Goal: Task Accomplishment & Management: Manage account settings

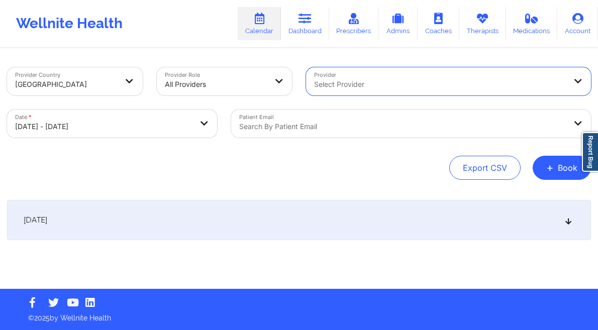
click at [214, 122] on body "Wellnite Health Calendar Dashboard Prescribers Admins Coaches Therapists Medica…" at bounding box center [299, 165] width 598 height 330
select select "2025-9"
select select "2025-10"
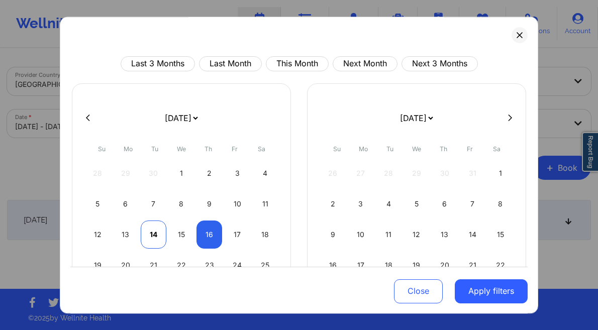
click at [152, 236] on div "14" at bounding box center [154, 235] width 26 height 28
select select "2025-9"
select select "2025-10"
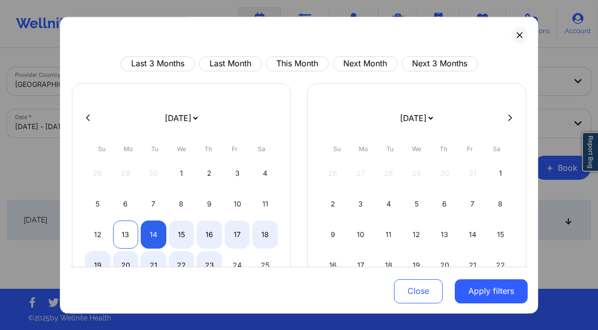
select select "2025-9"
select select "2025-10"
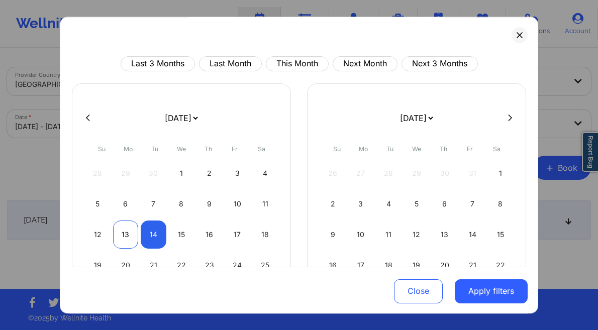
click at [124, 235] on div "13" at bounding box center [126, 235] width 26 height 28
select select "2025-9"
select select "2025-10"
select select "2025-9"
select select "2025-10"
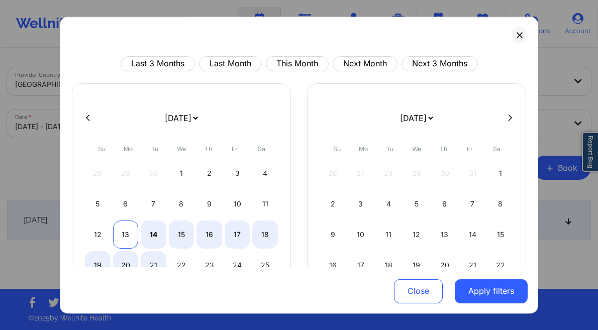
select select "2025-9"
select select "2025-10"
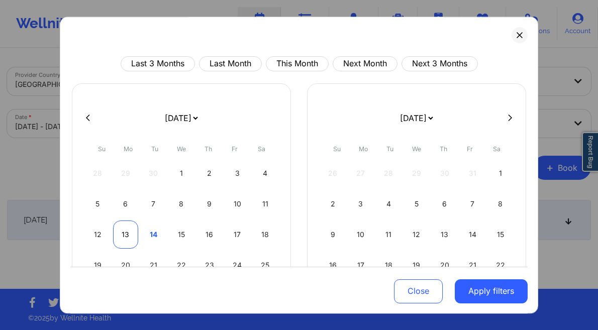
click at [122, 231] on div "13" at bounding box center [126, 235] width 26 height 28
select select "2025-9"
select select "2025-10"
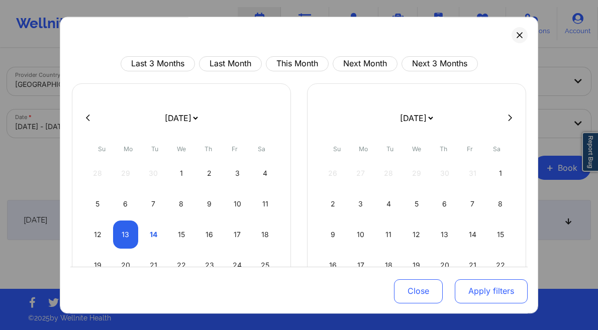
click at [486, 284] on button "Apply filters" at bounding box center [491, 291] width 73 height 24
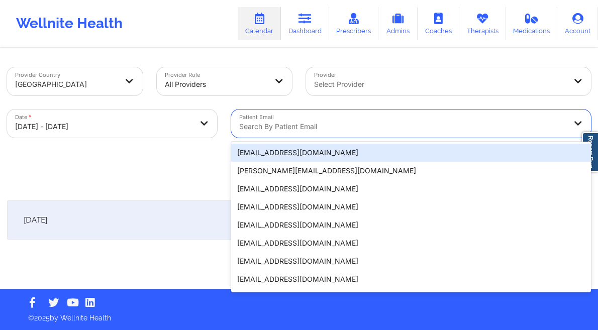
click at [347, 123] on div at bounding box center [402, 127] width 327 height 12
paste input "[EMAIL_ADDRESS][DOMAIN_NAME]"
type input "[EMAIL_ADDRESS][DOMAIN_NAME]"
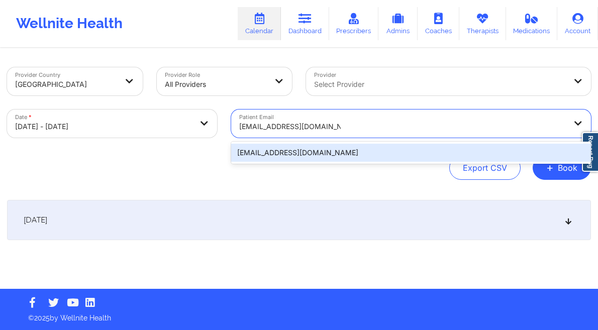
click at [338, 157] on div "[EMAIL_ADDRESS][DOMAIN_NAME]" at bounding box center [411, 153] width 360 height 18
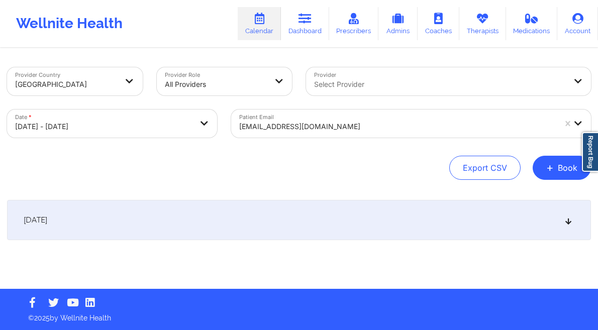
drag, startPoint x: 250, startPoint y: 224, endPoint x: 264, endPoint y: 223, distance: 14.1
click at [251, 224] on div "[DATE]" at bounding box center [299, 220] width 584 height 40
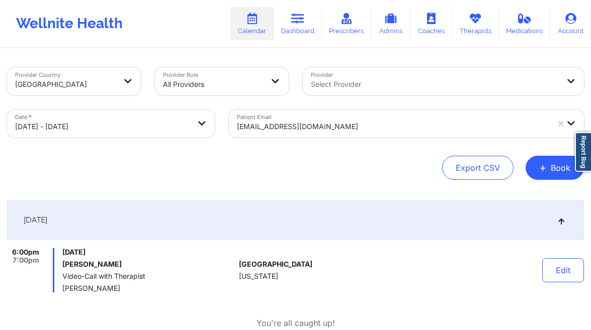
click at [344, 82] on div at bounding box center [435, 84] width 248 height 12
type input "[PERSON_NAME]"
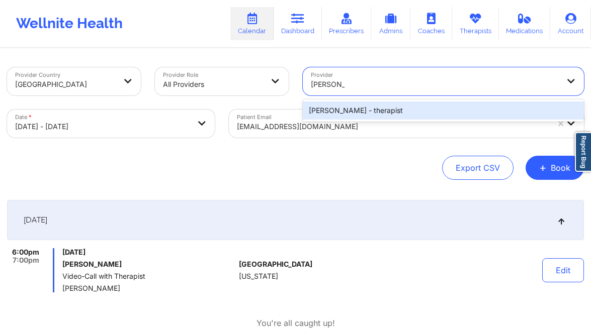
click at [342, 108] on div "[PERSON_NAME] - therapist" at bounding box center [443, 111] width 281 height 18
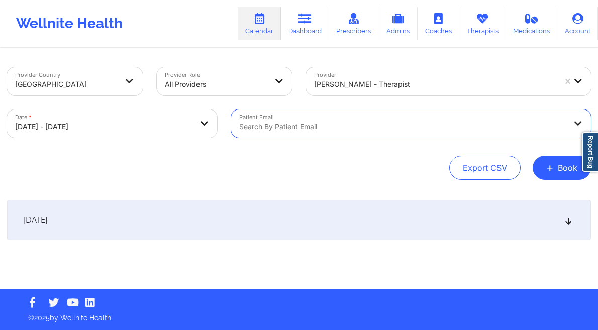
click at [390, 204] on div "[DATE]" at bounding box center [299, 220] width 584 height 40
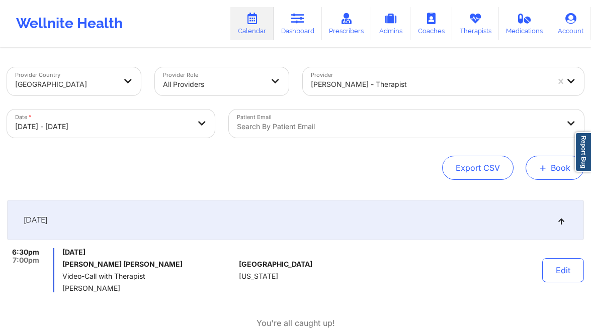
click at [559, 165] on button "+ Book" at bounding box center [554, 168] width 58 height 24
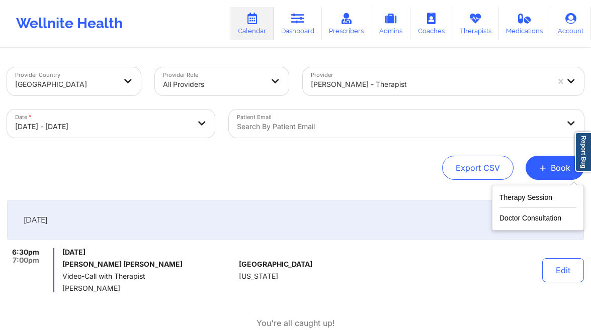
click at [531, 191] on div "Therapy Session Doctor Consultation" at bounding box center [538, 208] width 92 height 46
click at [530, 195] on button "Therapy Session" at bounding box center [537, 200] width 77 height 17
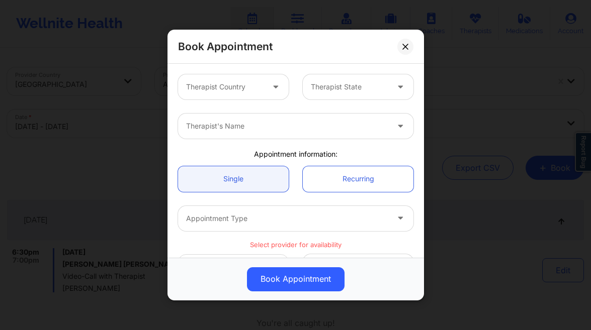
click at [251, 92] on div at bounding box center [224, 87] width 77 height 12
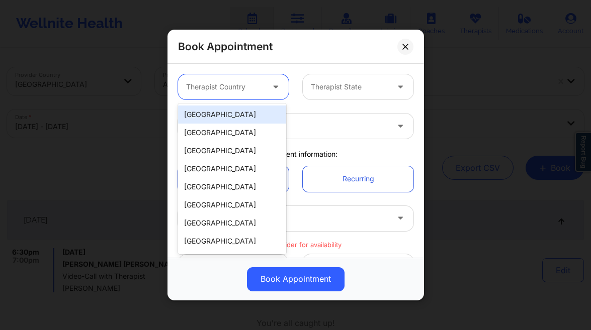
click at [251, 125] on div "[GEOGRAPHIC_DATA]" at bounding box center [232, 133] width 108 height 18
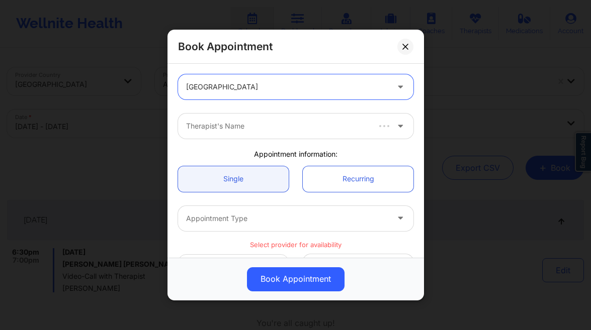
click at [276, 92] on div at bounding box center [287, 87] width 202 height 12
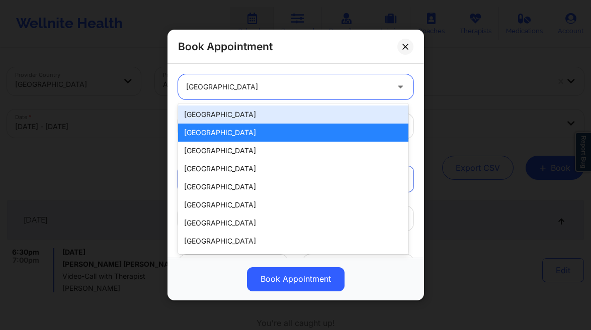
click at [232, 110] on div "[GEOGRAPHIC_DATA]" at bounding box center [293, 115] width 230 height 18
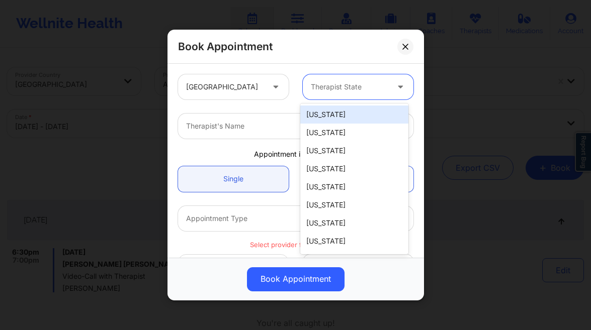
drag, startPoint x: 347, startPoint y: 77, endPoint x: 345, endPoint y: 83, distance: 6.4
click at [347, 77] on div "Therapist State" at bounding box center [346, 86] width 86 height 25
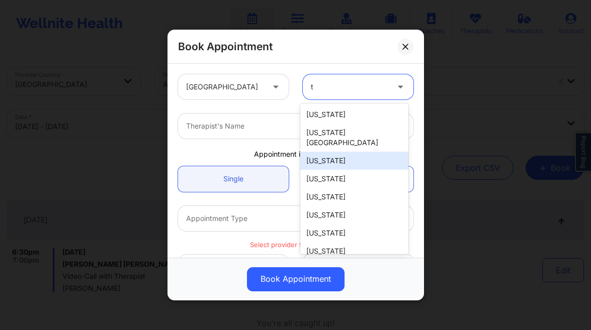
type input "te"
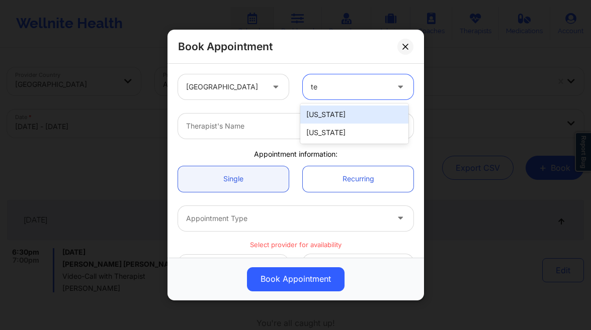
click at [337, 114] on div "[US_STATE]" at bounding box center [354, 115] width 108 height 18
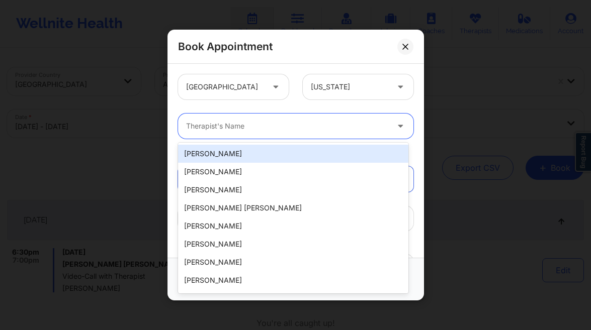
click at [263, 124] on div at bounding box center [287, 126] width 202 height 12
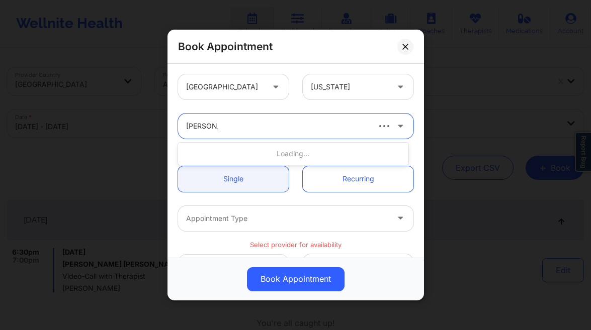
type input "[PERSON_NAME]"
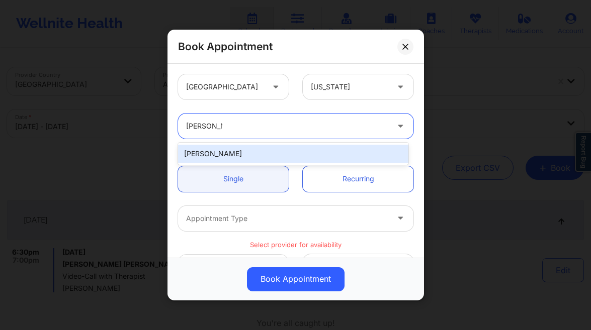
click at [255, 151] on div "[PERSON_NAME]" at bounding box center [293, 154] width 230 height 18
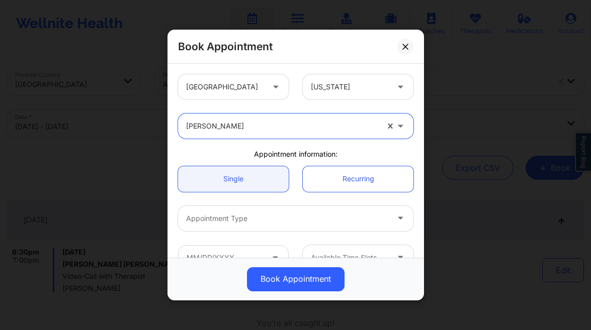
click at [254, 123] on div at bounding box center [282, 126] width 192 height 12
type input "[PERSON_NAME]"
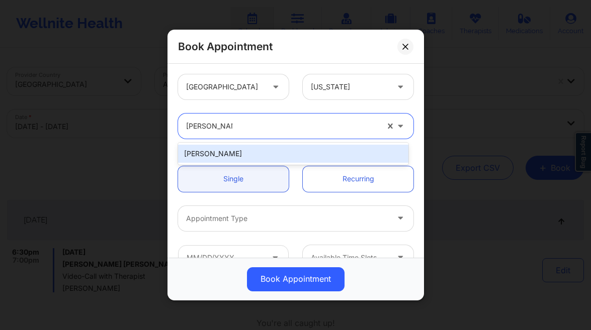
click at [258, 154] on div "[PERSON_NAME]" at bounding box center [293, 154] width 230 height 18
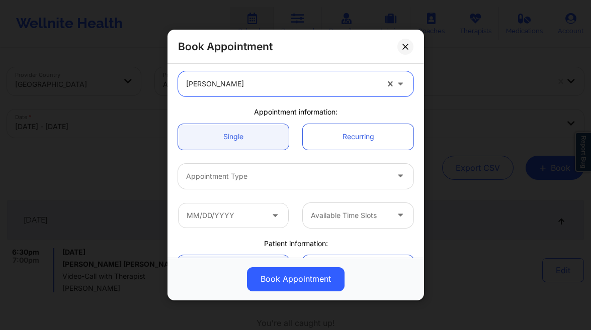
scroll to position [77, 0]
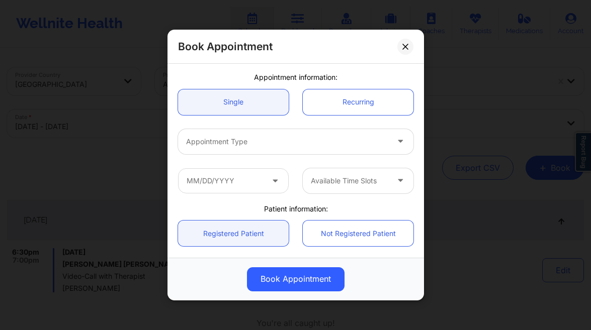
click at [253, 138] on div at bounding box center [287, 142] width 202 height 12
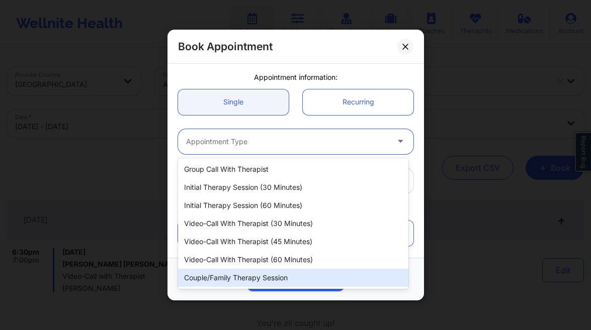
click at [291, 274] on div "Couple/Family Therapy Session" at bounding box center [293, 278] width 230 height 18
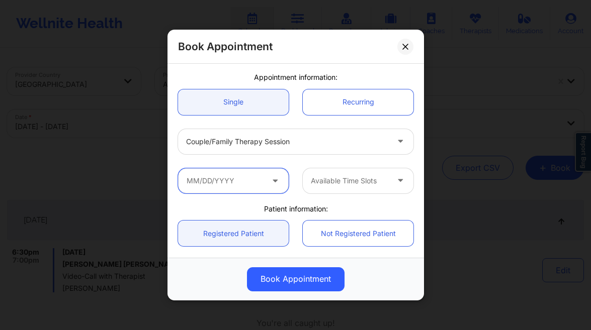
click at [212, 179] on input "text" at bounding box center [233, 180] width 111 height 25
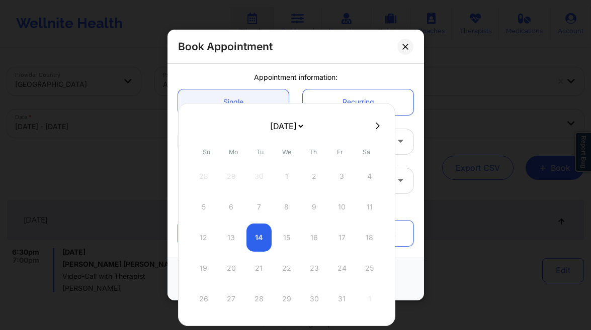
click at [372, 122] on button at bounding box center [377, 126] width 10 height 9
select select "2025-10"
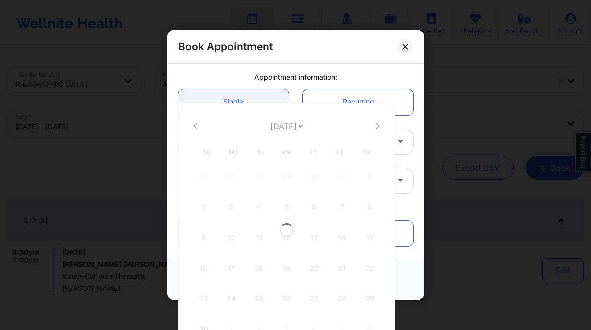
select select "2025-10"
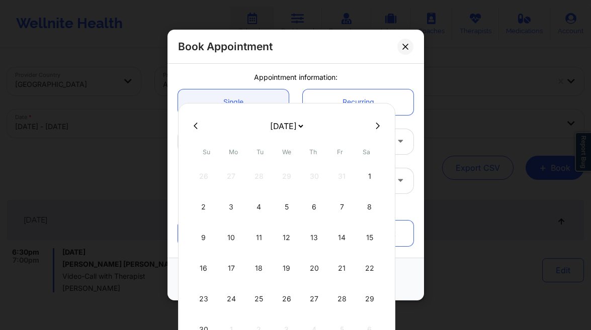
click at [194, 125] on icon at bounding box center [196, 126] width 4 height 8
click at [258, 299] on div "28" at bounding box center [258, 299] width 25 height 28
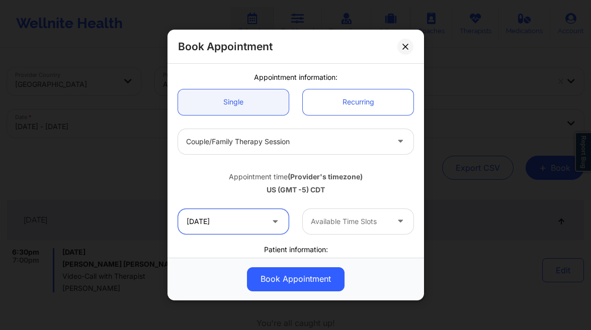
click at [215, 230] on input "[DATE]" at bounding box center [233, 221] width 111 height 25
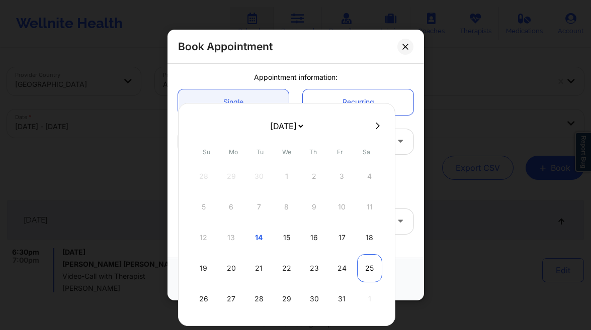
click at [366, 270] on div "25" at bounding box center [369, 268] width 25 height 28
type input "[DATE]"
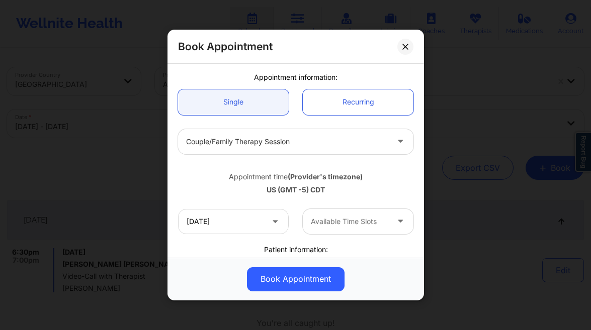
click at [339, 225] on div at bounding box center [349, 222] width 77 height 12
click at [364, 218] on div at bounding box center [349, 222] width 77 height 12
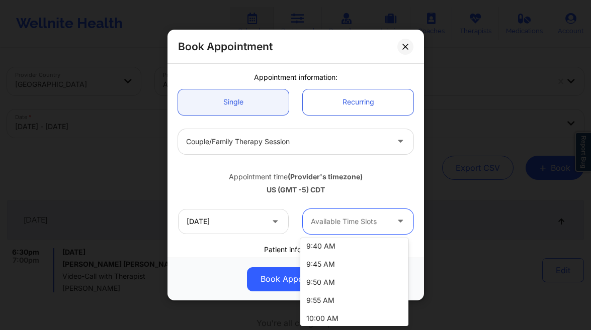
scroll to position [368, 0]
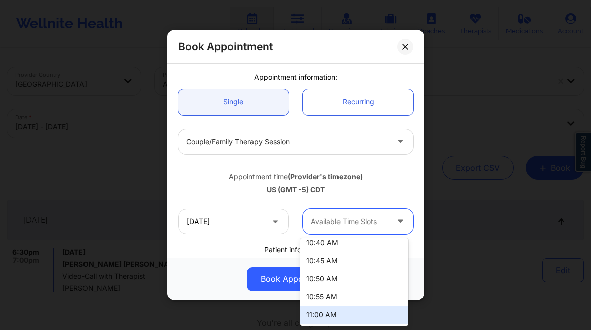
click at [340, 310] on div "11:00 AM" at bounding box center [354, 315] width 108 height 18
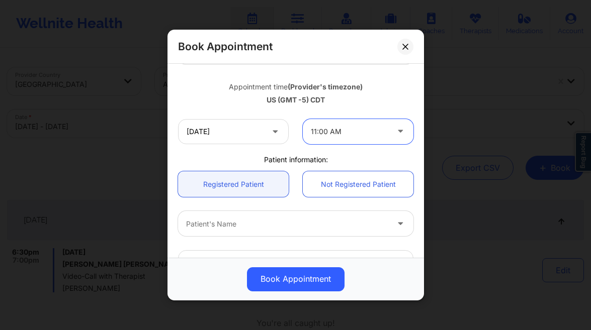
scroll to position [203, 0]
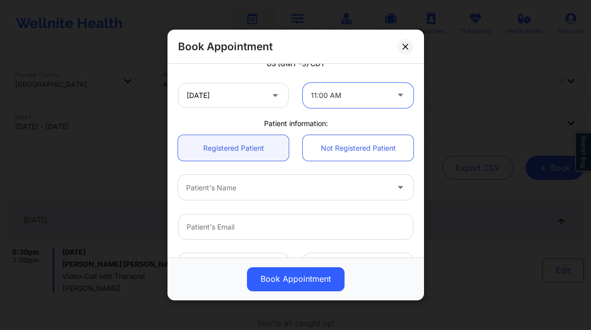
click at [242, 179] on div "Patient's Name" at bounding box center [283, 187] width 211 height 25
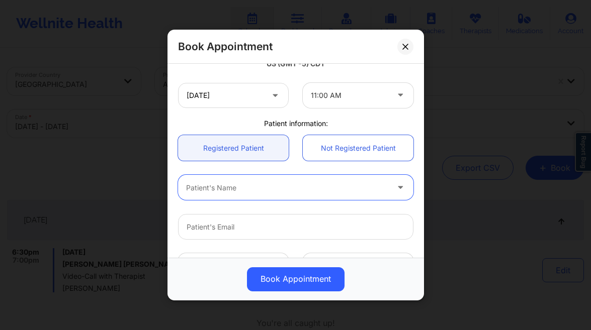
click at [272, 199] on div "Patient's Name" at bounding box center [283, 187] width 211 height 25
type input "[PERSON_NAME]"
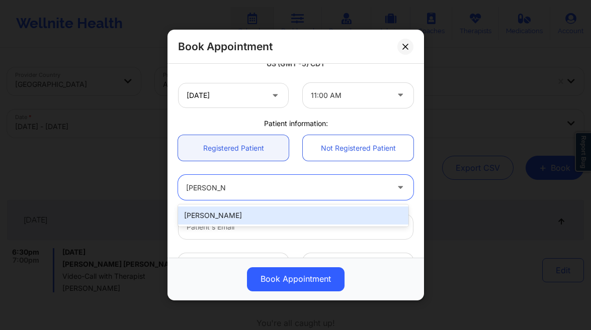
click at [294, 217] on div "[PERSON_NAME]" at bounding box center [293, 216] width 230 height 18
type input "[EMAIL_ADDRESS][DOMAIN_NAME]"
type input "[PHONE_NUMBER]"
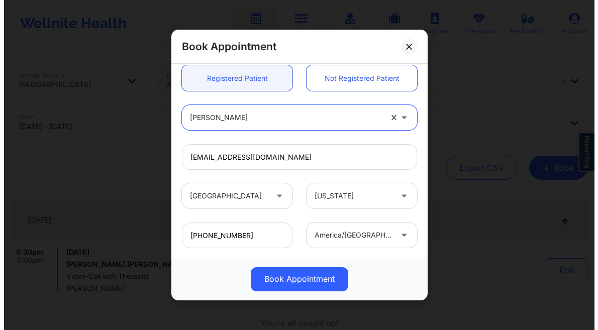
scroll to position [328, 0]
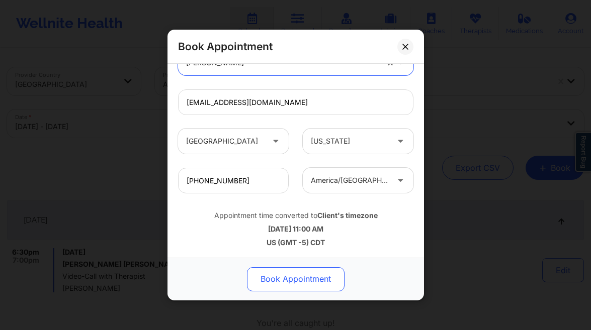
click at [302, 282] on button "Book Appointment" at bounding box center [296, 279] width 98 height 24
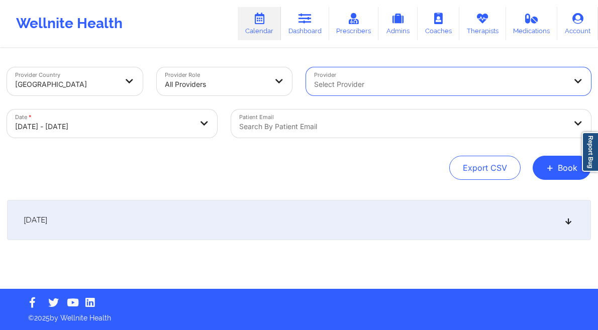
click at [138, 125] on body "Wellnite Health Calendar Dashboard Prescribers Admins Coaches Therapists Medica…" at bounding box center [299, 165] width 598 height 330
select select "2025-9"
select select "2025-10"
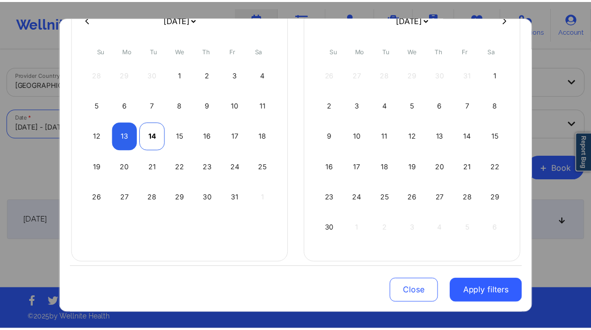
scroll to position [90, 0]
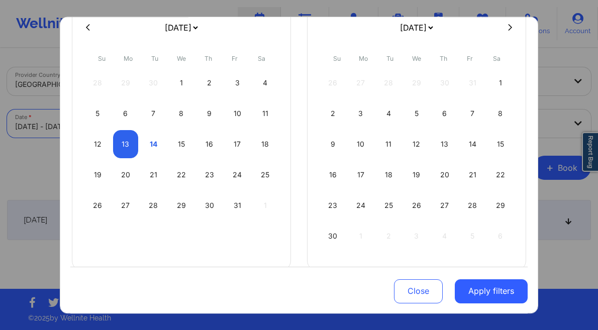
click at [508, 30] on icon at bounding box center [510, 27] width 4 height 7
select select "2025-10"
select select "2025-11"
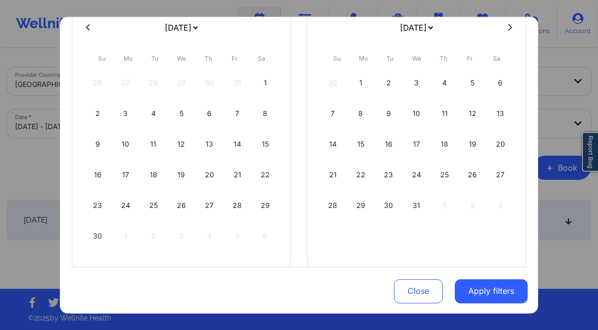
click at [87, 24] on icon at bounding box center [88, 28] width 4 height 8
select select "2025-9"
select select "2025-10"
click at [119, 138] on div "13" at bounding box center [126, 144] width 26 height 28
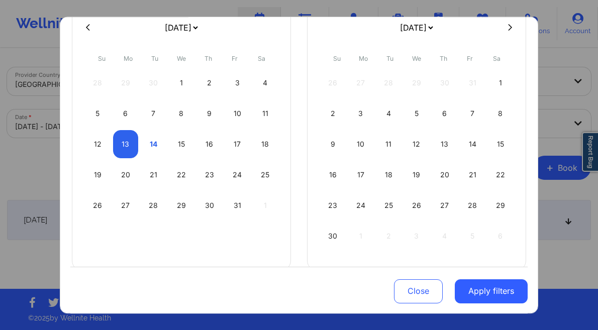
select select "2025-9"
select select "2025-10"
click at [508, 27] on icon at bounding box center [510, 28] width 4 height 8
select select "2025-10"
select select "2025-11"
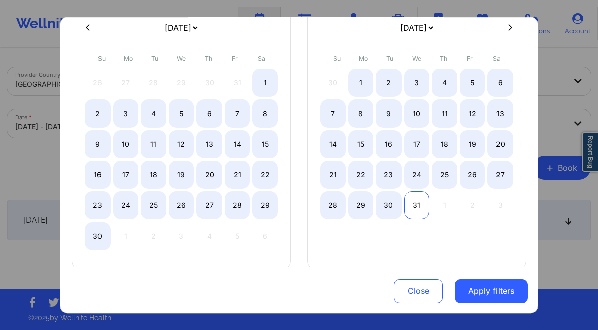
select select "2025-10"
select select "2025-11"
click at [409, 208] on div "31" at bounding box center [417, 206] width 26 height 28
select select "2025-9"
select select "2025-10"
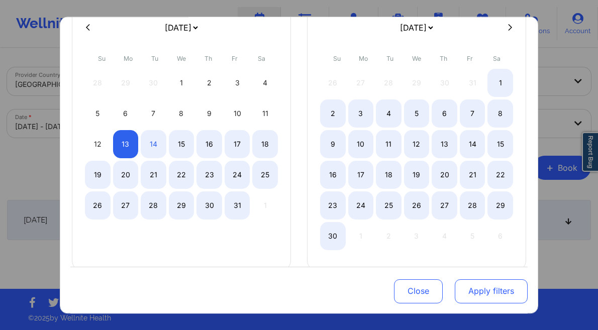
click at [499, 296] on button "Apply filters" at bounding box center [491, 291] width 73 height 24
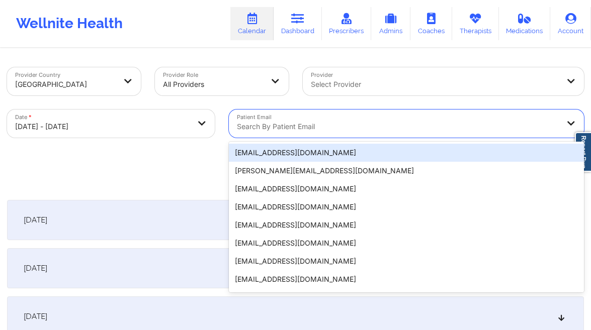
click at [321, 128] on div at bounding box center [398, 127] width 322 height 12
paste input "[EMAIL_ADDRESS][DOMAIN_NAME]"
type input "[EMAIL_ADDRESS][DOMAIN_NAME]"
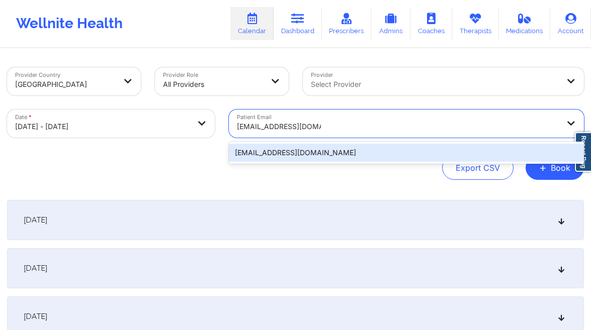
click at [315, 154] on div "[EMAIL_ADDRESS][DOMAIN_NAME]" at bounding box center [406, 153] width 355 height 18
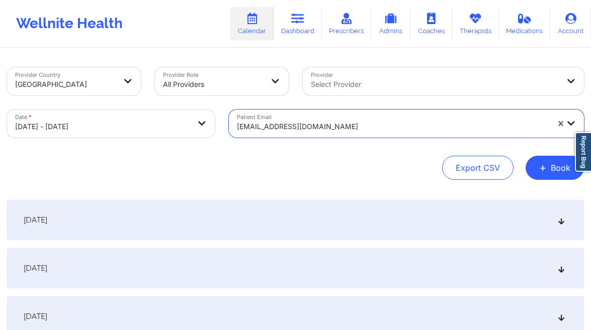
click at [232, 210] on div "[DATE]" at bounding box center [295, 220] width 577 height 40
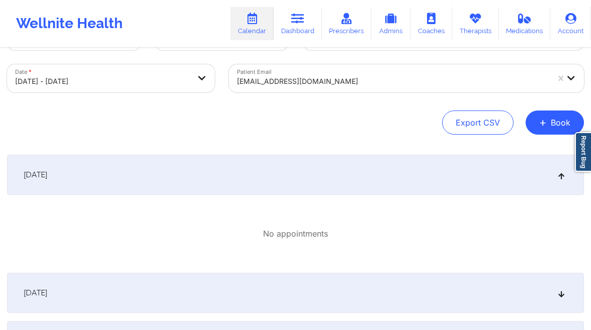
scroll to position [89, 0]
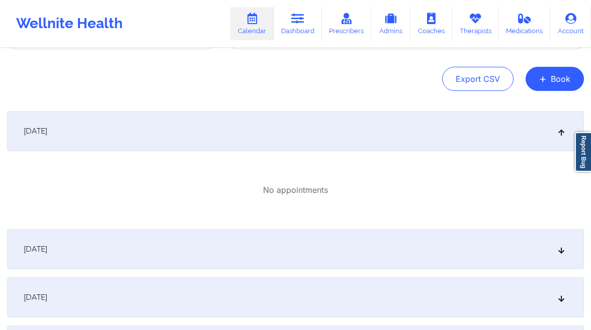
drag, startPoint x: 243, startPoint y: 139, endPoint x: 233, endPoint y: 86, distance: 53.2
click at [243, 139] on div "[DATE]" at bounding box center [295, 131] width 577 height 40
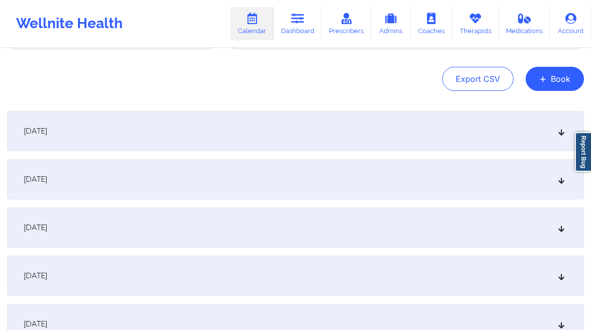
scroll to position [288, 0]
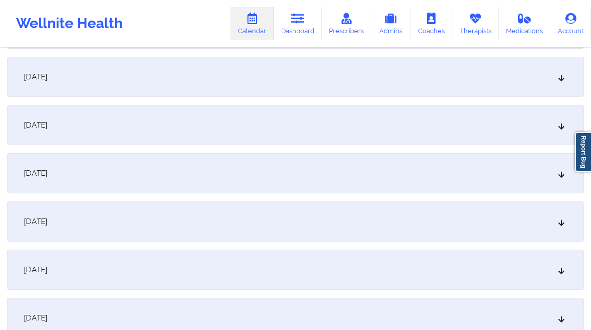
click at [87, 130] on div "[DATE]" at bounding box center [295, 125] width 577 height 40
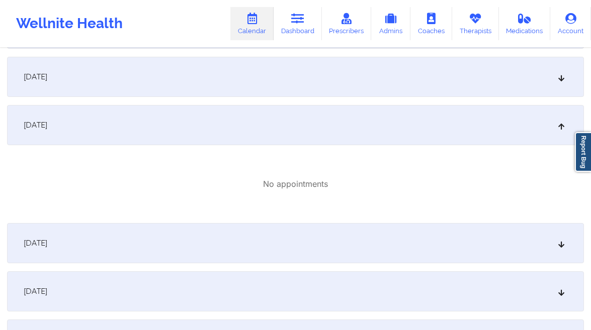
click at [88, 122] on div "[DATE]" at bounding box center [295, 125] width 577 height 40
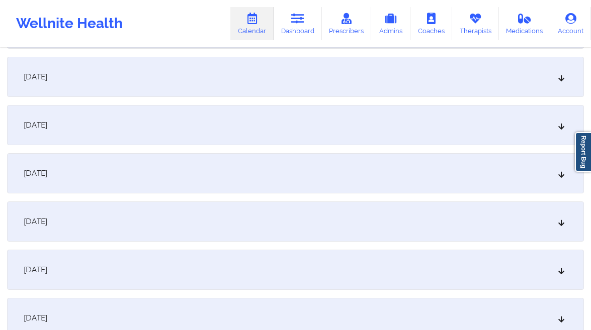
scroll to position [190, 0]
click at [82, 125] on div "[DATE]" at bounding box center [295, 127] width 577 height 40
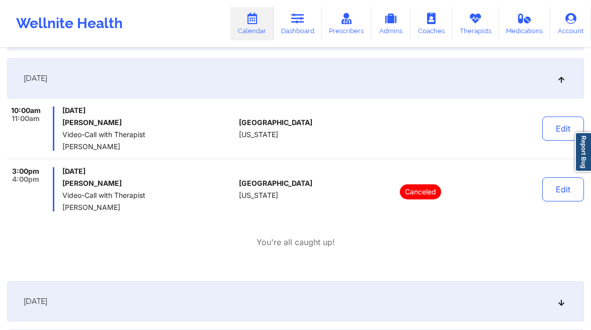
scroll to position [239, 0]
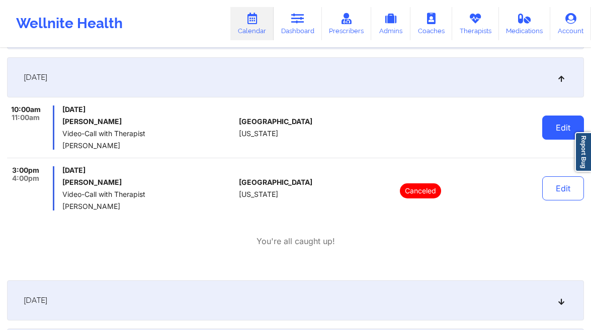
click at [569, 126] on button "Edit" at bounding box center [563, 128] width 42 height 24
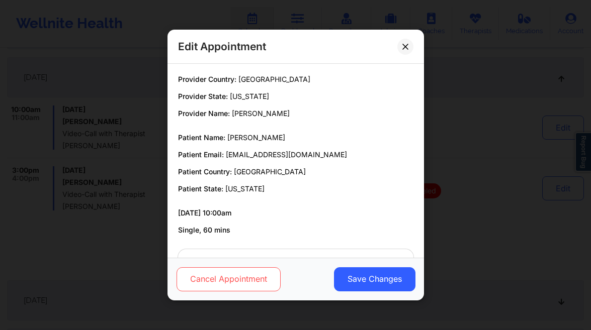
click at [251, 280] on button "Cancel Appointment" at bounding box center [228, 279] width 104 height 24
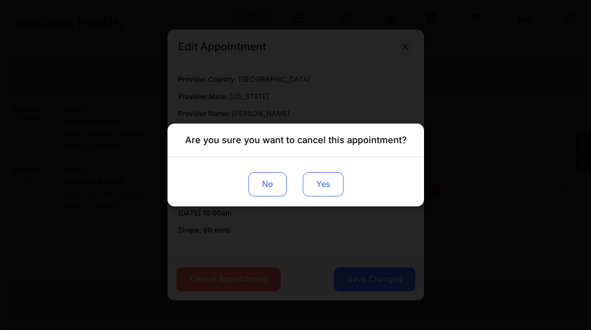
click at [329, 188] on button "Yes" at bounding box center [322, 184] width 41 height 24
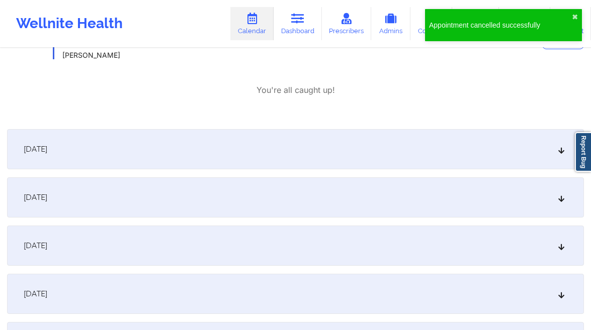
scroll to position [587, 0]
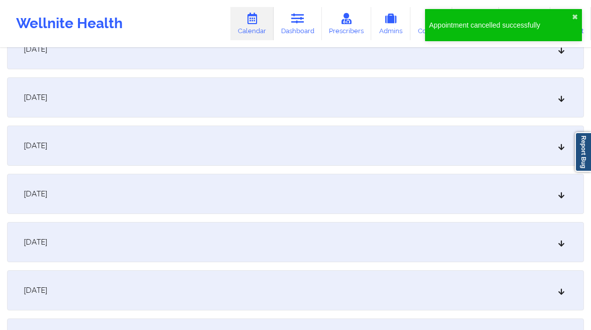
click at [89, 253] on div "[DATE]" at bounding box center [295, 242] width 577 height 40
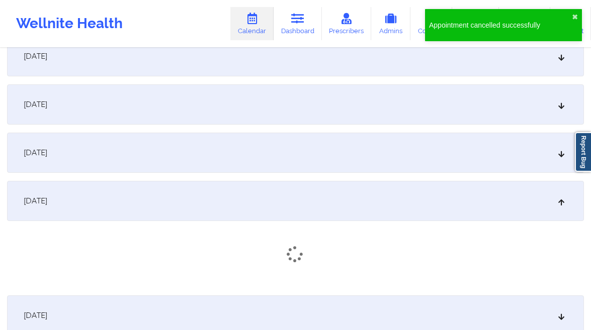
scroll to position [794, 0]
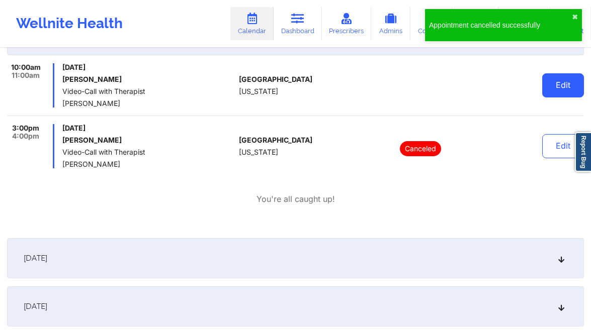
click at [572, 87] on button "Edit" at bounding box center [563, 85] width 42 height 24
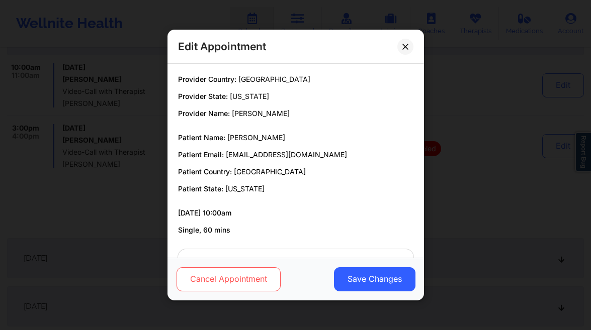
click at [259, 281] on button "Cancel Appointment" at bounding box center [228, 279] width 104 height 24
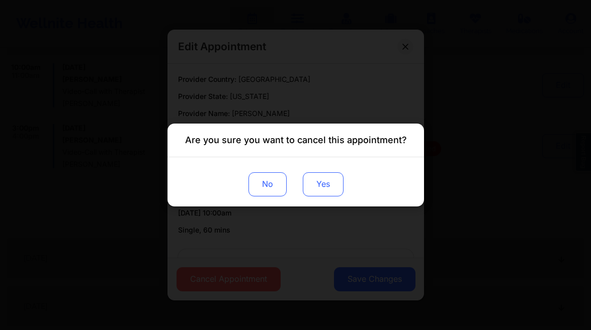
click at [313, 192] on button "Yes" at bounding box center [322, 184] width 41 height 24
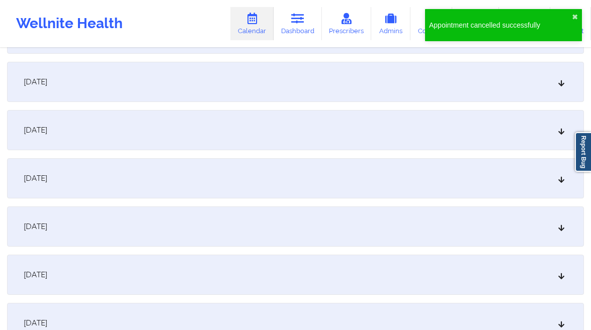
click at [93, 273] on div "[DATE]" at bounding box center [295, 275] width 577 height 40
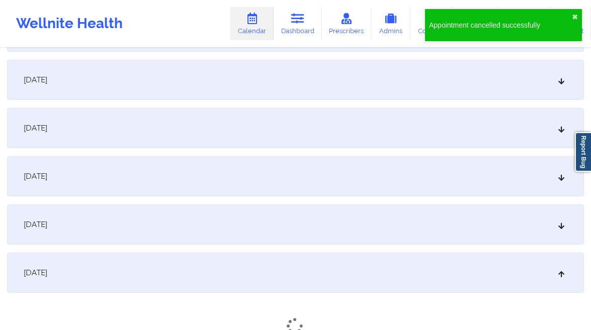
scroll to position [1163, 0]
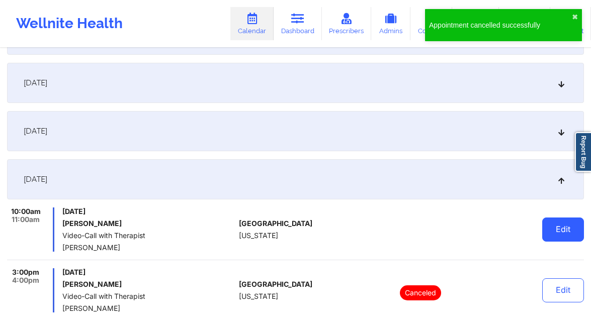
click at [555, 229] on button "Edit" at bounding box center [563, 230] width 42 height 24
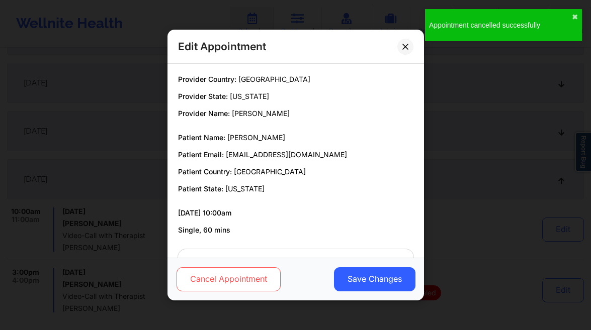
click at [257, 279] on button "Cancel Appointment" at bounding box center [228, 279] width 104 height 24
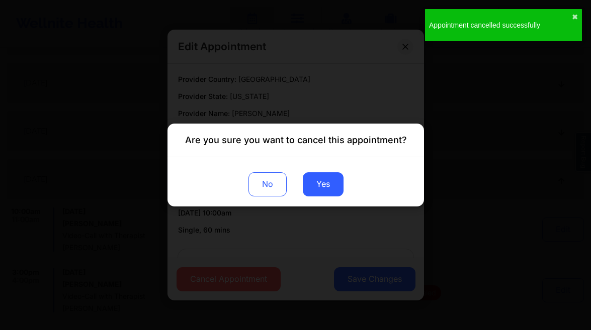
click at [343, 175] on div "No Yes" at bounding box center [295, 181] width 256 height 49
click at [325, 179] on button "Yes" at bounding box center [322, 184] width 41 height 24
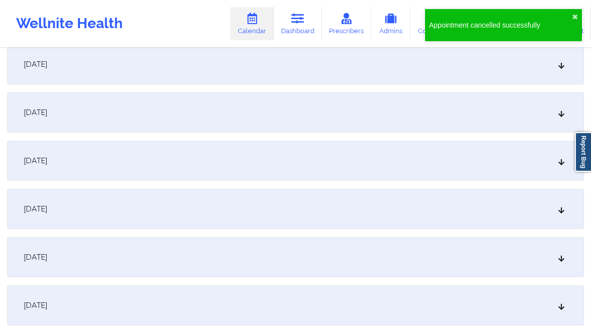
scroll to position [1607, 0]
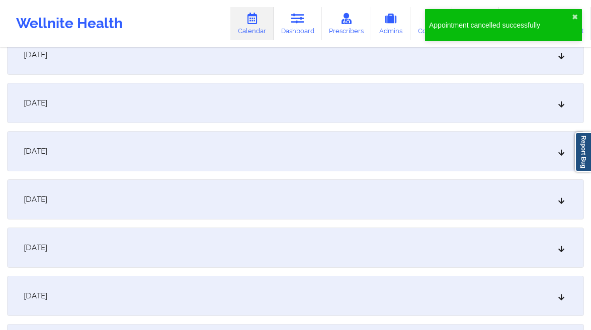
click at [106, 246] on div "[DATE]" at bounding box center [295, 248] width 577 height 40
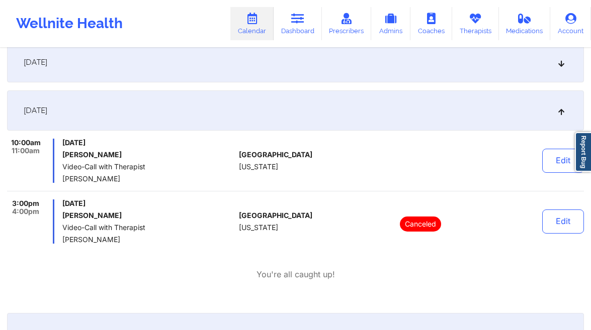
scroll to position [1745, 0]
click at [569, 157] on button "Edit" at bounding box center [563, 160] width 42 height 24
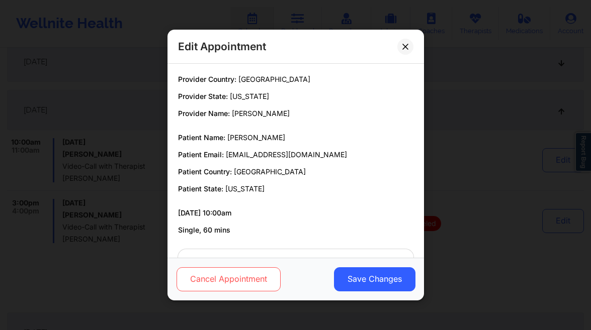
click at [256, 275] on button "Cancel Appointment" at bounding box center [228, 279] width 104 height 24
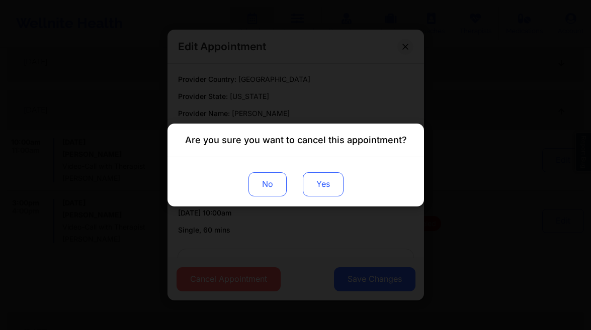
click at [324, 186] on button "Yes" at bounding box center [322, 184] width 41 height 24
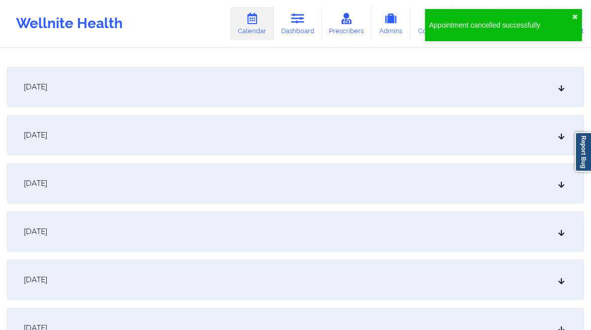
scroll to position [2051, 0]
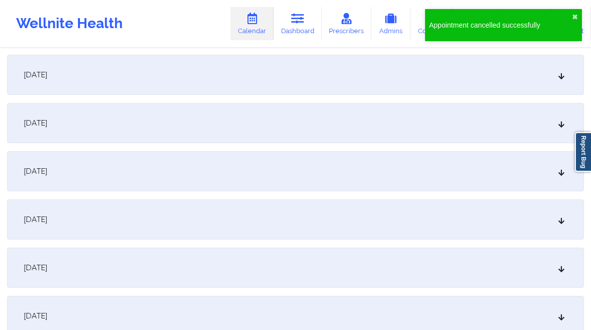
click at [97, 274] on div "[DATE]" at bounding box center [295, 268] width 577 height 40
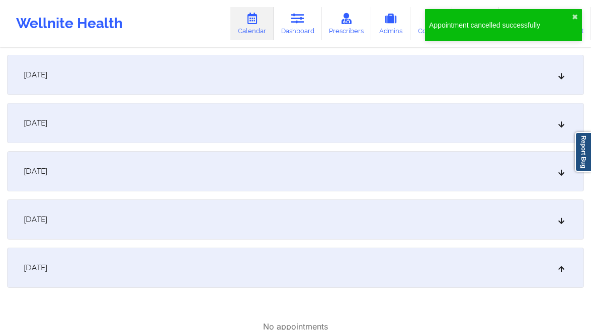
click at [95, 271] on div "[DATE]" at bounding box center [295, 268] width 577 height 40
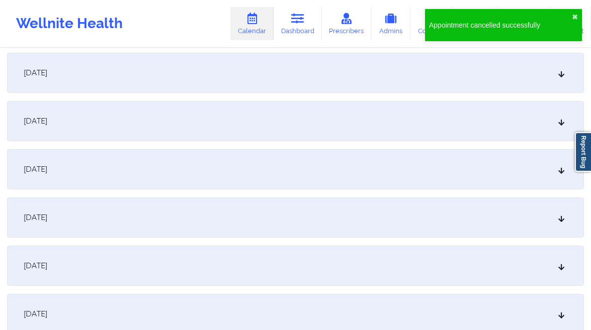
click at [47, 317] on span "[DATE]" at bounding box center [36, 314] width 24 height 10
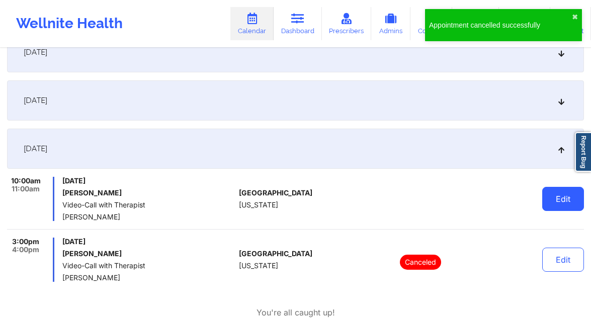
scroll to position [2219, 0]
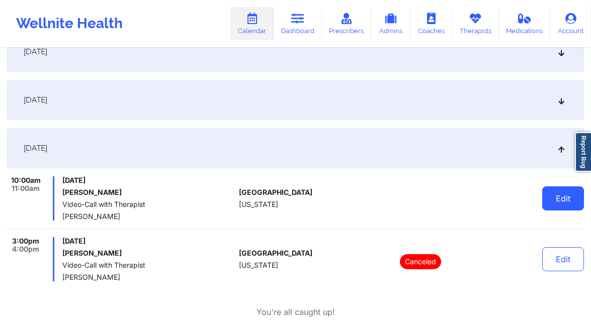
click at [570, 195] on button "Edit" at bounding box center [563, 198] width 42 height 24
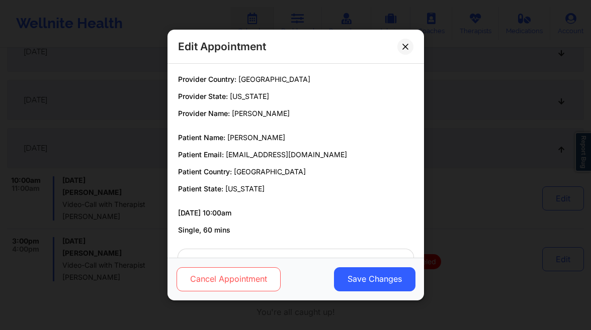
click at [232, 277] on button "Cancel Appointment" at bounding box center [228, 279] width 104 height 24
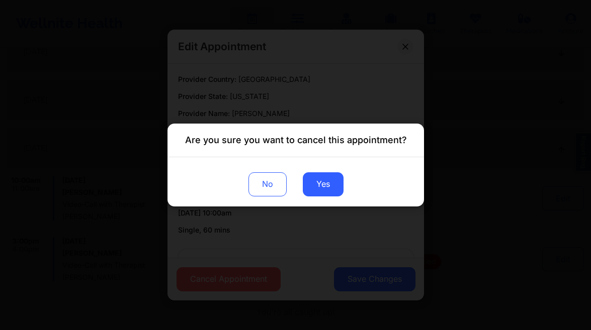
click at [320, 170] on div "No Yes" at bounding box center [295, 181] width 256 height 49
click at [327, 187] on button "Yes" at bounding box center [322, 184] width 41 height 24
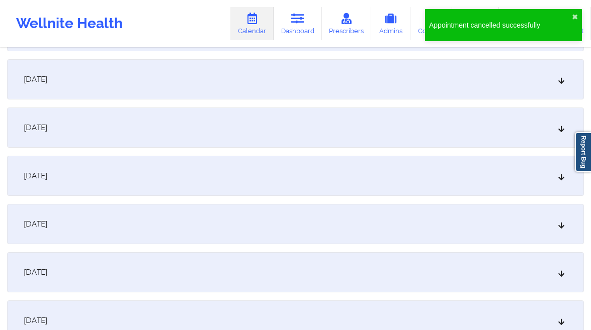
scroll to position [2656, 0]
click at [98, 217] on div "[DATE]" at bounding box center [295, 224] width 577 height 40
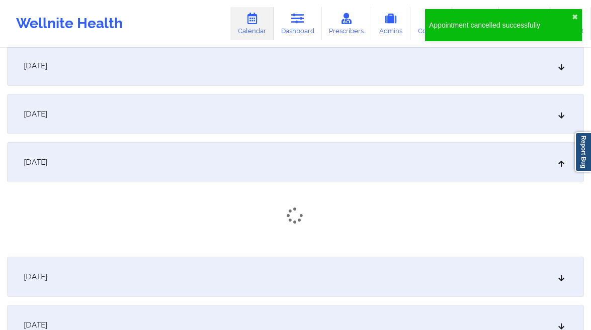
scroll to position [2863, 0]
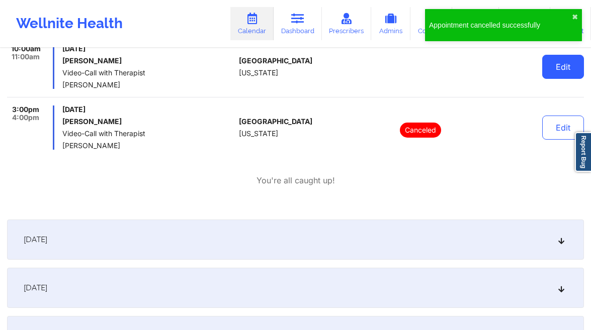
click at [561, 70] on button "Edit" at bounding box center [563, 67] width 42 height 24
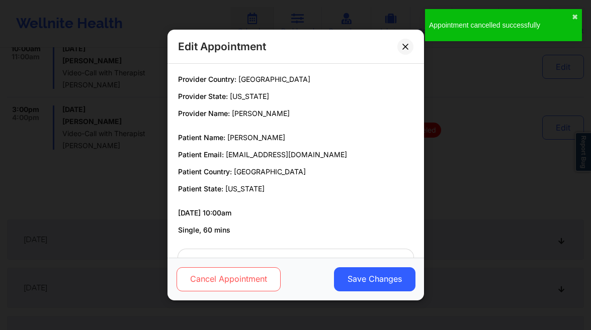
click at [249, 274] on button "Cancel Appointment" at bounding box center [228, 279] width 104 height 24
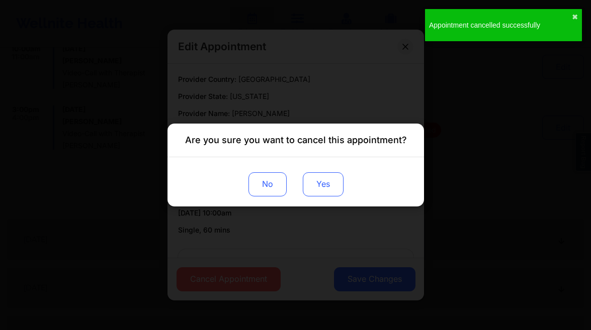
click at [332, 183] on button "Yes" at bounding box center [322, 184] width 41 height 24
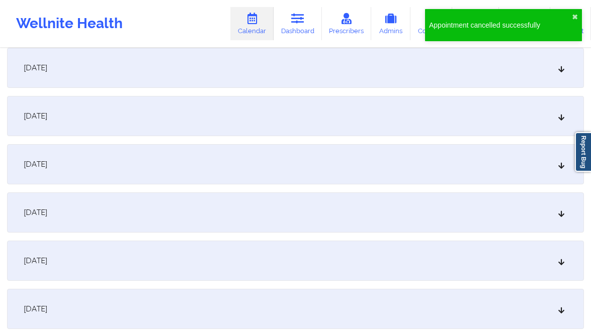
scroll to position [3261, 0]
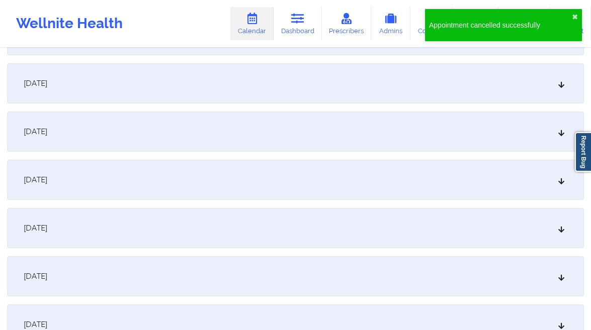
click at [136, 130] on div "[DATE]" at bounding box center [295, 132] width 577 height 40
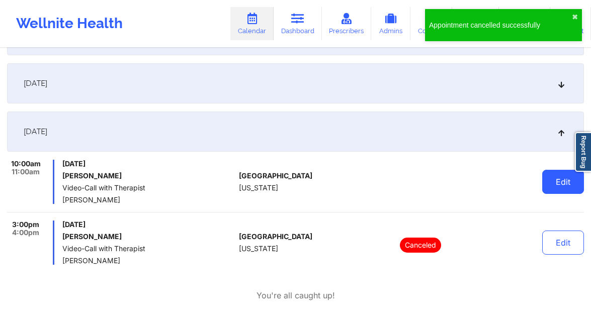
click at [579, 181] on button "Edit" at bounding box center [563, 182] width 42 height 24
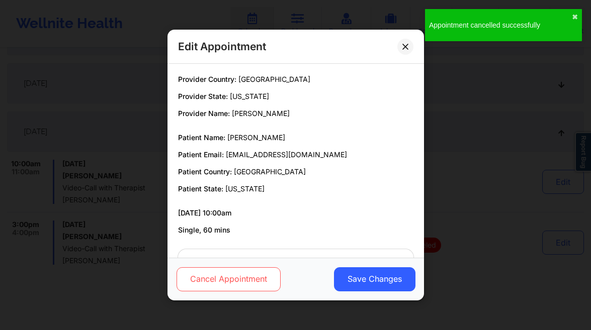
click at [213, 288] on button "Cancel Appointment" at bounding box center [228, 279] width 104 height 24
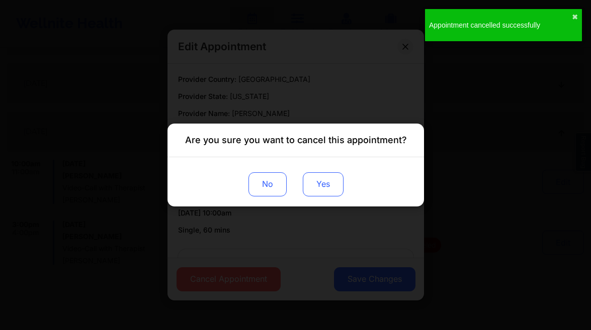
click at [330, 173] on button "Yes" at bounding box center [322, 184] width 41 height 24
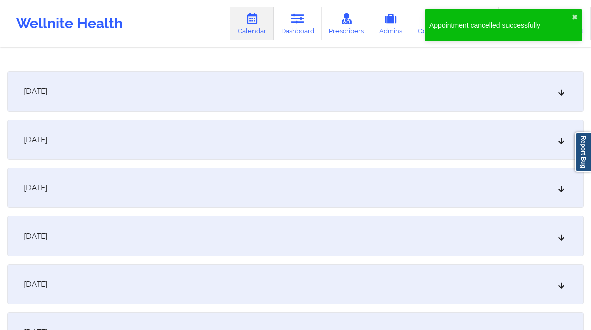
scroll to position [3743, 0]
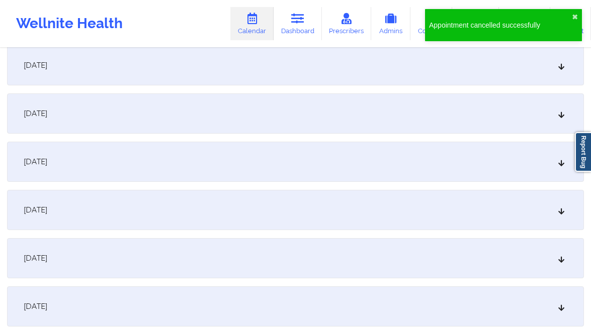
click at [105, 152] on div "[DATE]" at bounding box center [295, 162] width 577 height 40
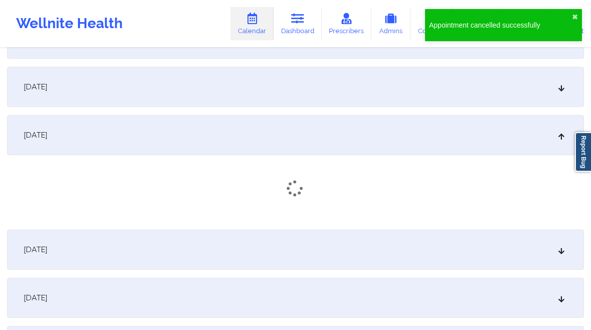
scroll to position [3823, 0]
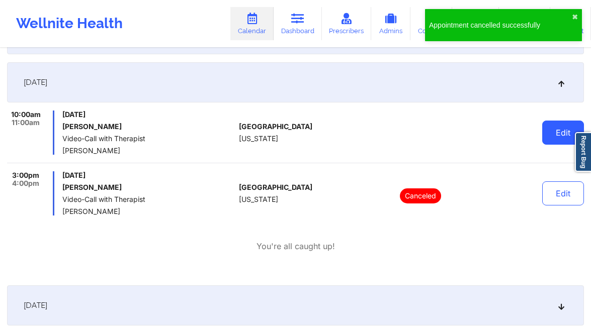
click at [565, 134] on button "Edit" at bounding box center [563, 133] width 42 height 24
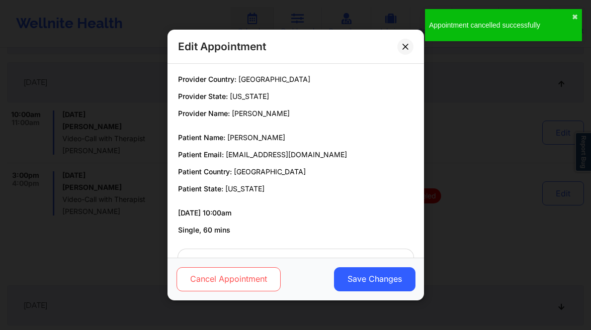
click at [235, 287] on button "Cancel Appointment" at bounding box center [228, 279] width 104 height 24
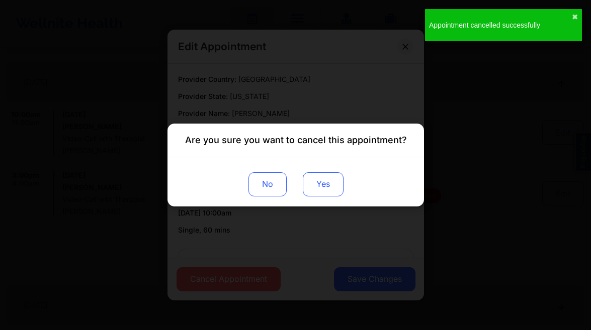
click at [321, 186] on button "Yes" at bounding box center [322, 184] width 41 height 24
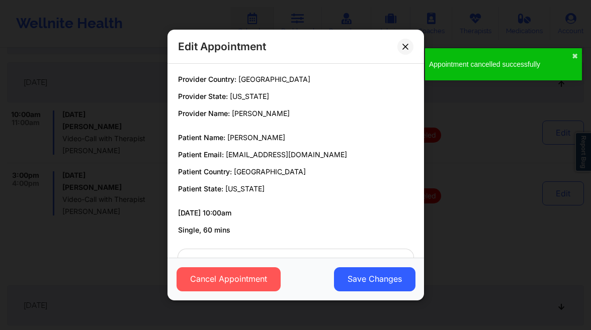
click at [76, 215] on div "Edit Appointment Provider Country: [GEOGRAPHIC_DATA] Provider State: [US_STATE]…" at bounding box center [295, 165] width 591 height 330
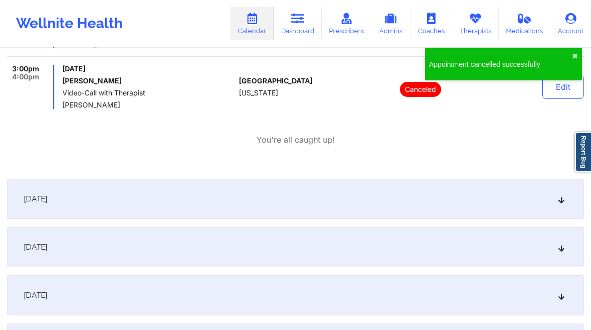
scroll to position [4116, 0]
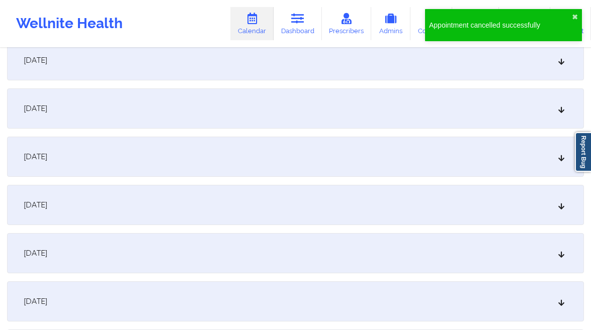
click at [47, 300] on span "[DATE]" at bounding box center [36, 302] width 24 height 10
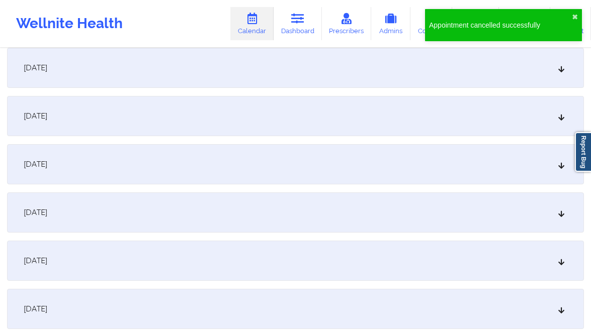
scroll to position [4573, 0]
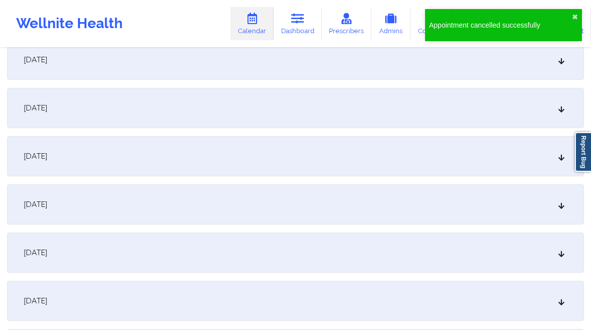
click at [88, 260] on div "[DATE]" at bounding box center [295, 253] width 577 height 40
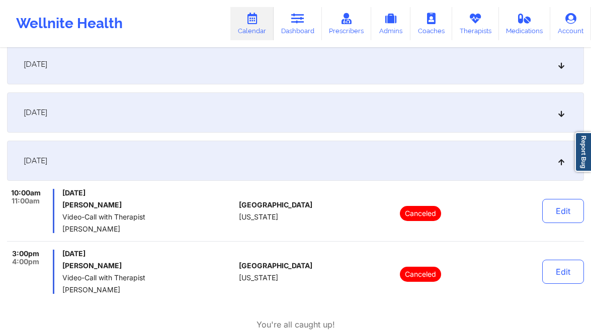
scroll to position [0, 0]
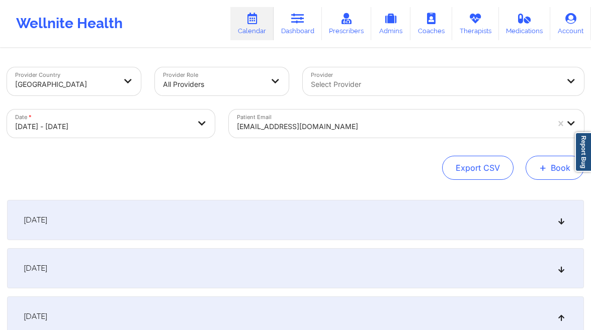
click at [553, 171] on button "+ Book" at bounding box center [554, 168] width 58 height 24
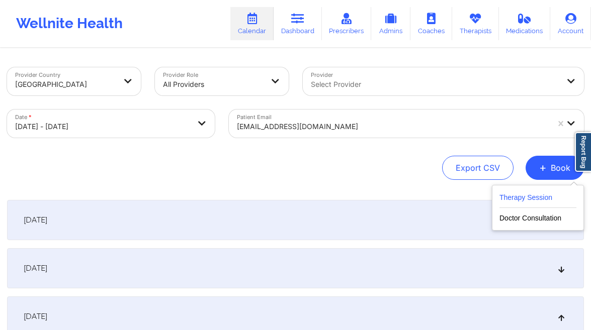
click at [503, 192] on button "Therapy Session" at bounding box center [537, 200] width 77 height 17
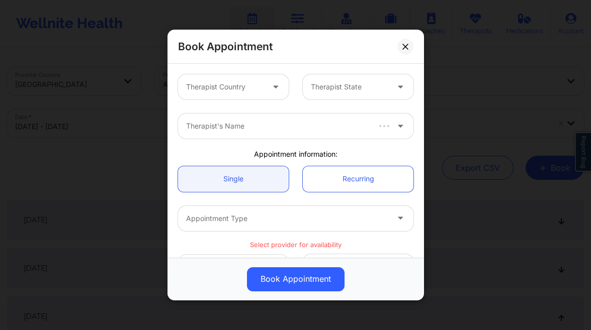
click at [242, 90] on div at bounding box center [224, 87] width 77 height 12
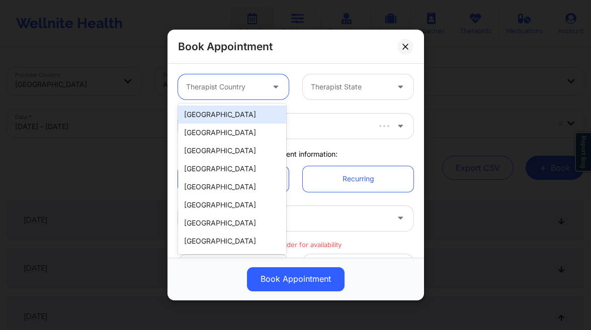
click at [196, 119] on div "[GEOGRAPHIC_DATA]" at bounding box center [232, 115] width 108 height 18
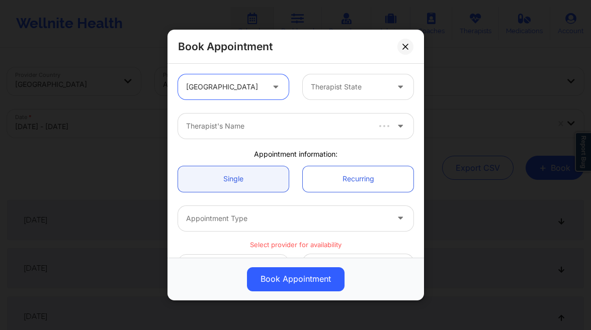
click at [360, 87] on div at bounding box center [349, 87] width 77 height 12
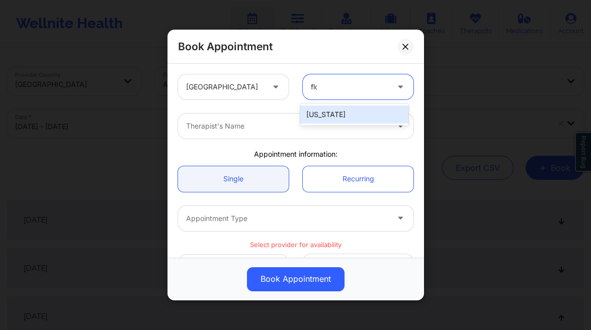
type input "[PERSON_NAME]"
click at [354, 108] on div "[US_STATE]" at bounding box center [354, 115] width 108 height 18
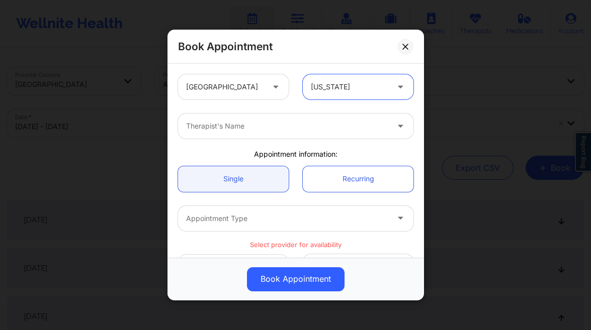
click at [318, 126] on div at bounding box center [287, 126] width 202 height 12
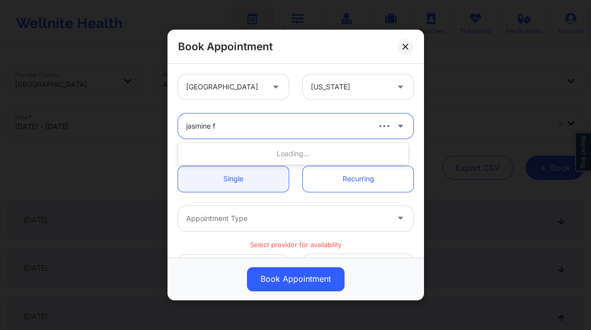
type input "jasmine fe"
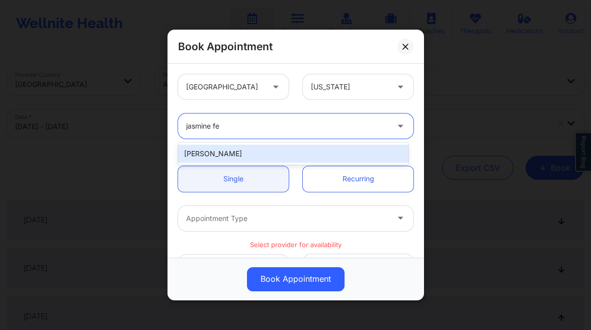
click at [253, 154] on div "[PERSON_NAME]" at bounding box center [293, 154] width 230 height 18
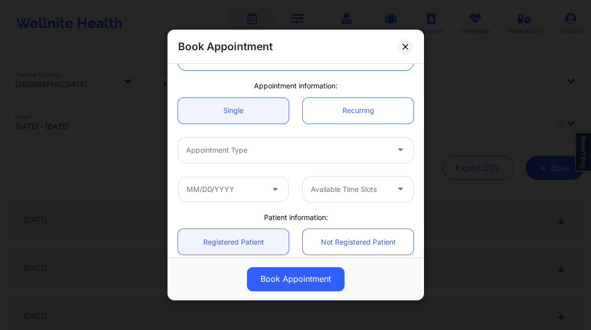
scroll to position [71, 0]
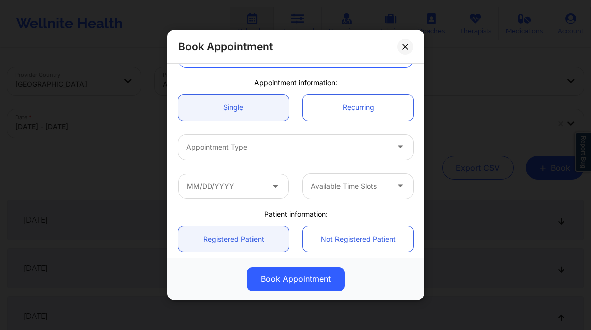
click at [275, 145] on div at bounding box center [287, 147] width 202 height 12
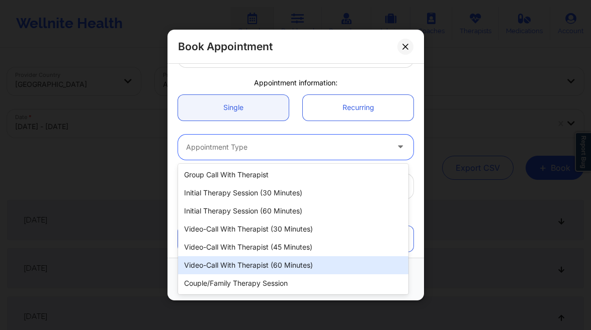
click at [298, 263] on div "Video-Call with Therapist (60 minutes)" at bounding box center [293, 265] width 230 height 18
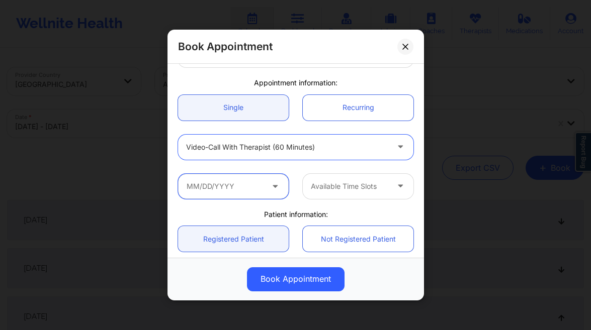
click at [219, 186] on input "text" at bounding box center [233, 186] width 111 height 25
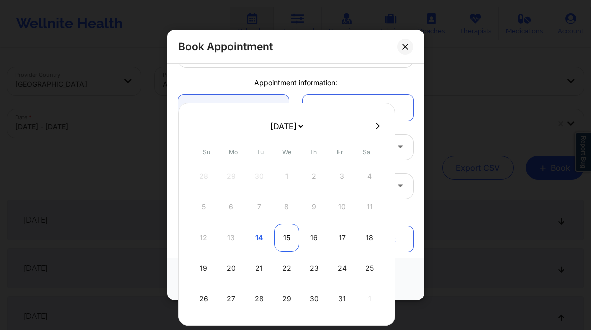
click at [288, 242] on div "15" at bounding box center [286, 238] width 25 height 28
type input "[DATE]"
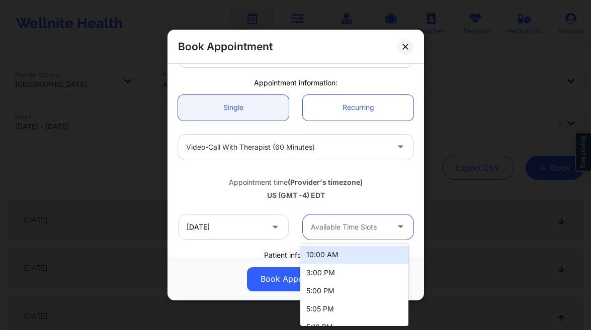
click at [347, 219] on div "Available Time Slots" at bounding box center [346, 227] width 86 height 25
click at [341, 255] on div "10:00 AM" at bounding box center [354, 255] width 108 height 18
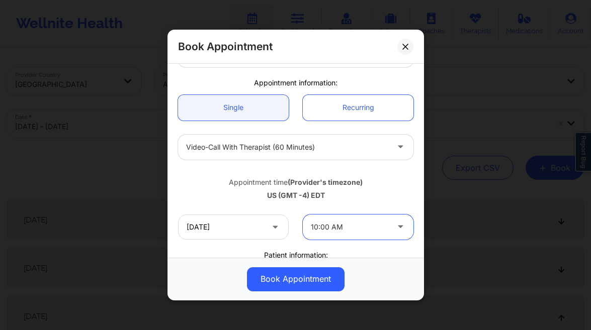
click at [345, 226] on div at bounding box center [349, 227] width 77 height 12
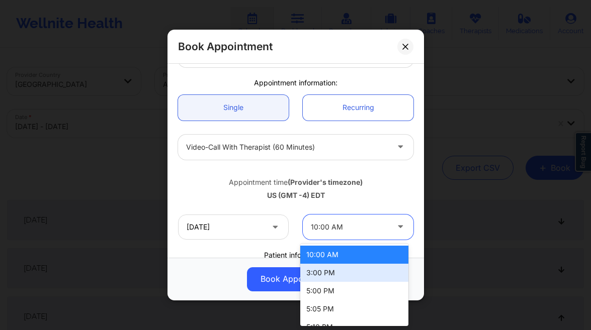
click at [337, 272] on div "3:00 PM" at bounding box center [354, 273] width 108 height 18
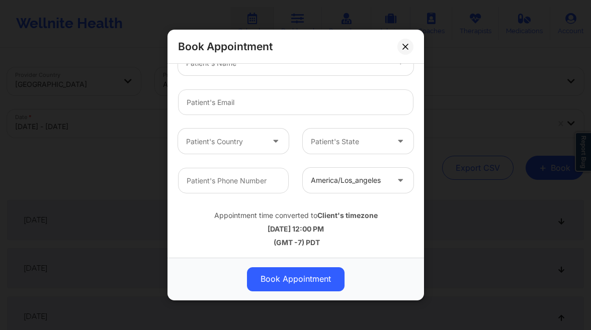
scroll to position [242, 0]
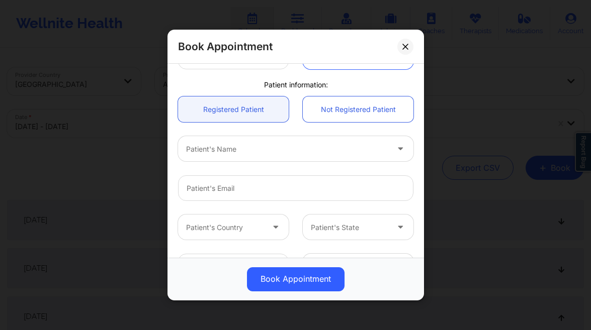
click at [229, 149] on div at bounding box center [287, 149] width 202 height 12
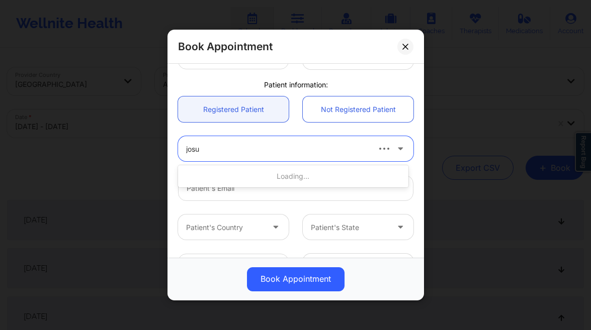
type input "josua"
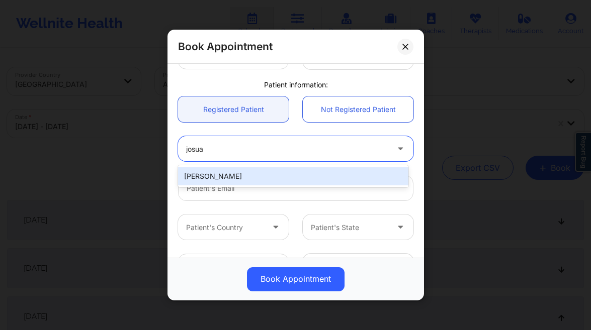
click at [206, 178] on div "[PERSON_NAME]" at bounding box center [293, 176] width 230 height 18
type input "[EMAIL_ADDRESS][DOMAIN_NAME]"
type input "[PHONE_NUMBER]"
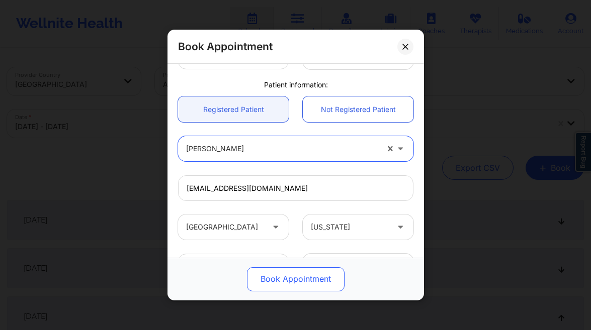
drag, startPoint x: 272, startPoint y: 273, endPoint x: 267, endPoint y: 268, distance: 7.5
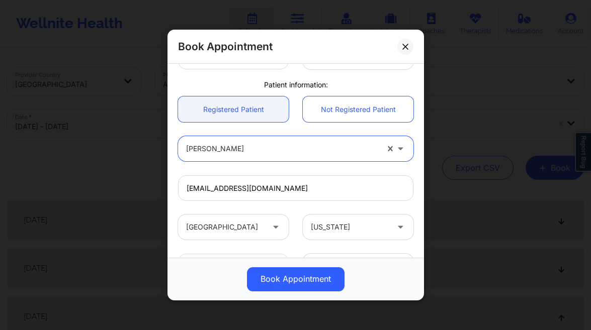
click at [272, 273] on button "Book Appointment" at bounding box center [296, 279] width 98 height 24
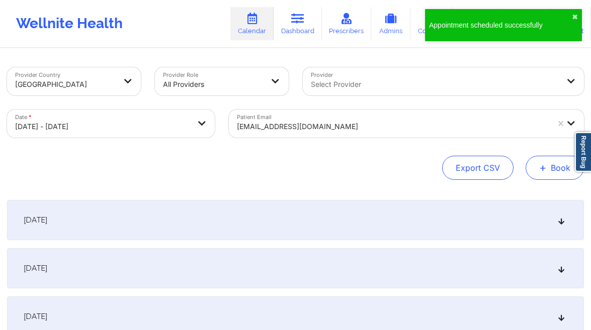
click at [553, 173] on button "+ Book" at bounding box center [554, 168] width 58 height 24
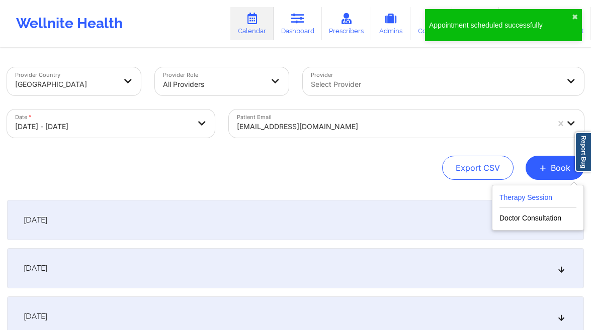
click at [517, 194] on button "Therapy Session" at bounding box center [537, 200] width 77 height 17
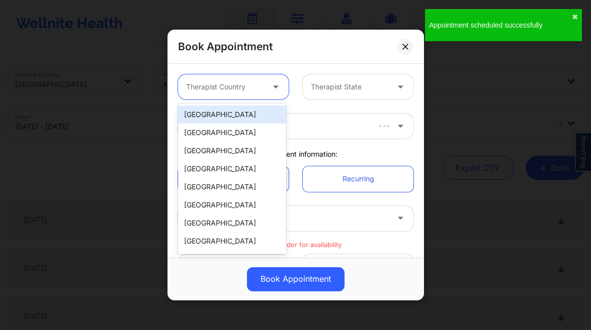
click at [231, 91] on div at bounding box center [224, 87] width 77 height 12
click at [216, 113] on div "[GEOGRAPHIC_DATA]" at bounding box center [232, 115] width 108 height 18
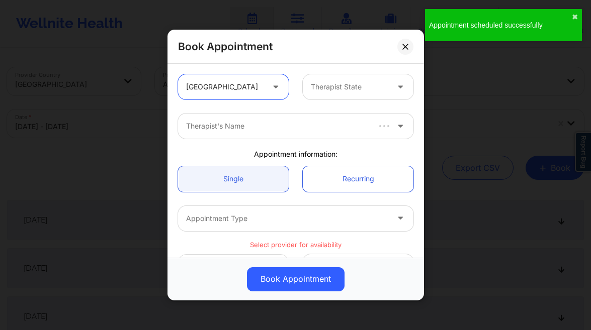
click at [379, 78] on div "Therapist State" at bounding box center [346, 86] width 86 height 25
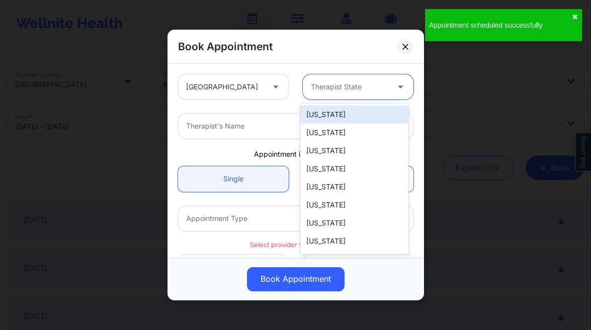
type input "f"
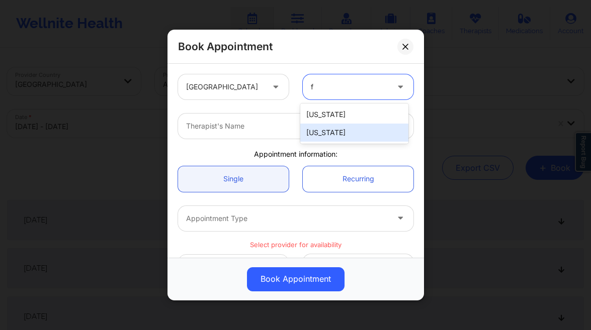
click at [331, 130] on div "[US_STATE]" at bounding box center [354, 133] width 108 height 18
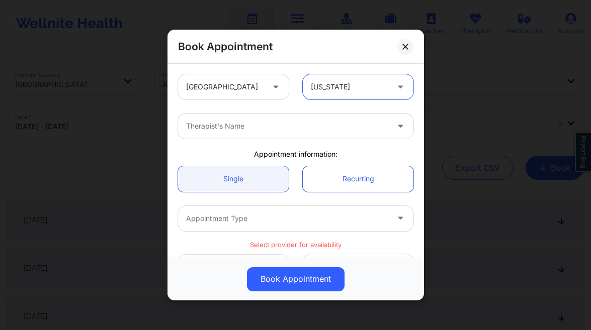
click at [236, 130] on div at bounding box center [287, 126] width 202 height 12
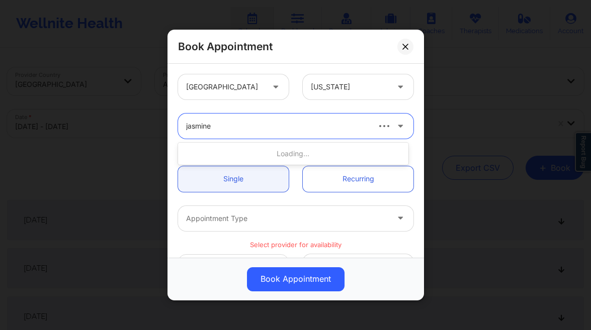
type input "jasmine fe"
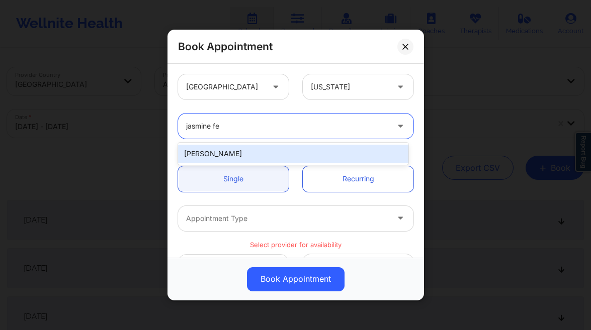
click at [255, 155] on div "[PERSON_NAME]" at bounding box center [293, 154] width 230 height 18
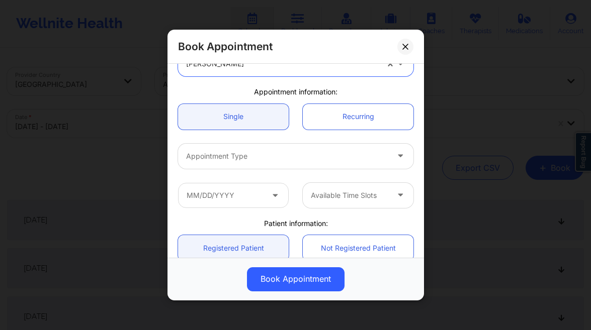
scroll to position [63, 0]
click at [286, 150] on div at bounding box center [287, 156] width 202 height 12
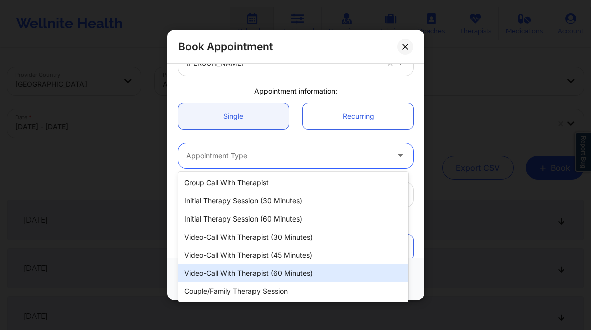
click at [266, 274] on div "Video-Call with Therapist (60 minutes)" at bounding box center [293, 273] width 230 height 18
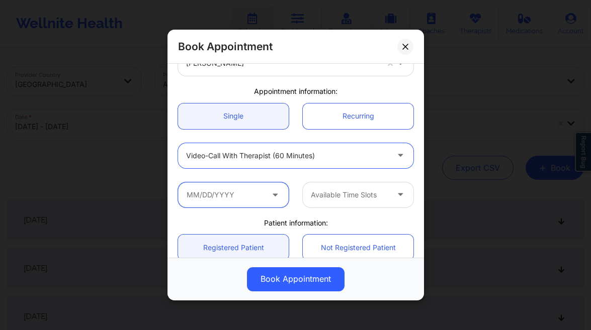
click at [227, 190] on input "text" at bounding box center [233, 194] width 111 height 25
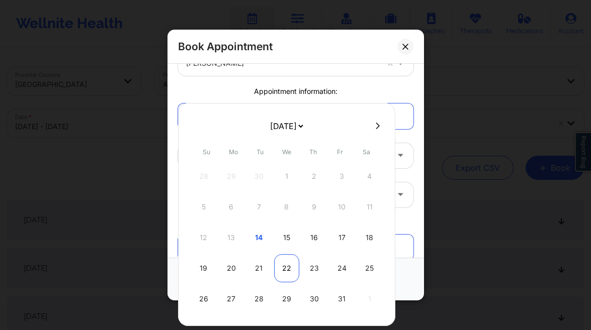
click at [284, 270] on div "22" at bounding box center [286, 268] width 25 height 28
type input "[DATE]"
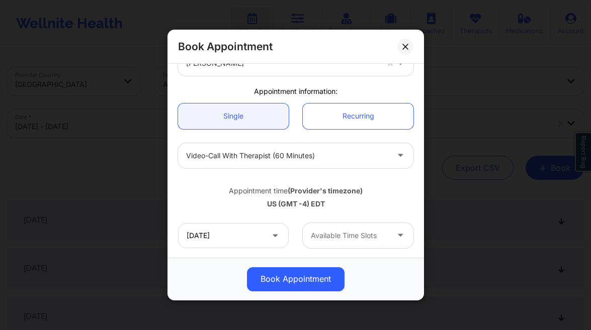
click at [359, 222] on div "[DATE] Available Time Slots" at bounding box center [295, 235] width 249 height 39
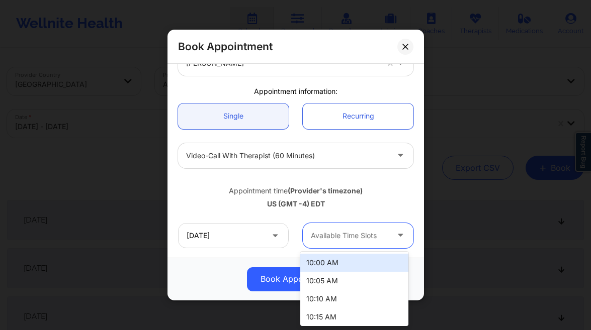
click at [357, 235] on div at bounding box center [349, 236] width 77 height 12
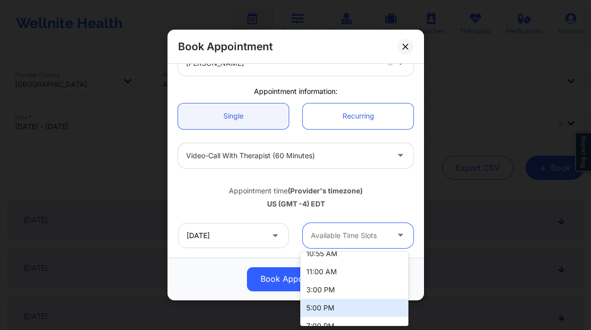
scroll to position [209, 0]
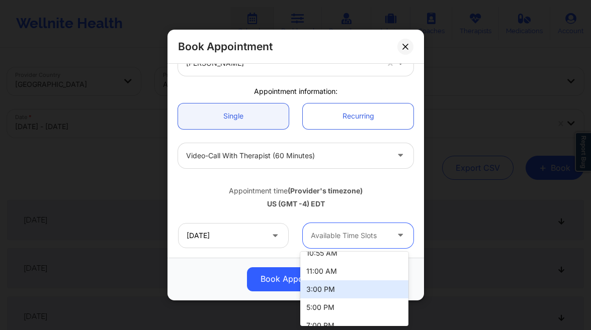
click at [338, 286] on div "3:00 PM" at bounding box center [354, 289] width 108 height 18
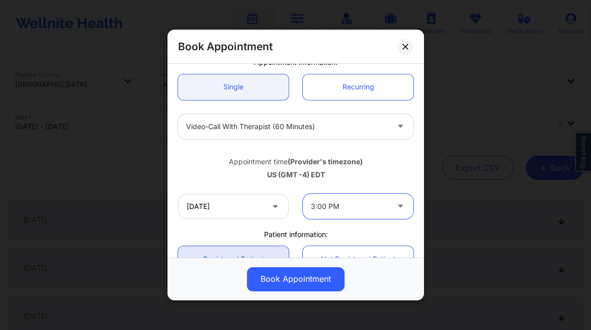
scroll to position [148, 0]
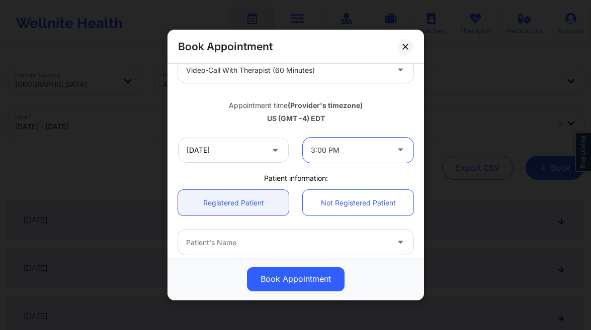
click at [246, 231] on div "Patient's Name" at bounding box center [283, 242] width 211 height 25
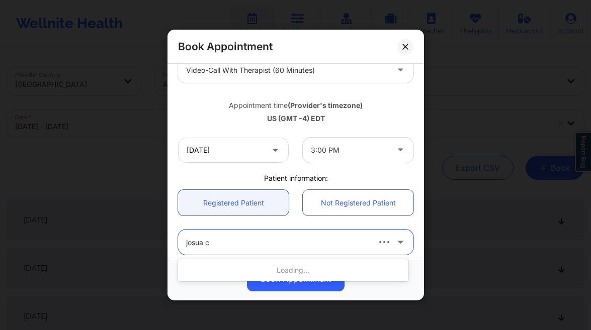
type input "josua ca"
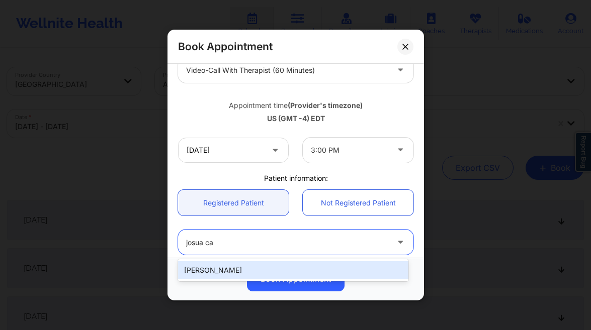
click at [242, 262] on div "[PERSON_NAME]" at bounding box center [293, 270] width 230 height 18
type input "[EMAIL_ADDRESS][DOMAIN_NAME]"
type input "[PHONE_NUMBER]"
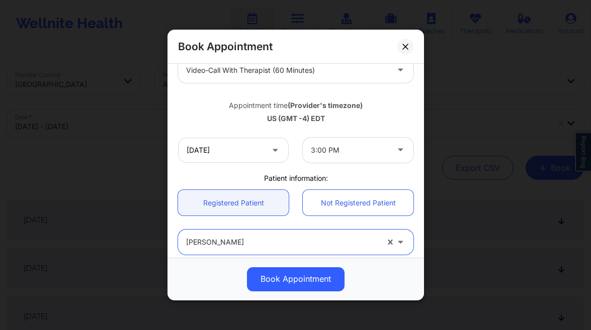
click at [277, 270] on button "Book Appointment" at bounding box center [296, 279] width 98 height 24
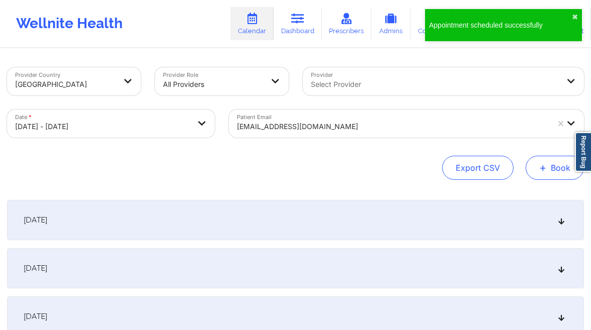
click at [558, 171] on button "+ Book" at bounding box center [554, 168] width 58 height 24
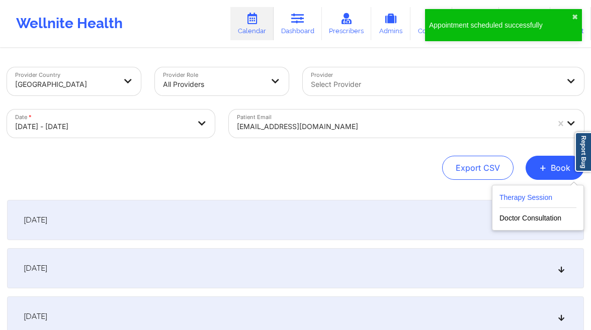
click at [514, 201] on button "Therapy Session" at bounding box center [537, 200] width 77 height 17
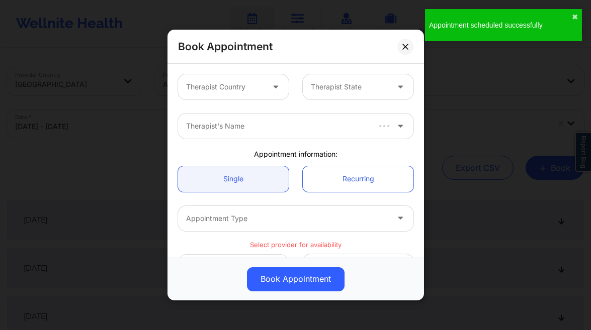
click at [230, 88] on div at bounding box center [224, 87] width 77 height 12
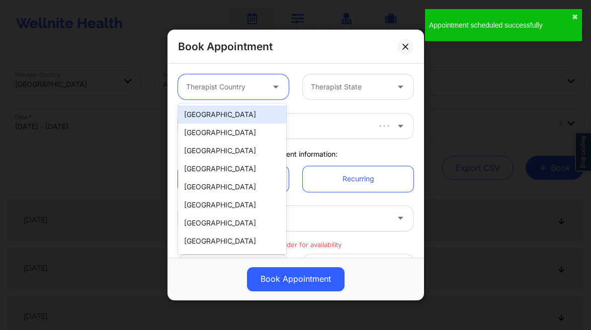
click at [222, 106] on div "[GEOGRAPHIC_DATA]" at bounding box center [232, 115] width 108 height 18
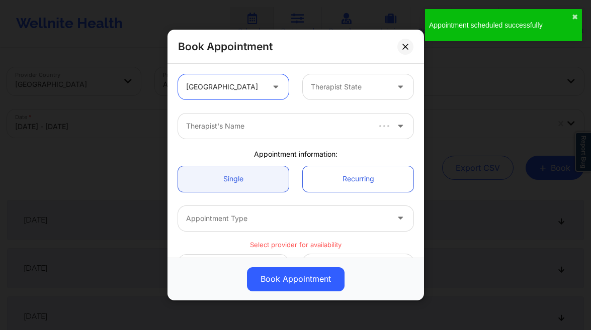
click at [352, 79] on div "Therapist State" at bounding box center [346, 86] width 86 height 25
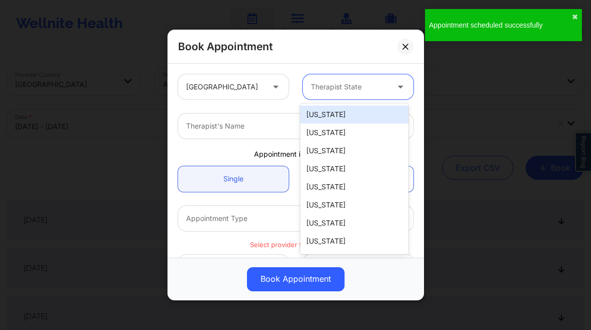
type input "f"
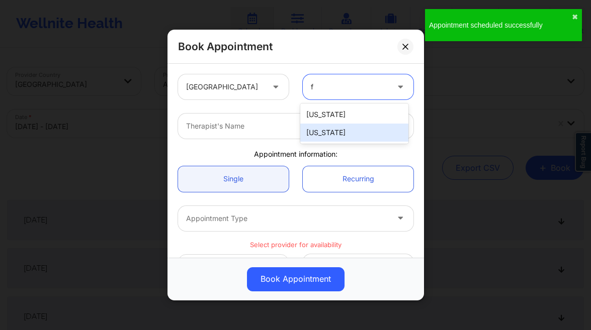
click at [340, 128] on div "[US_STATE]" at bounding box center [354, 133] width 108 height 18
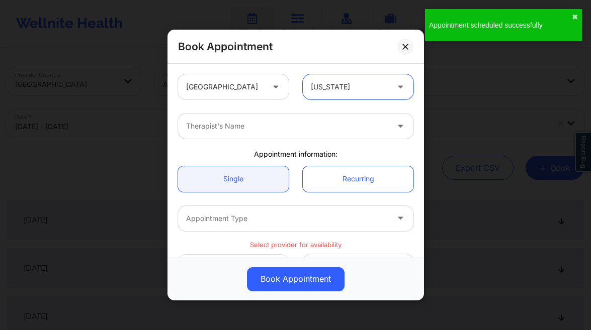
click at [256, 121] on div at bounding box center [287, 126] width 202 height 12
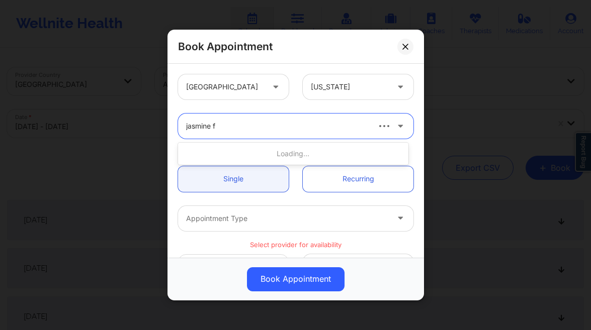
type input "jasmine fe"
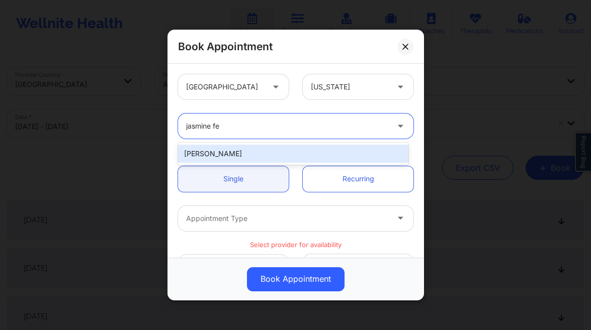
click at [263, 152] on div "[PERSON_NAME]" at bounding box center [293, 154] width 230 height 18
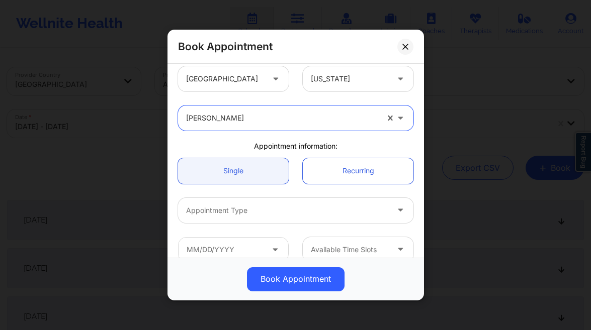
scroll to position [21, 0]
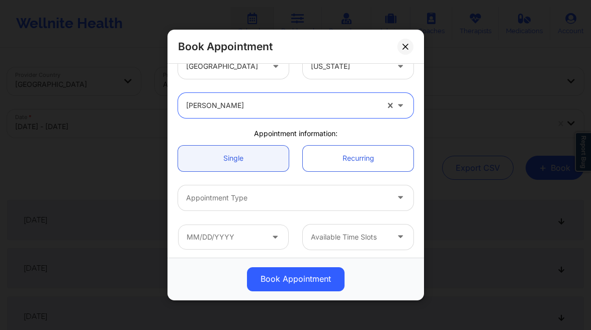
click at [252, 190] on div "Appointment Type" at bounding box center [283, 197] width 211 height 25
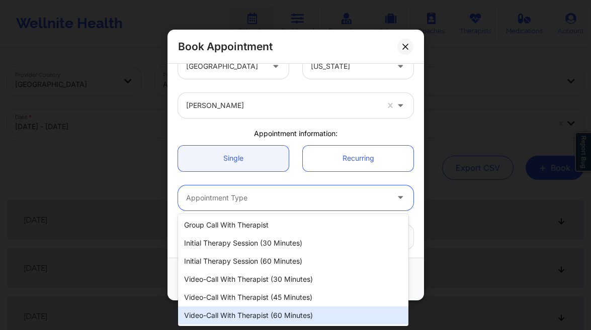
click at [260, 310] on div "Video-Call with Therapist (60 minutes)" at bounding box center [293, 316] width 230 height 18
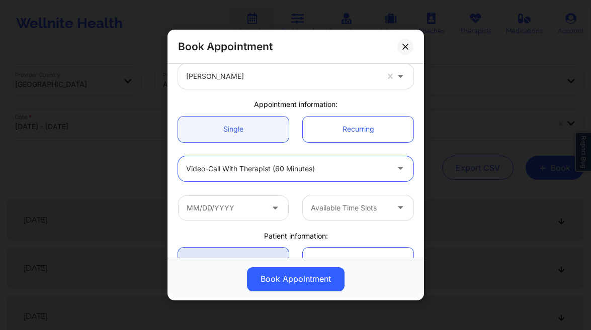
scroll to position [95, 0]
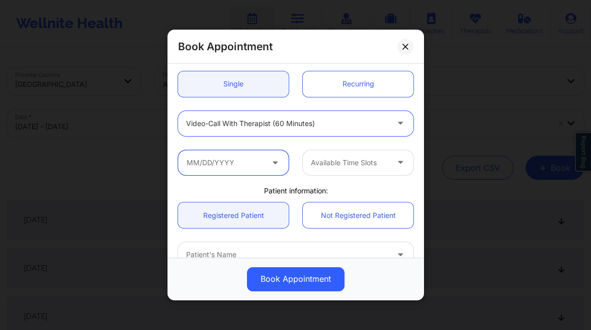
click at [252, 160] on input "text" at bounding box center [233, 162] width 111 height 25
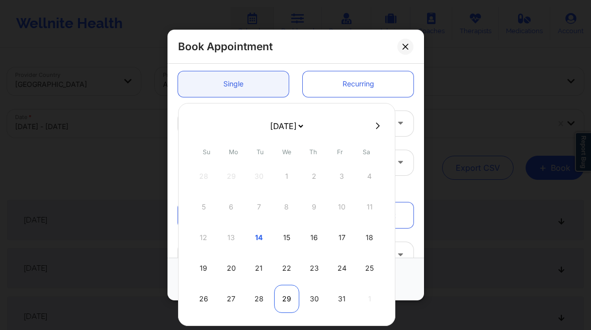
click at [288, 307] on div "29" at bounding box center [286, 299] width 25 height 28
type input "[DATE]"
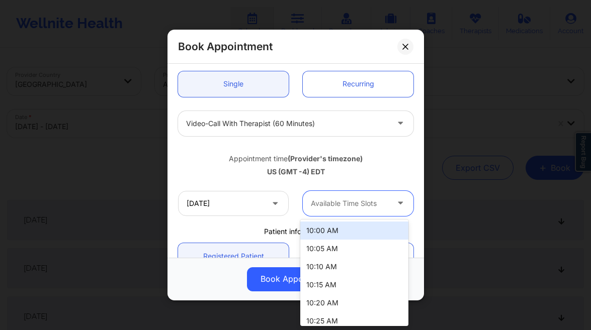
click at [358, 208] on div "Available Time Slots" at bounding box center [346, 203] width 86 height 25
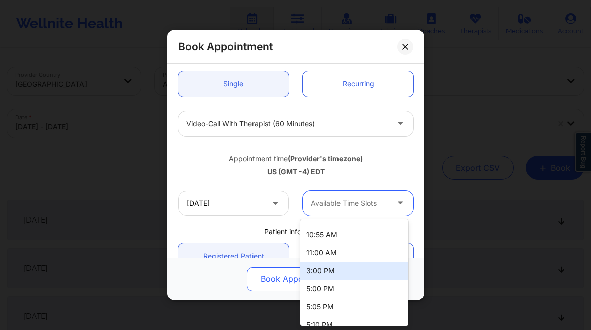
click at [334, 270] on div "3:00 PM" at bounding box center [354, 271] width 108 height 18
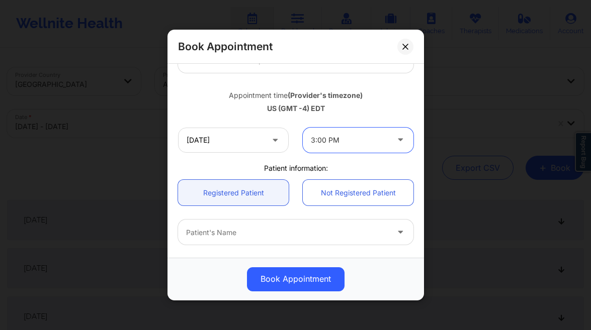
scroll to position [160, 0]
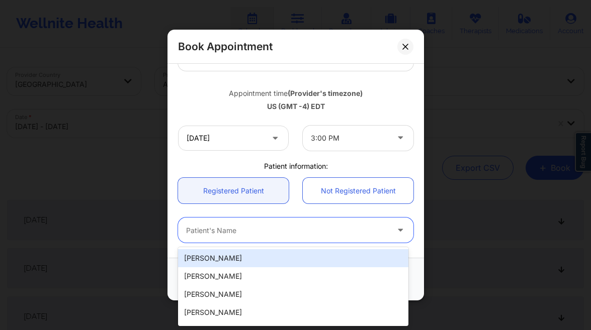
click at [241, 231] on div at bounding box center [287, 231] width 202 height 12
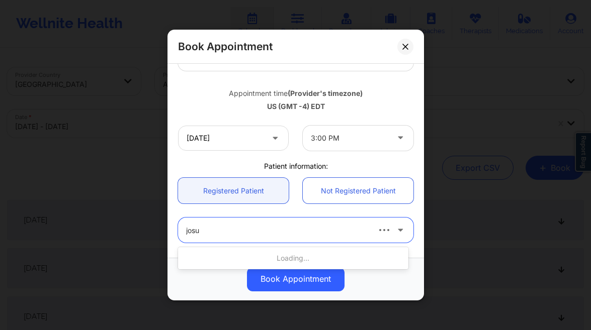
type input "josua"
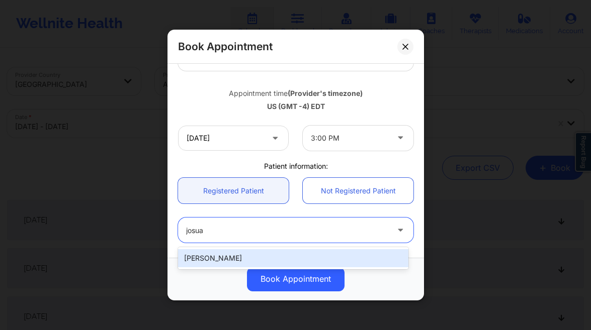
click at [241, 254] on div "[PERSON_NAME]" at bounding box center [293, 258] width 230 height 18
type input "[EMAIL_ADDRESS][DOMAIN_NAME]"
type input "[PHONE_NUMBER]"
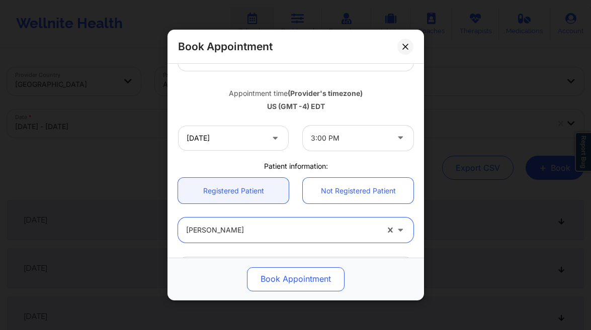
click at [298, 275] on button "Book Appointment" at bounding box center [296, 279] width 98 height 24
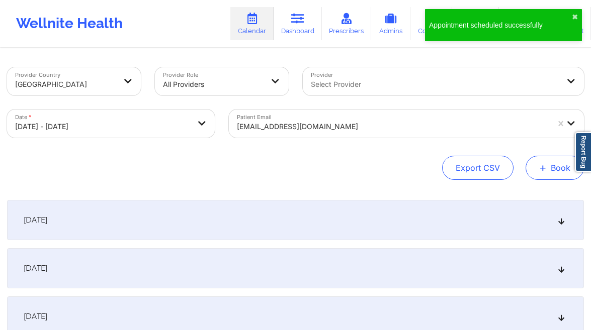
click at [547, 172] on button "+ Book" at bounding box center [554, 168] width 58 height 24
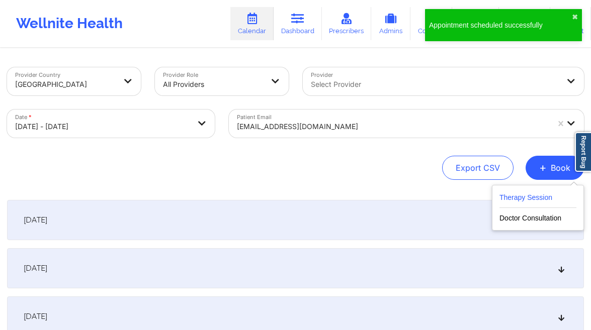
click at [506, 194] on button "Therapy Session" at bounding box center [537, 200] width 77 height 17
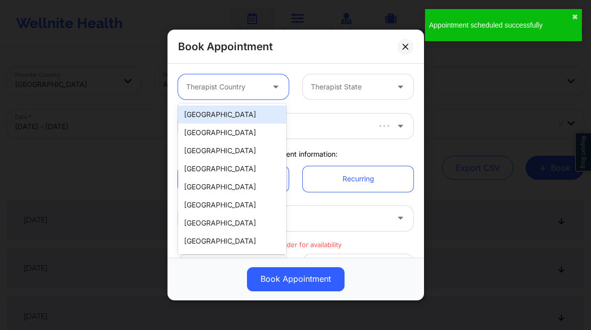
click at [245, 91] on div at bounding box center [224, 87] width 77 height 12
click at [240, 113] on div "[GEOGRAPHIC_DATA]" at bounding box center [232, 115] width 108 height 18
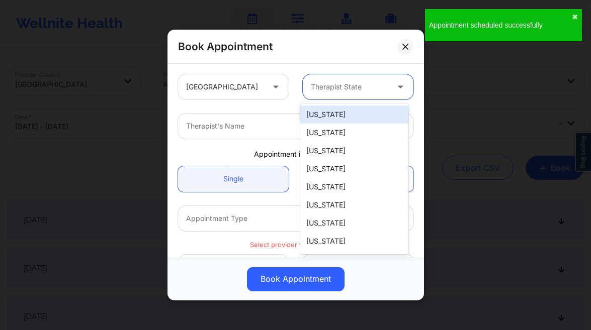
click at [353, 84] on div at bounding box center [349, 87] width 77 height 12
type input "f"
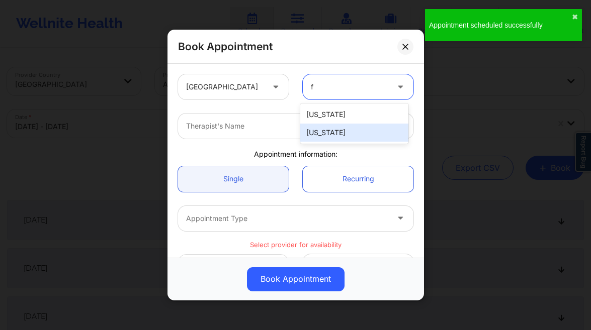
click at [343, 132] on div "[US_STATE]" at bounding box center [354, 133] width 108 height 18
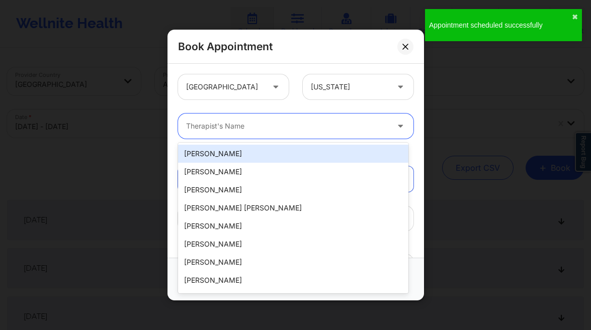
click at [257, 120] on div at bounding box center [287, 126] width 202 height 12
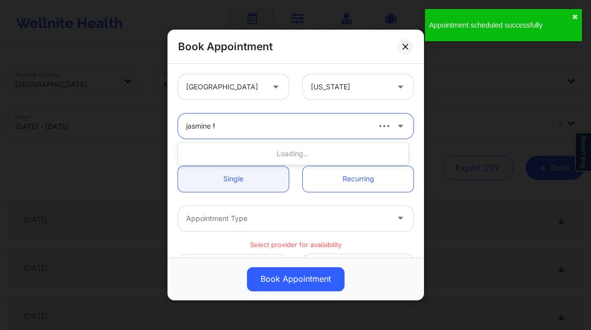
type input "jasmine fe"
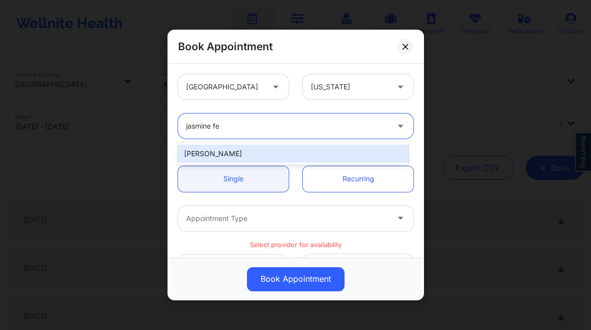
click at [260, 153] on div "[PERSON_NAME]" at bounding box center [293, 154] width 230 height 18
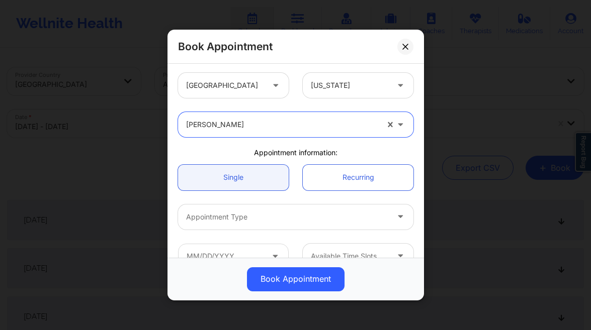
scroll to position [2, 0]
click at [269, 209] on div "Appointment Type" at bounding box center [283, 216] width 211 height 25
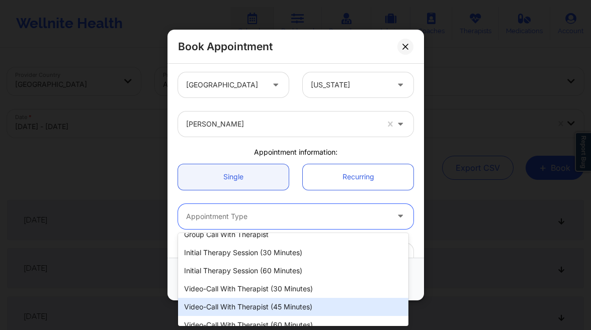
scroll to position [21, 0]
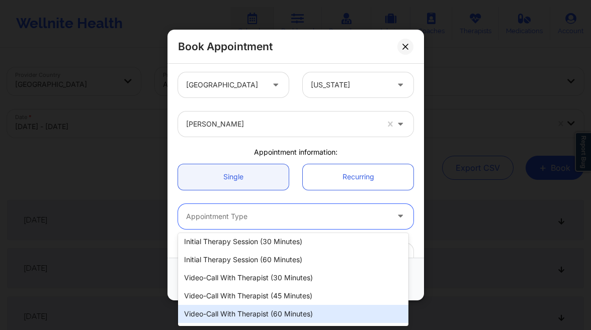
click at [295, 314] on div "Video-Call with Therapist (60 minutes)" at bounding box center [293, 314] width 230 height 18
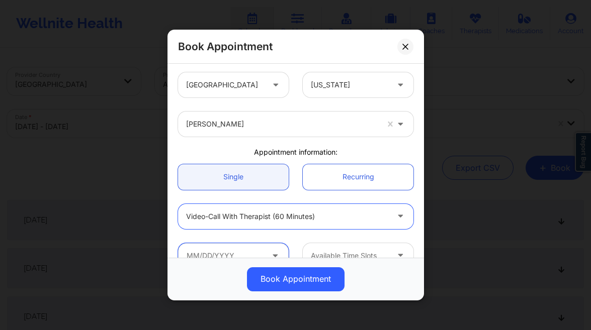
click at [248, 247] on input "text" at bounding box center [233, 255] width 111 height 25
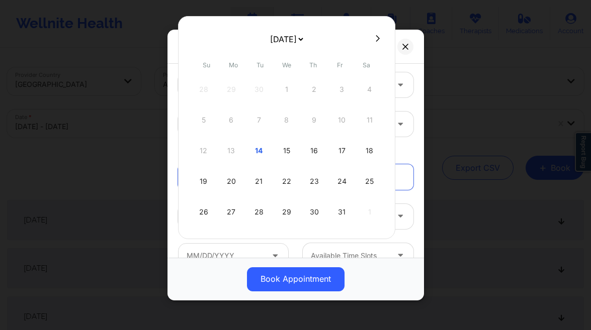
drag, startPoint x: 383, startPoint y: 41, endPoint x: 378, endPoint y: 44, distance: 5.9
click at [383, 41] on div at bounding box center [286, 38] width 217 height 15
click at [375, 42] on icon at bounding box center [377, 39] width 4 height 8
select select "2025-10"
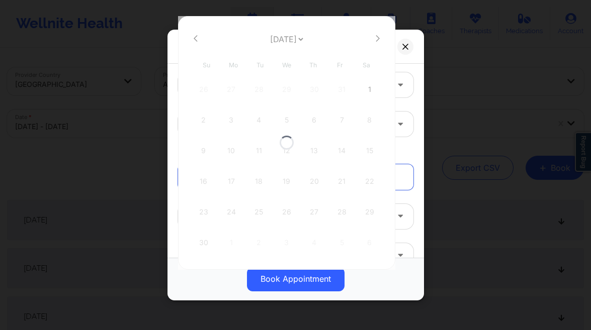
select select "2025-10"
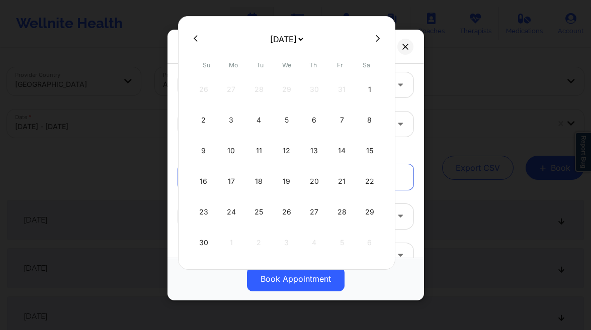
click at [285, 118] on div "5" at bounding box center [286, 120] width 25 height 28
type input "[DATE]"
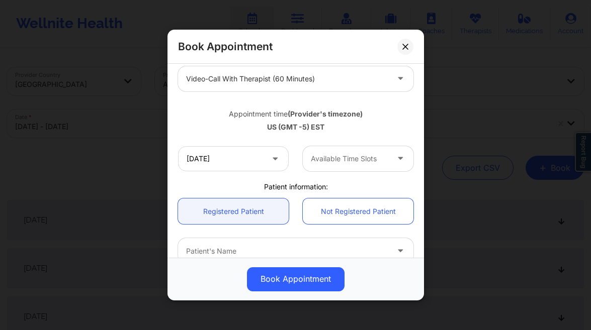
scroll to position [74, 0]
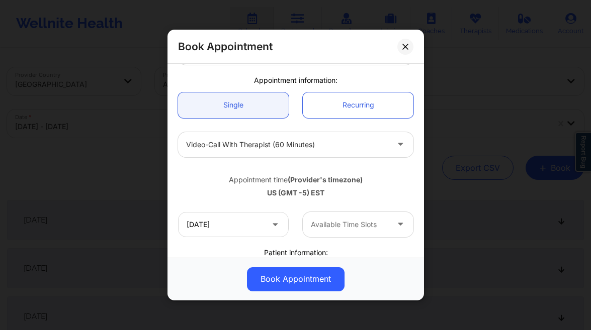
drag, startPoint x: 336, startPoint y: 237, endPoint x: 346, endPoint y: 225, distance: 15.4
click at [337, 237] on div "[DATE] Available Time Slots" at bounding box center [295, 224] width 249 height 39
click at [346, 224] on div at bounding box center [349, 225] width 77 height 12
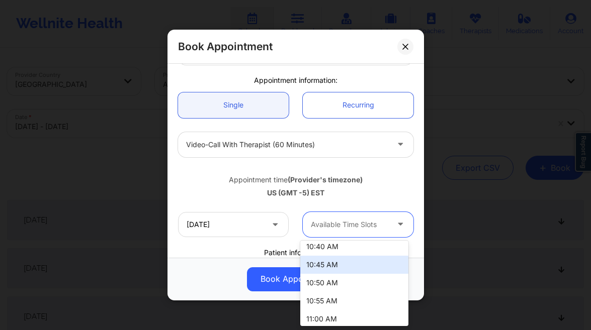
scroll to position [208, 0]
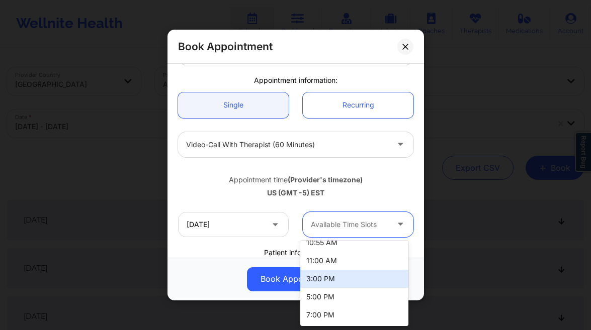
click at [333, 279] on div "3:00 PM" at bounding box center [354, 279] width 108 height 18
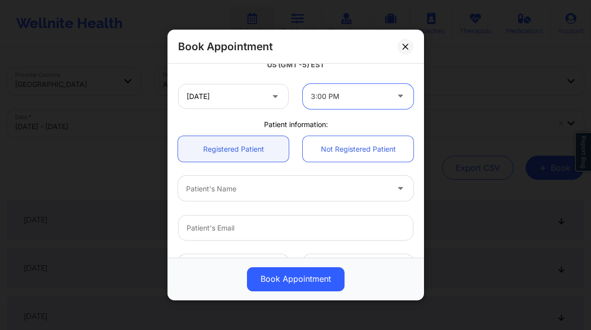
scroll to position [270, 0]
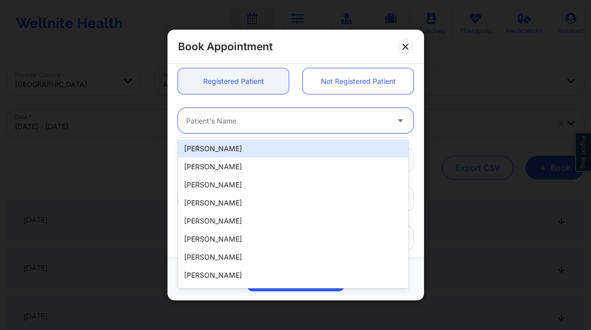
click at [254, 128] on div "Patient's Name" at bounding box center [283, 121] width 211 height 25
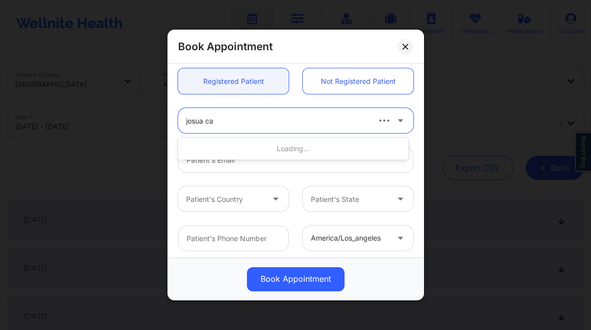
type input "josua can"
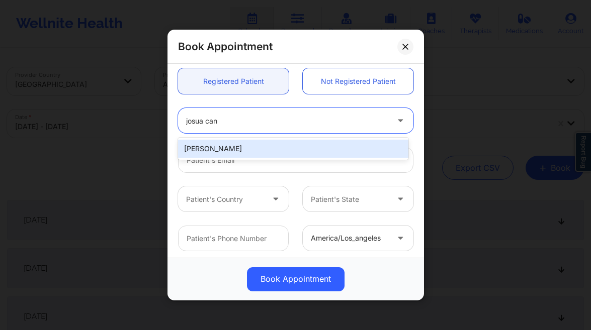
click at [240, 145] on div "[PERSON_NAME]" at bounding box center [293, 149] width 230 height 18
type input "[EMAIL_ADDRESS][DOMAIN_NAME]"
type input "[PHONE_NUMBER]"
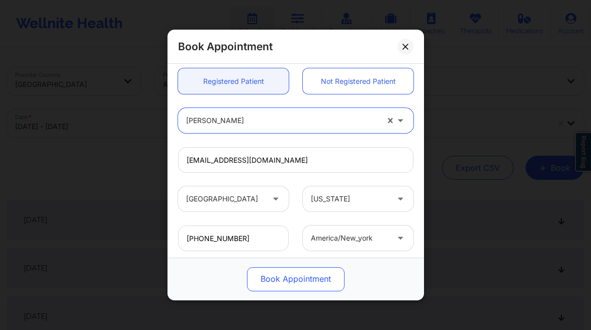
click at [294, 270] on button "Book Appointment" at bounding box center [296, 279] width 98 height 24
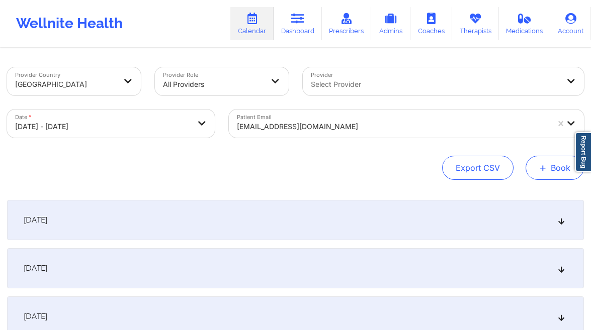
click at [548, 167] on button "+ Book" at bounding box center [554, 168] width 58 height 24
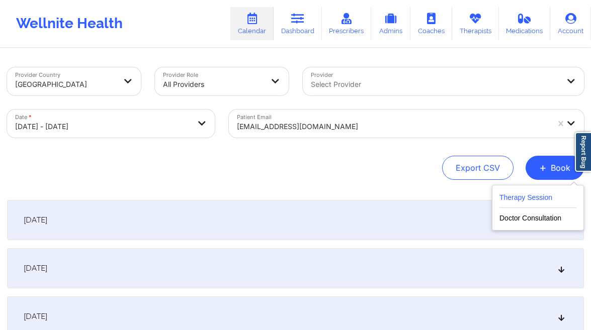
drag, startPoint x: 516, startPoint y: 190, endPoint x: 512, endPoint y: 194, distance: 5.7
click at [516, 190] on div "Therapy Session Doctor Consultation" at bounding box center [538, 208] width 92 height 46
click at [553, 170] on button "+ Book" at bounding box center [554, 168] width 58 height 24
click at [526, 198] on button "Therapy Session" at bounding box center [537, 200] width 77 height 17
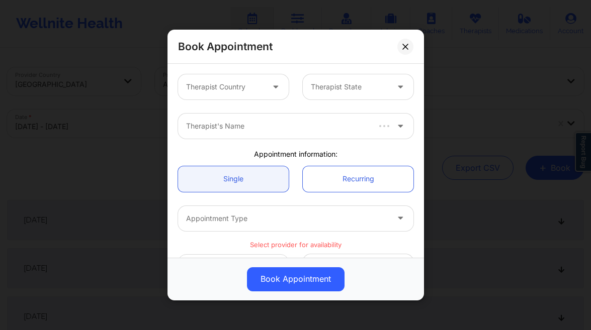
click at [250, 81] on div at bounding box center [224, 87] width 77 height 12
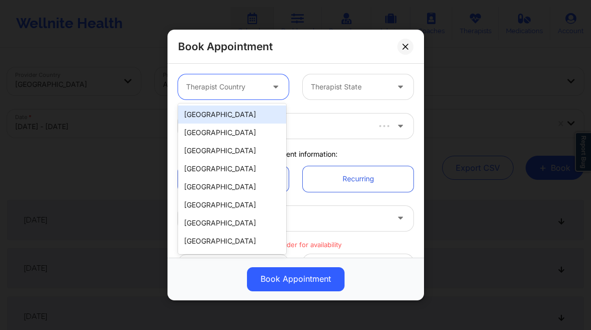
click at [236, 109] on div "[GEOGRAPHIC_DATA]" at bounding box center [232, 115] width 108 height 18
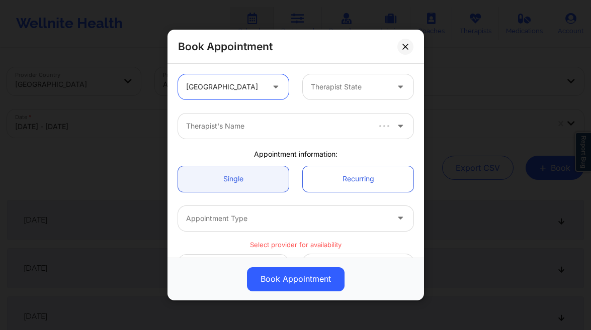
click at [343, 80] on div "Therapist State" at bounding box center [346, 86] width 86 height 25
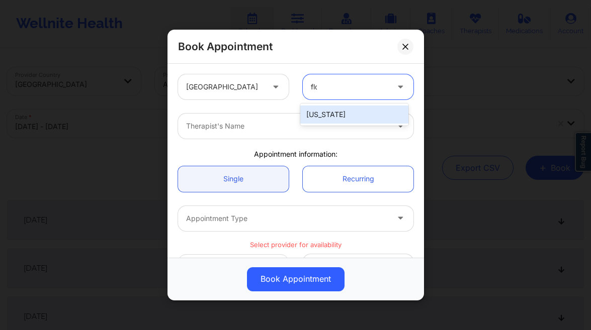
type input "[PERSON_NAME]"
click at [349, 107] on div "[US_STATE]" at bounding box center [354, 115] width 108 height 18
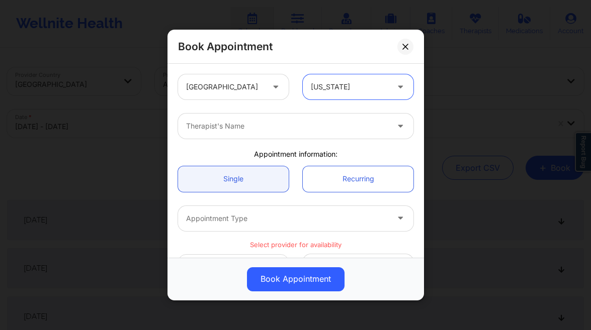
click at [281, 130] on div at bounding box center [287, 126] width 202 height 12
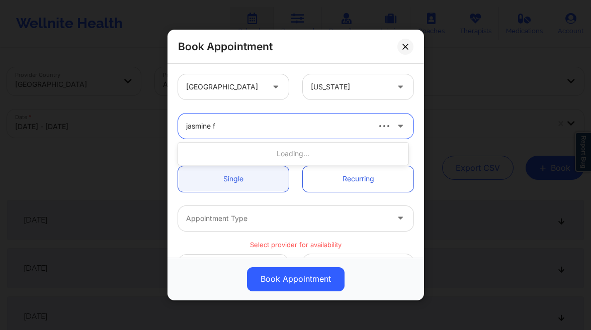
type input "jasmine fe"
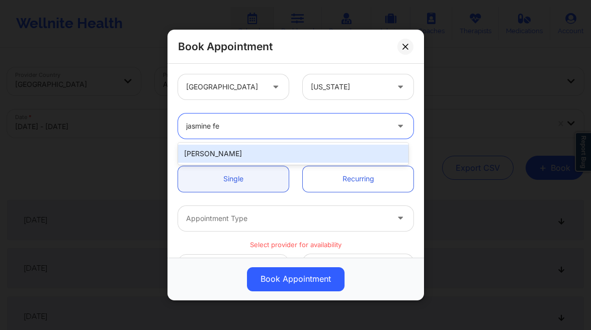
click at [270, 157] on div "[PERSON_NAME]" at bounding box center [293, 154] width 230 height 18
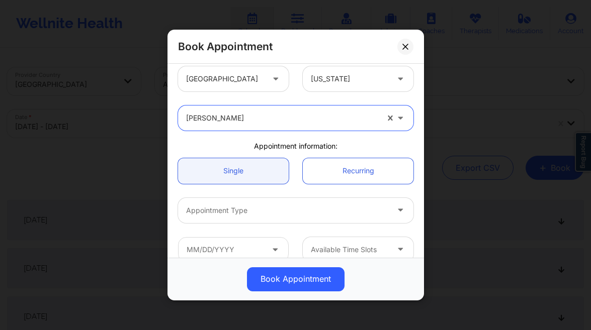
scroll to position [18, 0]
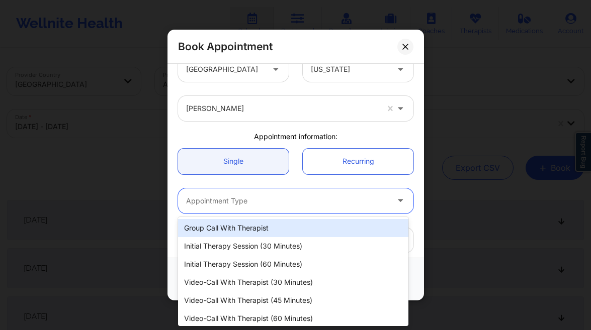
click at [266, 192] on div "Appointment Type" at bounding box center [283, 200] width 211 height 25
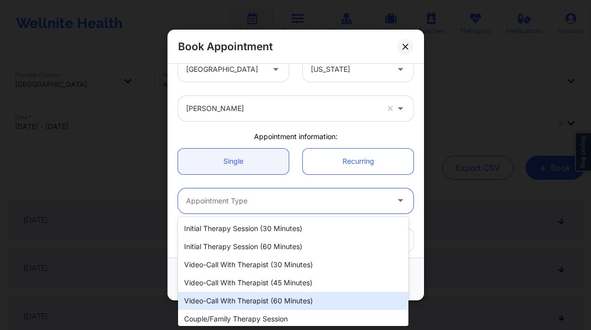
click at [265, 298] on div "Video-Call with Therapist (60 minutes)" at bounding box center [293, 301] width 230 height 18
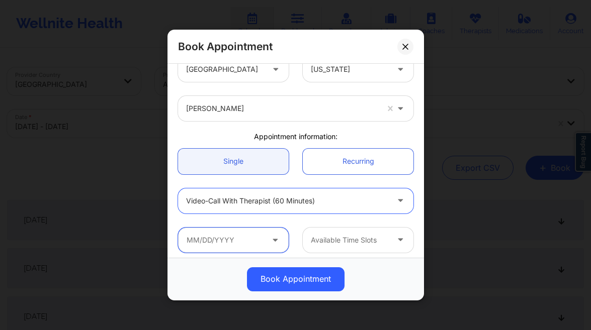
click at [247, 228] on input "text" at bounding box center [233, 240] width 111 height 25
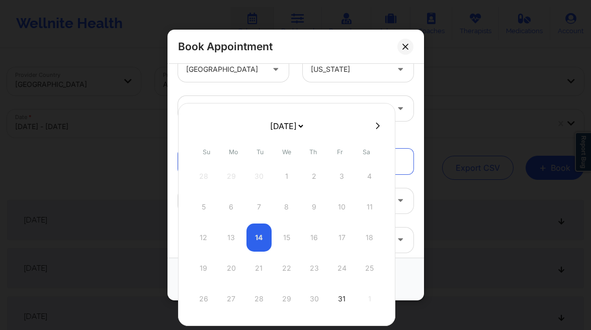
click at [375, 123] on icon at bounding box center [377, 125] width 4 height 7
select select "2025-10"
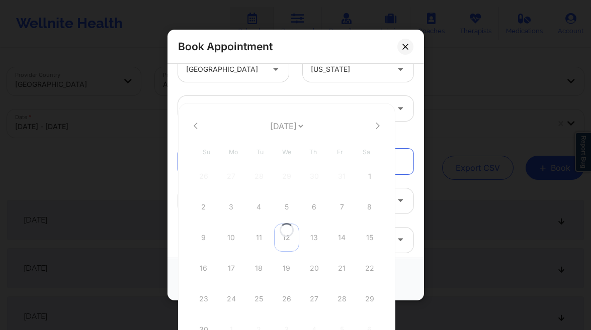
select select "2025-10"
click at [190, 126] on div at bounding box center [286, 125] width 217 height 15
click at [194, 125] on icon at bounding box center [196, 125] width 4 height 7
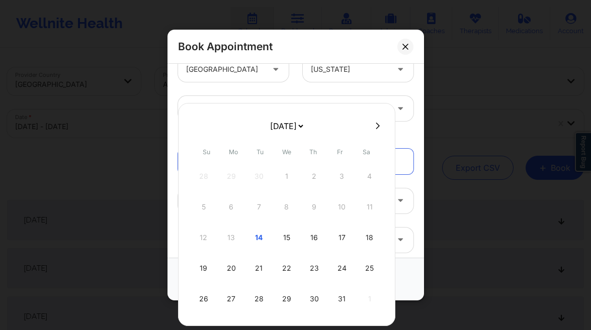
click at [377, 119] on div at bounding box center [286, 125] width 217 height 15
click at [373, 123] on button at bounding box center [377, 126] width 10 height 9
select select "2025-10"
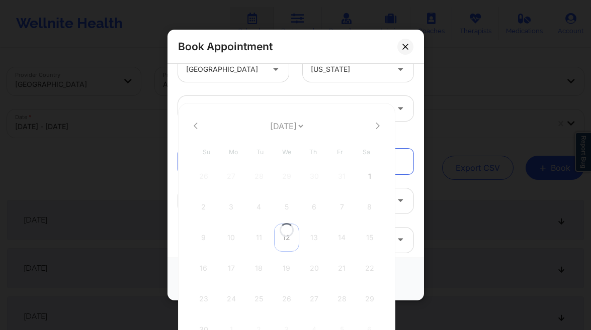
select select "2025-10"
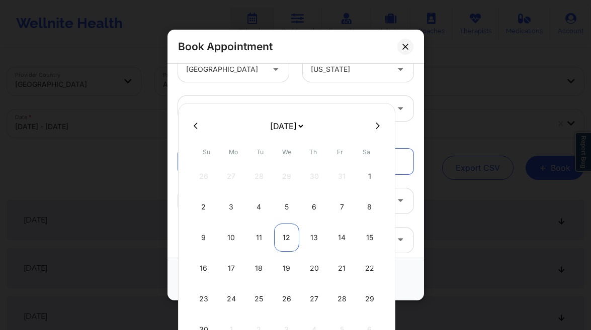
click at [286, 239] on div "12" at bounding box center [286, 238] width 25 height 28
type input "[DATE]"
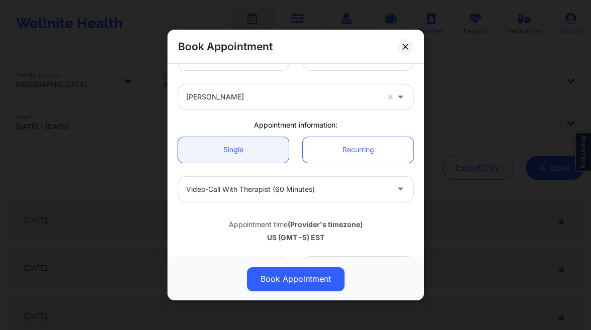
scroll to position [129, 0]
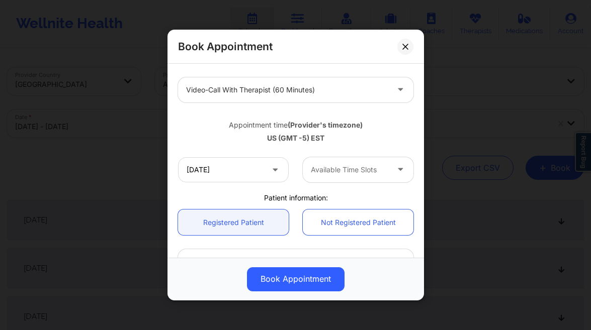
click at [355, 175] on div at bounding box center [349, 170] width 77 height 12
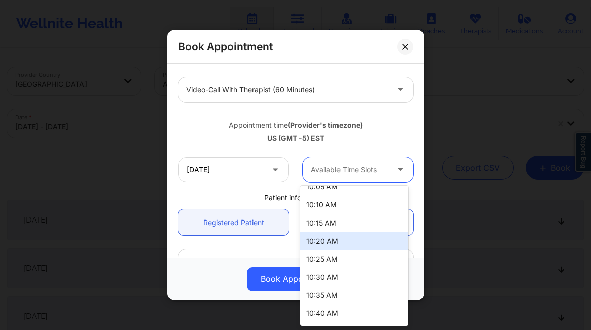
scroll to position [180, 0]
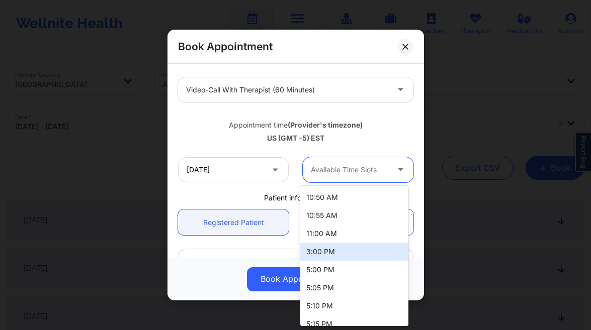
click at [340, 246] on div "3:00 PM" at bounding box center [354, 252] width 108 height 18
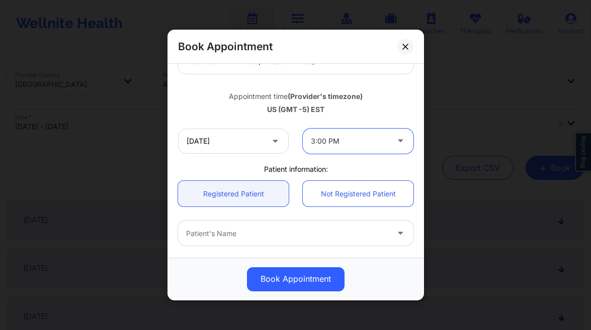
scroll to position [217, 0]
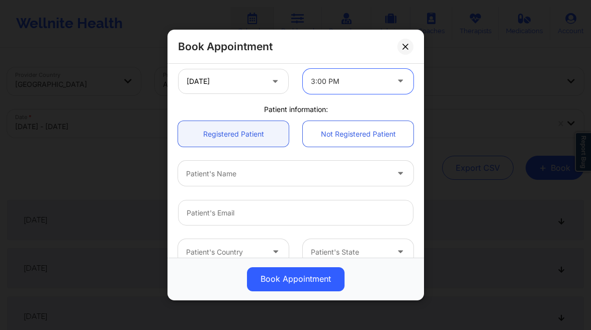
click at [252, 172] on div at bounding box center [287, 174] width 202 height 12
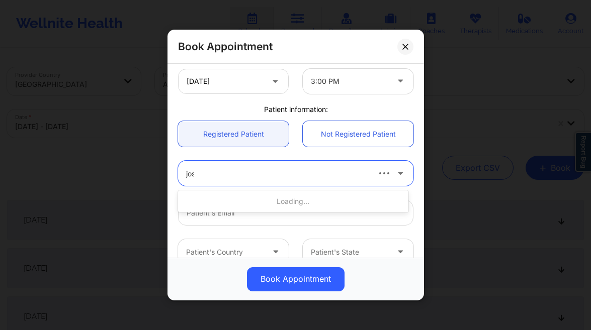
type input "josua"
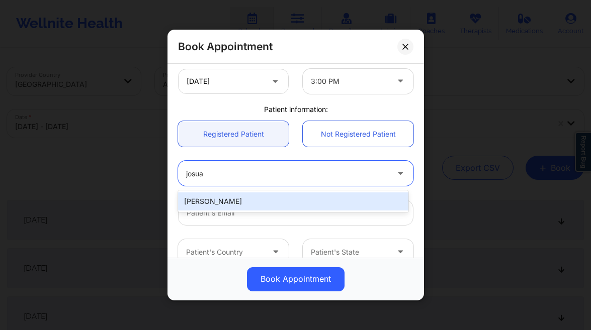
click at [259, 201] on div "[PERSON_NAME]" at bounding box center [293, 202] width 230 height 18
type input "[EMAIL_ADDRESS][DOMAIN_NAME]"
type input "[PHONE_NUMBER]"
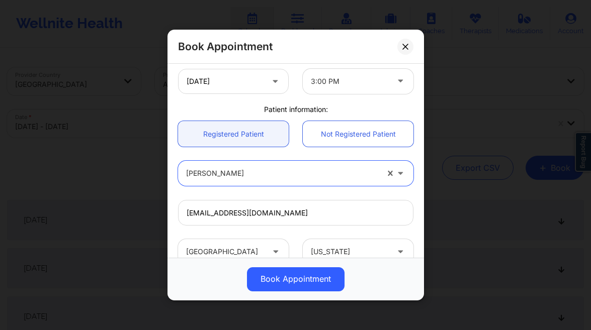
click at [314, 281] on button "Book Appointment" at bounding box center [296, 279] width 98 height 24
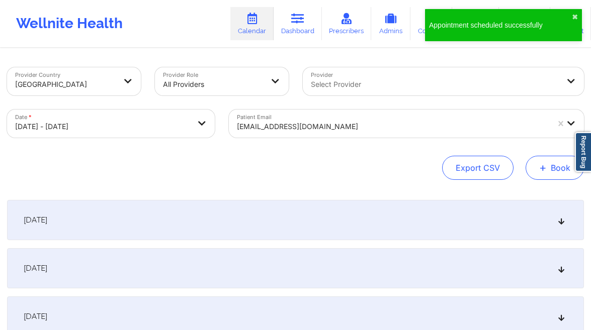
click at [547, 167] on button "+ Book" at bounding box center [554, 168] width 58 height 24
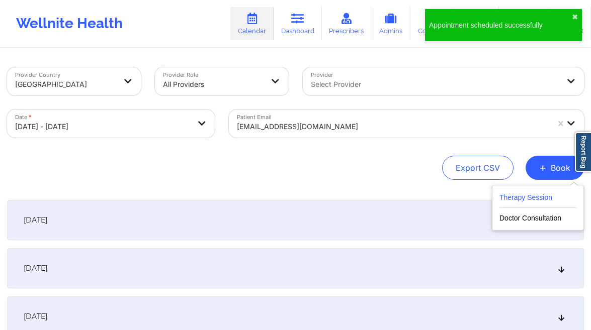
click at [508, 193] on button "Therapy Session" at bounding box center [537, 200] width 77 height 17
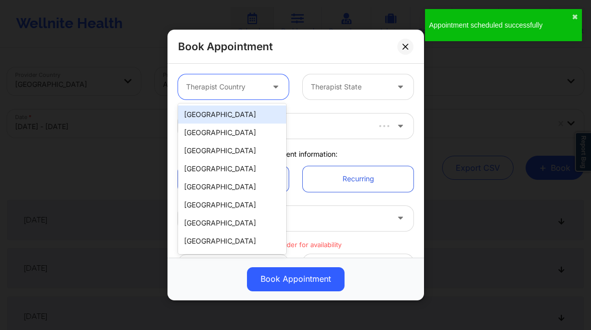
click at [249, 80] on div "Therapist Country" at bounding box center [221, 86] width 86 height 25
click at [237, 110] on div "[GEOGRAPHIC_DATA]" at bounding box center [232, 115] width 108 height 18
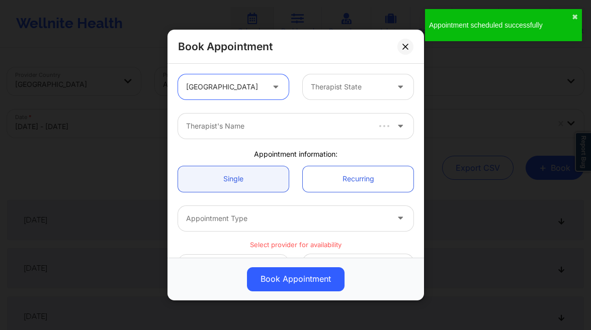
click at [339, 92] on div at bounding box center [349, 87] width 77 height 12
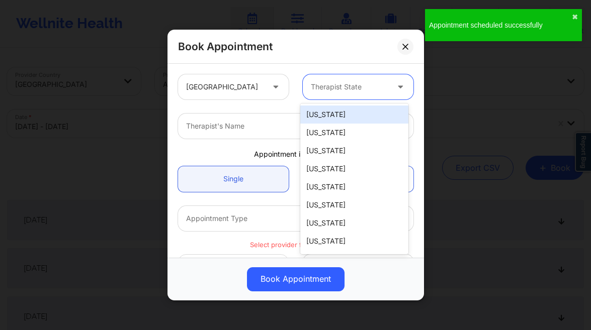
type input "f"
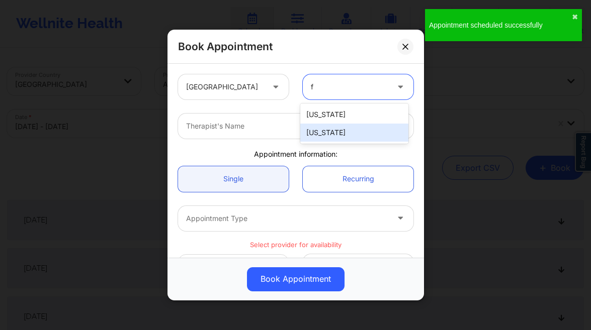
click at [328, 130] on div "[US_STATE]" at bounding box center [354, 133] width 108 height 18
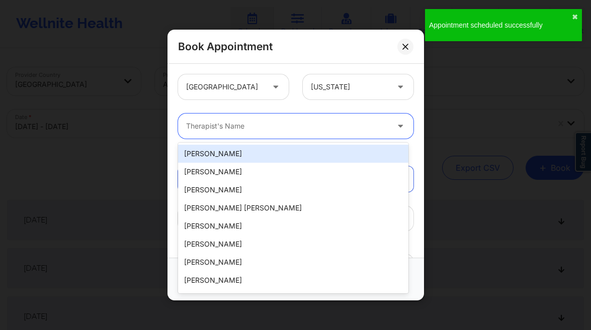
click at [250, 130] on div at bounding box center [287, 126] width 202 height 12
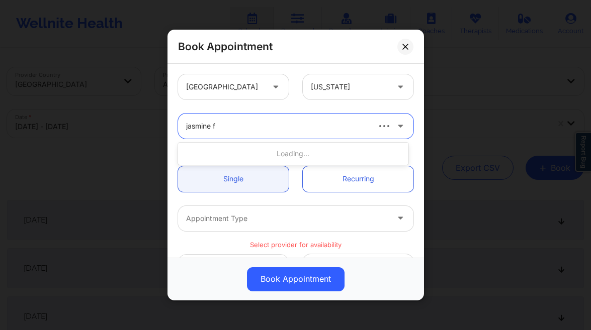
type input "jasmine fe"
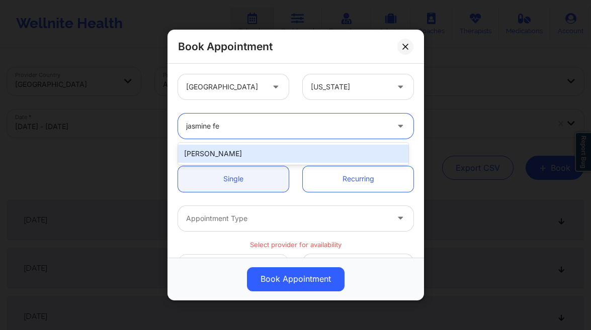
click at [238, 152] on div "[PERSON_NAME]" at bounding box center [293, 154] width 230 height 18
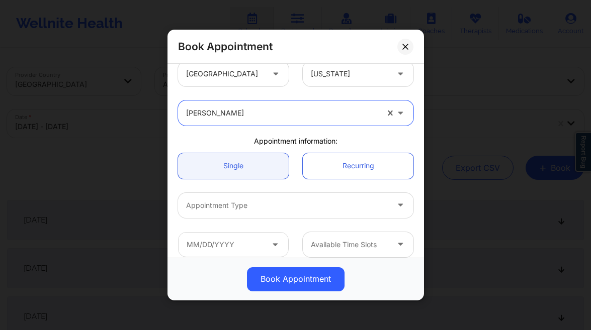
scroll to position [71, 0]
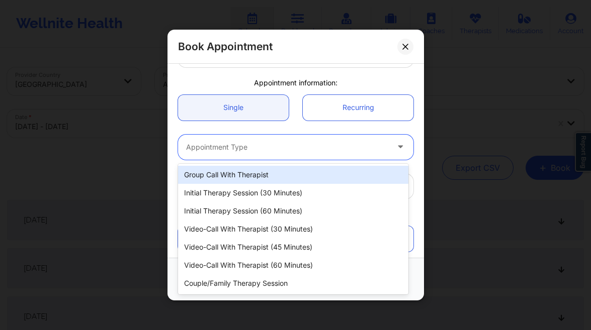
click at [274, 146] on div at bounding box center [287, 147] width 202 height 12
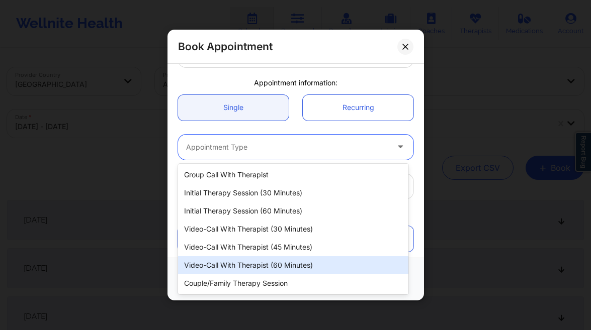
drag, startPoint x: 279, startPoint y: 262, endPoint x: 239, endPoint y: 229, distance: 51.7
click at [279, 262] on div "Video-Call with Therapist (60 minutes)" at bounding box center [293, 265] width 230 height 18
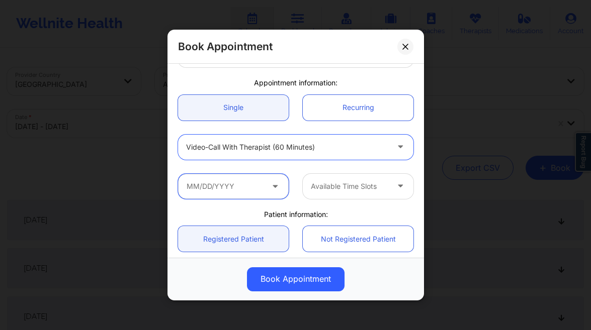
click at [255, 181] on input "text" at bounding box center [233, 186] width 111 height 25
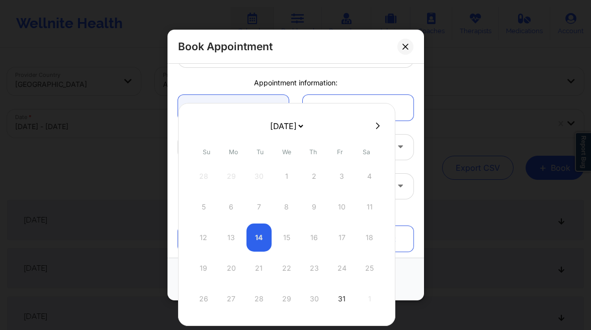
click at [375, 127] on icon at bounding box center [377, 126] width 4 height 8
select select "2025-10"
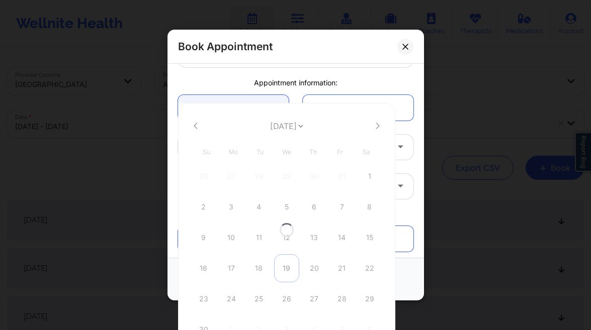
select select "2025-10"
click at [286, 269] on div "19" at bounding box center [286, 268] width 25 height 28
type input "[DATE]"
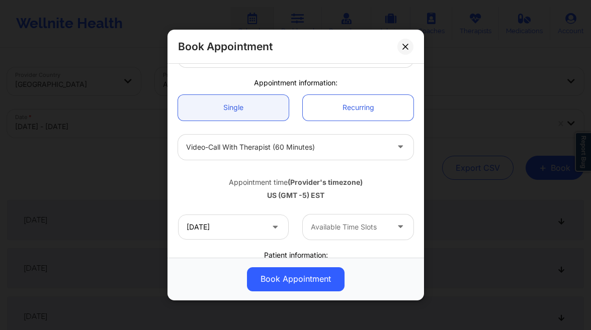
click at [373, 216] on div "Available Time Slots" at bounding box center [346, 227] width 86 height 25
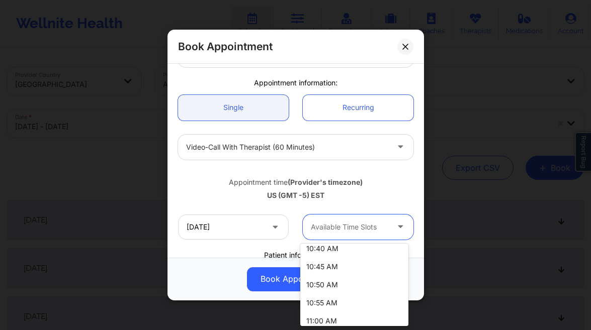
scroll to position [211, 0]
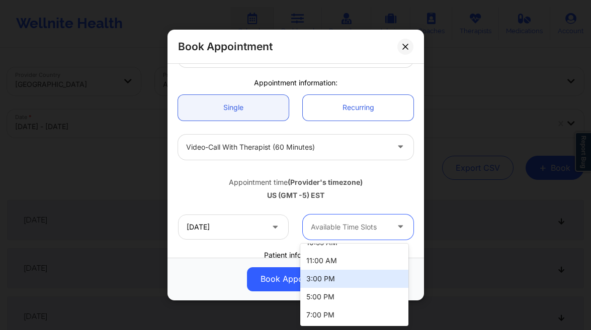
click at [339, 274] on div "3:00 PM" at bounding box center [354, 279] width 108 height 18
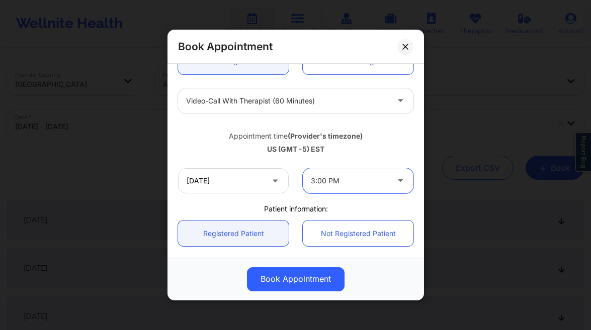
scroll to position [254, 0]
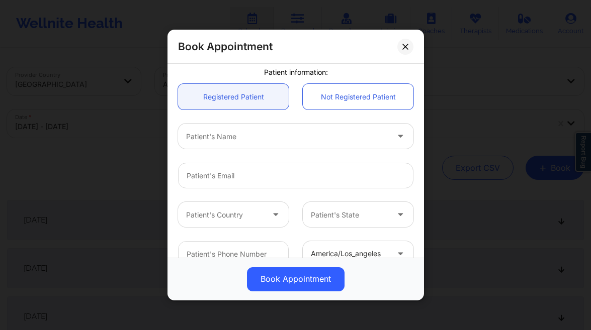
click at [250, 150] on div "Patient's Name" at bounding box center [295, 136] width 249 height 39
click at [262, 143] on div "Patient's Name" at bounding box center [283, 136] width 211 height 25
type input "josua"
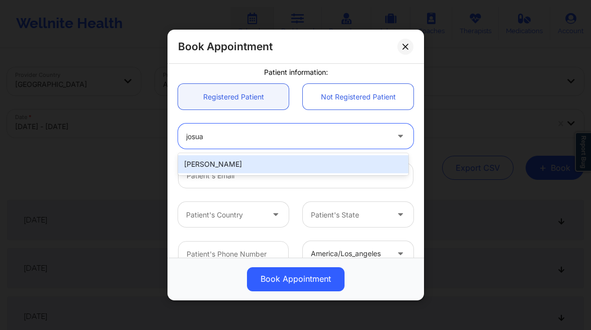
click at [283, 166] on div "[PERSON_NAME]" at bounding box center [293, 164] width 230 height 18
type input "[EMAIL_ADDRESS][DOMAIN_NAME]"
type input "[PHONE_NUMBER]"
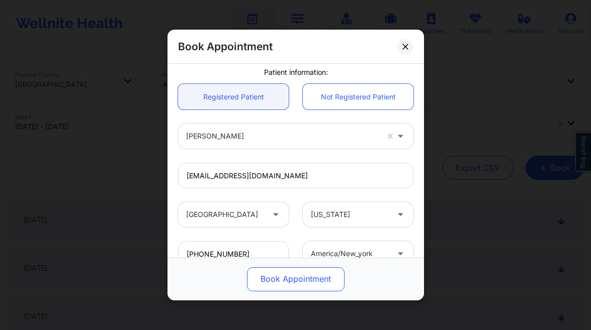
click at [297, 280] on button "Book Appointment" at bounding box center [296, 279] width 98 height 24
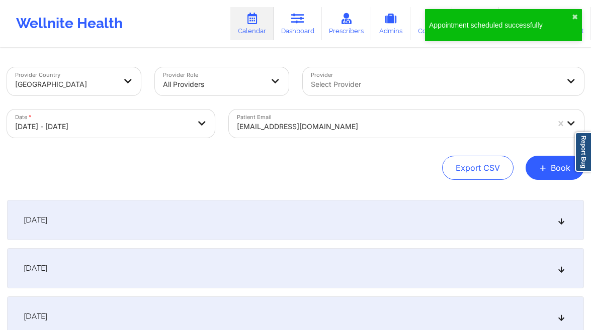
drag, startPoint x: 553, startPoint y: 170, endPoint x: 516, endPoint y: 182, distance: 38.5
click at [553, 170] on button "+ Book" at bounding box center [554, 168] width 58 height 24
click at [504, 201] on button "Therapy Session" at bounding box center [537, 200] width 77 height 17
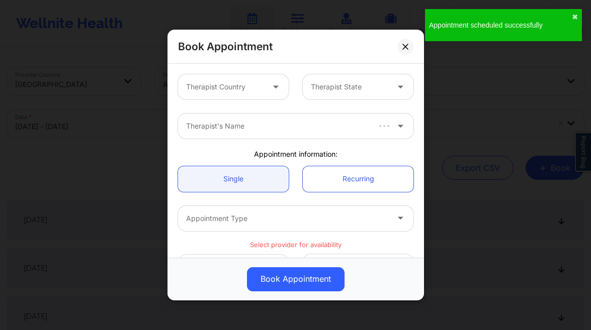
click at [222, 87] on div at bounding box center [224, 87] width 77 height 12
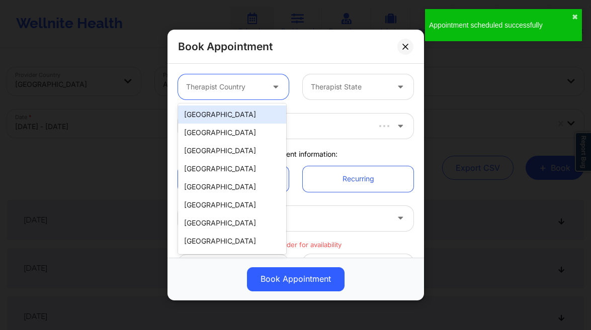
click at [222, 116] on div "[GEOGRAPHIC_DATA]" at bounding box center [232, 115] width 108 height 18
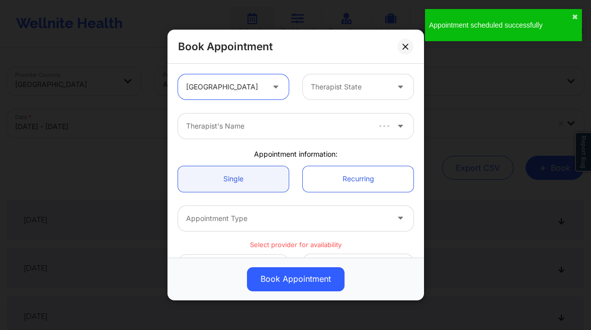
click at [352, 101] on div "option [GEOGRAPHIC_DATA], selected. [GEOGRAPHIC_DATA] Therapist State" at bounding box center [295, 86] width 249 height 39
click at [354, 90] on div at bounding box center [349, 87] width 77 height 12
type input "f"
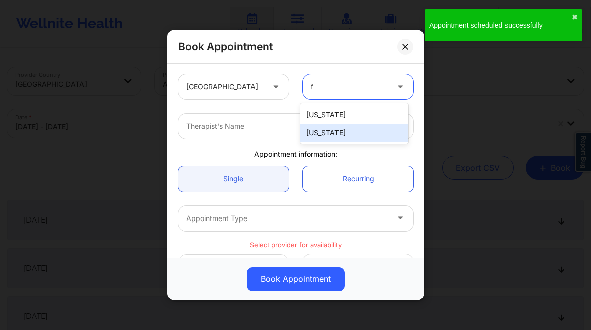
click at [329, 128] on div "[US_STATE]" at bounding box center [354, 133] width 108 height 18
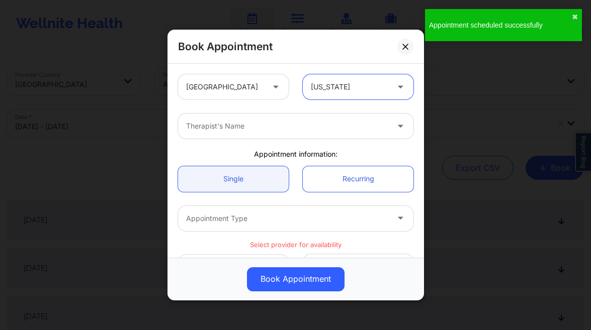
click at [234, 126] on div at bounding box center [287, 126] width 202 height 12
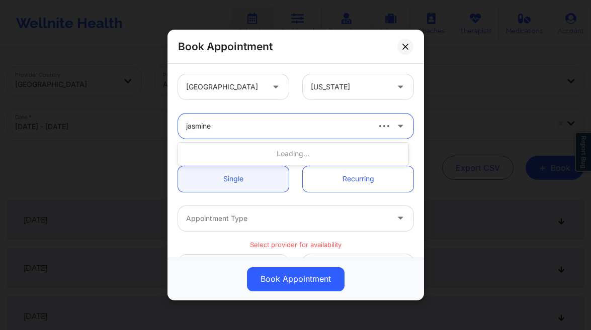
type input "jasmine fe"
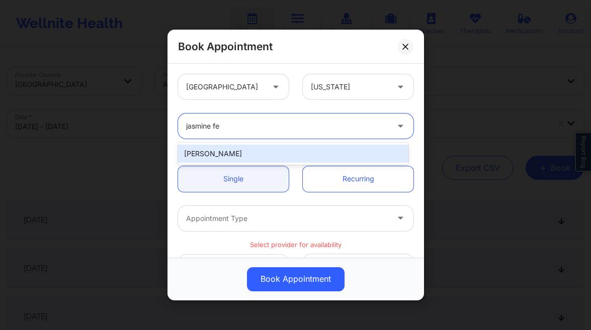
click at [225, 152] on div "[PERSON_NAME]" at bounding box center [293, 154] width 230 height 18
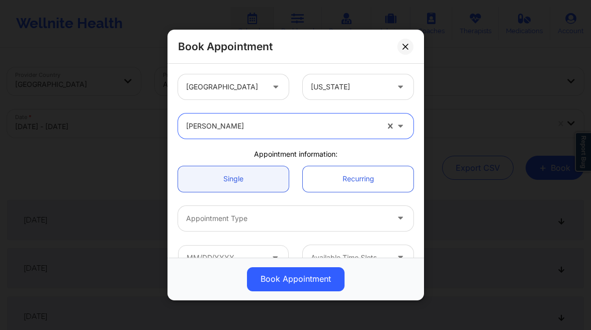
scroll to position [19, 0]
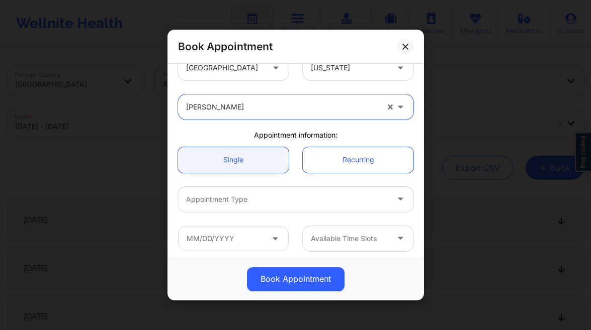
click at [239, 196] on div at bounding box center [287, 200] width 202 height 12
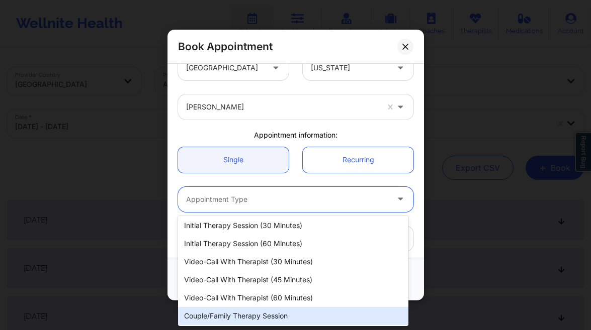
click at [281, 297] on div "Video-Call with Therapist (60 minutes)" at bounding box center [293, 298] width 230 height 18
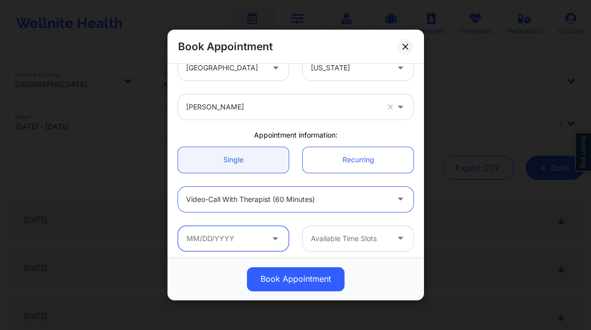
click at [240, 232] on input "text" at bounding box center [233, 238] width 111 height 25
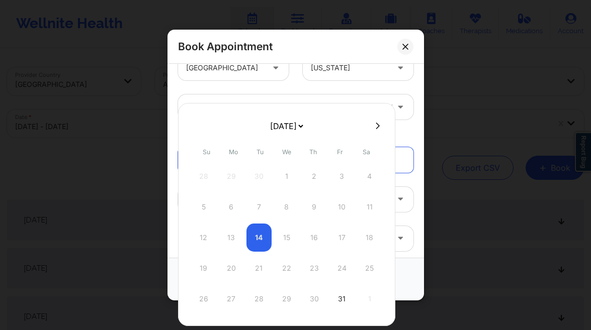
click at [372, 124] on button at bounding box center [377, 126] width 10 height 9
select select "2025-10"
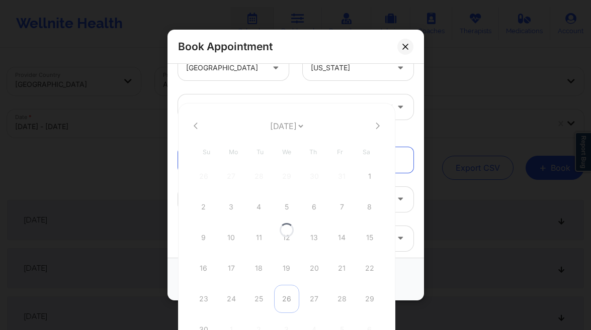
select select "2025-10"
click at [287, 302] on div "26" at bounding box center [286, 299] width 25 height 28
type input "[DATE]"
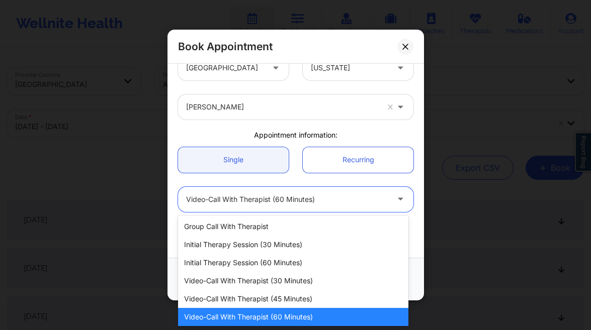
click at [246, 211] on div "Video-Call with Therapist (60 minutes)" at bounding box center [287, 199] width 202 height 25
click at [252, 314] on div "Video-Call with Therapist (60 minutes)" at bounding box center [293, 317] width 230 height 18
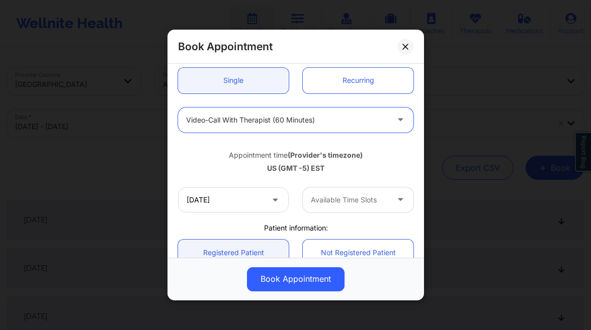
scroll to position [98, 0]
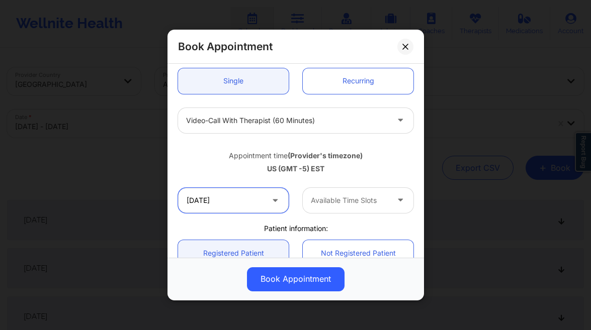
click at [236, 209] on input "[DATE]" at bounding box center [233, 200] width 111 height 25
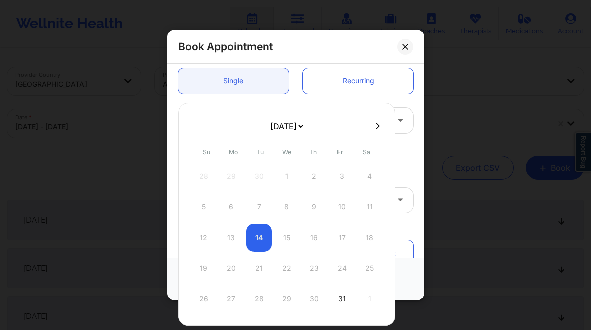
click at [284, 125] on select "[DATE] [DATE] [DATE] [DATE] [DATE] [DATE] [DATE] [DATE] [DATE] [DATE] [DATE] [D…" at bounding box center [286, 126] width 37 height 20
select select "2025-10"
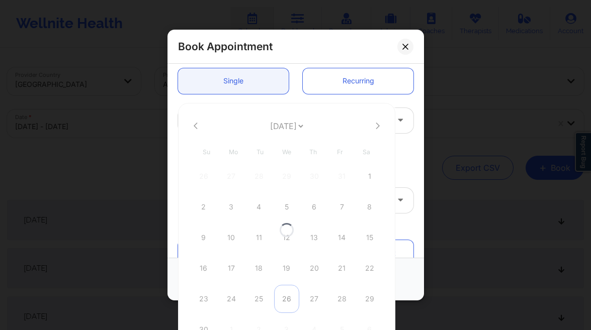
select select "2025-10"
click at [285, 301] on div "26" at bounding box center [286, 299] width 25 height 28
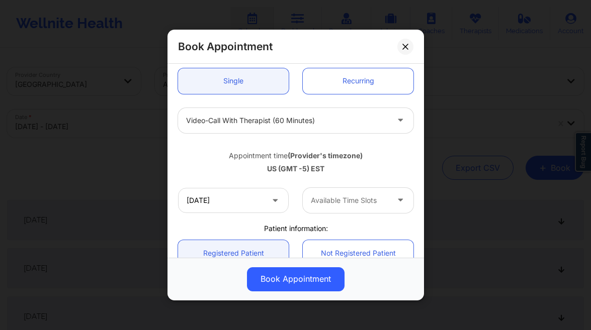
click at [354, 202] on div at bounding box center [349, 201] width 77 height 12
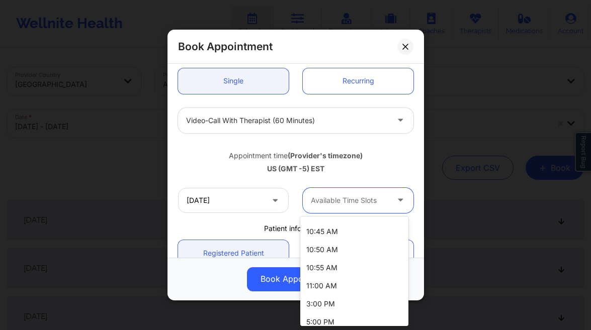
scroll to position [164, 0]
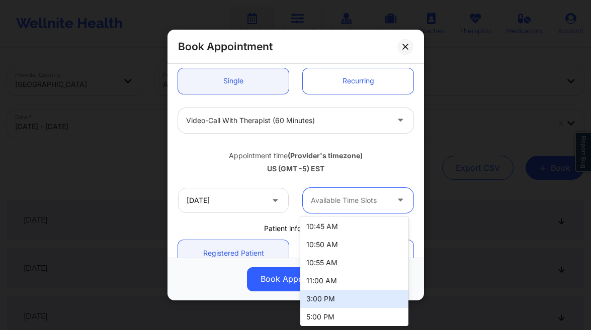
click at [335, 304] on div "3:00 PM" at bounding box center [354, 299] width 108 height 18
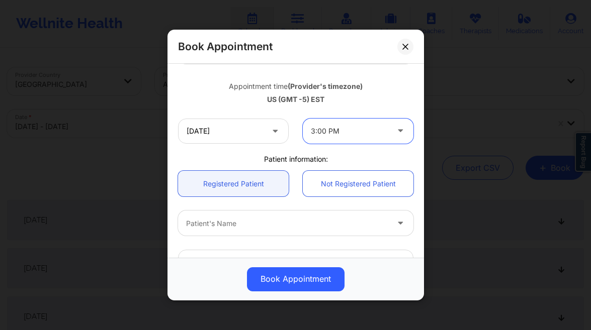
scroll to position [308, 0]
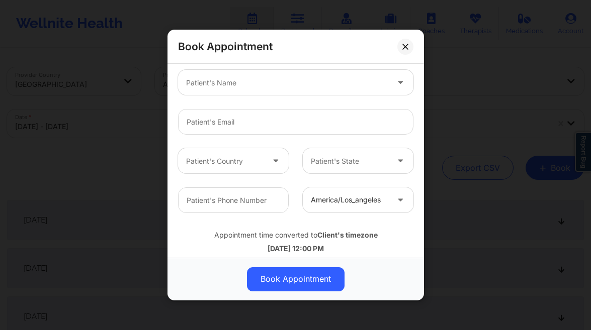
click at [251, 88] on div "Patient's Name" at bounding box center [283, 82] width 211 height 25
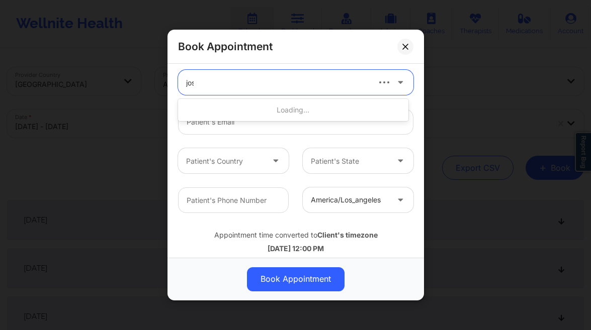
type input "josua"
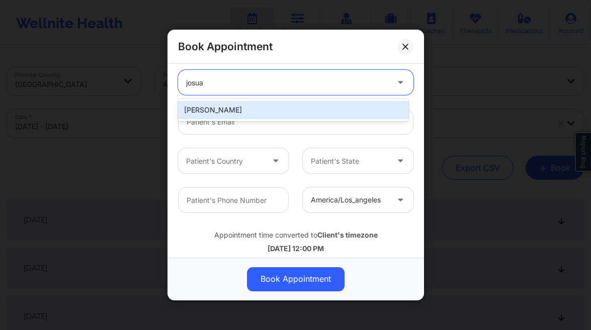
click at [251, 106] on div "[PERSON_NAME]" at bounding box center [293, 110] width 230 height 18
type input "[EMAIL_ADDRESS][DOMAIN_NAME]"
type input "[PHONE_NUMBER]"
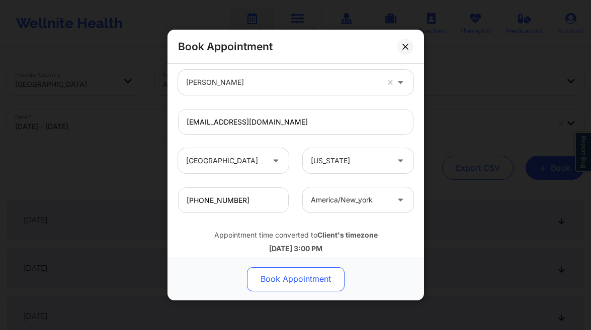
click at [304, 284] on button "Book Appointment" at bounding box center [296, 279] width 98 height 24
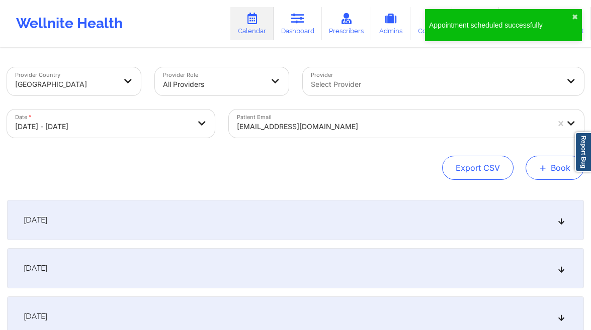
click at [536, 166] on button "+ Book" at bounding box center [554, 168] width 58 height 24
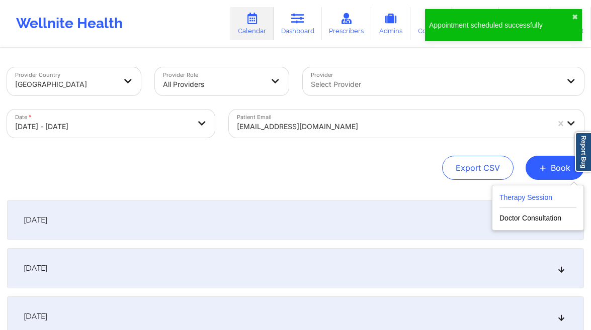
click at [520, 192] on button "Therapy Session" at bounding box center [537, 200] width 77 height 17
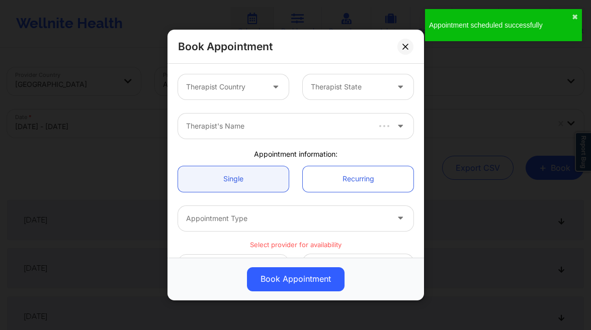
click at [244, 73] on div "Therapist Country Therapist State" at bounding box center [295, 86] width 249 height 39
click at [244, 87] on div at bounding box center [224, 87] width 77 height 12
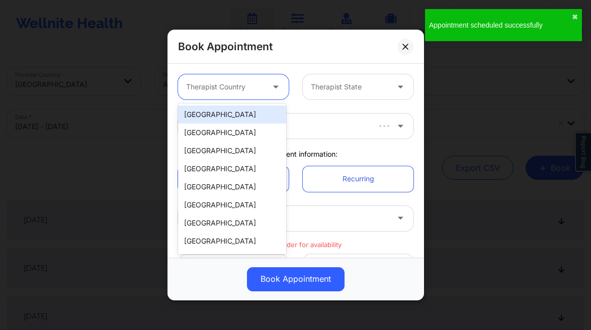
click at [228, 115] on div "[GEOGRAPHIC_DATA]" at bounding box center [232, 115] width 108 height 18
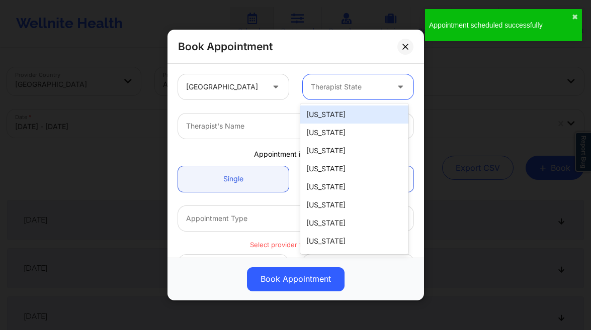
click at [334, 93] on div "Therapist State" at bounding box center [346, 86] width 86 height 25
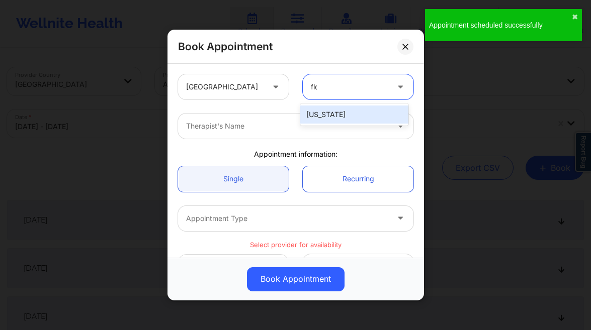
type input "[PERSON_NAME]"
click at [335, 115] on div "[US_STATE]" at bounding box center [354, 115] width 108 height 18
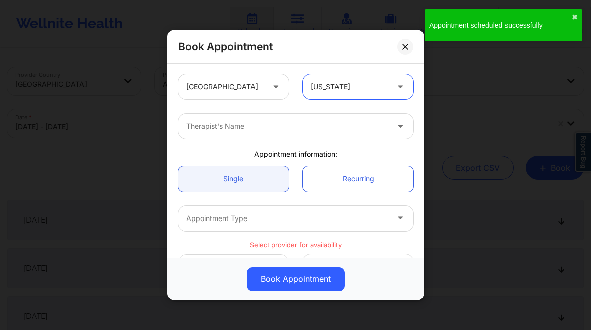
click at [263, 131] on div at bounding box center [287, 126] width 202 height 12
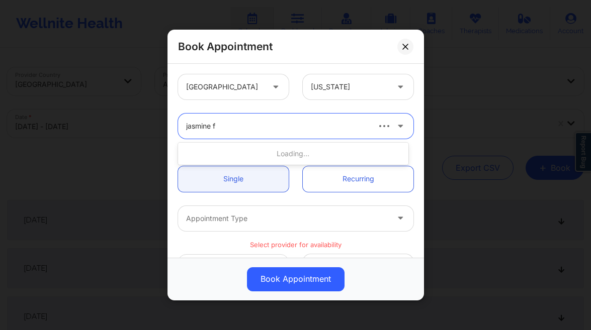
type input "jasmine fe"
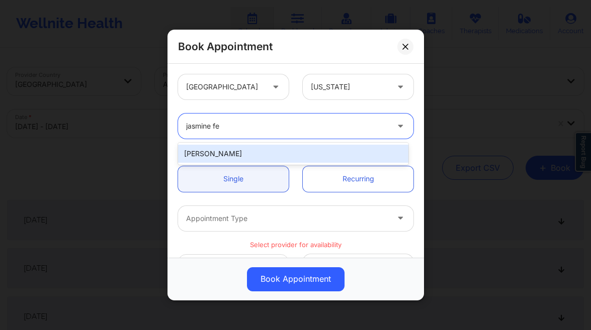
click at [248, 153] on div "[PERSON_NAME]" at bounding box center [293, 154] width 230 height 18
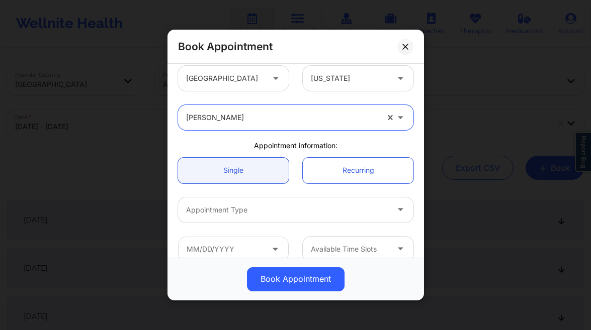
scroll to position [18, 0]
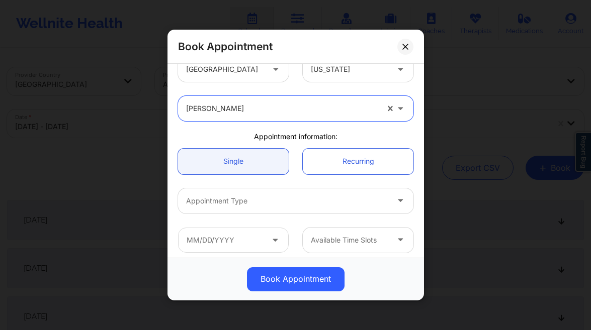
click at [265, 195] on div at bounding box center [287, 201] width 202 height 12
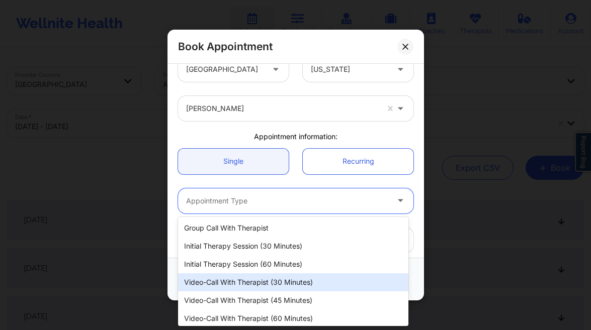
scroll to position [22, 0]
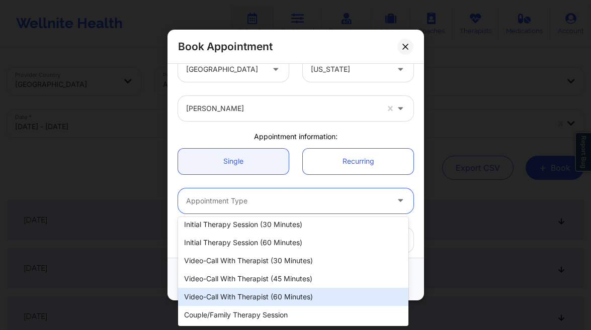
click at [289, 291] on div "Video-Call with Therapist (60 minutes)" at bounding box center [293, 297] width 230 height 18
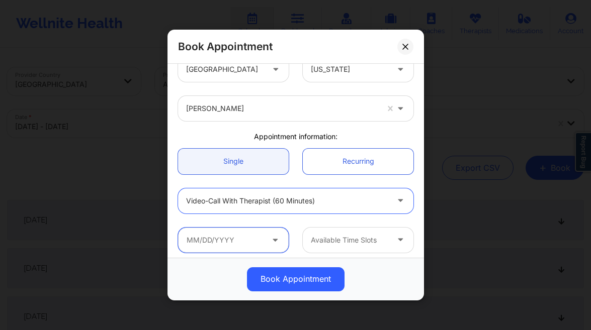
click at [238, 244] on input "text" at bounding box center [233, 240] width 111 height 25
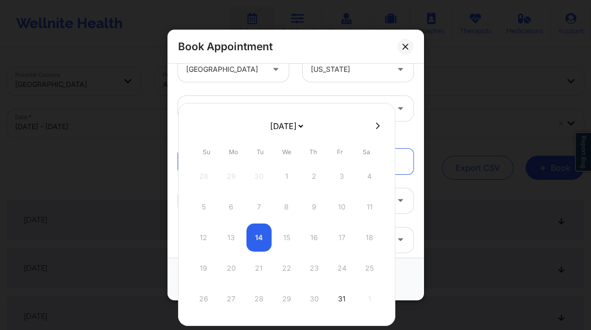
click at [305, 127] on select "[DATE] [DATE] [DATE] [DATE] [DATE] [DATE] [DATE] [DATE] [DATE] [DATE] [DATE] [D…" at bounding box center [286, 126] width 37 height 20
select select "2025-11"
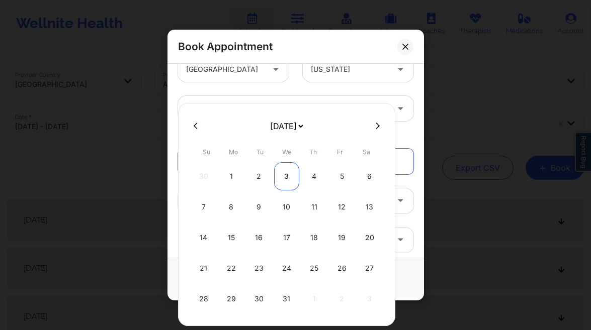
click at [285, 177] on div "3" at bounding box center [286, 176] width 25 height 28
type input "[DATE]"
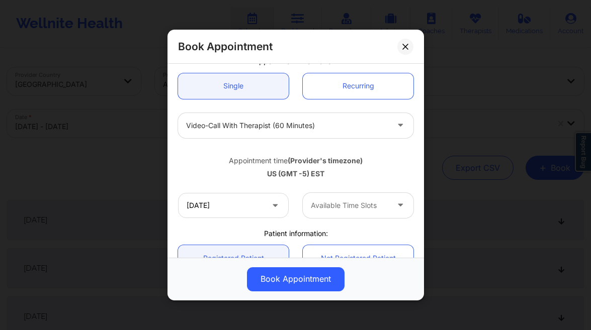
scroll to position [222, 0]
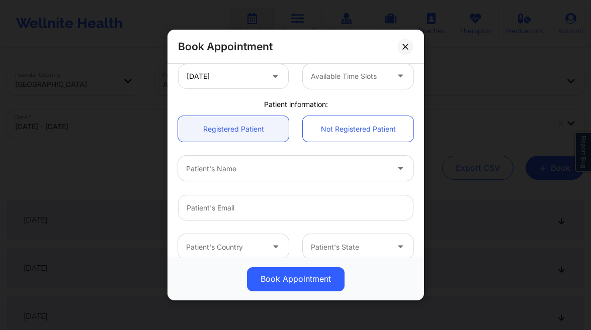
click at [338, 80] on div at bounding box center [349, 76] width 77 height 12
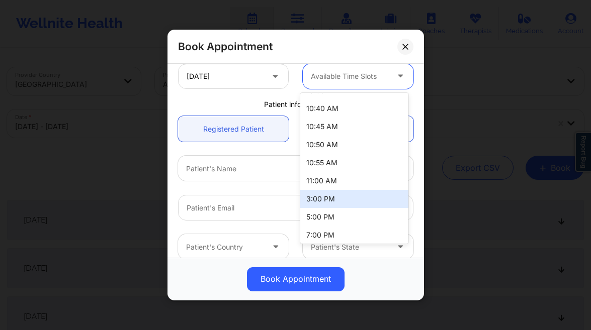
scroll to position [143, 0]
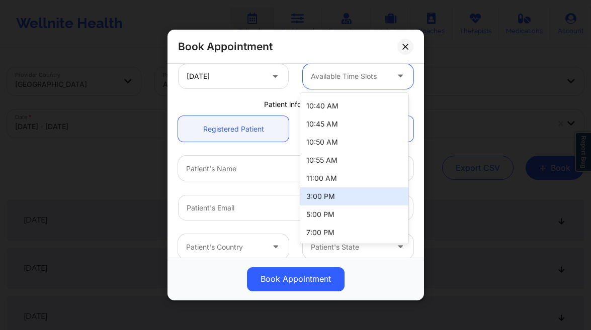
click at [338, 198] on div "3:00 PM" at bounding box center [354, 196] width 108 height 18
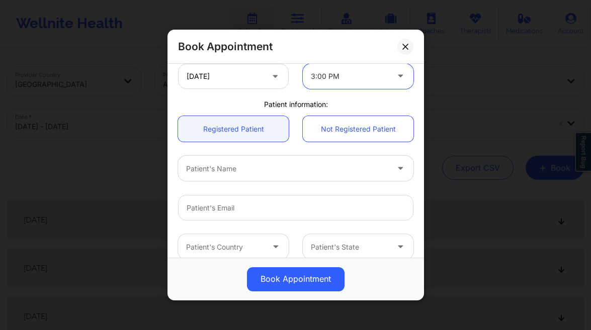
click at [251, 175] on div "Patient's Name" at bounding box center [283, 168] width 211 height 25
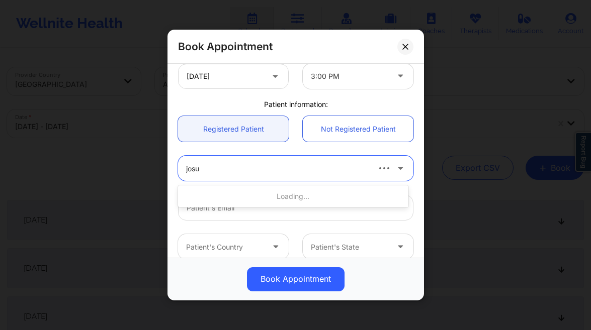
type input "josua"
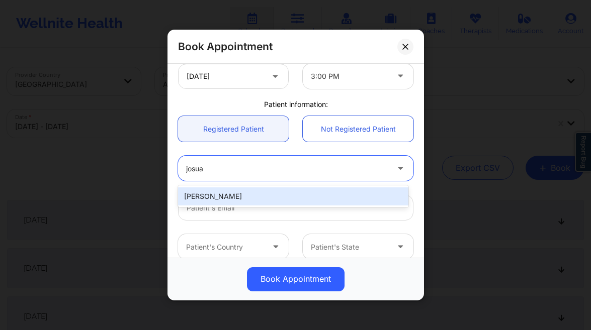
click at [241, 193] on div "[PERSON_NAME]" at bounding box center [293, 196] width 230 height 18
type input "[EMAIL_ADDRESS][DOMAIN_NAME]"
type input "[PHONE_NUMBER]"
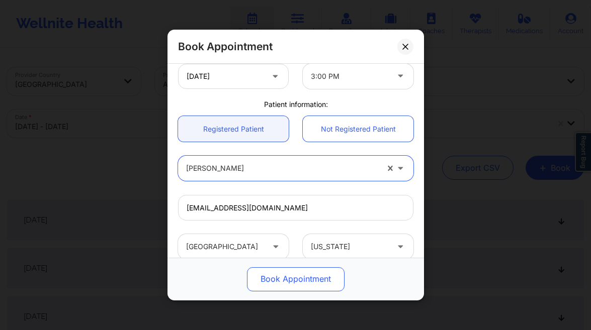
click at [317, 288] on button "Book Appointment" at bounding box center [296, 279] width 98 height 24
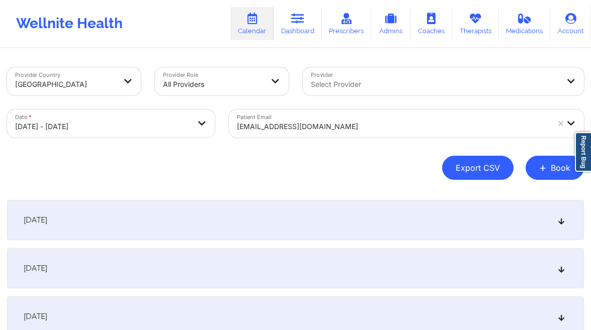
drag, startPoint x: 545, startPoint y: 172, endPoint x: 511, endPoint y: 173, distance: 33.7
click at [545, 170] on span "+" at bounding box center [543, 168] width 8 height 6
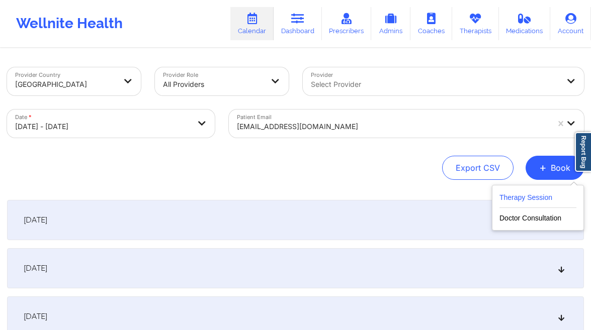
click at [523, 195] on button "Therapy Session" at bounding box center [537, 200] width 77 height 17
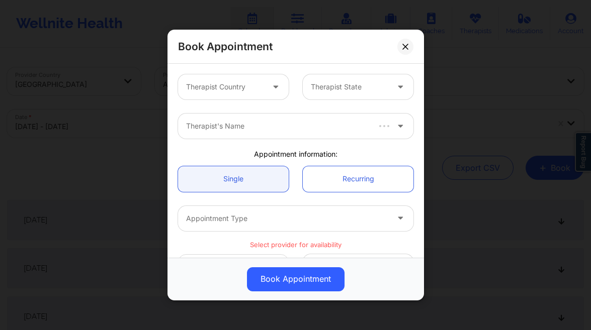
click at [253, 92] on div "Therapist Country" at bounding box center [221, 86] width 86 height 25
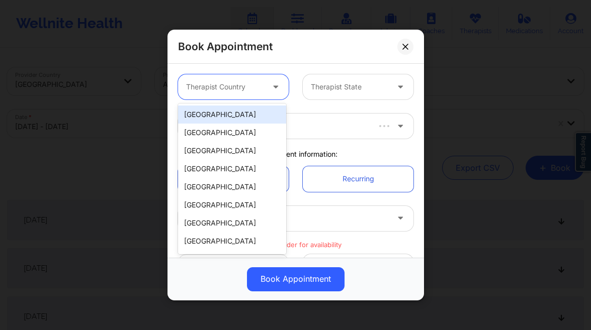
click at [242, 109] on div "[GEOGRAPHIC_DATA]" at bounding box center [232, 115] width 108 height 18
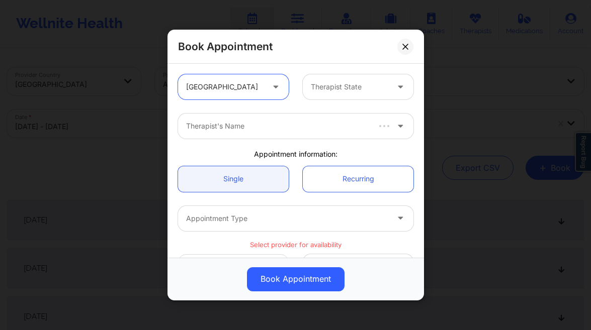
click at [329, 84] on div at bounding box center [349, 87] width 77 height 12
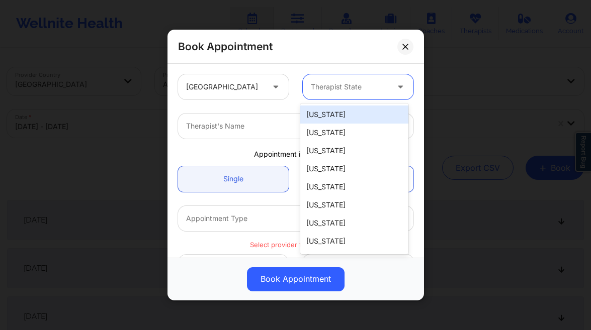
type input "f"
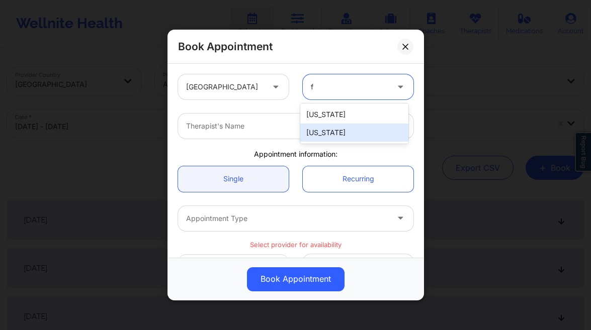
click at [329, 135] on div "[US_STATE]" at bounding box center [354, 133] width 108 height 18
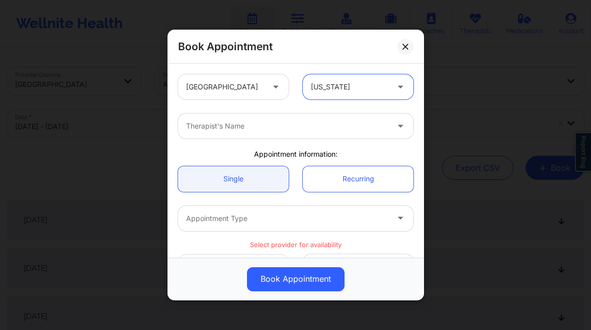
click at [248, 132] on div "Therapist's Name" at bounding box center [283, 126] width 211 height 25
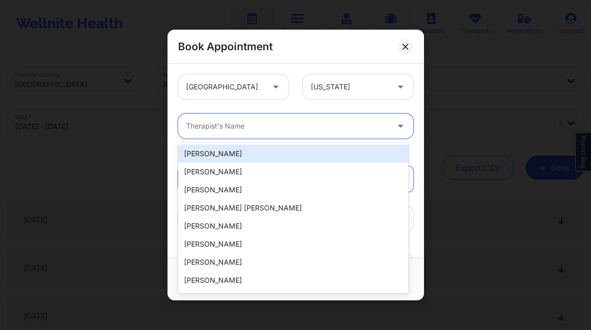
type input "j"
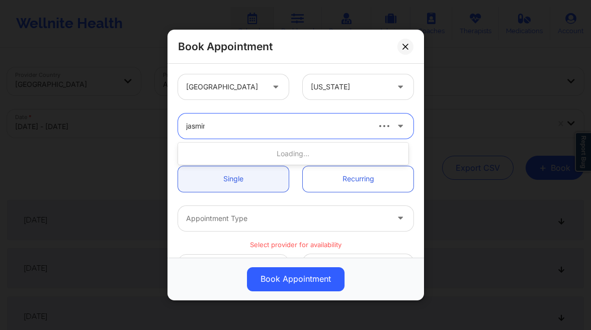
type input "jasmine f"
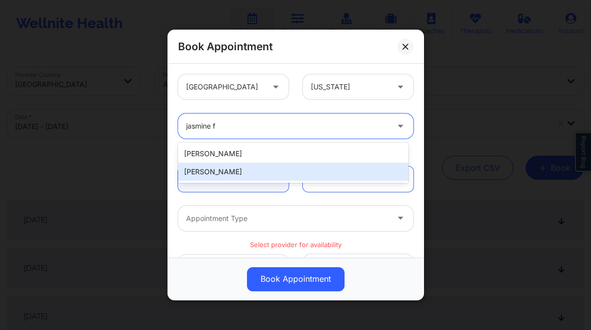
click at [235, 171] on div "[PERSON_NAME]" at bounding box center [293, 172] width 230 height 18
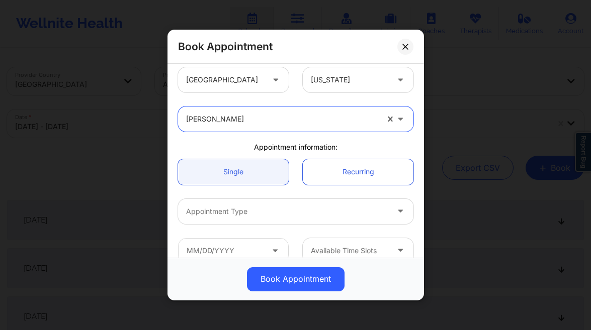
scroll to position [18, 0]
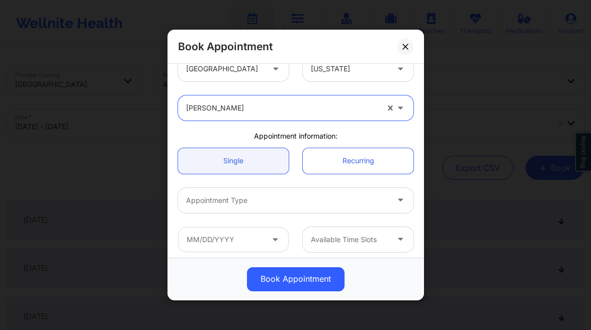
click at [262, 200] on div at bounding box center [287, 201] width 202 height 12
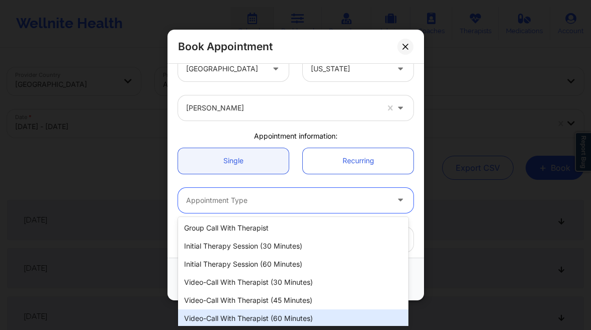
click at [269, 320] on div "Video-Call with Therapist (60 minutes)" at bounding box center [293, 319] width 230 height 18
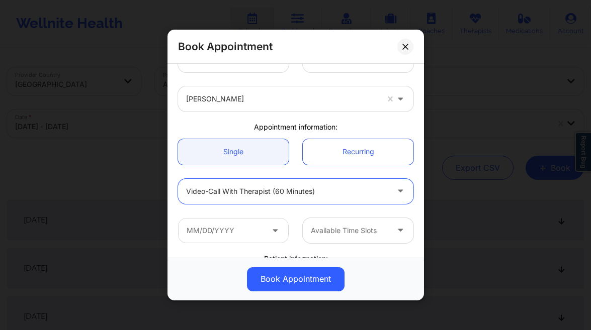
scroll to position [37, 0]
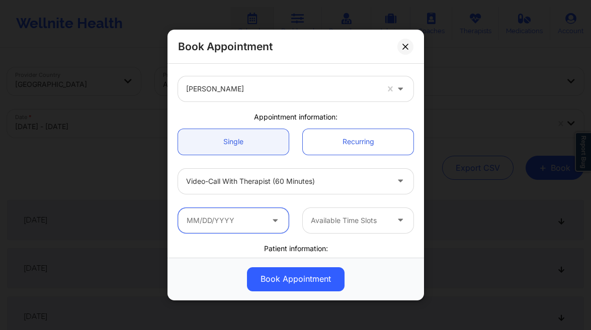
click at [233, 219] on input "text" at bounding box center [233, 220] width 111 height 25
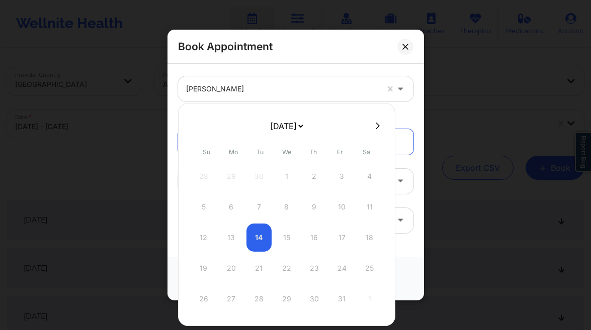
click at [295, 127] on select "[DATE] [DATE] [DATE] [DATE] [DATE] [DATE] [DATE] [DATE] [DATE] [DATE] [DATE] [D…" at bounding box center [286, 126] width 37 height 20
select select "2025-11"
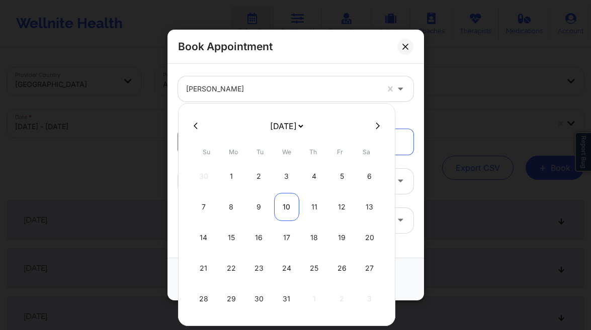
click at [287, 206] on div "10" at bounding box center [286, 207] width 25 height 28
type input "[DATE]"
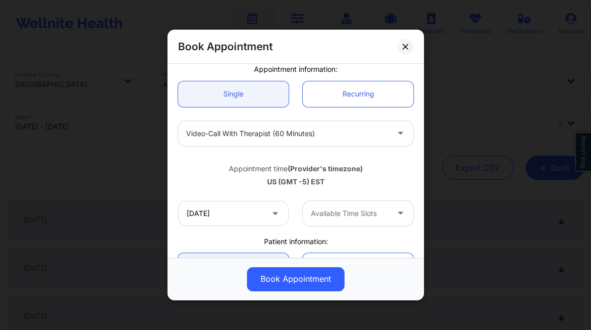
scroll to position [93, 0]
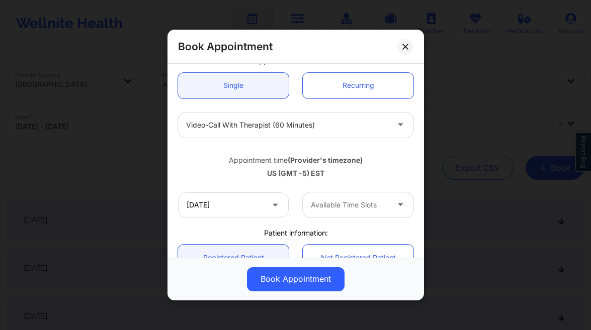
click at [344, 207] on div at bounding box center [349, 205] width 77 height 12
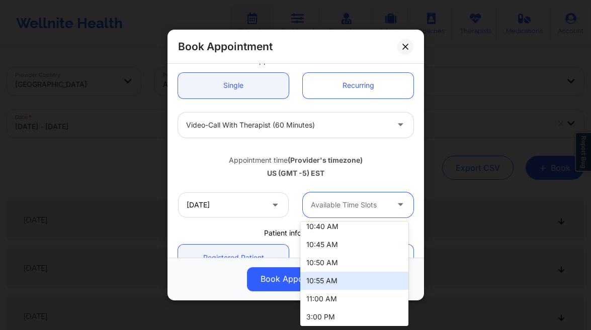
scroll to position [167, 0]
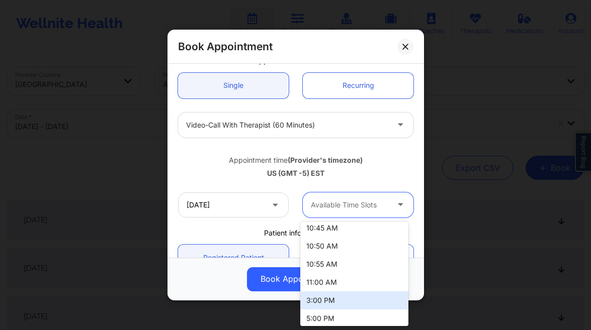
click at [328, 294] on div "3:00 PM" at bounding box center [354, 301] width 108 height 18
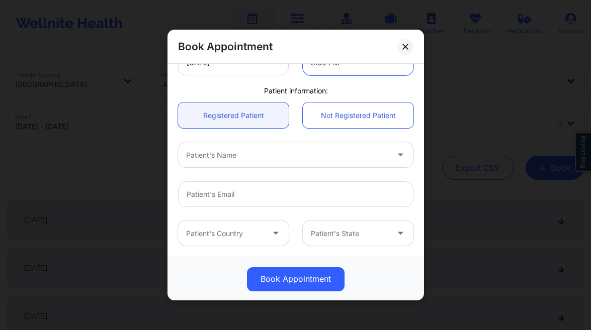
scroll to position [300, 0]
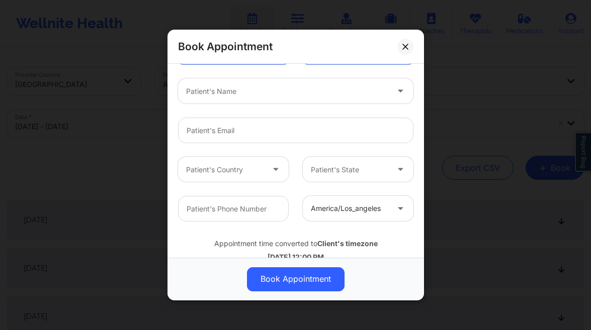
click at [285, 95] on div at bounding box center [287, 91] width 202 height 12
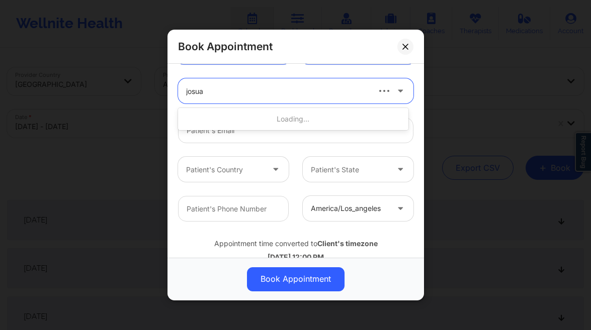
type input "josua c"
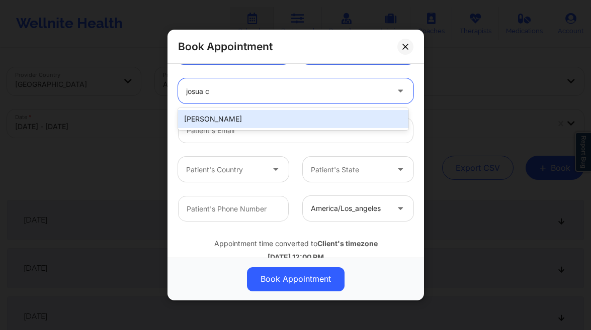
click at [276, 121] on div "[PERSON_NAME]" at bounding box center [293, 119] width 230 height 18
type input "[EMAIL_ADDRESS][DOMAIN_NAME]"
type input "[PHONE_NUMBER]"
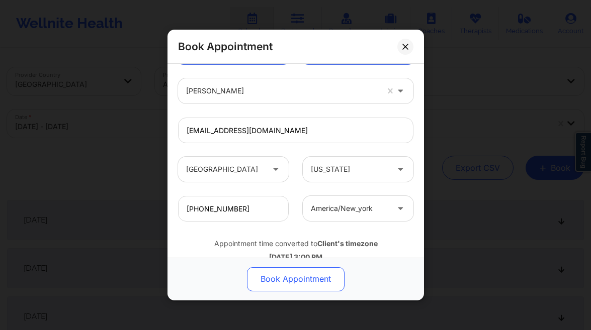
click at [285, 279] on button "Book Appointment" at bounding box center [296, 279] width 98 height 24
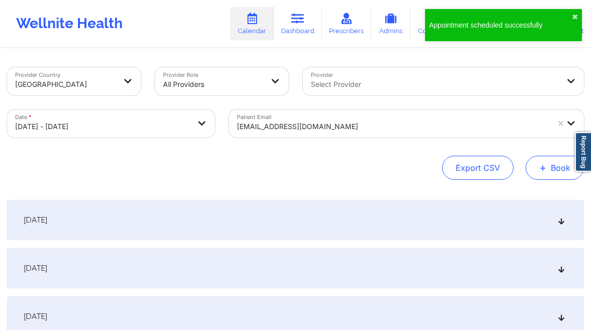
click at [545, 169] on span "+" at bounding box center [543, 168] width 8 height 6
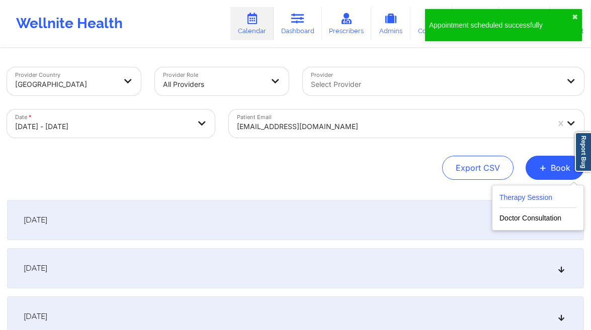
click at [516, 192] on button "Therapy Session" at bounding box center [537, 200] width 77 height 17
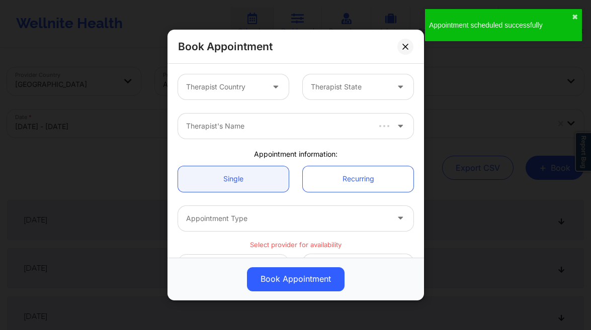
click at [219, 90] on div at bounding box center [224, 87] width 77 height 12
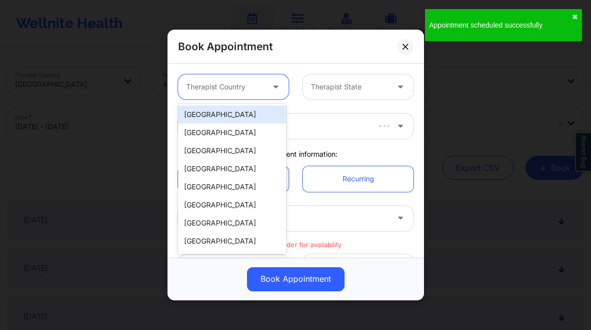
click at [232, 114] on div "[GEOGRAPHIC_DATA]" at bounding box center [232, 115] width 108 height 18
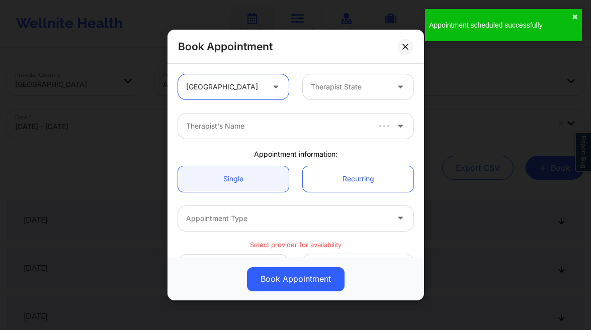
click at [334, 91] on div at bounding box center [349, 87] width 77 height 12
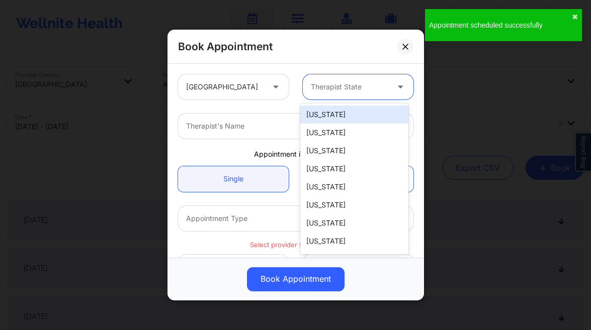
type input "f"
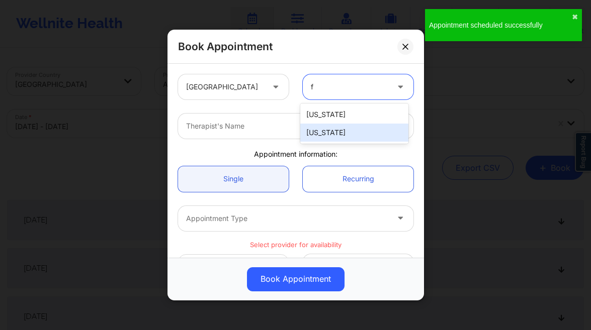
click at [330, 132] on div "[US_STATE]" at bounding box center [354, 133] width 108 height 18
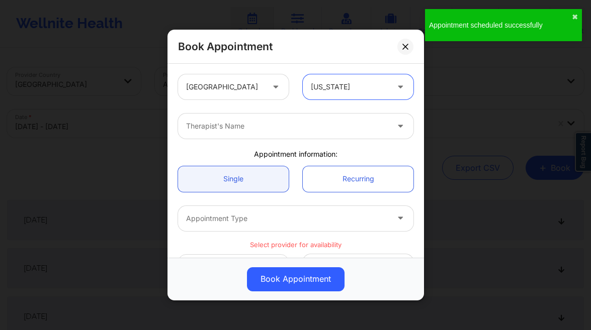
click at [250, 128] on div at bounding box center [287, 126] width 202 height 12
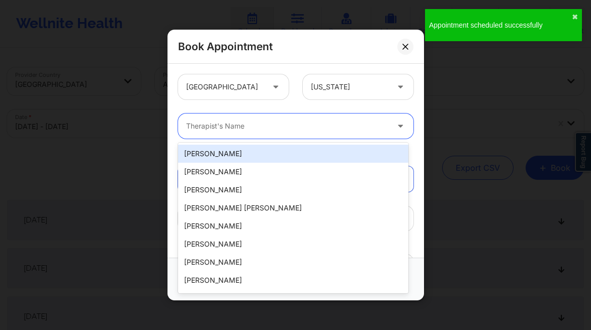
type input "u"
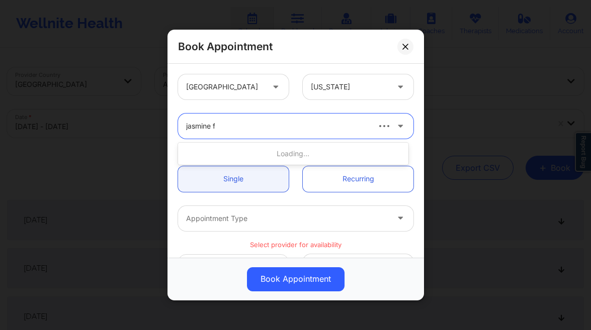
type input "jasmine fe"
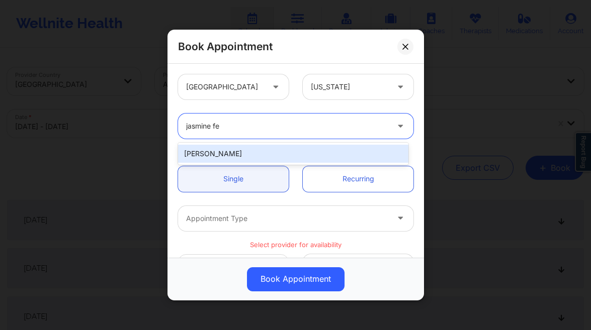
drag, startPoint x: 258, startPoint y: 153, endPoint x: 295, endPoint y: 201, distance: 60.2
click at [258, 153] on div "[PERSON_NAME]" at bounding box center [293, 154] width 230 height 18
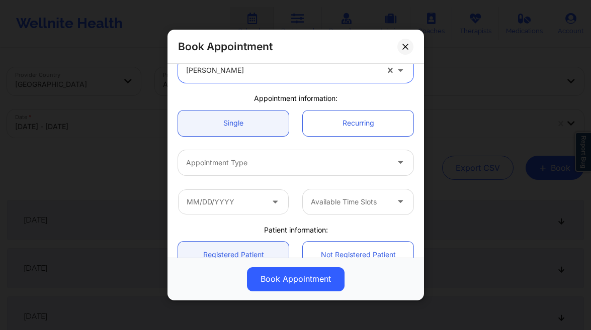
scroll to position [64, 0]
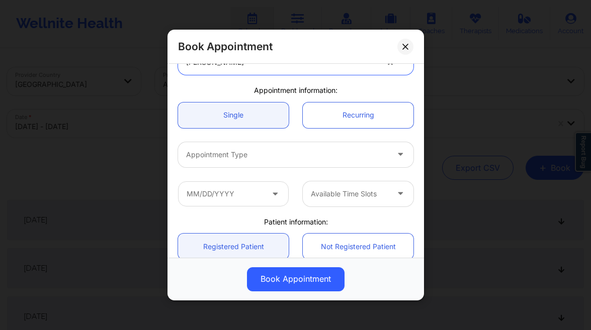
click at [316, 158] on div at bounding box center [287, 155] width 202 height 12
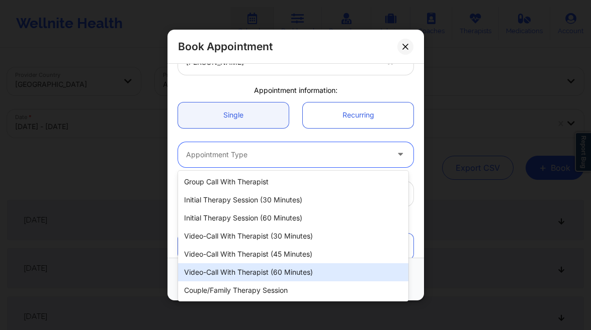
click at [303, 267] on div "Video-Call with Therapist (60 minutes)" at bounding box center [293, 272] width 230 height 18
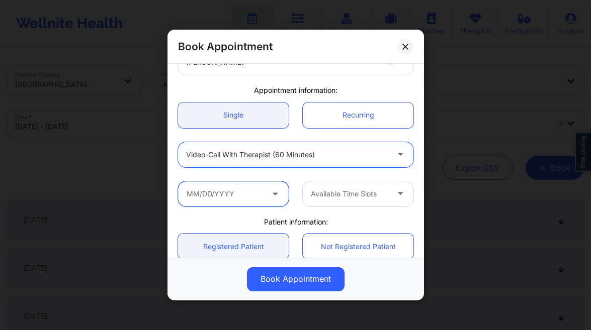
click at [254, 186] on input "text" at bounding box center [233, 193] width 111 height 25
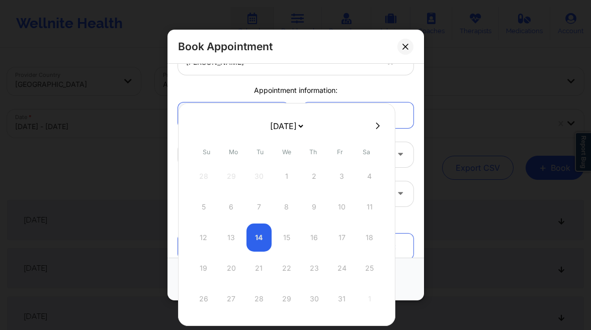
select select "2025-11"
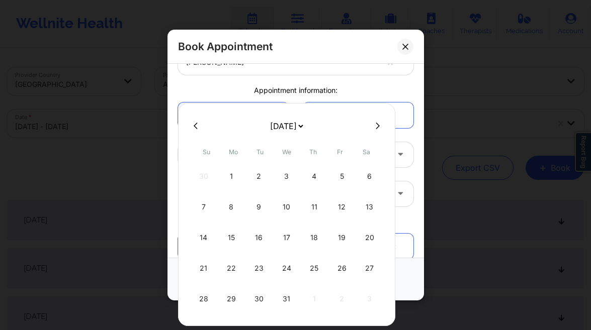
click at [288, 269] on div "24" at bounding box center [286, 268] width 25 height 28
type input "[DATE]"
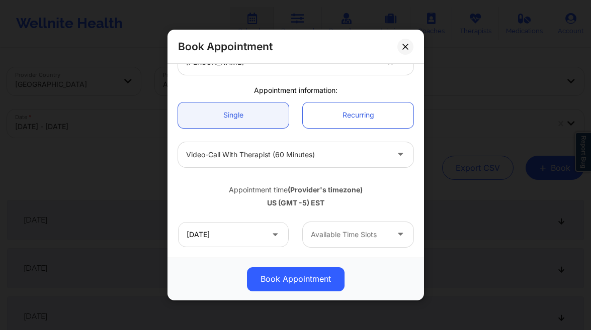
click at [352, 236] on div at bounding box center [349, 235] width 77 height 12
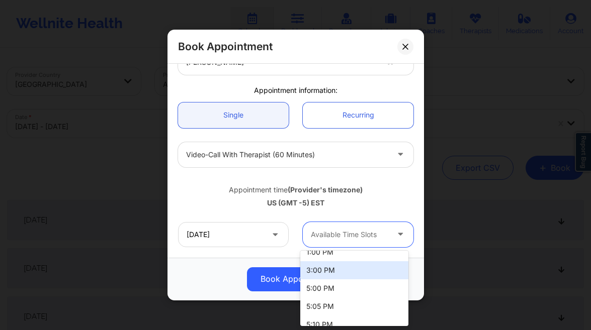
scroll to position [250, 0]
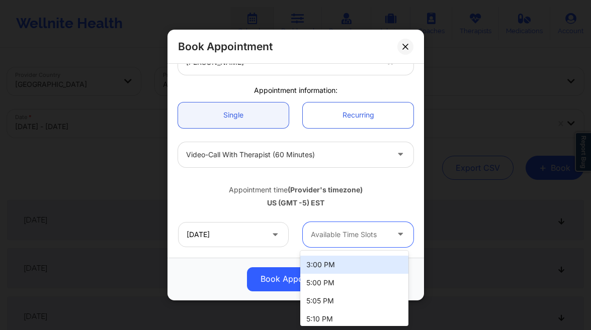
click at [339, 264] on div "3:00 PM" at bounding box center [354, 265] width 108 height 18
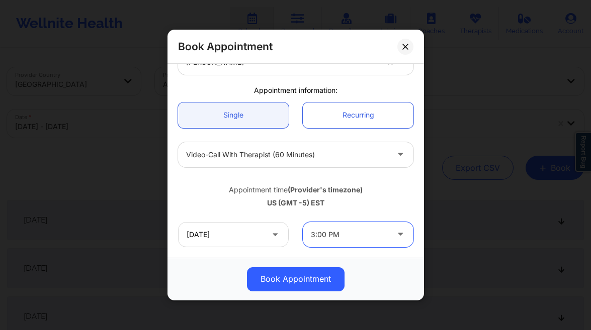
scroll to position [328, 0]
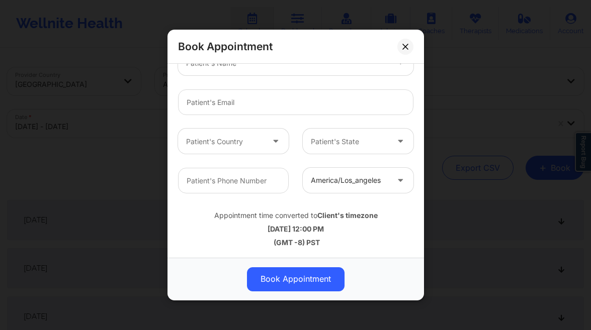
click at [231, 83] on div at bounding box center [295, 102] width 249 height 39
click at [236, 75] on div "Patient's Name" at bounding box center [295, 63] width 249 height 39
click at [247, 66] on div at bounding box center [287, 63] width 202 height 12
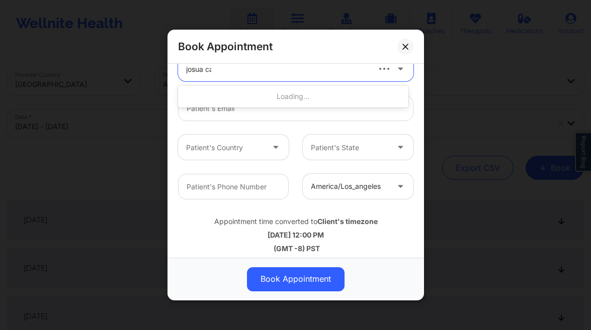
type input "josua can"
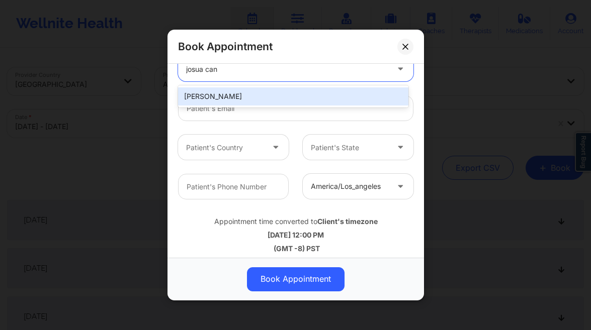
click at [278, 96] on div "[PERSON_NAME]" at bounding box center [293, 96] width 230 height 18
type input "[EMAIL_ADDRESS][DOMAIN_NAME]"
type input "[PHONE_NUMBER]"
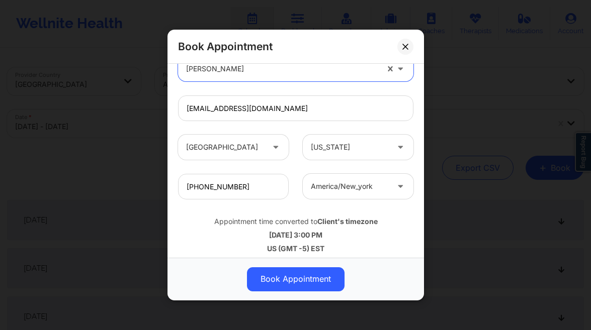
click at [294, 277] on button "Book Appointment" at bounding box center [296, 279] width 98 height 24
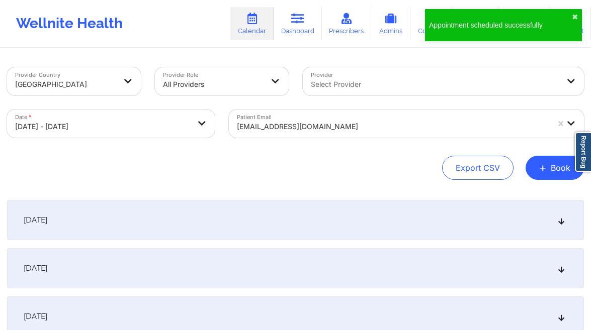
click at [557, 169] on button "+ Book" at bounding box center [554, 168] width 58 height 24
click at [516, 199] on button "Therapy Session" at bounding box center [537, 200] width 77 height 17
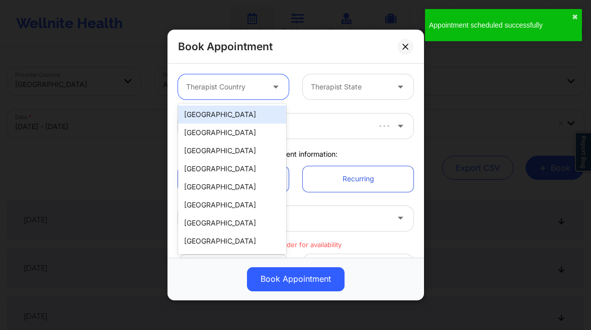
click at [229, 82] on div at bounding box center [224, 87] width 77 height 12
click at [236, 120] on div "[GEOGRAPHIC_DATA]" at bounding box center [232, 115] width 108 height 18
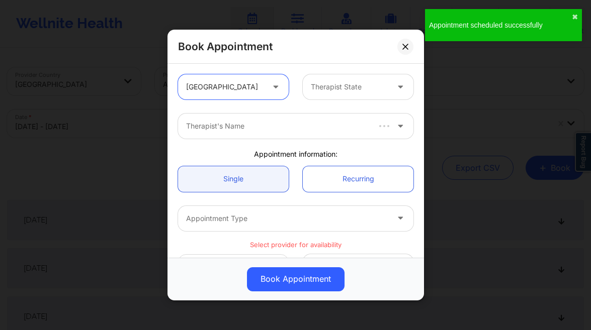
click at [340, 88] on div at bounding box center [349, 87] width 77 height 12
type input "f"
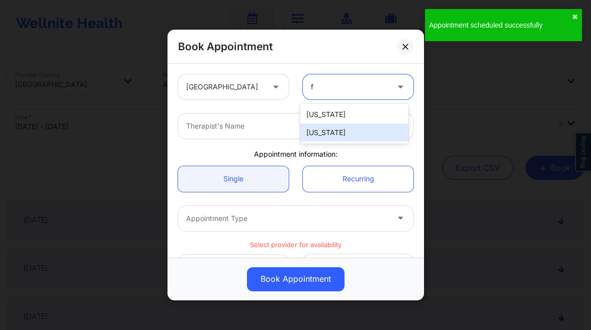
click at [337, 128] on div "[US_STATE]" at bounding box center [354, 133] width 108 height 18
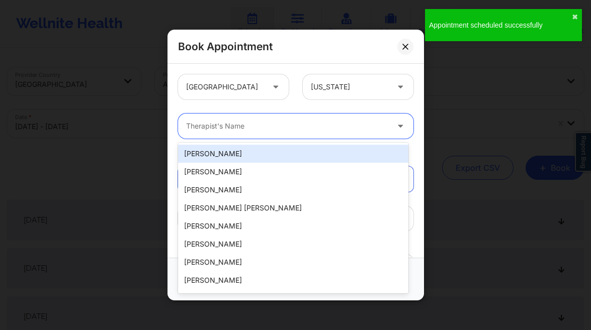
click at [278, 127] on div at bounding box center [287, 126] width 202 height 12
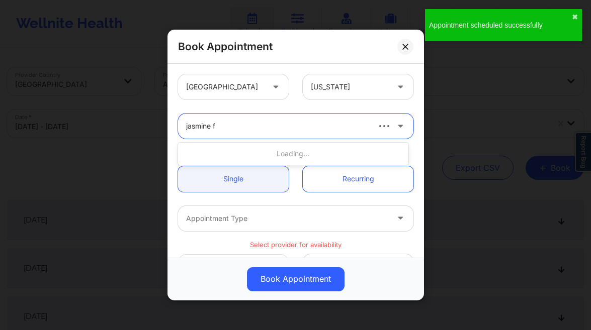
type input "jasmine fe"
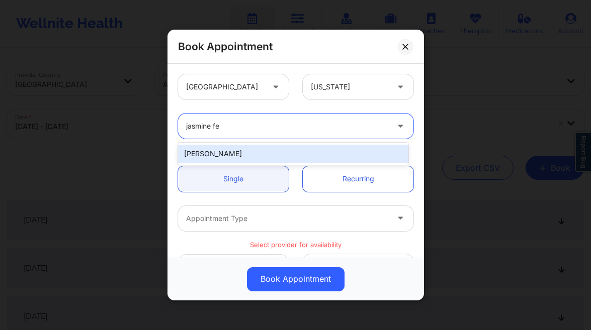
click at [252, 153] on div "[PERSON_NAME]" at bounding box center [293, 154] width 230 height 18
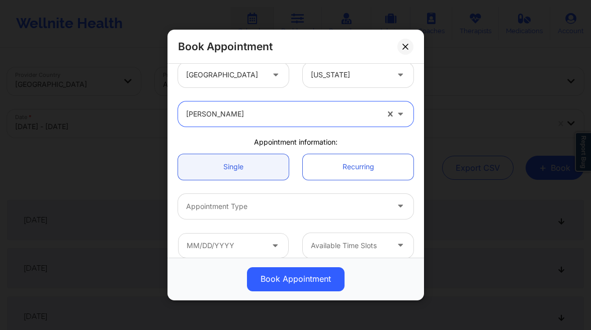
scroll to position [12, 0]
click at [241, 203] on div at bounding box center [287, 207] width 202 height 12
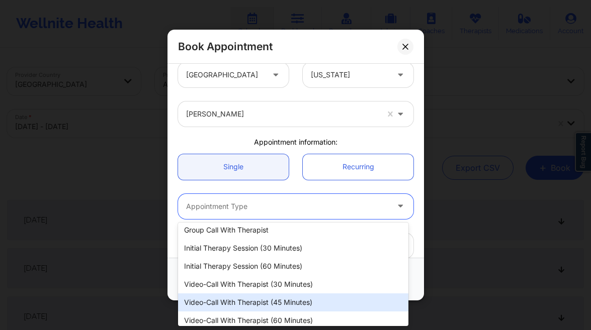
scroll to position [4, 0]
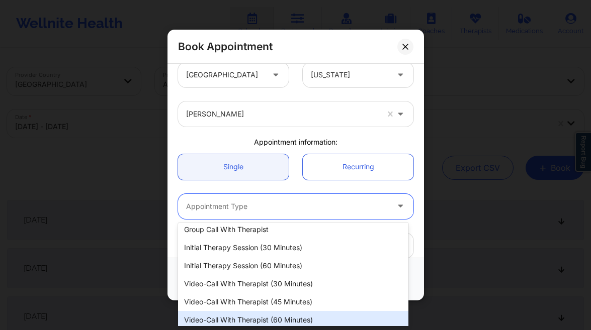
click at [262, 315] on div "Video-Call with Therapist (60 minutes)" at bounding box center [293, 320] width 230 height 18
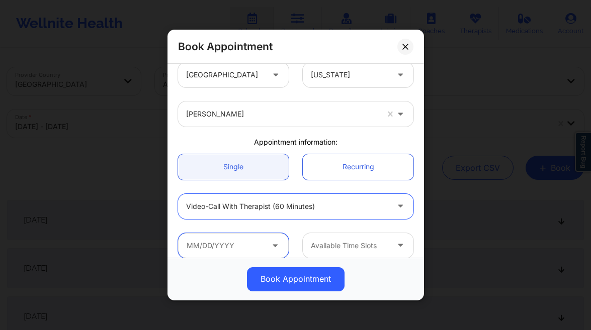
click at [245, 243] on input "text" at bounding box center [233, 245] width 111 height 25
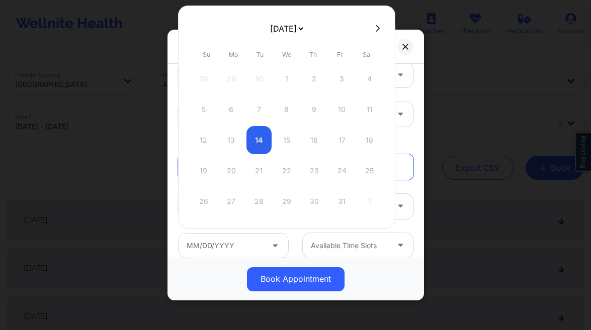
select select "2025-11"
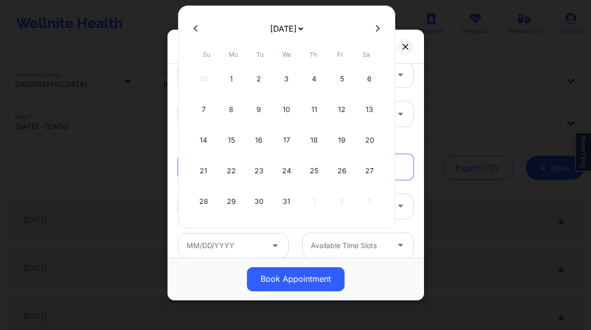
click at [286, 203] on div "31" at bounding box center [286, 201] width 25 height 28
type input "[DATE]"
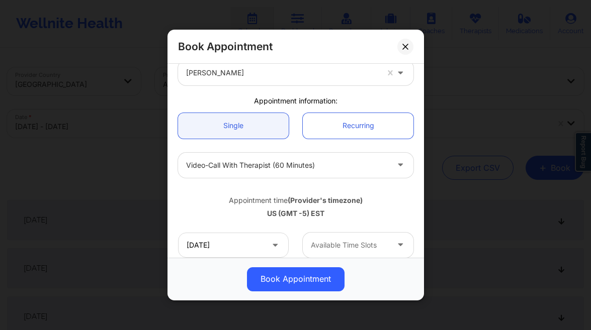
scroll to position [108, 0]
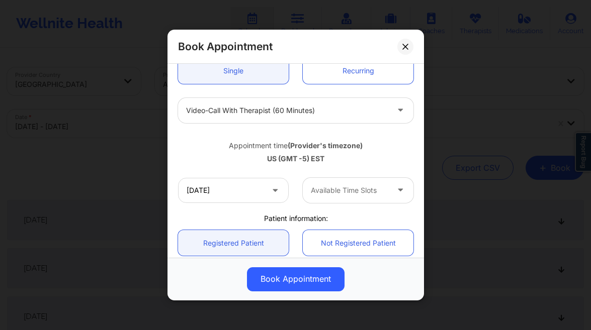
click at [345, 197] on div "Available Time Slots" at bounding box center [346, 190] width 86 height 25
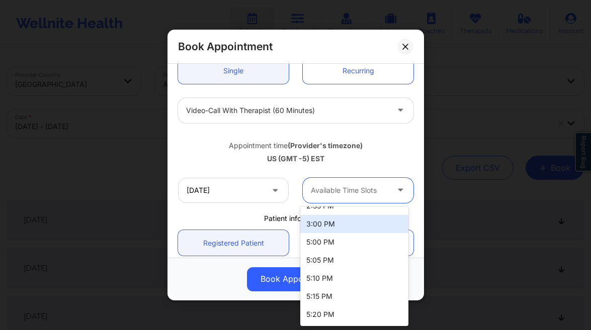
scroll to position [657, 0]
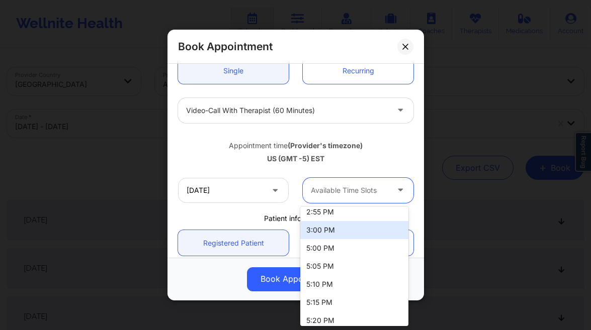
click at [337, 228] on div "3:00 PM" at bounding box center [354, 230] width 108 height 18
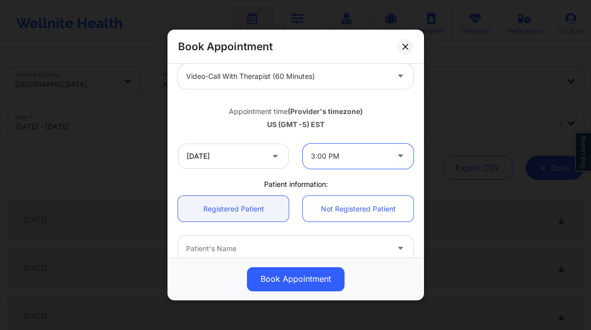
scroll to position [200, 0]
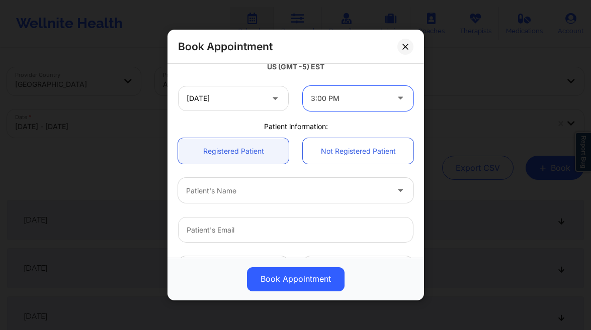
click at [255, 188] on div at bounding box center [287, 191] width 202 height 12
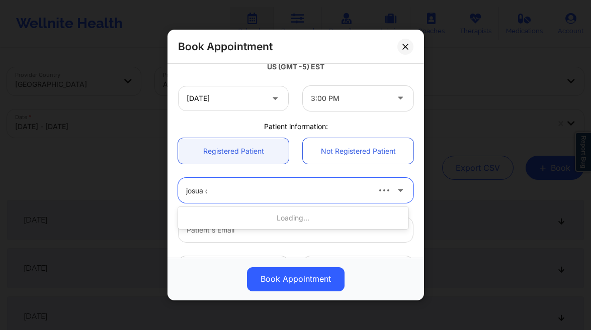
type input "josua ca"
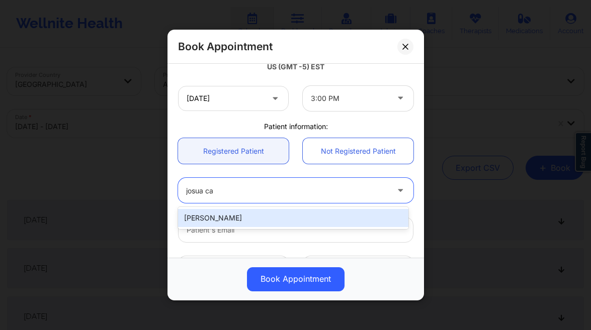
click at [269, 218] on div "[PERSON_NAME]" at bounding box center [293, 218] width 230 height 18
type input "[EMAIL_ADDRESS][DOMAIN_NAME]"
type input "[PHONE_NUMBER]"
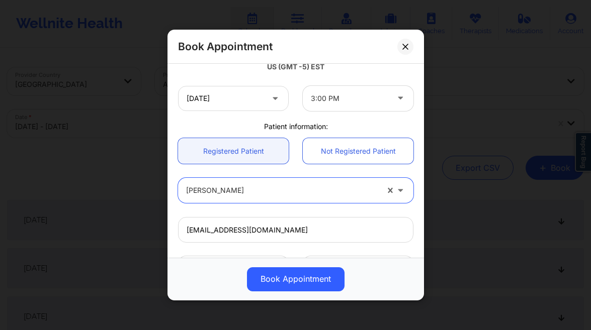
click at [300, 277] on button "Book Appointment" at bounding box center [296, 279] width 98 height 24
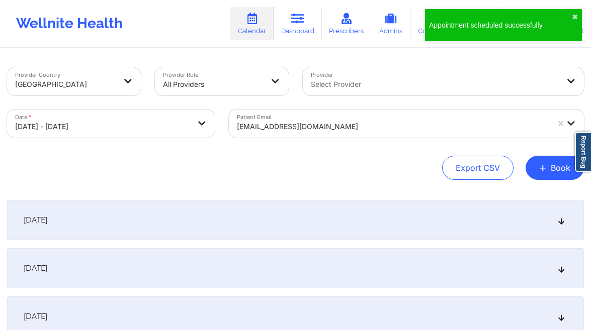
click at [553, 171] on button "+ Book" at bounding box center [554, 168] width 58 height 24
click at [534, 193] on button "Therapy Session" at bounding box center [537, 200] width 77 height 17
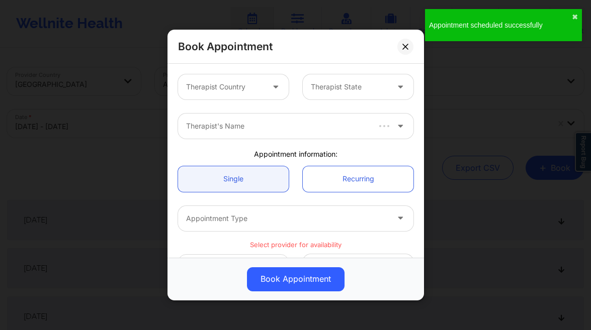
click at [247, 81] on div at bounding box center [224, 87] width 77 height 12
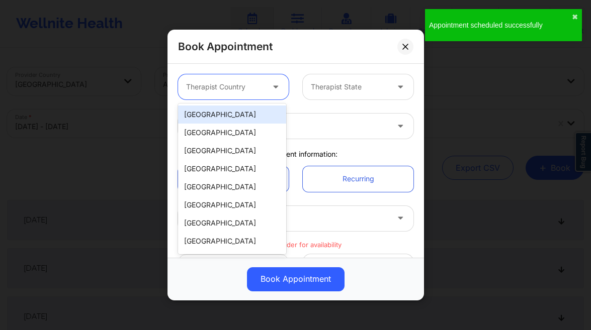
click at [235, 115] on div "[GEOGRAPHIC_DATA]" at bounding box center [232, 115] width 108 height 18
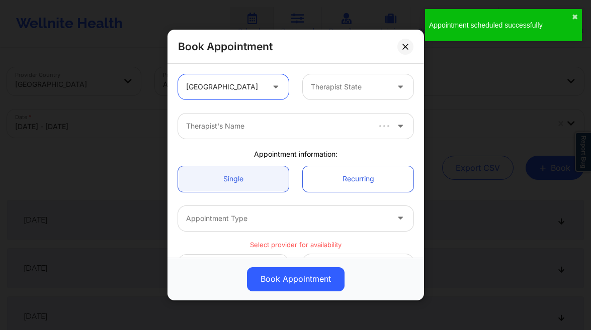
click at [344, 75] on div "Therapist State" at bounding box center [346, 86] width 86 height 25
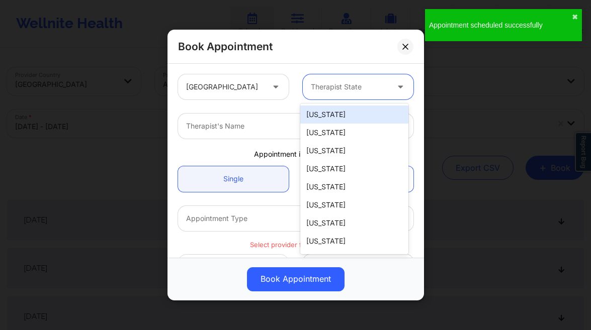
type input "f"
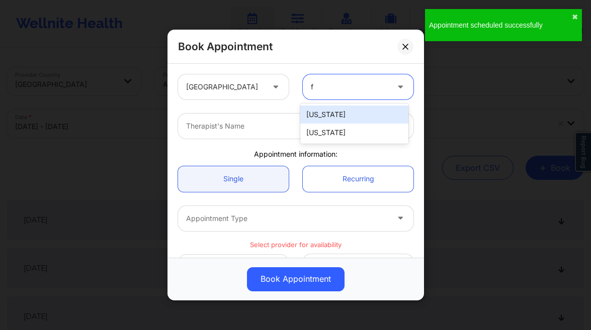
click at [324, 132] on div "[US_STATE]" at bounding box center [354, 133] width 108 height 18
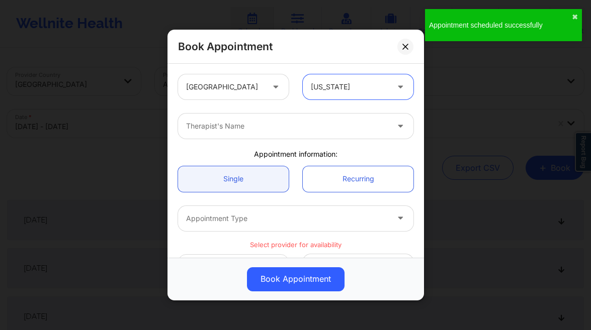
click at [255, 123] on div at bounding box center [287, 126] width 202 height 12
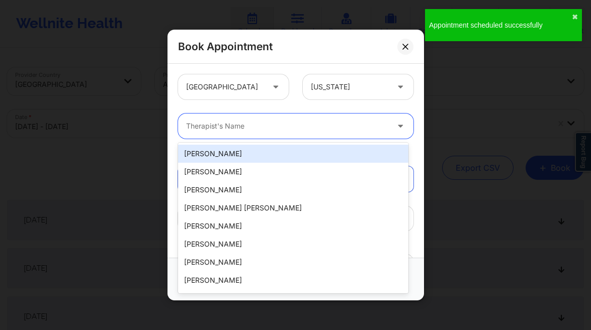
type input "u"
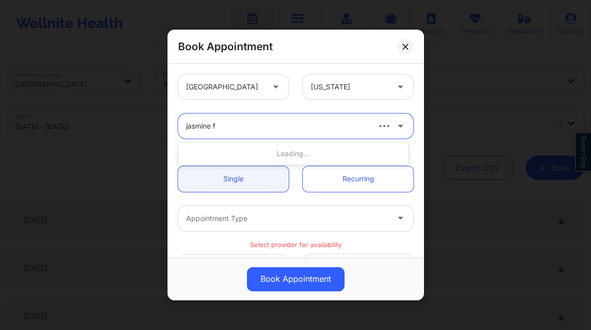
type input "jasmine fe"
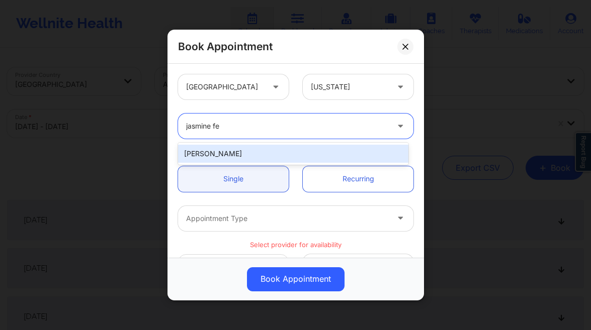
drag, startPoint x: 267, startPoint y: 163, endPoint x: 276, endPoint y: 151, distance: 14.8
click at [275, 151] on div "[PERSON_NAME]" at bounding box center [293, 154] width 230 height 18
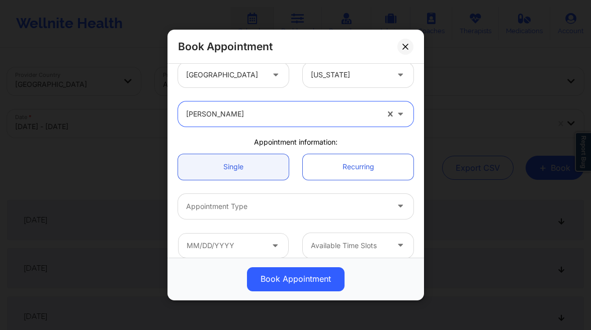
scroll to position [13, 0]
click at [277, 198] on div "Appointment Type" at bounding box center [283, 206] width 211 height 25
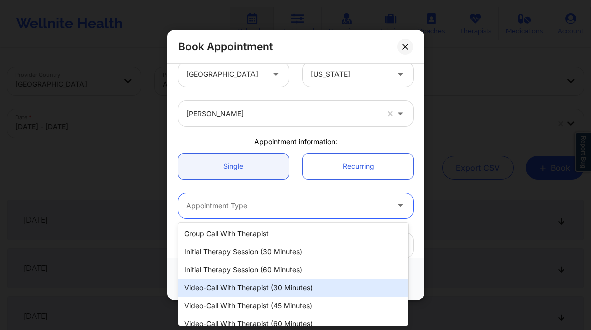
scroll to position [27, 0]
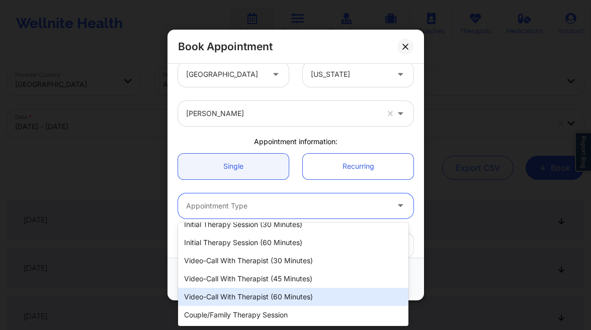
click at [299, 295] on div "Video-Call with Therapist (60 minutes)" at bounding box center [293, 297] width 230 height 18
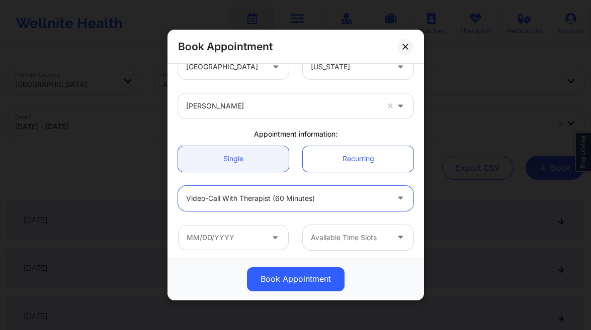
scroll to position [30, 0]
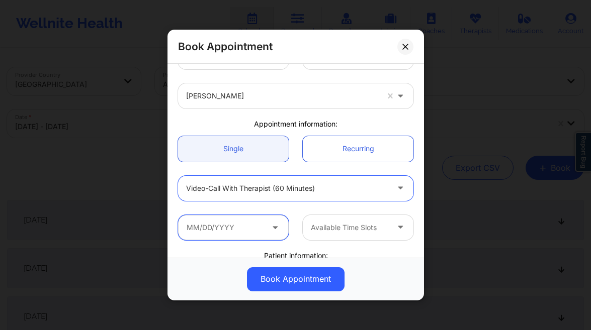
click at [228, 215] on input "text" at bounding box center [233, 227] width 111 height 25
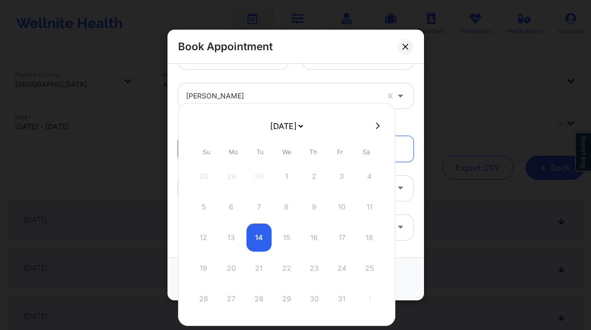
click at [305, 126] on select "[DATE] [DATE] [DATE] [DATE] [DATE] [DATE] [DATE] [DATE] [DATE] [DATE] [DATE] [D…" at bounding box center [286, 126] width 37 height 20
select select "2026-0"
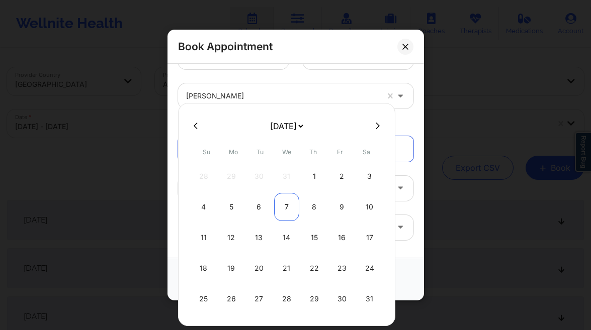
click at [283, 203] on div "7" at bounding box center [286, 207] width 25 height 28
type input "[DATE]"
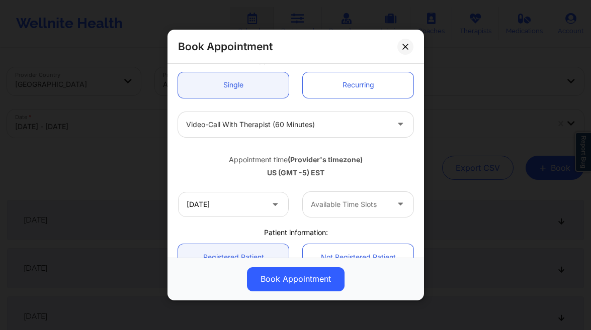
scroll to position [209, 0]
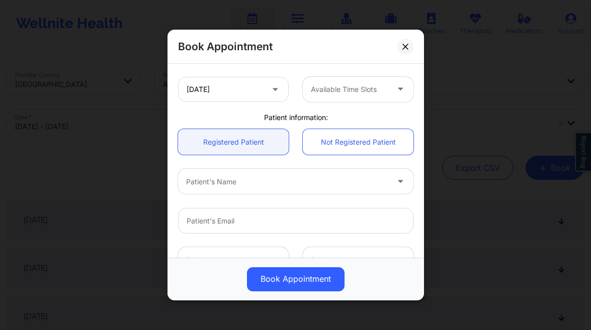
click at [344, 94] on div at bounding box center [349, 89] width 77 height 12
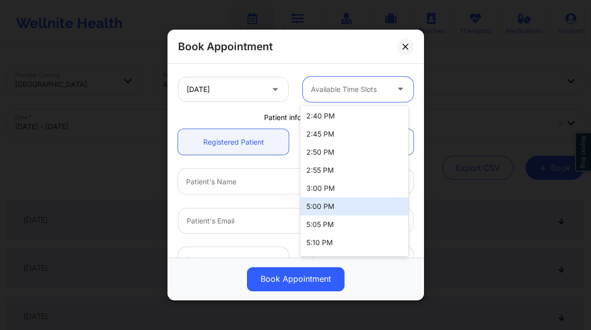
scroll to position [1008, 0]
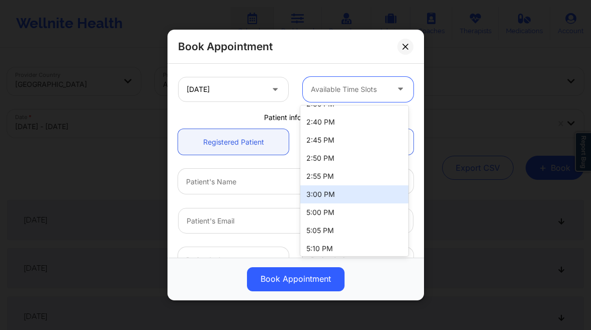
click at [328, 197] on div "3:00 PM" at bounding box center [354, 194] width 108 height 18
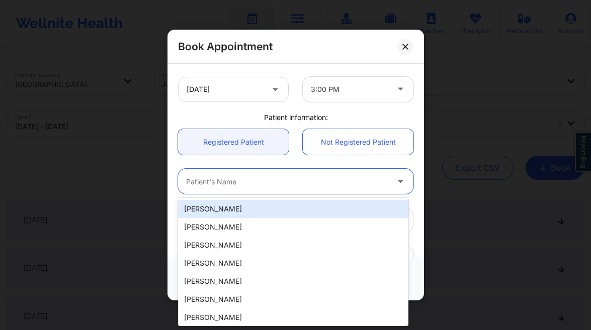
click at [277, 188] on div "Patient's Name" at bounding box center [283, 181] width 211 height 25
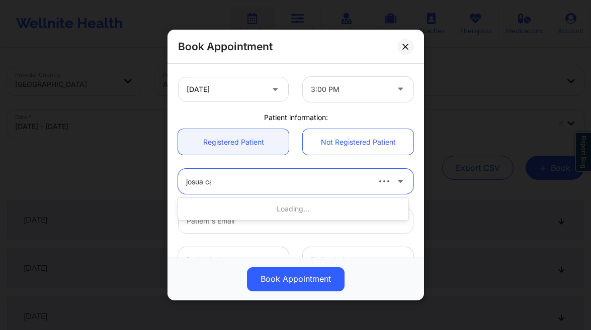
type input "josua can"
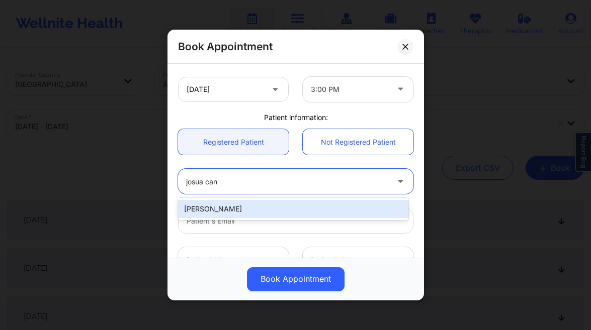
click at [278, 207] on div "[PERSON_NAME]" at bounding box center [293, 209] width 230 height 18
type input "[EMAIL_ADDRESS][DOMAIN_NAME]"
type input "[PHONE_NUMBER]"
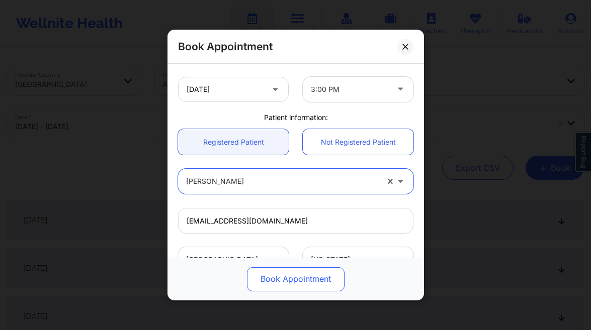
drag, startPoint x: 293, startPoint y: 291, endPoint x: 301, endPoint y: 278, distance: 15.3
click at [293, 291] on div "Book Appointment" at bounding box center [295, 279] width 256 height 43
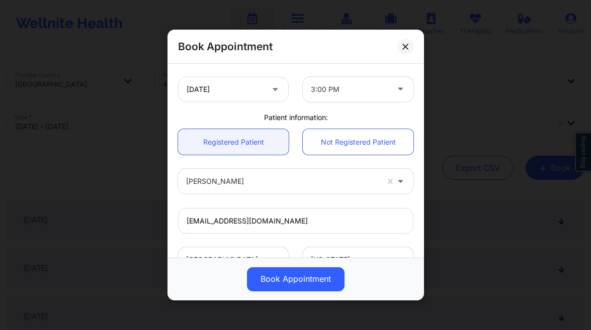
click at [302, 278] on button "Book Appointment" at bounding box center [296, 279] width 98 height 24
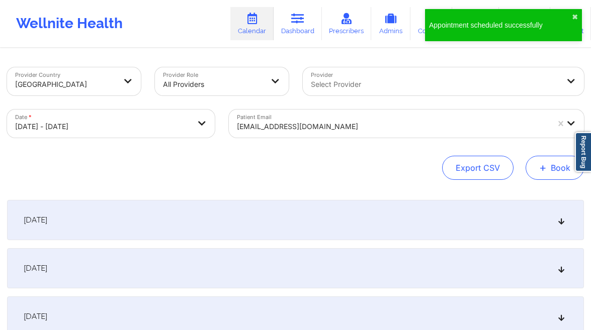
click at [553, 171] on button "+ Book" at bounding box center [554, 168] width 58 height 24
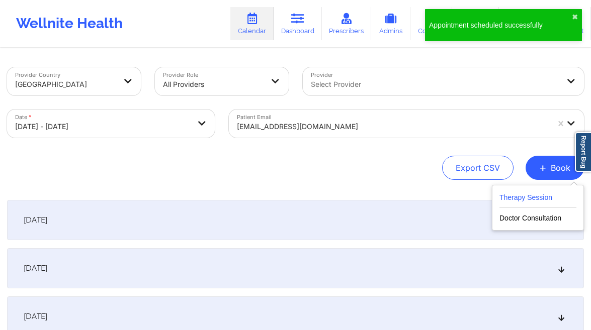
click at [519, 197] on button "Therapy Session" at bounding box center [537, 200] width 77 height 17
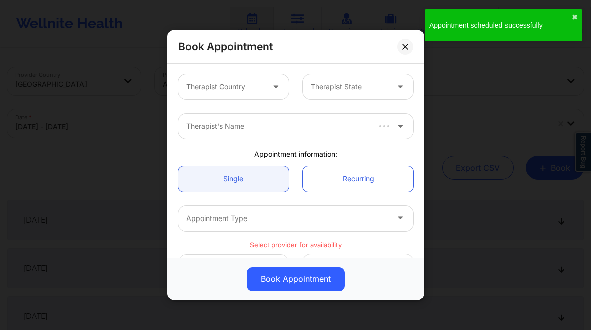
click at [225, 95] on div "Therapist Country" at bounding box center [221, 86] width 86 height 25
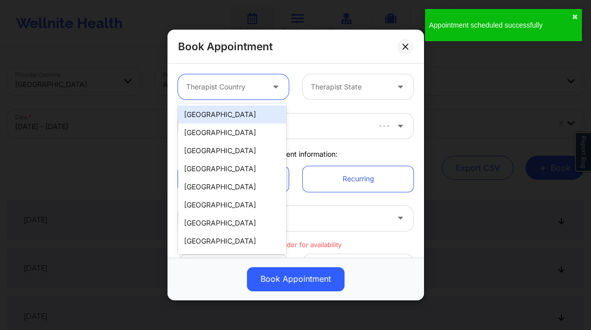
drag, startPoint x: 225, startPoint y: 111, endPoint x: 233, endPoint y: 109, distance: 7.7
click at [225, 111] on div "[GEOGRAPHIC_DATA]" at bounding box center [232, 115] width 108 height 18
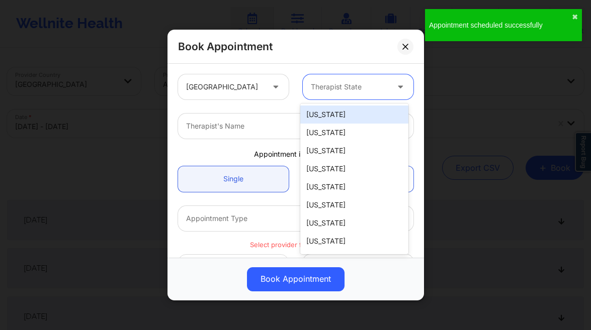
click at [346, 88] on div at bounding box center [349, 87] width 77 height 12
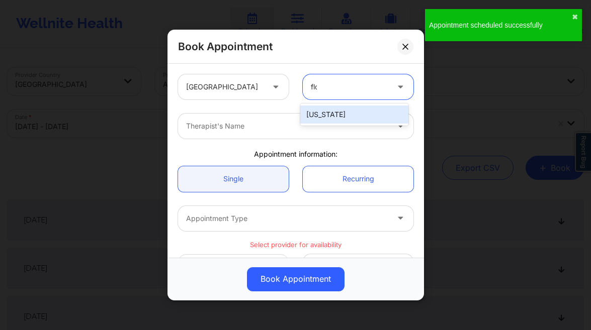
type input "[PERSON_NAME]"
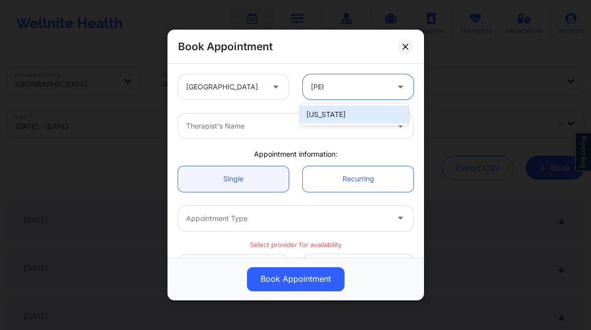
click at [342, 114] on div "[US_STATE]" at bounding box center [354, 115] width 108 height 18
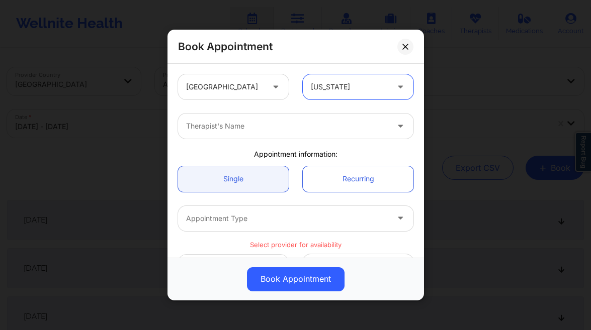
click at [277, 128] on div at bounding box center [287, 126] width 202 height 12
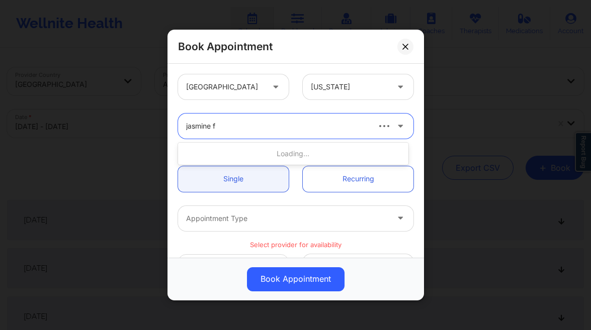
type input "jasmine fe"
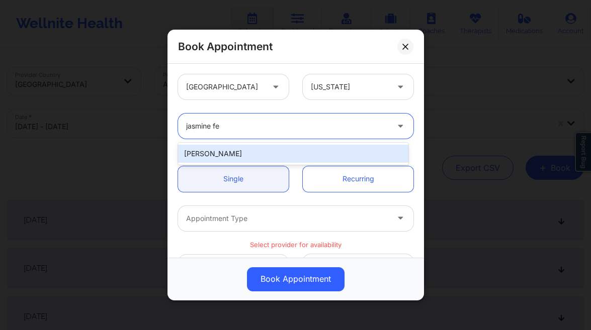
click at [271, 151] on div "[PERSON_NAME]" at bounding box center [293, 154] width 230 height 18
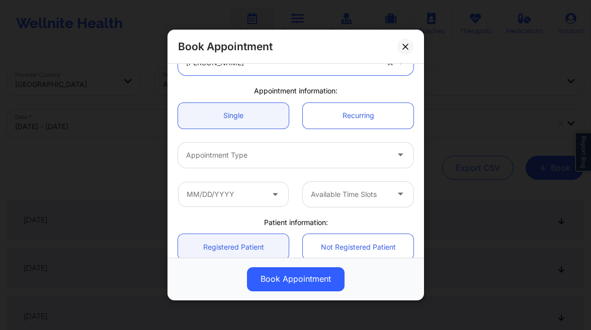
scroll to position [67, 0]
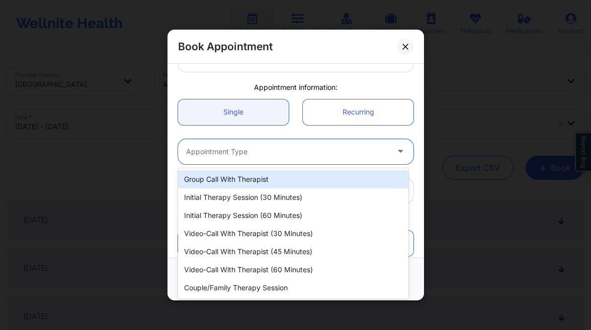
click at [274, 151] on div at bounding box center [287, 152] width 202 height 12
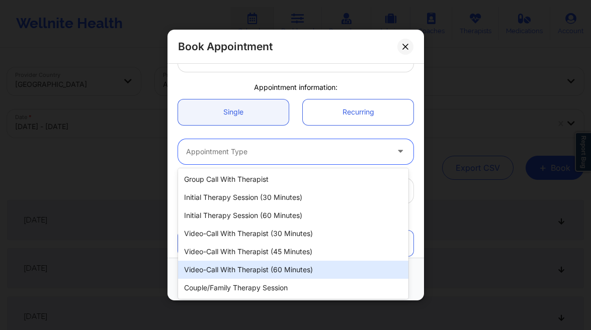
click at [273, 270] on div "Video-Call with Therapist (60 minutes)" at bounding box center [293, 270] width 230 height 18
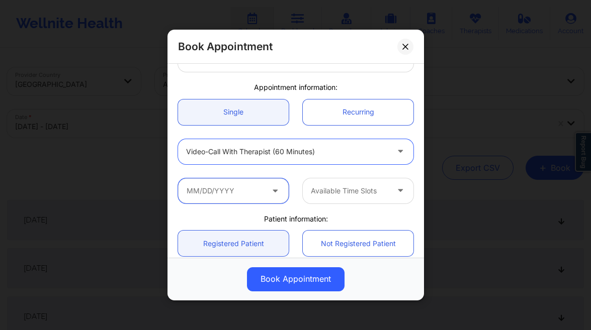
click at [264, 182] on input "text" at bounding box center [233, 190] width 111 height 25
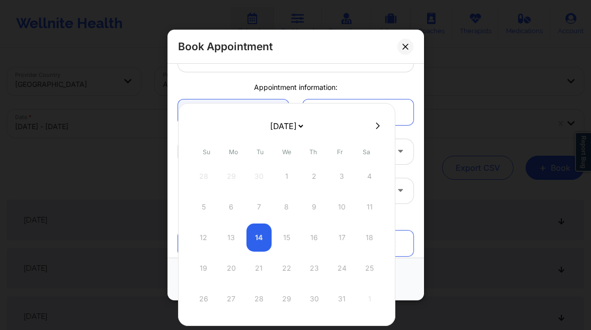
click at [305, 126] on select "[DATE] [DATE] [DATE] [DATE] [DATE] [DATE] [DATE] [DATE] [DATE] [DATE] [DATE] [D…" at bounding box center [286, 126] width 37 height 20
select select "2026-0"
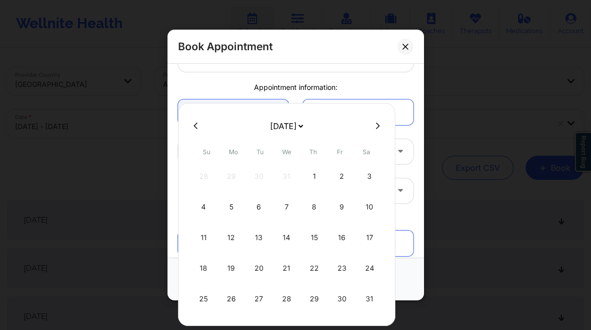
click at [287, 238] on div "14" at bounding box center [286, 238] width 25 height 28
type input "[DATE]"
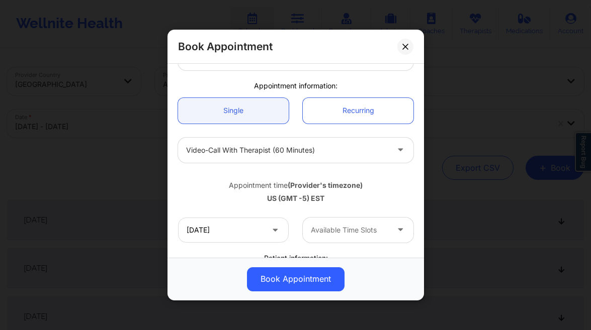
scroll to position [69, 0]
click at [336, 225] on div at bounding box center [349, 230] width 77 height 12
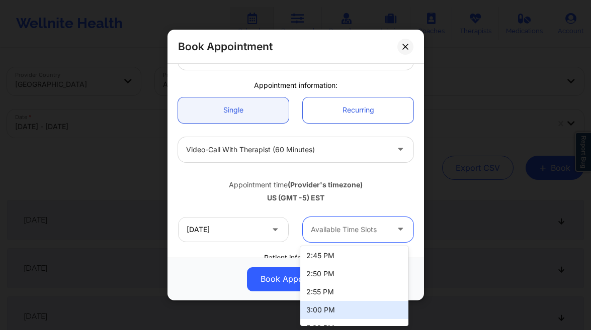
scroll to position [1029, 0]
click at [334, 309] on div "3:00 PM" at bounding box center [354, 314] width 108 height 18
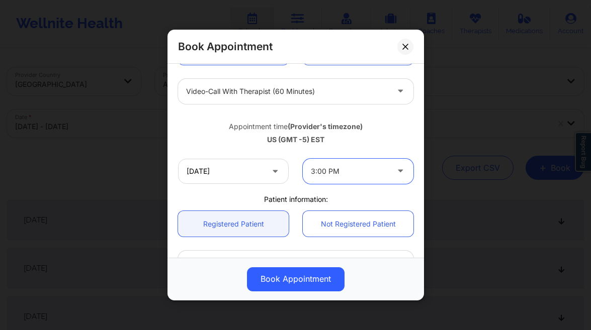
scroll to position [233, 0]
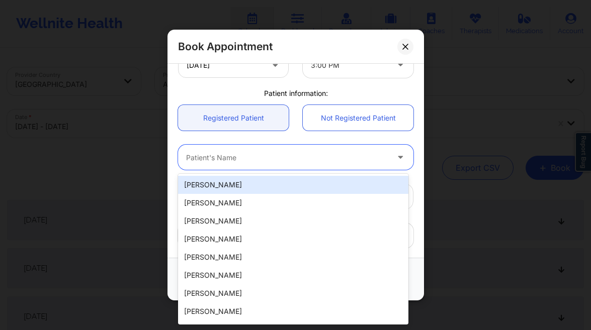
click at [254, 147] on div "Patient's Name" at bounding box center [283, 157] width 211 height 25
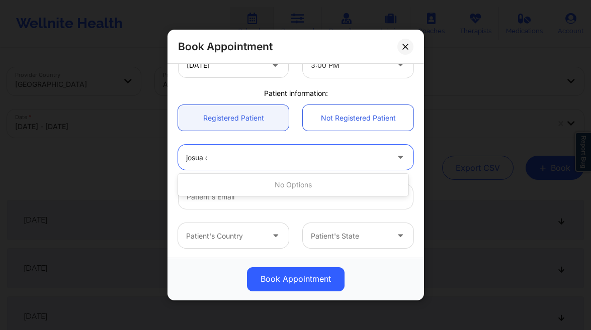
type input "josua ca"
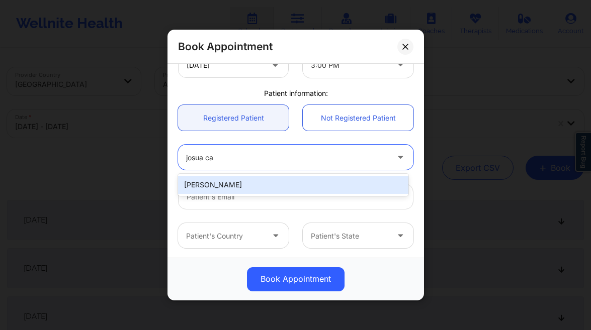
click at [298, 185] on div "[PERSON_NAME]" at bounding box center [293, 185] width 230 height 18
type input "[EMAIL_ADDRESS][DOMAIN_NAME]"
type input "[PHONE_NUMBER]"
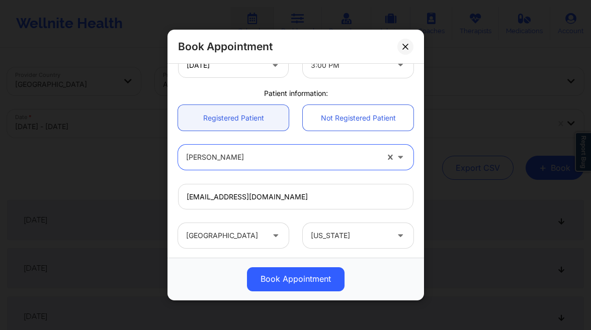
click at [316, 279] on button "Book Appointment" at bounding box center [296, 279] width 98 height 24
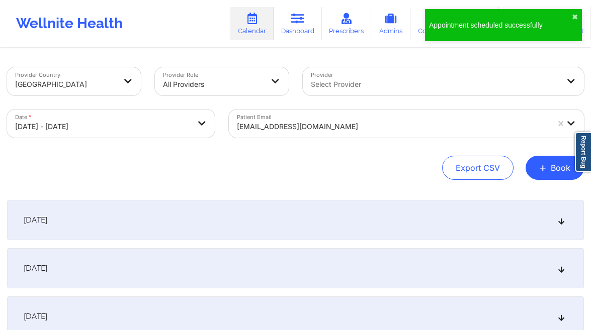
click at [548, 172] on button "+ Book" at bounding box center [554, 168] width 58 height 24
click at [530, 193] on button "Therapy Session" at bounding box center [537, 200] width 77 height 17
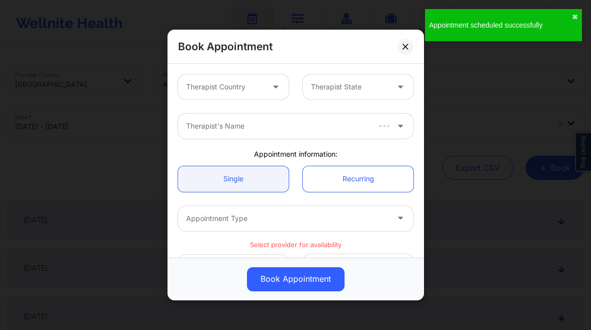
click at [258, 84] on div at bounding box center [224, 87] width 77 height 12
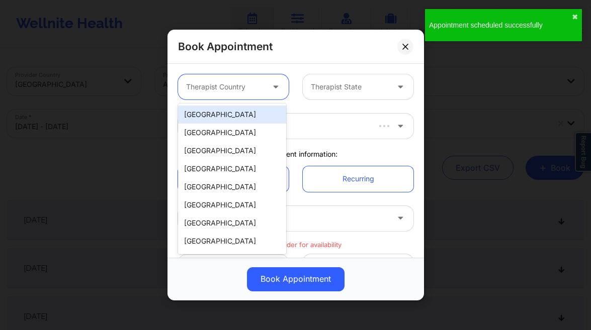
click at [229, 109] on div "[GEOGRAPHIC_DATA]" at bounding box center [232, 115] width 108 height 18
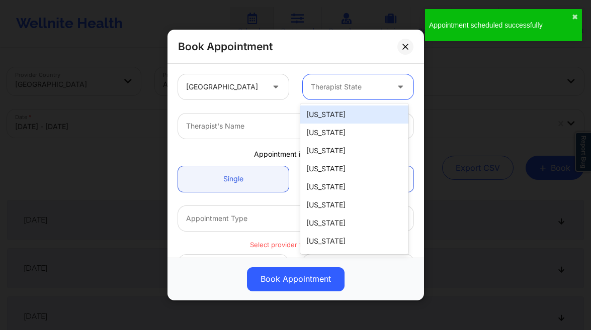
click at [360, 88] on div at bounding box center [349, 87] width 77 height 12
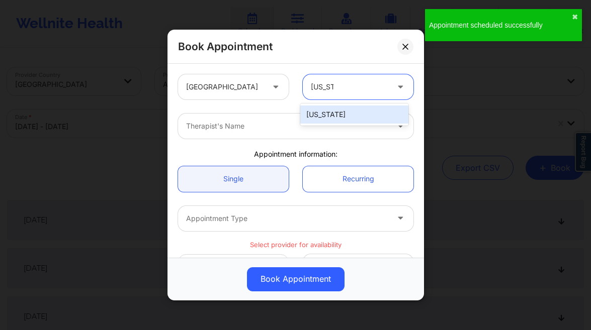
type input "[US_STATE]"
drag, startPoint x: 360, startPoint y: 103, endPoint x: 353, endPoint y: 111, distance: 10.7
click at [360, 103] on div "[GEOGRAPHIC_DATA] [US_STATE], 1 of 1. 1 result available for search term [US_ST…" at bounding box center [295, 86] width 249 height 39
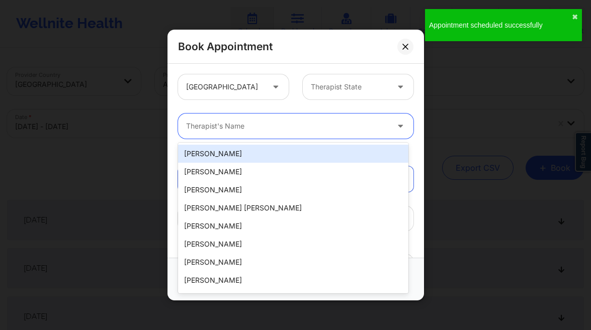
click at [339, 120] on div at bounding box center [287, 126] width 202 height 12
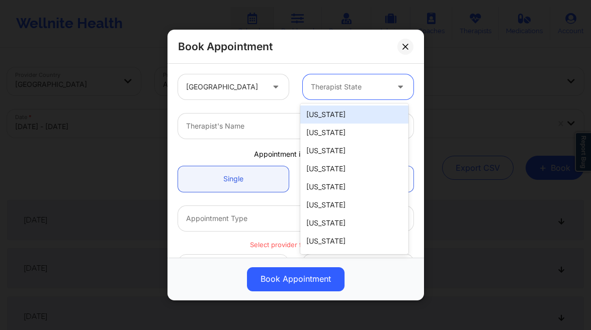
click at [360, 90] on div at bounding box center [349, 87] width 77 height 12
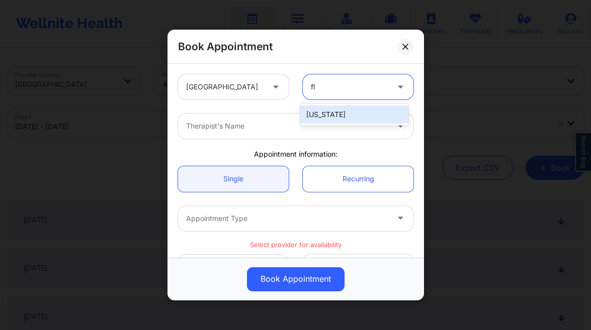
type input "flo"
click at [359, 109] on div "[US_STATE]" at bounding box center [354, 115] width 108 height 18
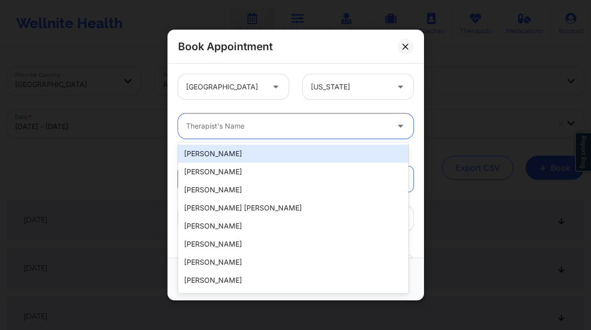
click at [300, 124] on div at bounding box center [287, 126] width 202 height 12
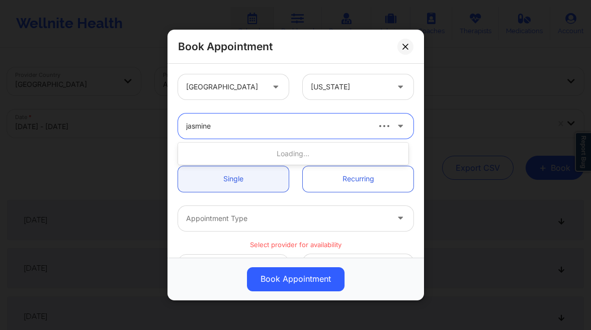
type input "jasmine fe"
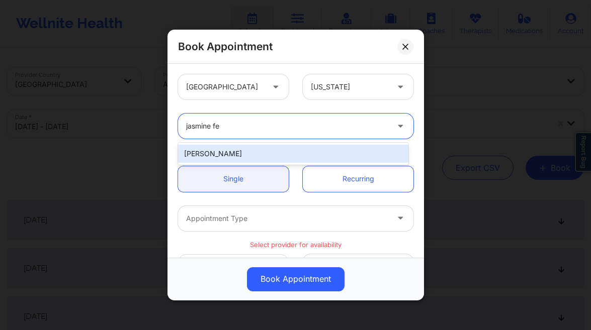
click at [276, 153] on div "[PERSON_NAME]" at bounding box center [293, 154] width 230 height 18
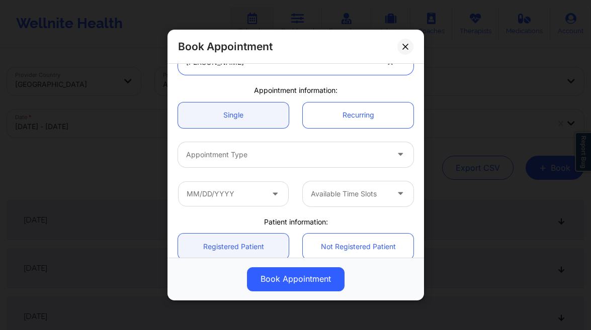
scroll to position [64, 0]
click at [285, 151] on div at bounding box center [287, 154] width 202 height 12
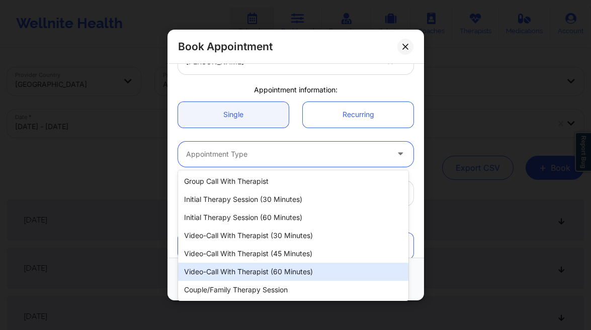
click at [314, 265] on div "Video-Call with Therapist (60 minutes)" at bounding box center [293, 272] width 230 height 18
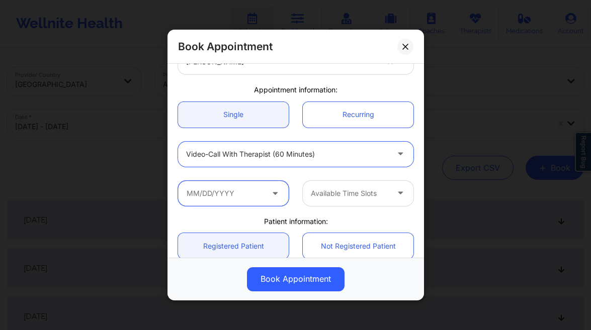
click at [232, 194] on input "text" at bounding box center [233, 193] width 111 height 25
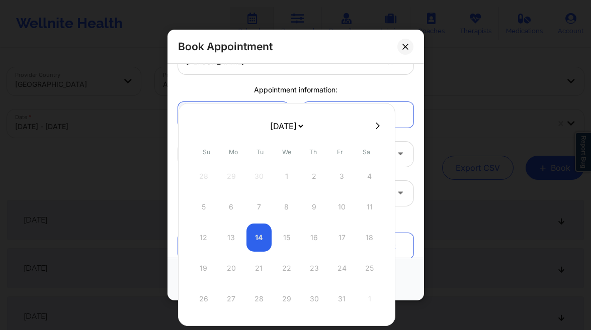
click at [301, 126] on select "[DATE] [DATE] [DATE] [DATE] [DATE] [DATE] [DATE] [DATE] [DATE] [DATE] [DATE] [D…" at bounding box center [286, 126] width 37 height 20
select select "2026-0"
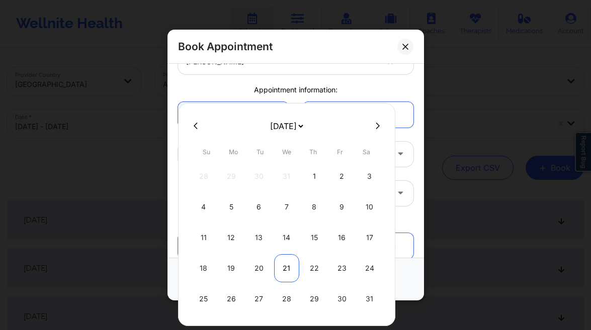
click at [284, 269] on div "21" at bounding box center [286, 268] width 25 height 28
type input "[DATE]"
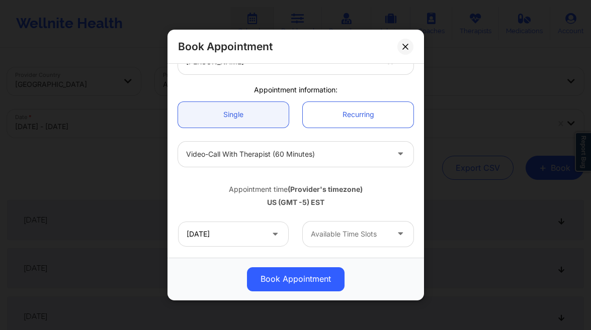
click at [359, 230] on div at bounding box center [349, 234] width 77 height 12
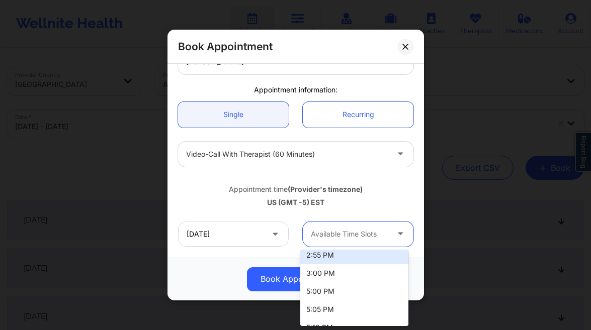
scroll to position [1053, 0]
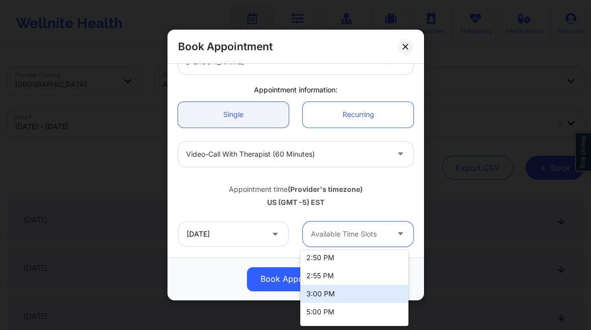
click at [336, 293] on div "3:00 PM" at bounding box center [354, 294] width 108 height 18
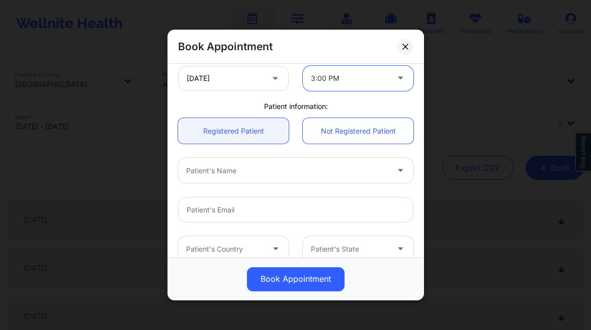
scroll to position [282, 0]
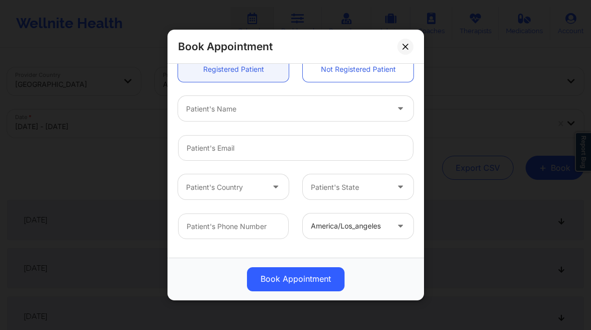
click at [244, 108] on div at bounding box center [287, 109] width 202 height 12
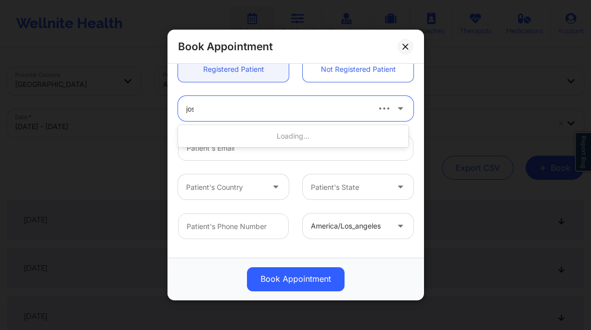
type input "josua"
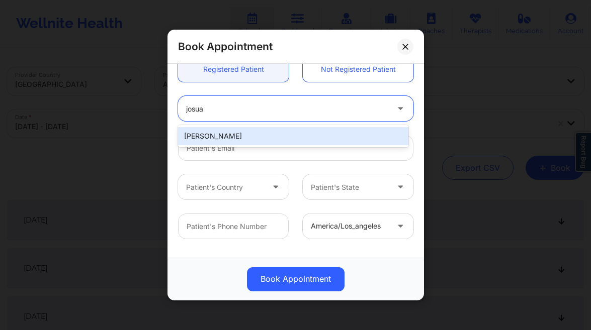
click at [250, 137] on div "[PERSON_NAME]" at bounding box center [293, 136] width 230 height 18
type input "[EMAIL_ADDRESS][DOMAIN_NAME]"
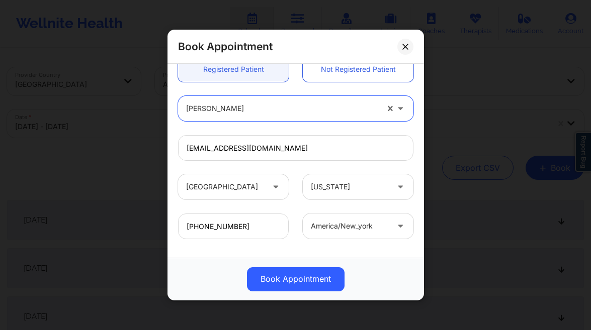
click at [309, 287] on button "Book Appointment" at bounding box center [296, 279] width 98 height 24
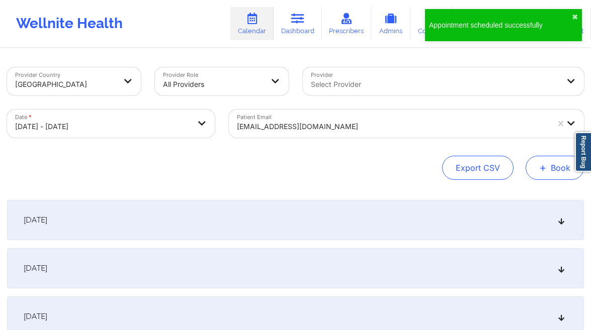
click at [561, 165] on button "+ Book" at bounding box center [554, 168] width 58 height 24
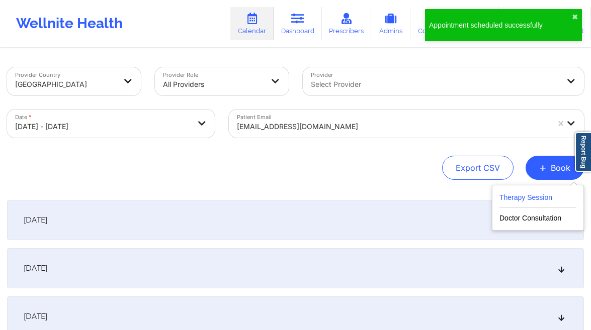
click at [513, 193] on button "Therapy Session" at bounding box center [537, 200] width 77 height 17
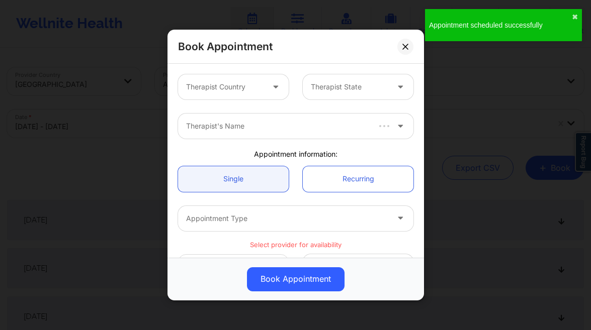
click at [209, 80] on div "Therapist Country" at bounding box center [221, 86] width 86 height 25
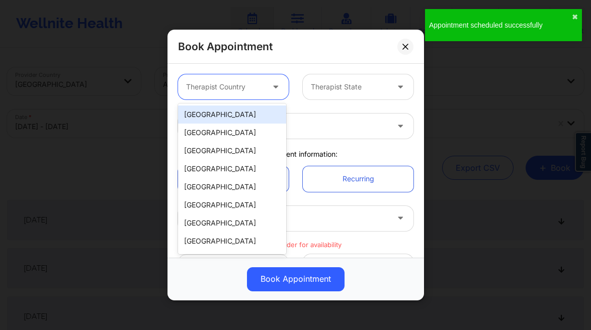
drag, startPoint x: 204, startPoint y: 119, endPoint x: 260, endPoint y: 103, distance: 58.6
click at [204, 119] on div "[GEOGRAPHIC_DATA]" at bounding box center [232, 115] width 108 height 18
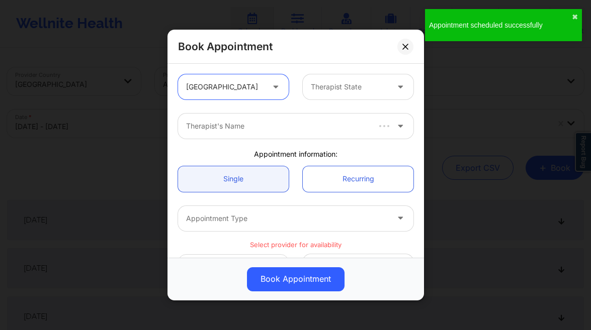
click at [334, 91] on div at bounding box center [349, 87] width 77 height 12
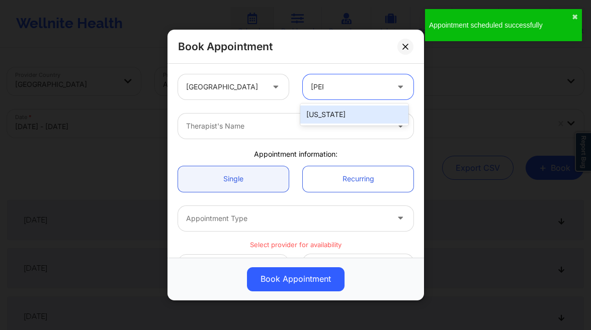
click at [357, 121] on div "[US_STATE]" at bounding box center [354, 115] width 108 height 18
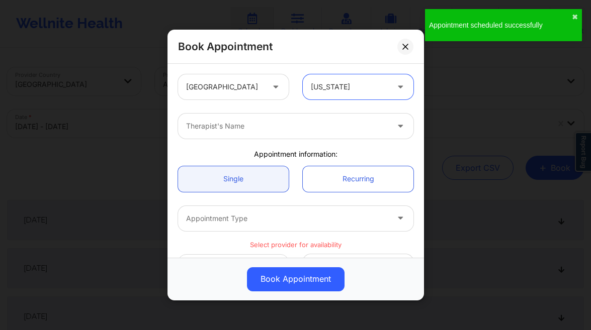
click at [305, 127] on div at bounding box center [287, 126] width 202 height 12
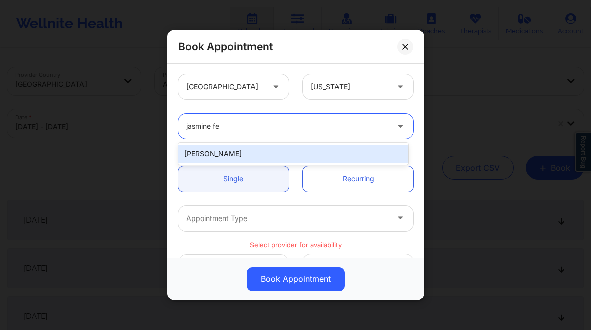
click at [293, 155] on div "[PERSON_NAME]" at bounding box center [293, 154] width 230 height 18
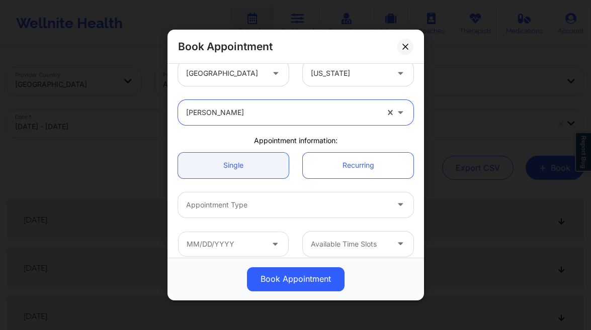
scroll to position [14, 0]
drag, startPoint x: 246, startPoint y: 207, endPoint x: 258, endPoint y: 215, distance: 15.2
click at [246, 207] on div at bounding box center [287, 205] width 202 height 12
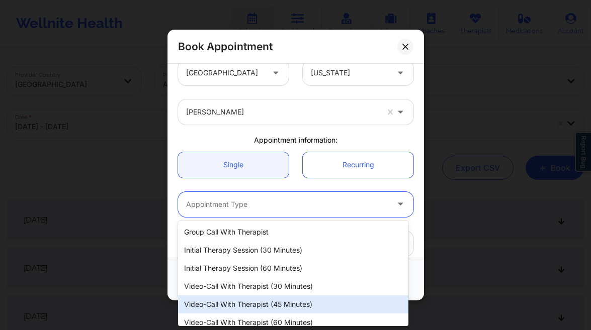
scroll to position [26, 0]
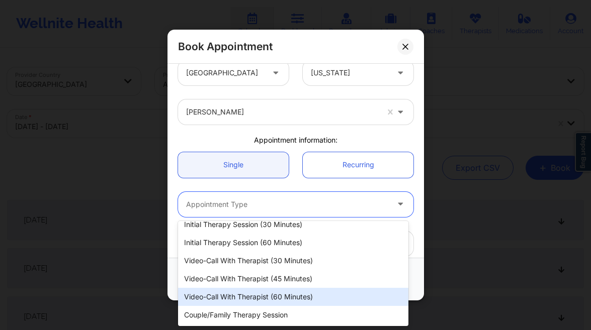
click at [295, 292] on div "Video-Call with Therapist (60 minutes)" at bounding box center [293, 297] width 230 height 18
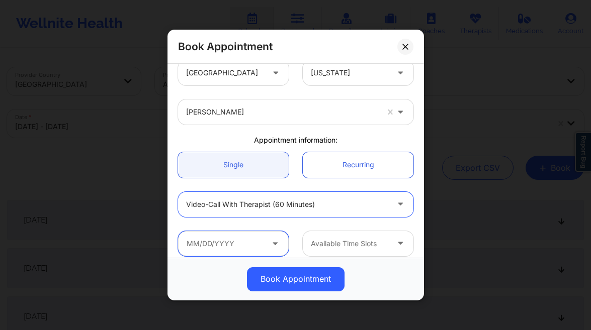
click at [246, 234] on input "text" at bounding box center [233, 243] width 111 height 25
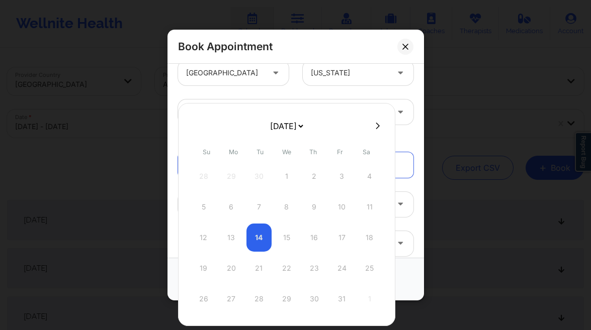
click at [305, 125] on select "[DATE] [DATE] [DATE] [DATE] [DATE] [DATE] [DATE] [DATE] [DATE] [DATE] [DATE] [D…" at bounding box center [286, 126] width 37 height 20
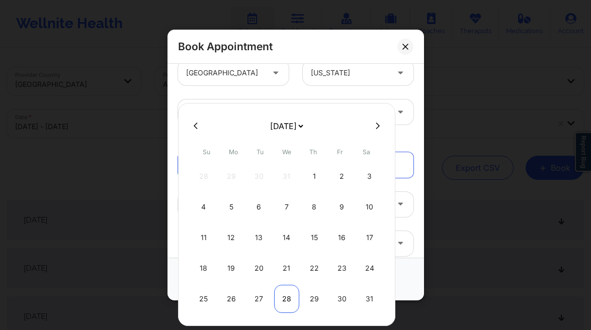
click at [291, 297] on div "28" at bounding box center [286, 299] width 25 height 28
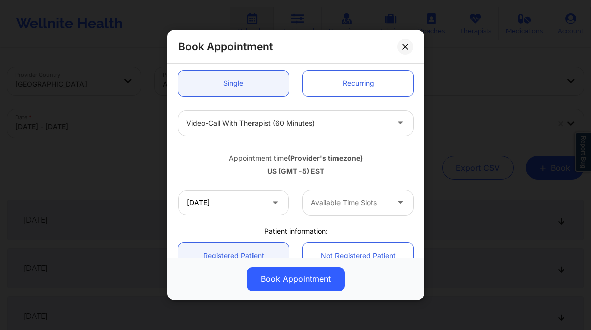
scroll to position [109, 0]
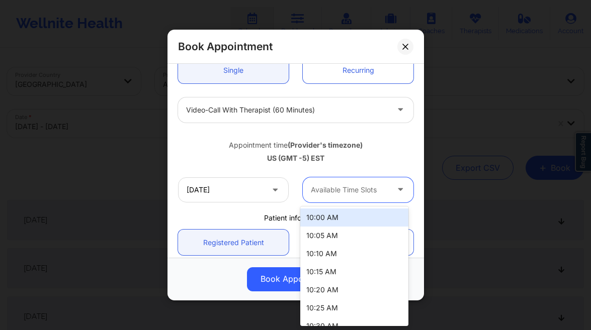
click at [318, 185] on div at bounding box center [349, 190] width 77 height 12
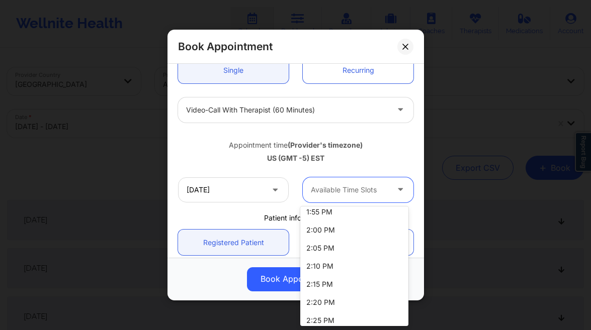
scroll to position [1071, 0]
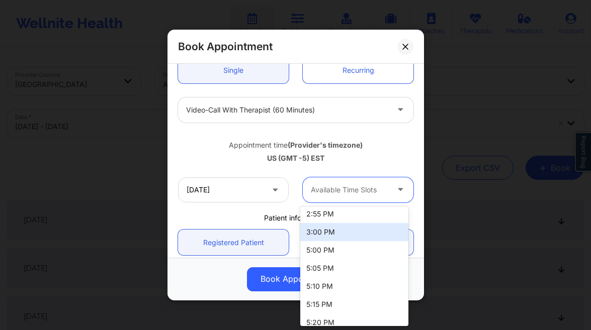
click at [333, 232] on div "3:00 PM" at bounding box center [354, 232] width 108 height 18
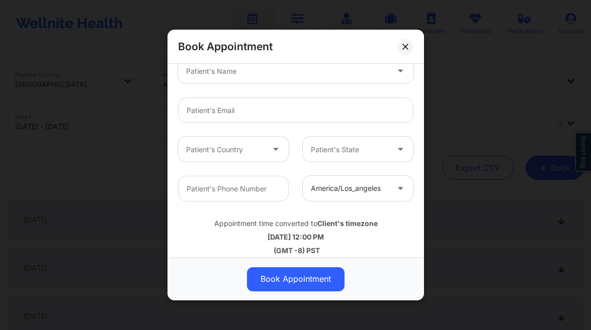
scroll to position [308, 0]
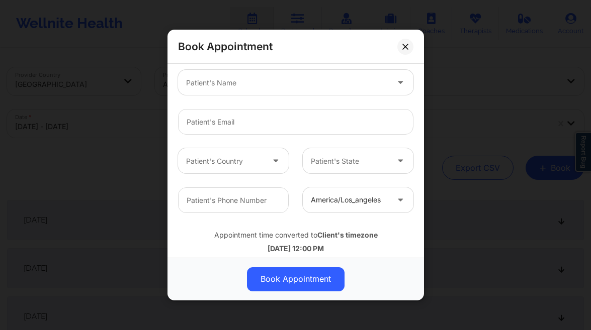
click at [270, 82] on div at bounding box center [287, 83] width 202 height 12
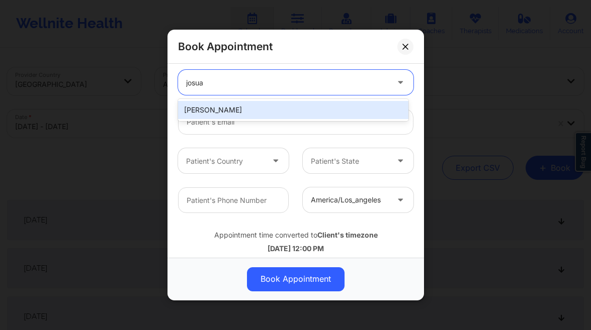
click at [266, 106] on div "[PERSON_NAME]" at bounding box center [293, 110] width 230 height 18
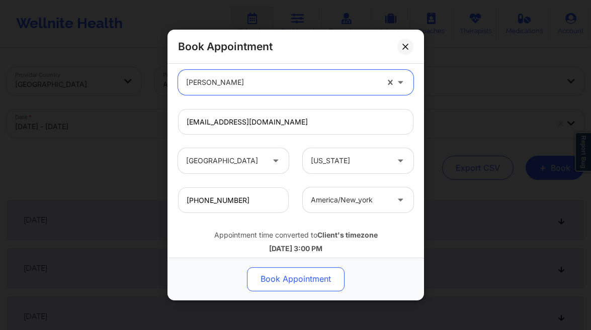
drag, startPoint x: 288, startPoint y: 289, endPoint x: 286, endPoint y: 273, distance: 15.2
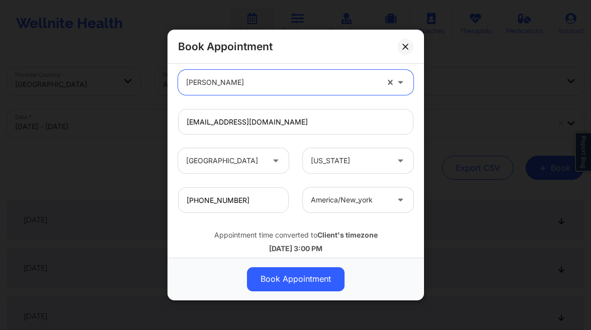
click at [288, 289] on button "Book Appointment" at bounding box center [296, 279] width 98 height 24
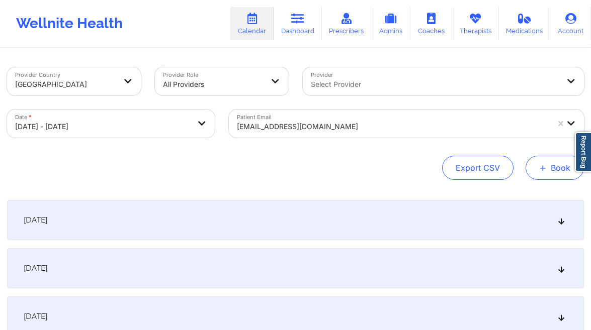
click at [529, 164] on button "+ Book" at bounding box center [554, 168] width 58 height 24
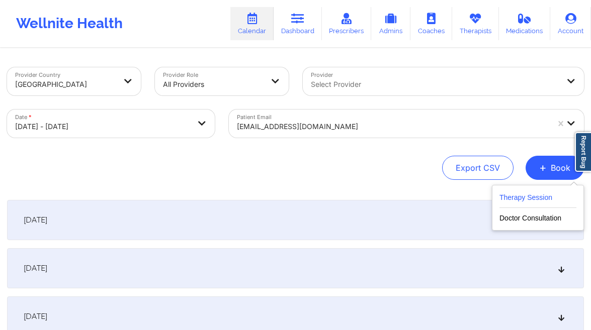
click at [526, 193] on button "Therapy Session" at bounding box center [537, 200] width 77 height 17
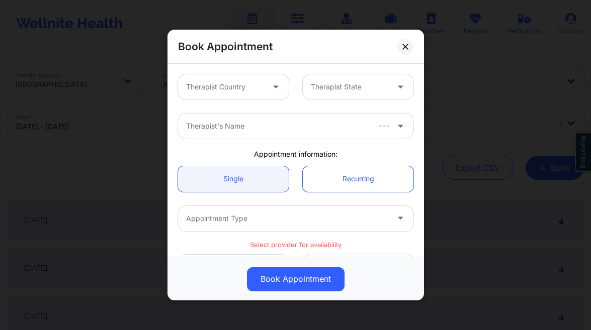
click at [228, 79] on div "Therapist Country" at bounding box center [221, 86] width 86 height 25
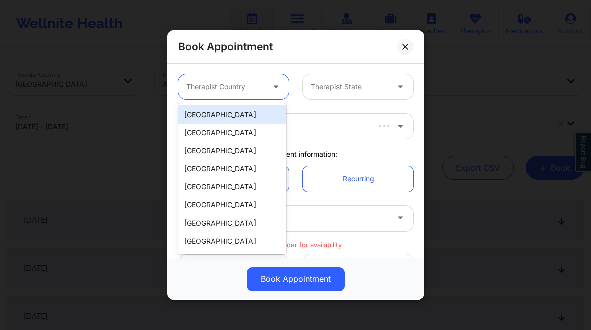
drag, startPoint x: 216, startPoint y: 116, endPoint x: 292, endPoint y: 88, distance: 80.8
click at [216, 115] on div "[GEOGRAPHIC_DATA]" at bounding box center [232, 115] width 108 height 18
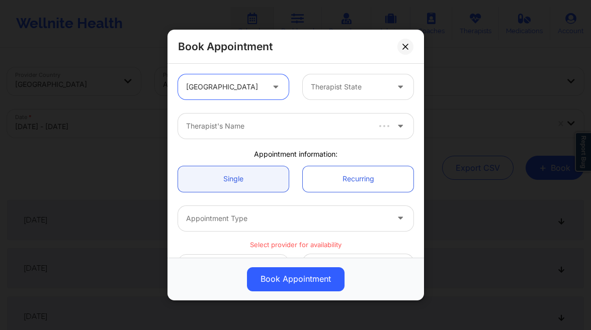
click at [342, 80] on div "Therapist State" at bounding box center [346, 86] width 86 height 25
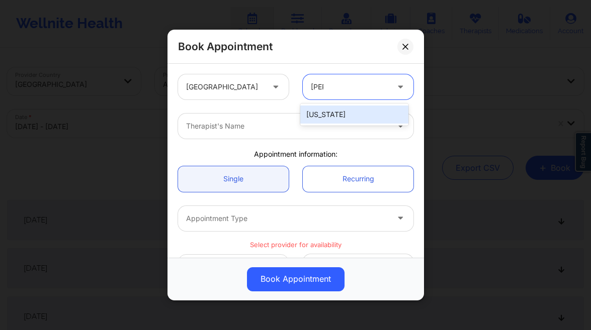
click at [317, 111] on div "[US_STATE]" at bounding box center [354, 115] width 108 height 18
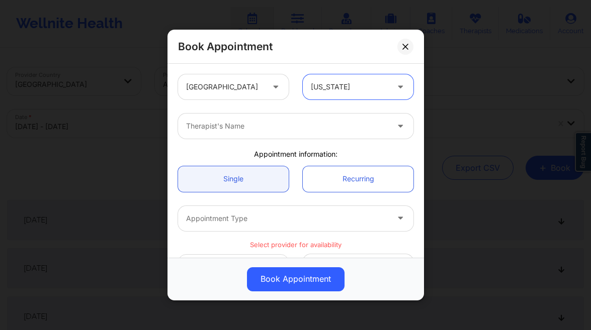
click at [246, 131] on div at bounding box center [287, 126] width 202 height 12
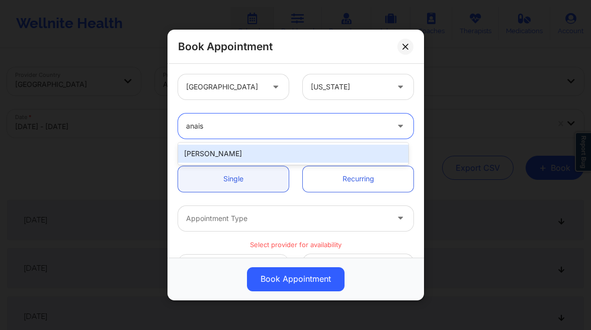
click at [253, 152] on div "[PERSON_NAME]" at bounding box center [293, 154] width 230 height 18
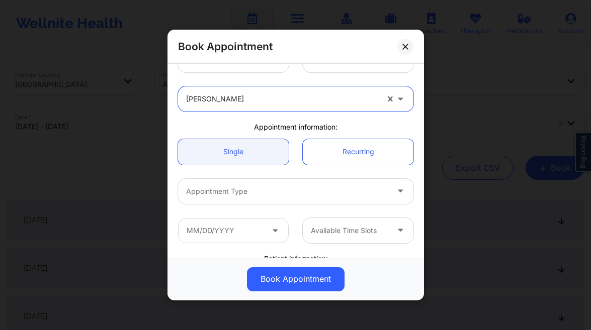
scroll to position [36, 0]
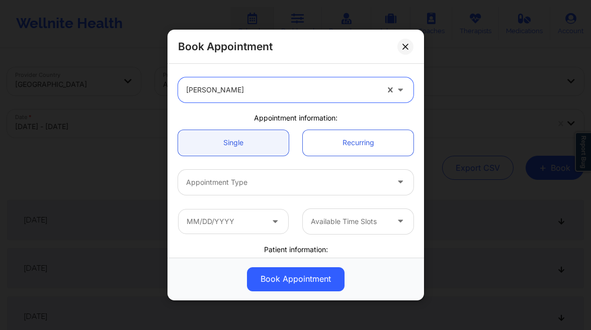
click at [273, 183] on div at bounding box center [287, 182] width 202 height 12
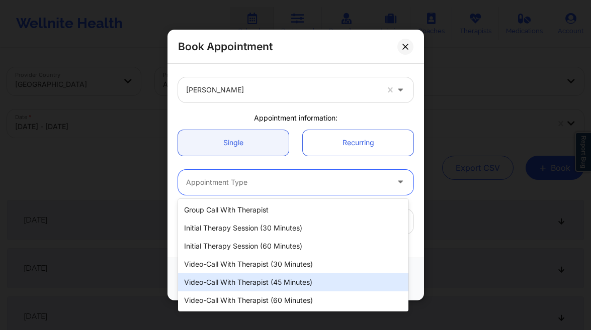
click at [294, 285] on div "Video-Call with Therapist (45 minutes)" at bounding box center [293, 282] width 230 height 18
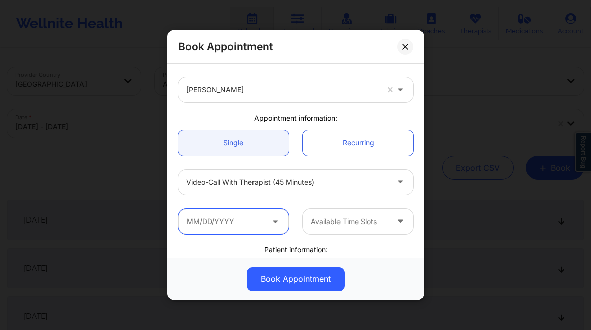
click at [219, 215] on input "text" at bounding box center [233, 221] width 111 height 25
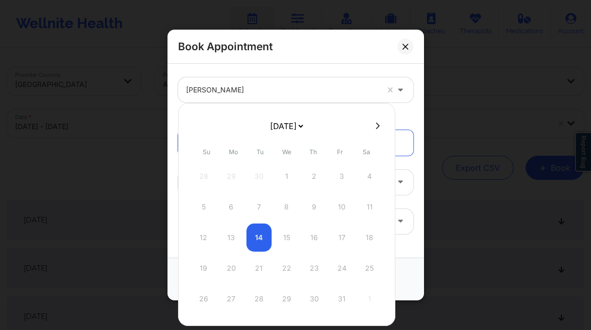
click at [258, 245] on div "12 13 14 15 16 17 18" at bounding box center [286, 238] width 191 height 28
click at [376, 122] on icon at bounding box center [377, 126] width 4 height 8
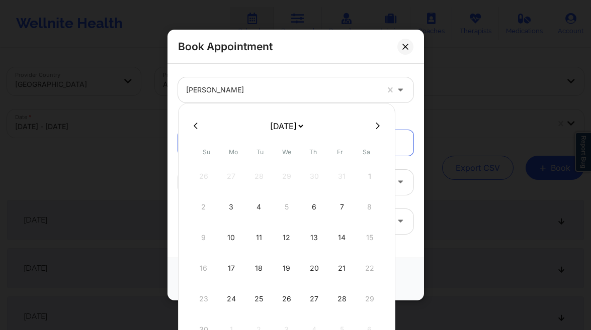
click at [194, 123] on icon at bounding box center [196, 126] width 4 height 8
click at [262, 237] on div "14" at bounding box center [258, 238] width 25 height 28
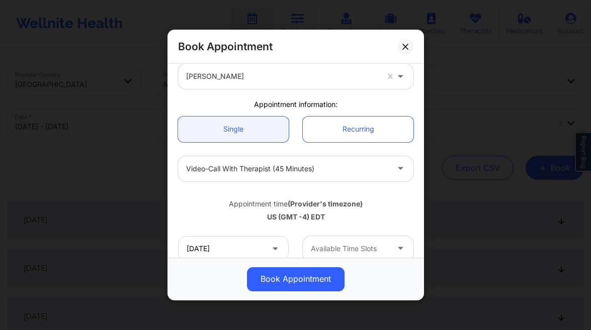
scroll to position [56, 0]
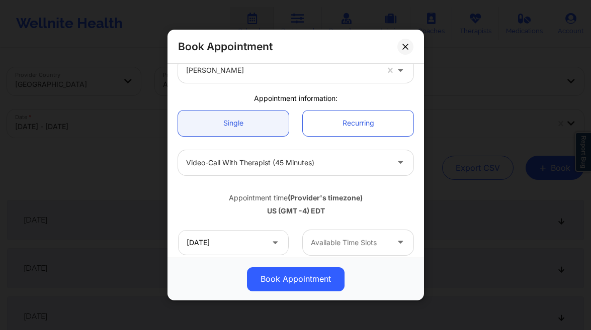
click at [349, 235] on div "Available Time Slots" at bounding box center [346, 242] width 86 height 25
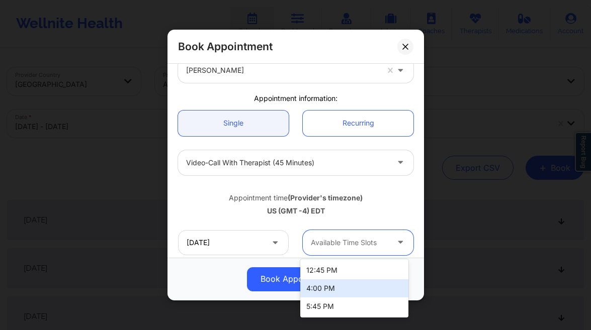
click at [283, 186] on div "Appointment time (Provider's timezone) [GEOGRAPHIC_DATA] (GMT -4) EDT" at bounding box center [295, 202] width 249 height 41
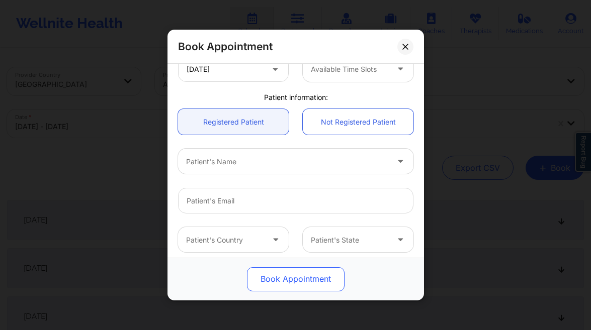
scroll to position [235, 0]
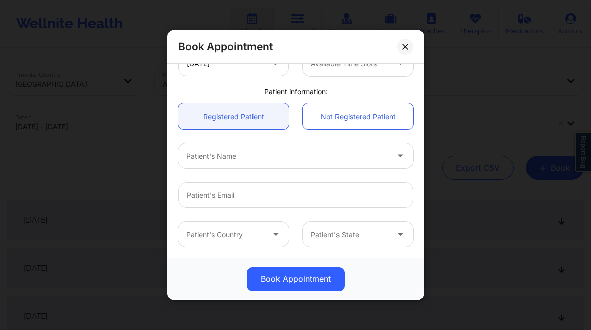
click at [414, 50] on div "Book Appointment" at bounding box center [295, 47] width 256 height 34
click at [403, 42] on button at bounding box center [405, 47] width 16 height 16
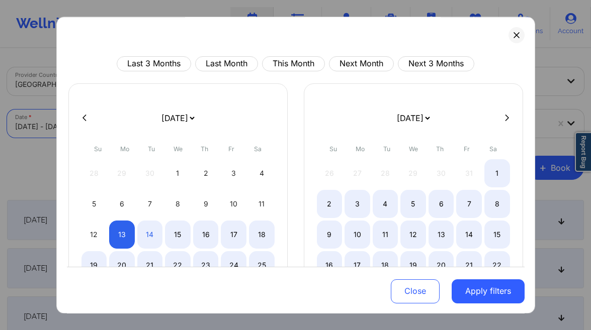
click at [129, 122] on body "Wellnite Health Calendar Dashboard Prescribers Admins Coaches Therapists Medica…" at bounding box center [295, 165] width 591 height 330
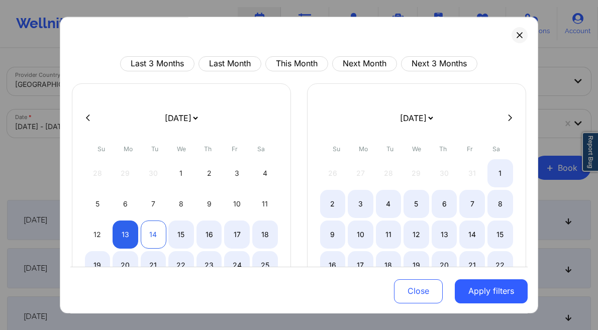
click at [151, 228] on div "14" at bounding box center [154, 235] width 26 height 28
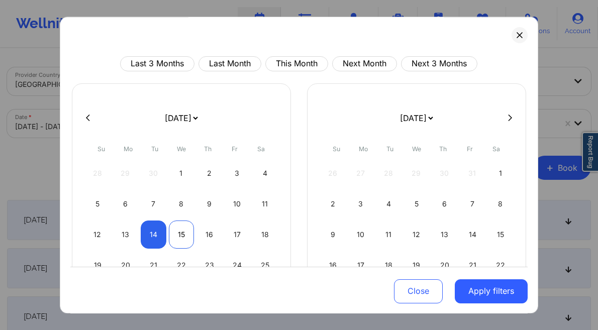
click at [151, 232] on div "14" at bounding box center [154, 235] width 26 height 28
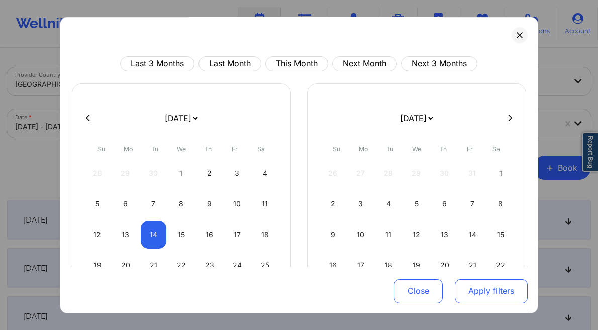
click at [511, 292] on button "Apply filters" at bounding box center [491, 291] width 73 height 24
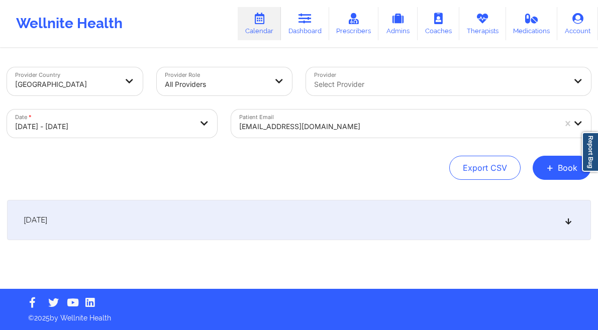
click at [379, 83] on div at bounding box center [440, 84] width 252 height 12
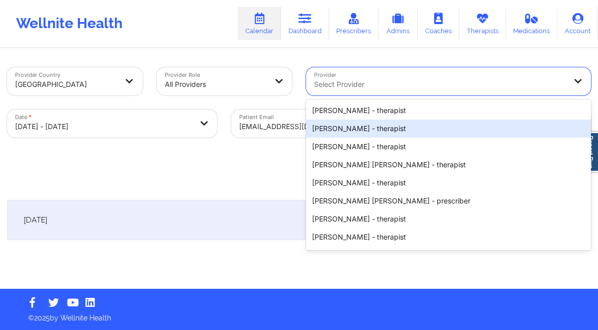
drag, startPoint x: 268, startPoint y: 157, endPoint x: 274, endPoint y: 157, distance: 6.1
click at [268, 157] on div "Export CSV + Book" at bounding box center [299, 168] width 584 height 24
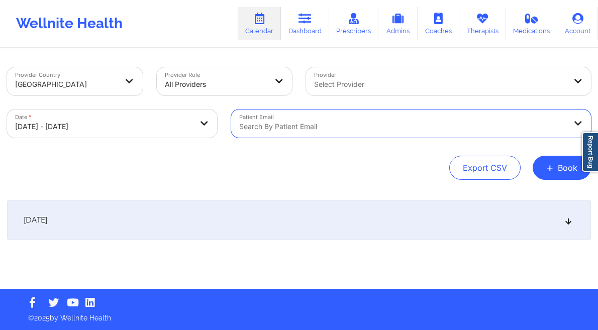
click at [479, 80] on div at bounding box center [440, 84] width 252 height 12
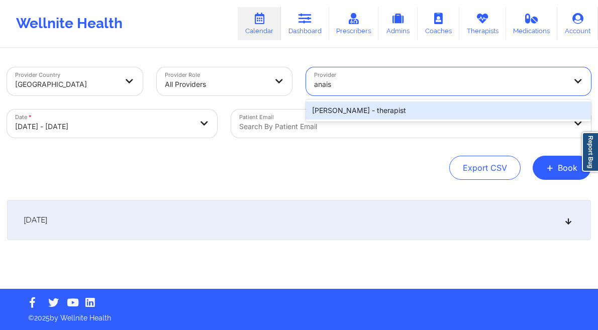
click at [401, 109] on div "[PERSON_NAME] - therapist" at bounding box center [448, 111] width 285 height 18
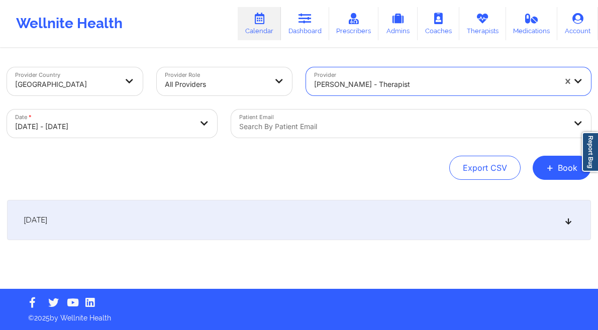
click at [303, 242] on div "[DATE] No appointments" at bounding box center [299, 240] width 584 height 80
click at [310, 230] on div "[DATE]" at bounding box center [299, 220] width 584 height 40
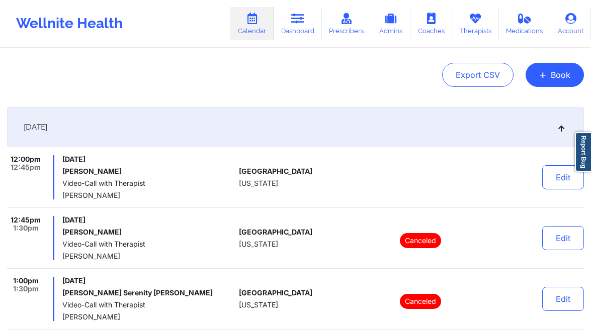
scroll to position [0, 0]
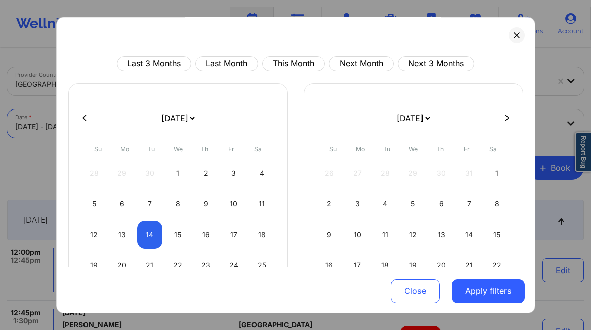
click at [173, 124] on body "Wellnite Health Calendar Dashboard Prescribers Admins Coaches Therapists Medica…" at bounding box center [295, 165] width 591 height 330
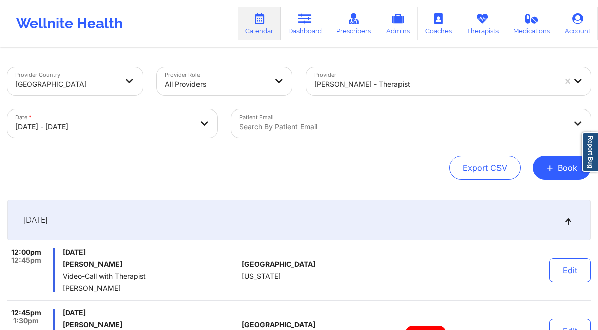
drag, startPoint x: 540, startPoint y: 63, endPoint x: 547, endPoint y: 74, distance: 13.4
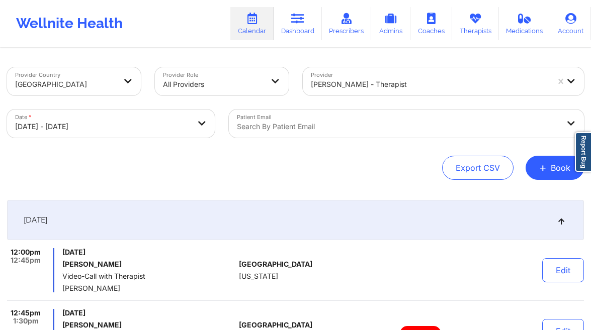
click at [547, 77] on div "[PERSON_NAME] - therapist" at bounding box center [430, 84] width 238 height 22
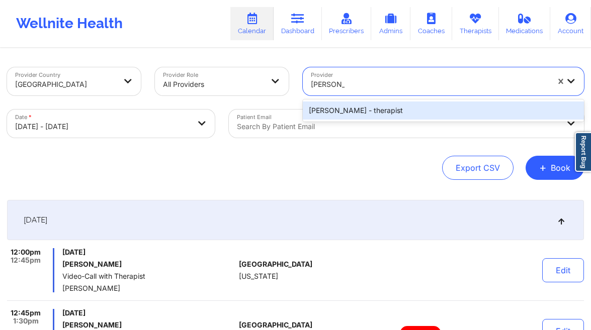
click at [361, 110] on div "[PERSON_NAME] - therapist" at bounding box center [443, 111] width 281 height 18
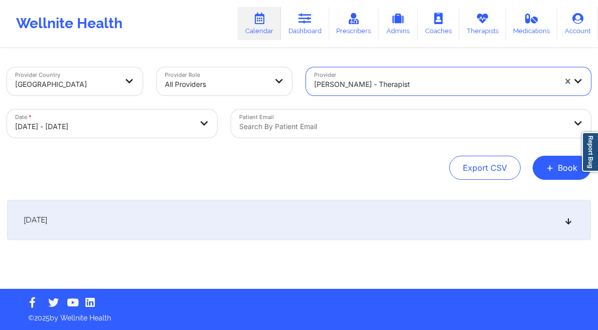
click at [297, 227] on div "[DATE]" at bounding box center [299, 220] width 584 height 40
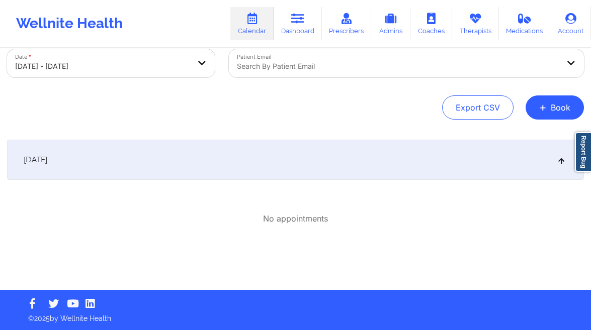
scroll to position [61, 0]
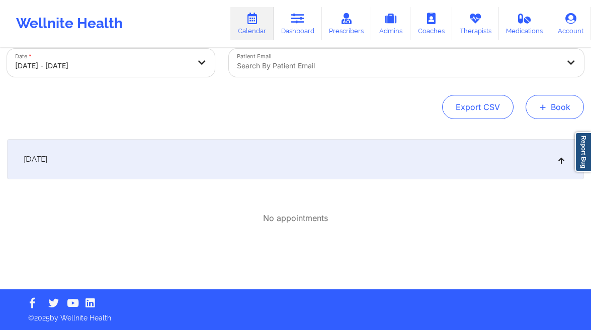
click at [544, 104] on span "+" at bounding box center [543, 107] width 8 height 6
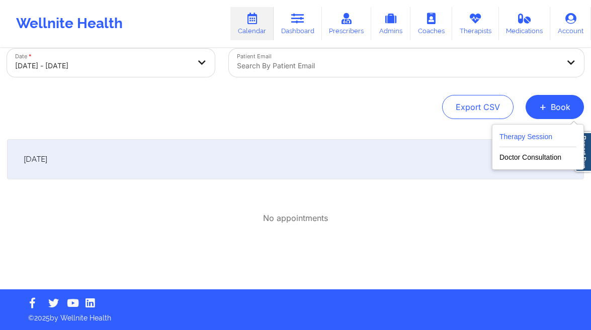
click at [509, 138] on button "Therapy Session" at bounding box center [537, 139] width 77 height 17
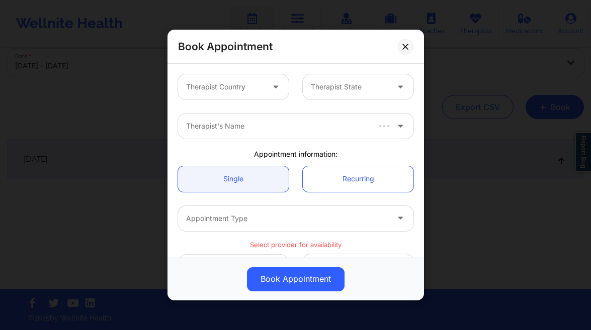
click at [257, 93] on div "Therapist Country" at bounding box center [221, 86] width 86 height 25
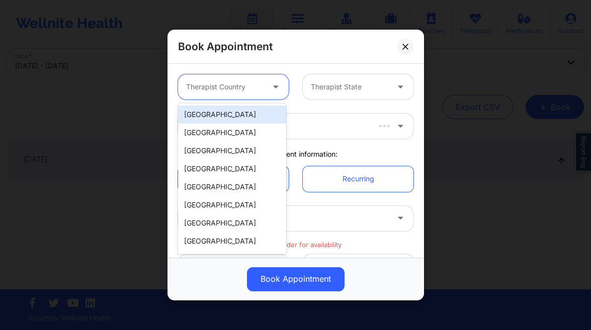
click at [236, 109] on div "[GEOGRAPHIC_DATA]" at bounding box center [232, 115] width 108 height 18
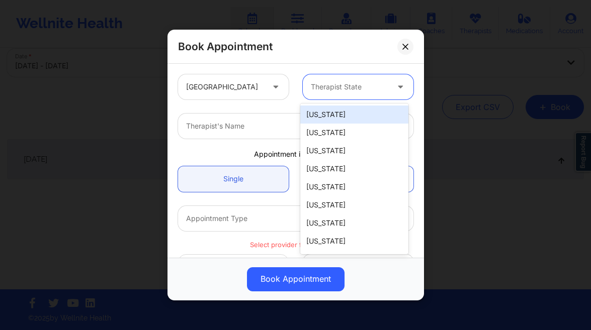
click at [354, 86] on div at bounding box center [349, 87] width 77 height 12
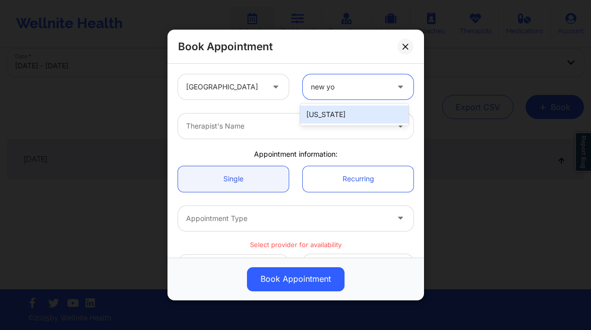
click at [346, 116] on div "[US_STATE]" at bounding box center [354, 115] width 108 height 18
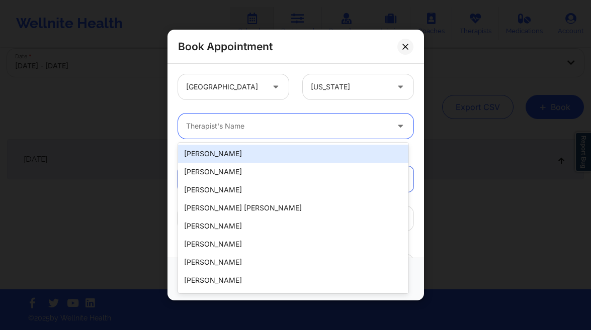
click at [267, 125] on div at bounding box center [287, 126] width 202 height 12
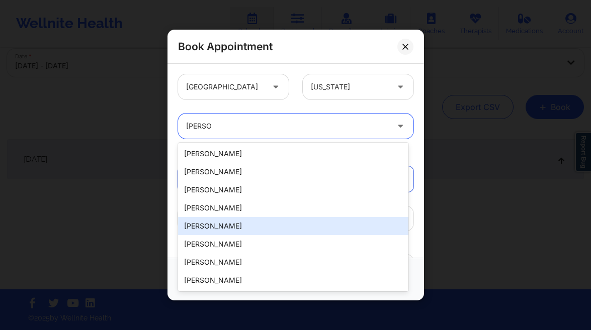
click at [248, 226] on div "[PERSON_NAME]" at bounding box center [293, 226] width 230 height 18
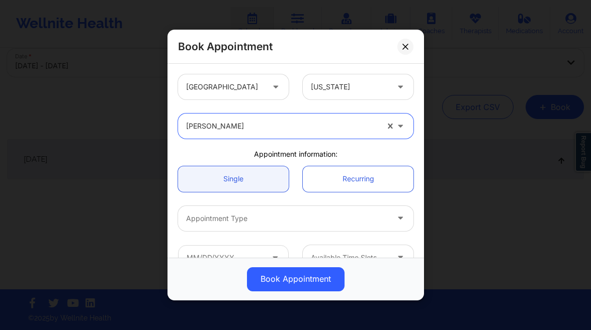
scroll to position [78, 0]
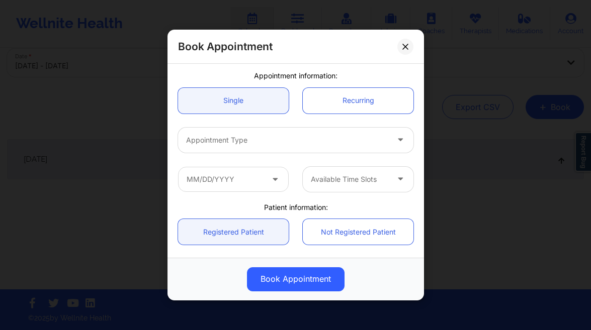
click at [252, 141] on div at bounding box center [287, 140] width 202 height 12
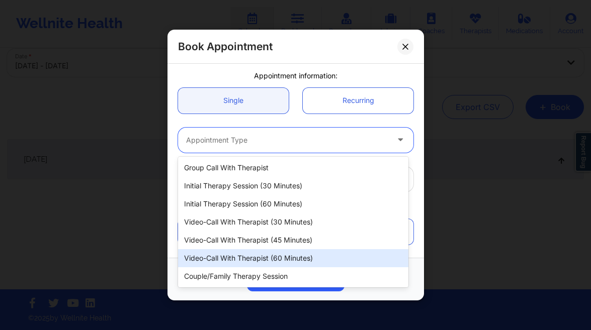
click at [289, 257] on div "Video-Call with Therapist (60 minutes)" at bounding box center [293, 258] width 230 height 18
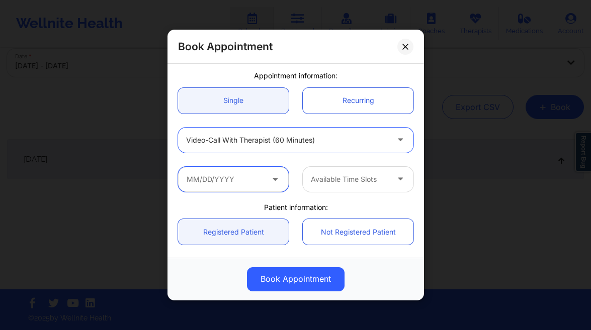
click at [227, 179] on input "text" at bounding box center [233, 179] width 111 height 25
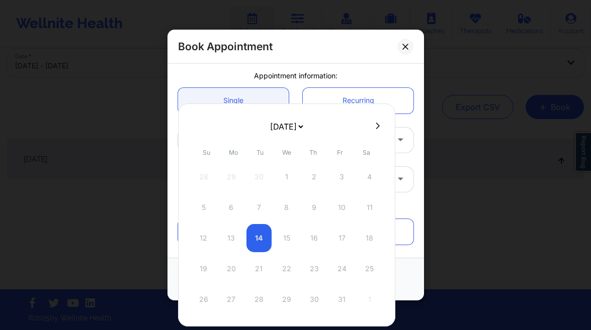
click at [375, 127] on icon at bounding box center [377, 126] width 4 height 7
click at [196, 126] on icon at bounding box center [196, 126] width 4 height 8
drag, startPoint x: 253, startPoint y: 238, endPoint x: 224, endPoint y: 214, distance: 37.8
click at [253, 238] on div "12 13 14 15 16 17 18" at bounding box center [286, 238] width 191 height 28
click at [406, 46] on icon at bounding box center [405, 47] width 6 height 6
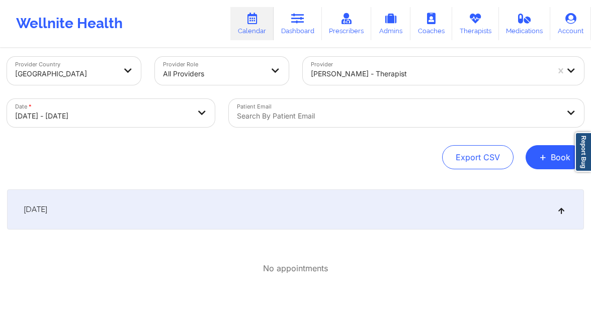
scroll to position [0, 0]
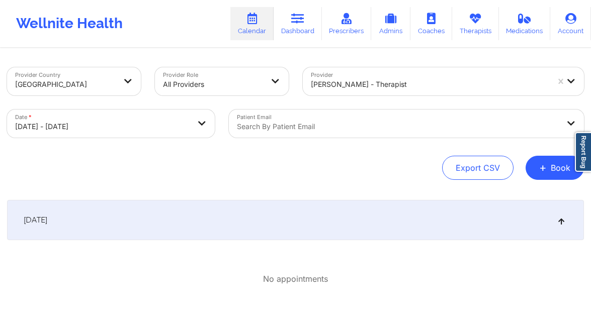
drag, startPoint x: 560, startPoint y: 79, endPoint x: 336, endPoint y: 129, distance: 230.1
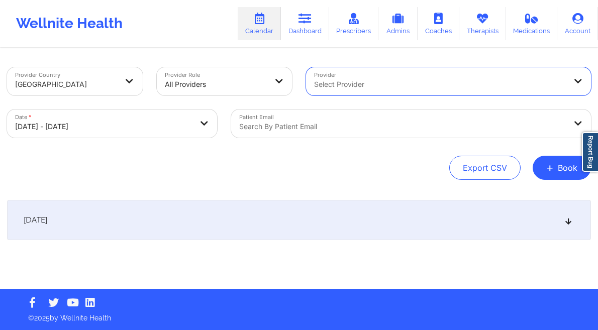
click at [331, 131] on div at bounding box center [402, 127] width 327 height 12
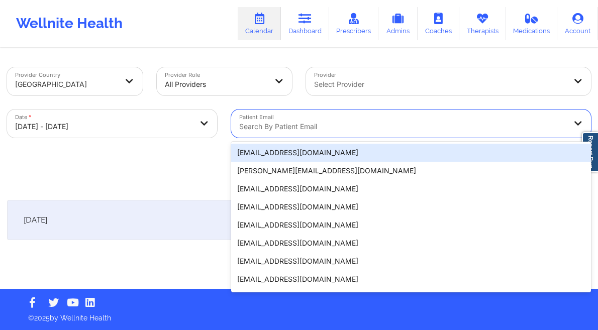
paste input "[EMAIL_ADDRESS][DOMAIN_NAME]"
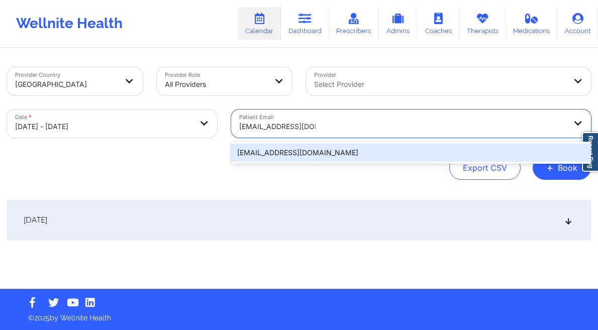
drag, startPoint x: 281, startPoint y: 156, endPoint x: 280, endPoint y: 173, distance: 17.7
click at [281, 156] on div "[EMAIL_ADDRESS][DOMAIN_NAME]" at bounding box center [411, 153] width 360 height 18
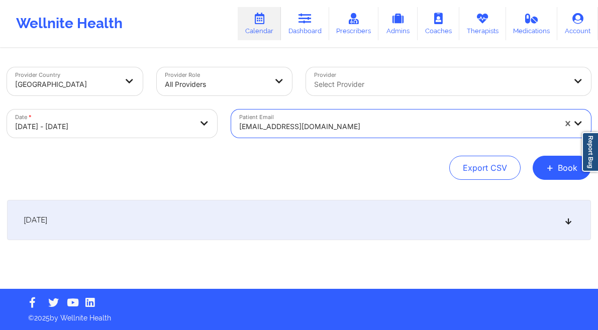
click at [276, 197] on div "Provider Country [GEOGRAPHIC_DATA] Provider Role All Providers Provider Select …" at bounding box center [299, 169] width 598 height 240
click at [274, 224] on div "[DATE]" at bounding box center [299, 220] width 584 height 40
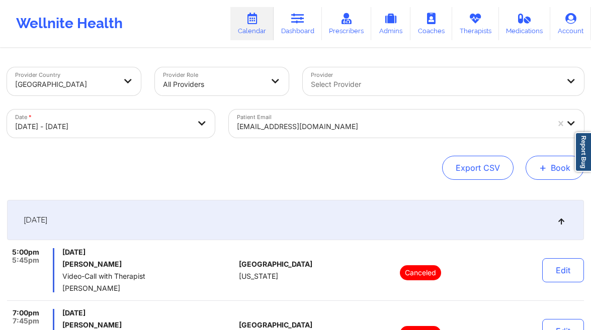
click at [554, 158] on button "+ Book" at bounding box center [554, 168] width 58 height 24
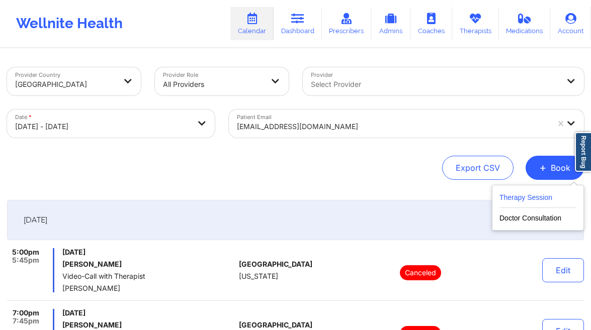
click at [521, 185] on div "Therapy Session Doctor Consultation" at bounding box center [538, 208] width 92 height 46
click at [520, 195] on button "Therapy Session" at bounding box center [537, 200] width 77 height 17
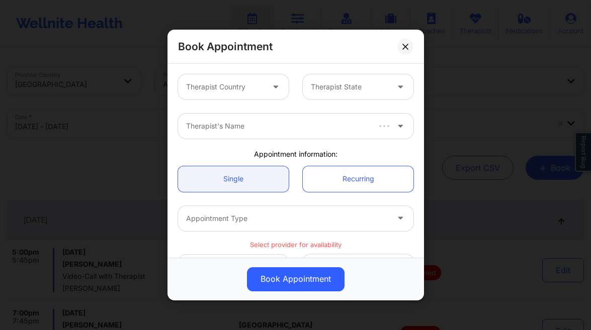
click at [207, 87] on div at bounding box center [224, 87] width 77 height 12
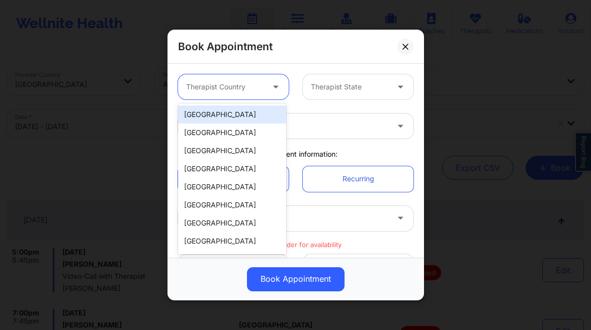
click at [213, 109] on div "[GEOGRAPHIC_DATA]" at bounding box center [232, 115] width 108 height 18
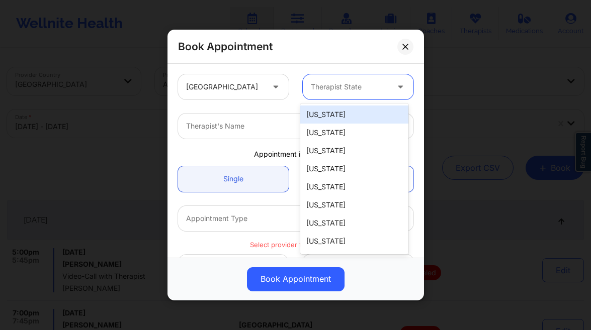
click at [333, 88] on div at bounding box center [349, 87] width 77 height 12
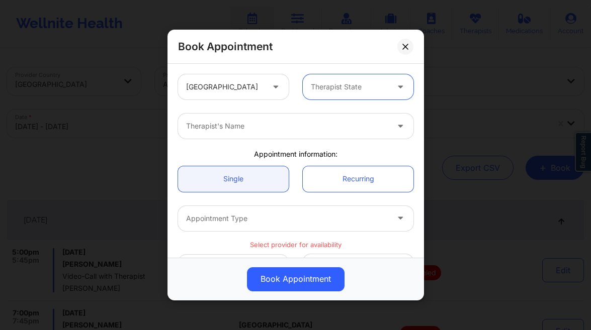
click at [312, 90] on div at bounding box center [349, 87] width 77 height 12
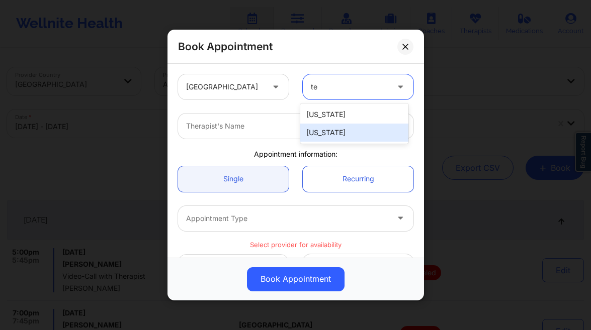
click at [323, 131] on div "[US_STATE]" at bounding box center [354, 133] width 108 height 18
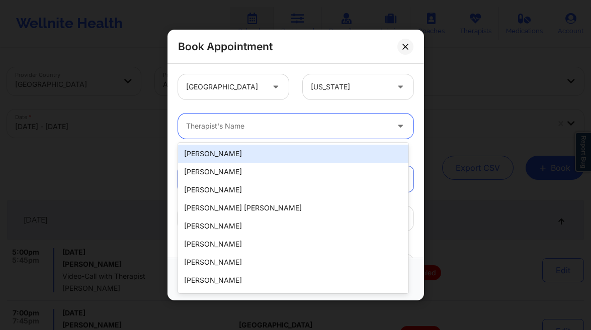
click at [243, 120] on div at bounding box center [287, 126] width 202 height 12
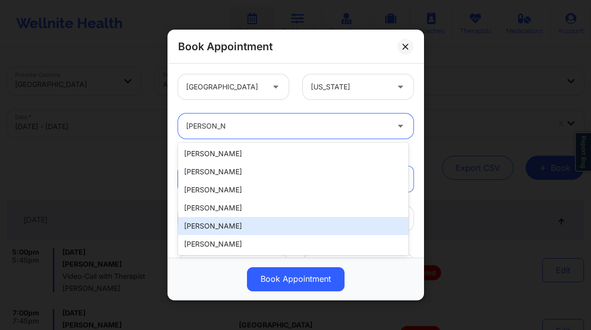
click at [258, 224] on div "[PERSON_NAME]" at bounding box center [293, 226] width 230 height 18
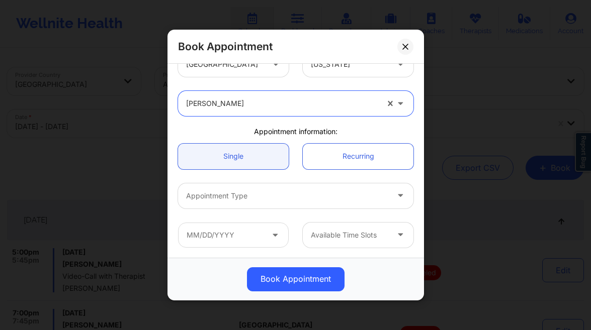
scroll to position [31, 0]
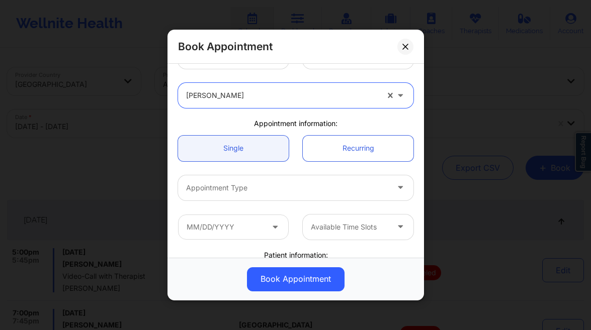
click at [239, 189] on div at bounding box center [287, 188] width 202 height 12
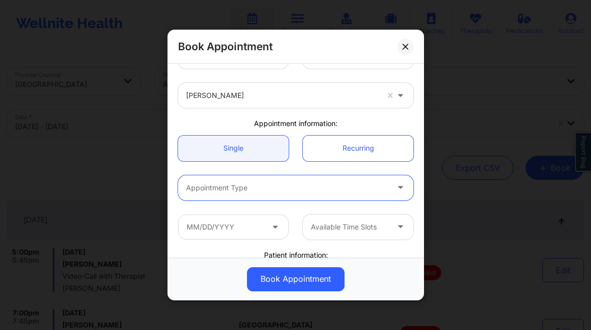
click at [305, 183] on div at bounding box center [287, 188] width 202 height 12
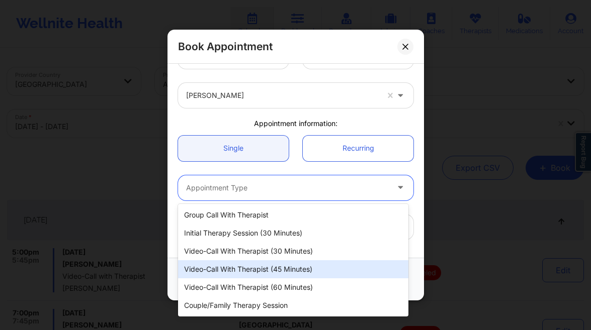
click at [298, 269] on div "Video-Call with Therapist (45 minutes)" at bounding box center [293, 269] width 230 height 18
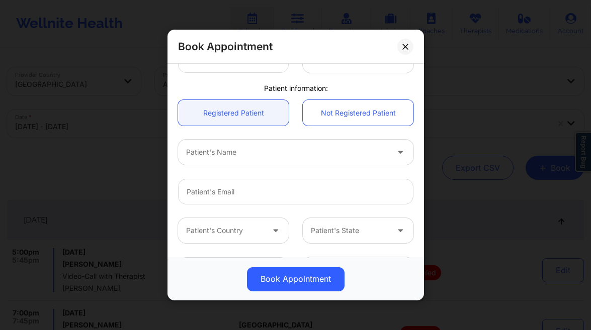
scroll to position [93, 0]
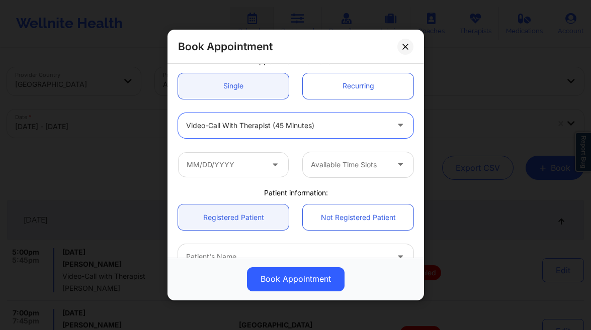
click at [233, 178] on div "Available Time Slots" at bounding box center [295, 164] width 249 height 39
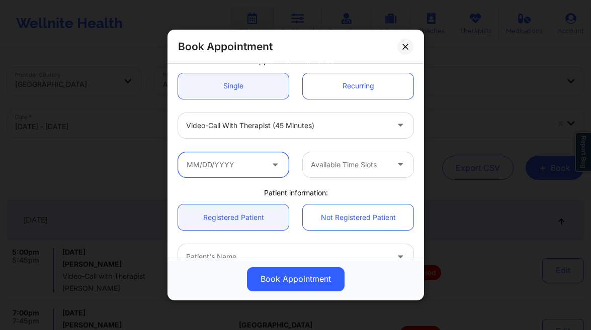
click at [266, 171] on input "text" at bounding box center [233, 164] width 111 height 25
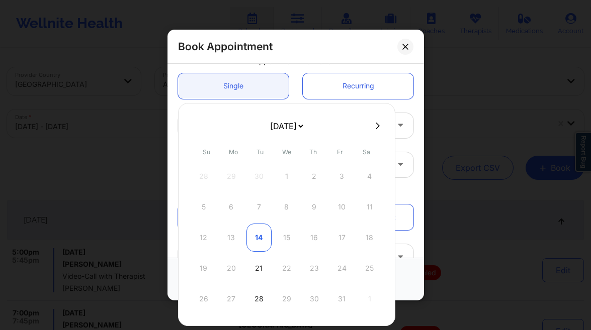
click at [258, 237] on div "14" at bounding box center [258, 238] width 25 height 28
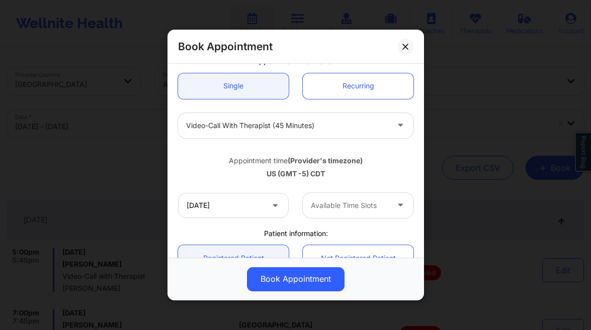
click at [334, 197] on div "Available Time Slots" at bounding box center [346, 205] width 86 height 25
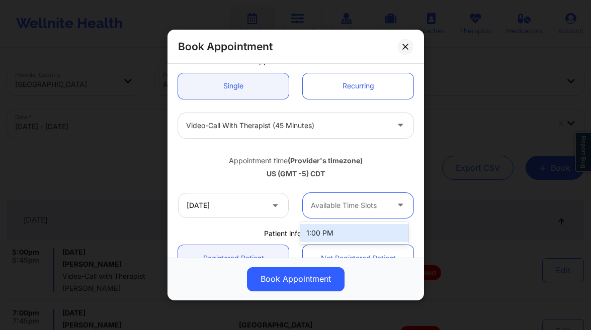
click at [333, 234] on div "1:00 PM" at bounding box center [354, 233] width 108 height 18
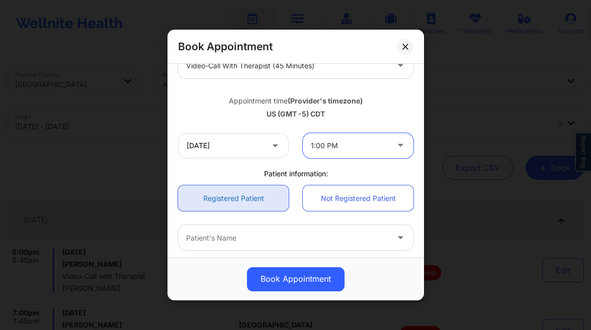
scroll to position [168, 0]
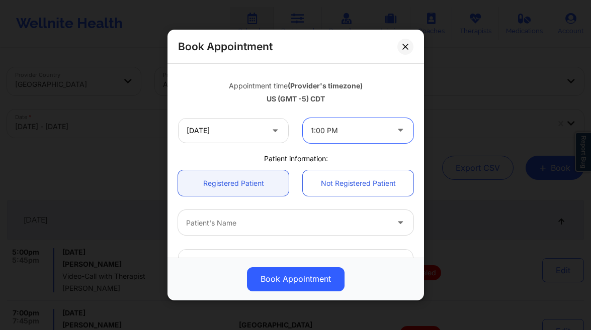
click at [226, 226] on div at bounding box center [287, 223] width 202 height 12
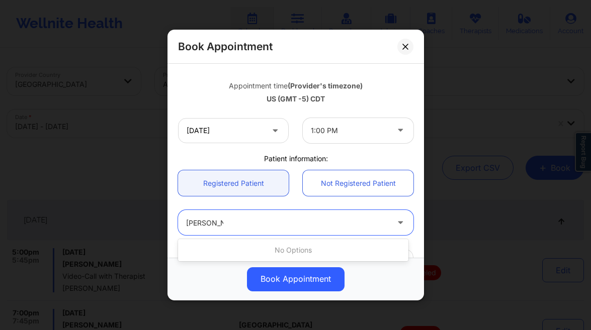
click at [203, 223] on input "[PERSON_NAME] laym" at bounding box center [204, 223] width 37 height 10
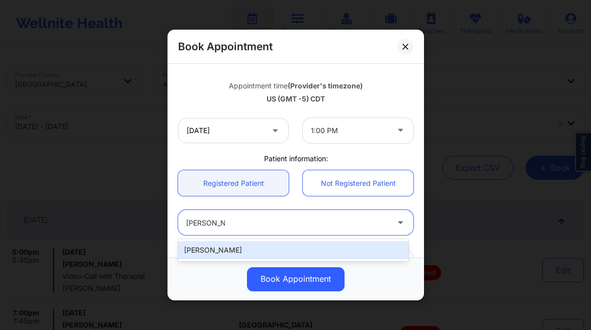
click at [239, 247] on div "[PERSON_NAME]" at bounding box center [293, 250] width 230 height 18
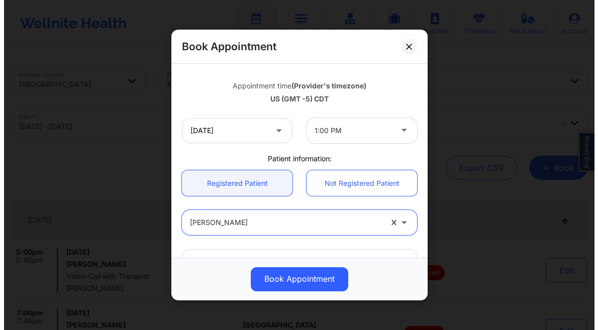
scroll to position [328, 0]
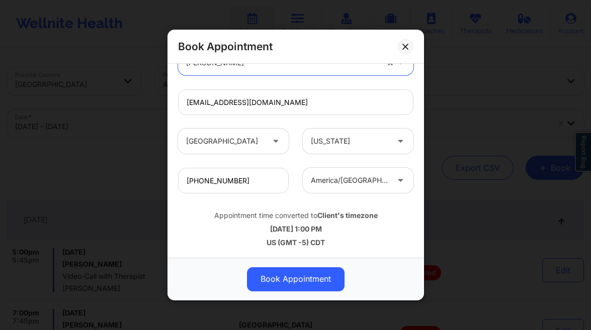
click at [317, 284] on button "Book Appointment" at bounding box center [296, 279] width 98 height 24
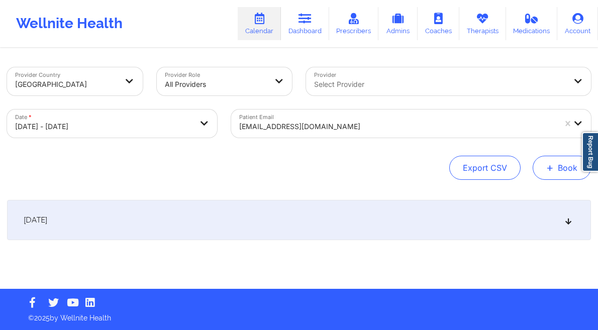
click at [550, 165] on span "+" at bounding box center [550, 168] width 8 height 6
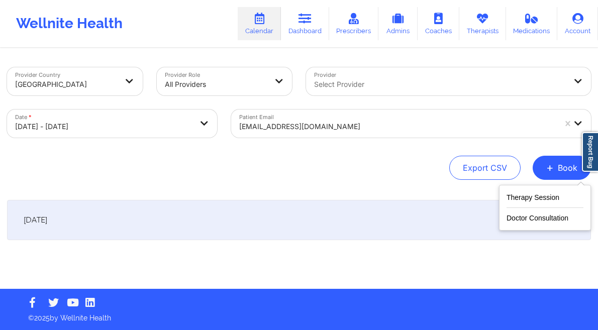
click at [517, 189] on div "Therapy Session Doctor Consultation" at bounding box center [545, 208] width 92 height 46
click at [512, 196] on button "Therapy Session" at bounding box center [545, 200] width 77 height 17
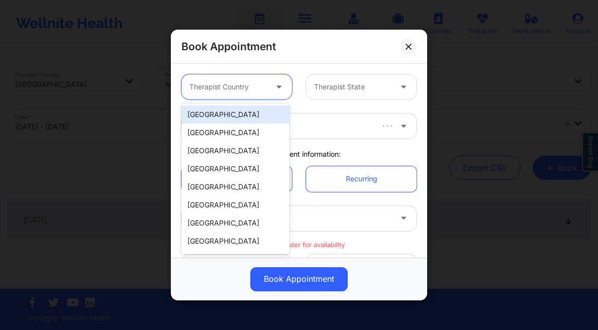
click at [271, 77] on div at bounding box center [280, 86] width 24 height 25
click at [251, 116] on div "[GEOGRAPHIC_DATA]" at bounding box center [235, 115] width 108 height 18
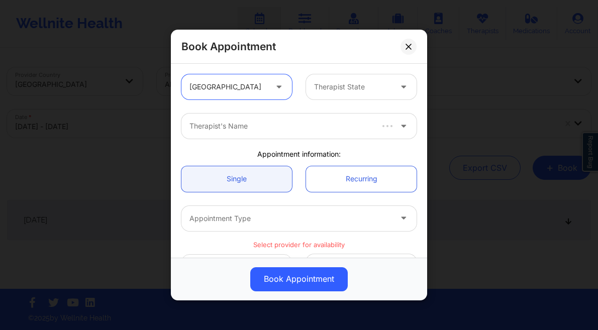
click at [347, 82] on div at bounding box center [352, 87] width 77 height 12
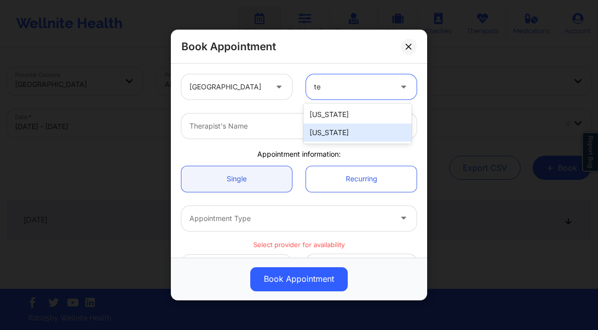
click at [346, 136] on div "[US_STATE]" at bounding box center [358, 133] width 108 height 18
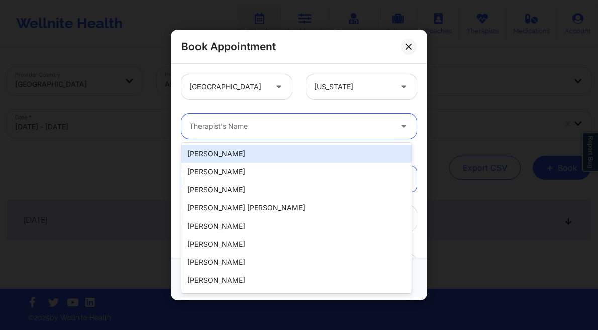
click at [243, 124] on div at bounding box center [291, 126] width 202 height 12
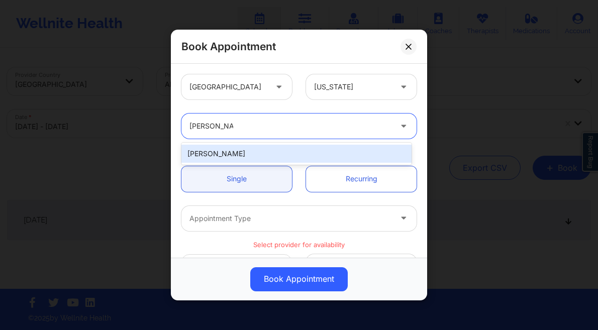
click at [273, 156] on div "[PERSON_NAME]" at bounding box center [296, 154] width 230 height 18
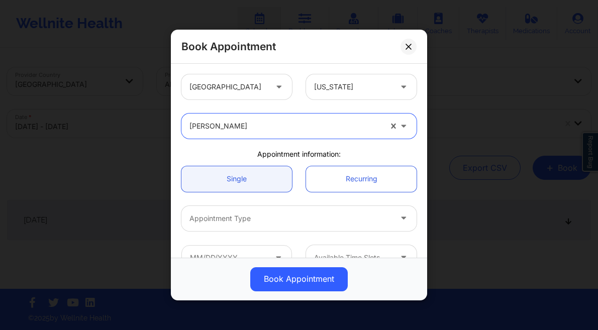
scroll to position [89, 0]
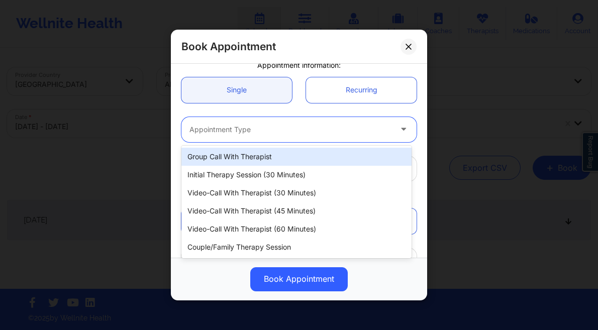
click at [246, 121] on div "Appointment Type" at bounding box center [286, 129] width 211 height 25
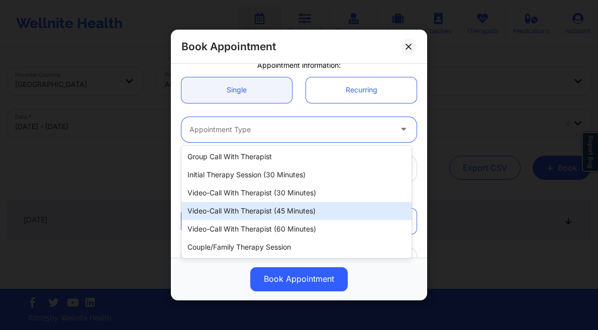
click at [268, 214] on div "Video-Call with Therapist (45 minutes)" at bounding box center [296, 211] width 230 height 18
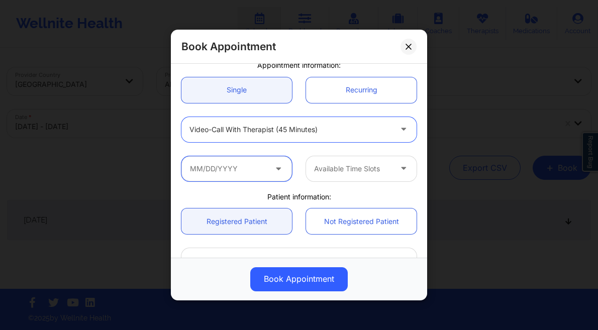
click at [215, 166] on input "text" at bounding box center [236, 168] width 111 height 25
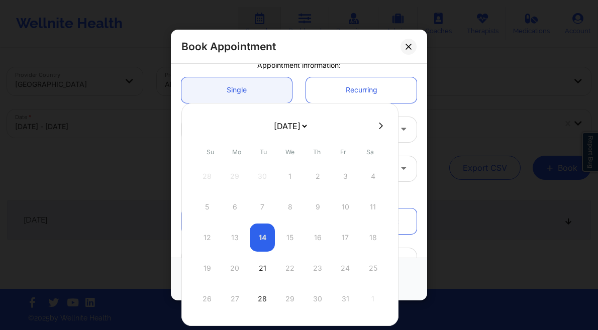
click at [259, 275] on div "21" at bounding box center [262, 268] width 25 height 28
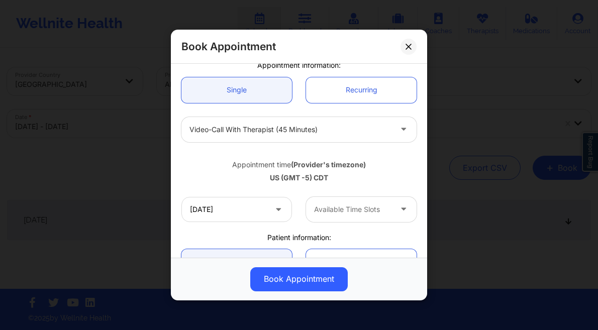
click at [342, 208] on div at bounding box center [352, 210] width 77 height 12
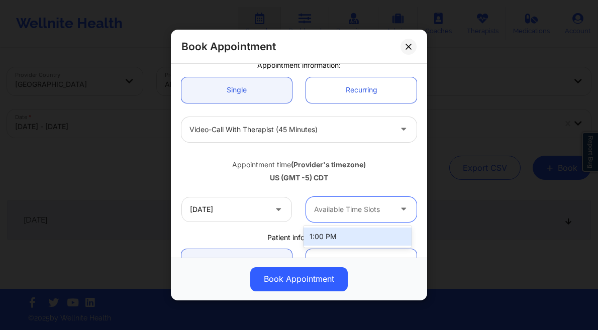
click at [346, 238] on div "1:00 PM" at bounding box center [358, 237] width 108 height 18
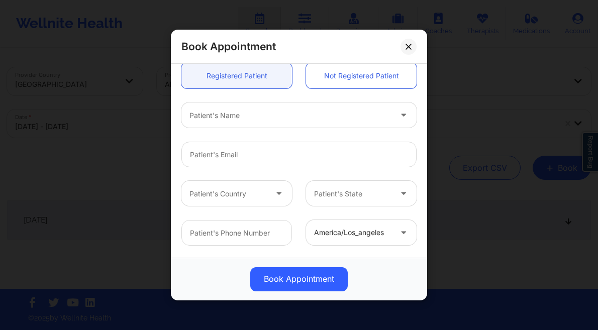
scroll to position [286, 0]
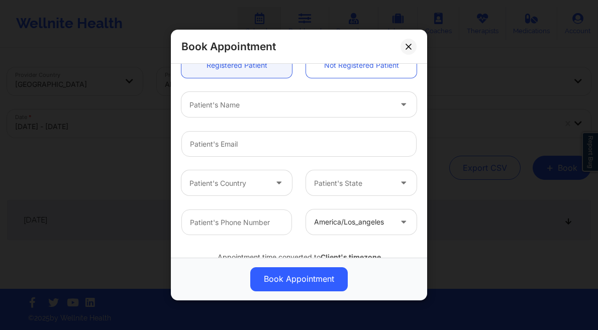
click at [236, 112] on div "Patient's Name" at bounding box center [286, 104] width 211 height 25
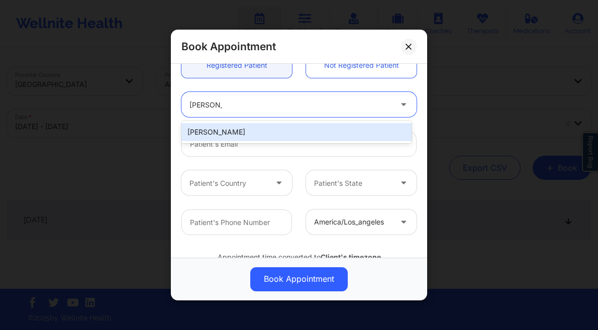
click at [284, 134] on div "[PERSON_NAME]" at bounding box center [296, 132] width 230 height 18
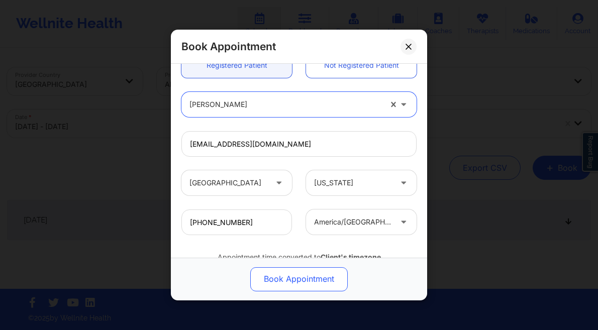
click at [291, 270] on button "Book Appointment" at bounding box center [299, 279] width 98 height 24
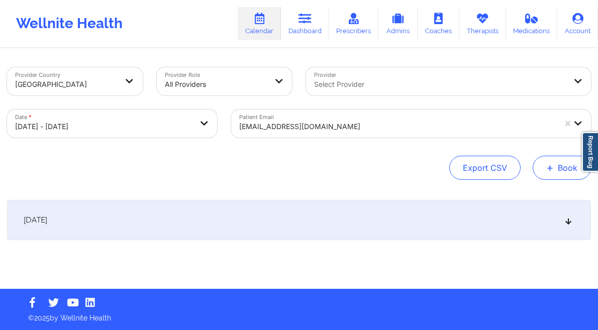
click at [545, 167] on button "+ Book" at bounding box center [562, 168] width 58 height 24
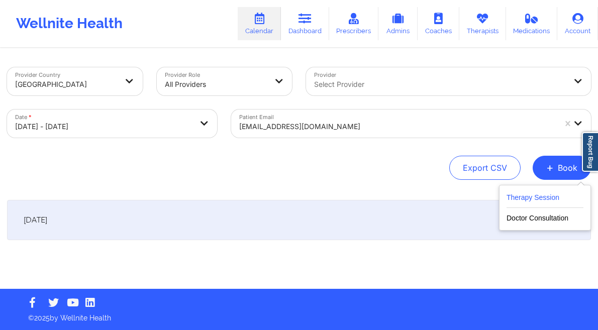
click at [526, 197] on button "Therapy Session" at bounding box center [545, 200] width 77 height 17
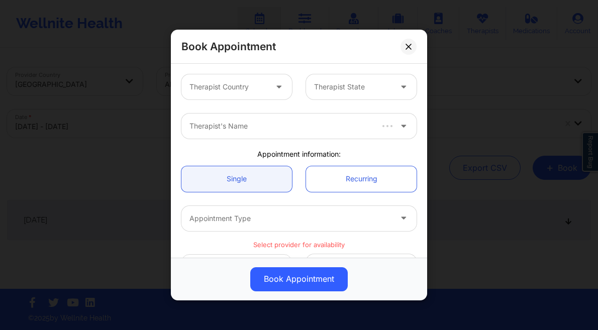
click at [252, 93] on div "Therapist Country" at bounding box center [224, 86] width 86 height 25
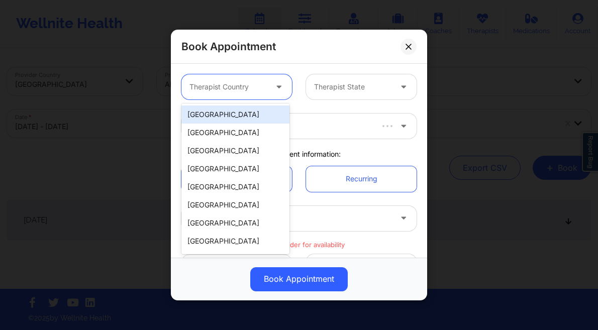
click at [247, 113] on div "[GEOGRAPHIC_DATA]" at bounding box center [235, 115] width 108 height 18
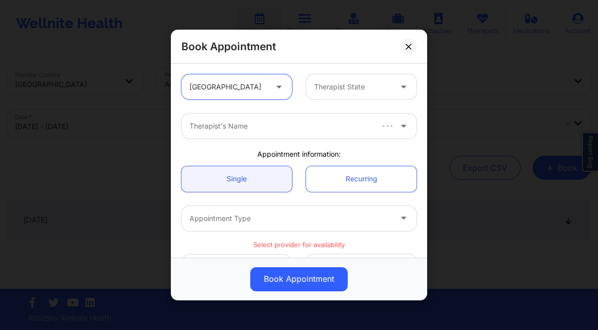
click at [349, 96] on div "Therapist State" at bounding box center [349, 86] width 86 height 25
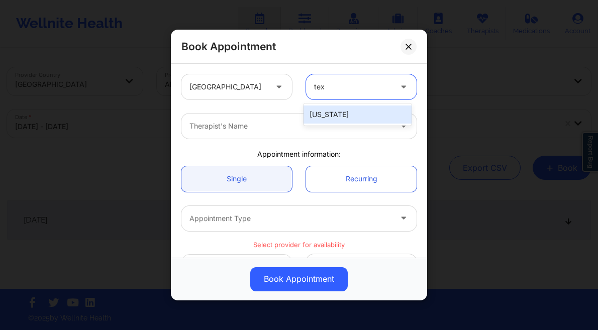
click at [341, 119] on div "[US_STATE]" at bounding box center [358, 115] width 108 height 18
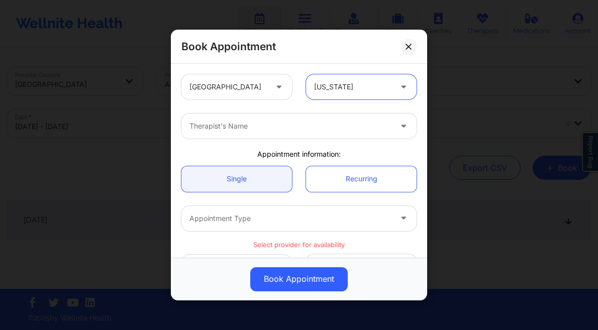
click at [273, 132] on div "Therapist's Name" at bounding box center [286, 126] width 211 height 25
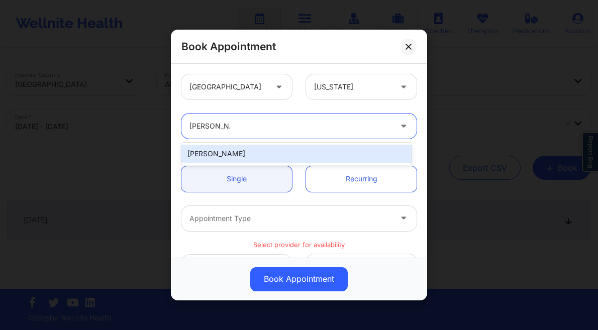
click at [248, 150] on div "[PERSON_NAME]" at bounding box center [296, 154] width 230 height 18
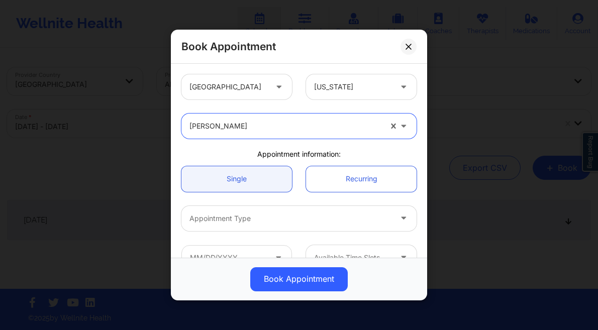
scroll to position [2, 0]
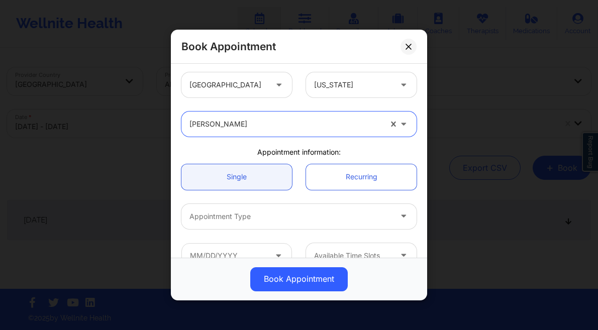
click at [248, 223] on div "Appointment Type" at bounding box center [286, 216] width 211 height 25
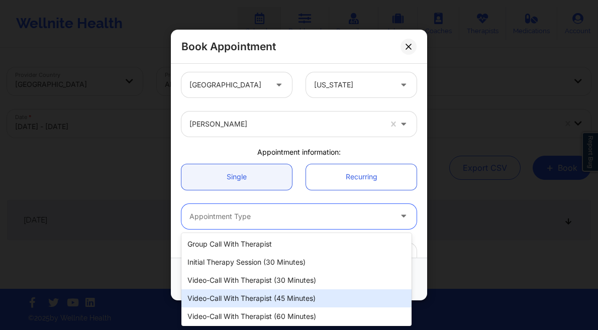
drag, startPoint x: 279, startPoint y: 294, endPoint x: 277, endPoint y: 282, distance: 12.3
click at [279, 294] on div "Video-Call with Therapist (45 minutes)" at bounding box center [296, 299] width 230 height 18
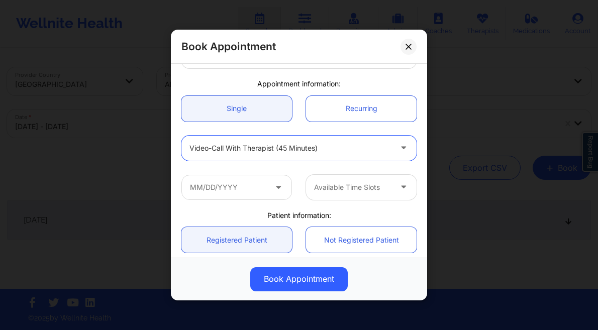
scroll to position [70, 0]
click at [233, 184] on input "text" at bounding box center [236, 187] width 111 height 25
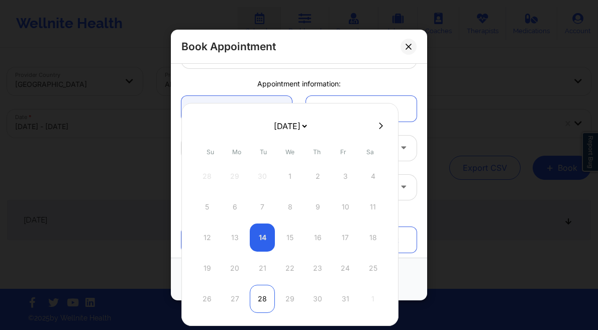
click at [260, 300] on div "28" at bounding box center [262, 299] width 25 height 28
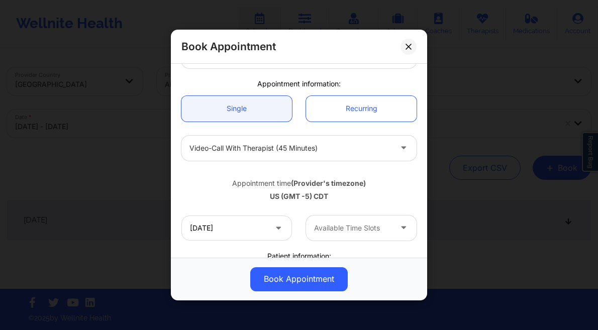
click at [367, 226] on div at bounding box center [352, 228] width 77 height 12
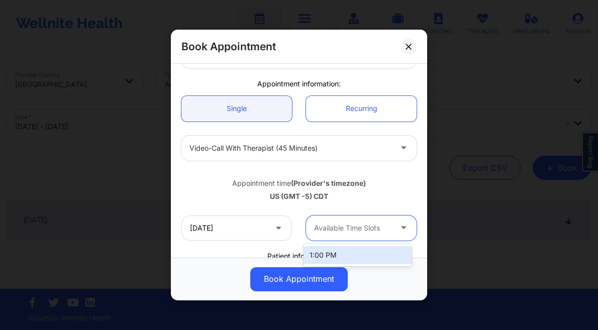
click at [342, 250] on div "1:00 PM" at bounding box center [358, 255] width 108 height 18
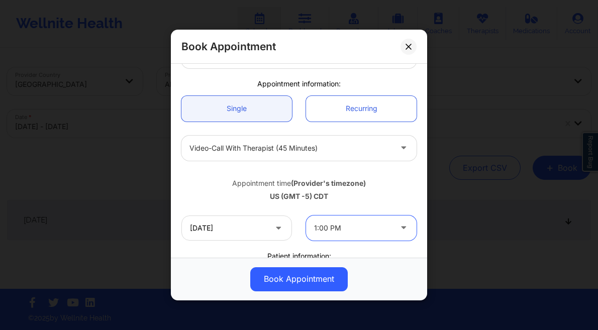
scroll to position [162, 0]
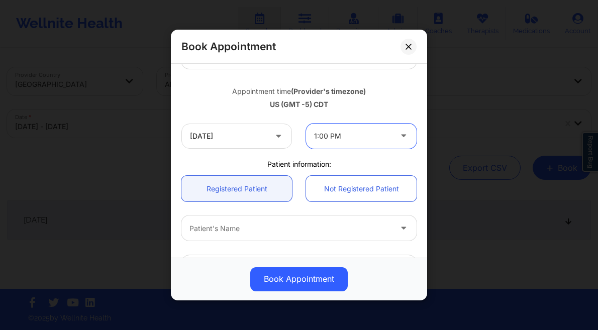
click at [229, 225] on div at bounding box center [291, 229] width 202 height 12
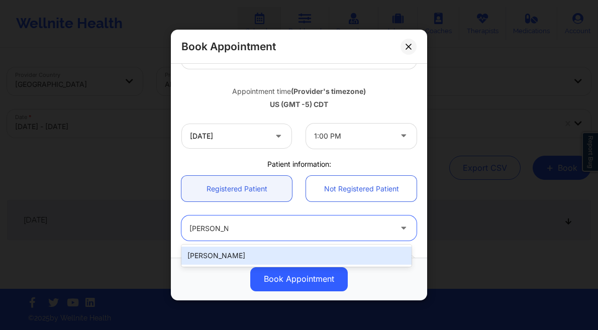
click at [242, 254] on div "[PERSON_NAME]" at bounding box center [296, 256] width 230 height 18
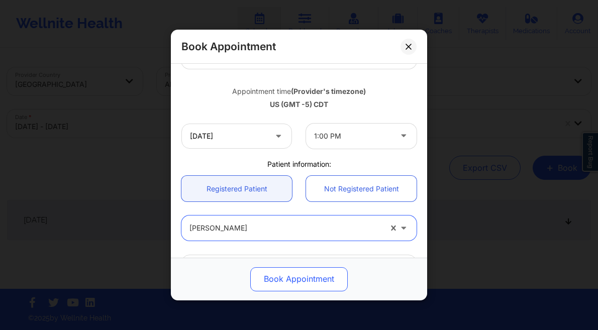
click at [297, 285] on button "Book Appointment" at bounding box center [299, 279] width 98 height 24
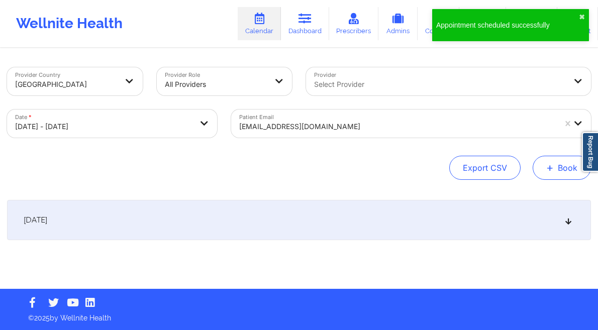
click at [558, 171] on button "+ Book" at bounding box center [562, 168] width 58 height 24
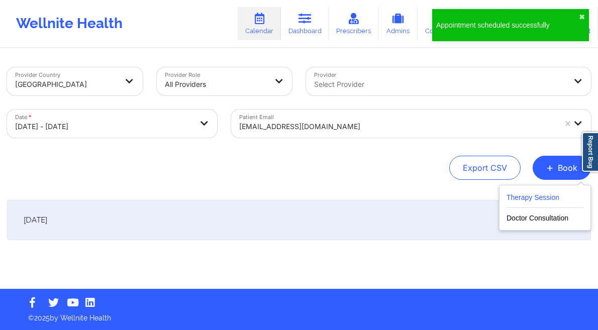
click at [520, 195] on button "Therapy Session" at bounding box center [545, 200] width 77 height 17
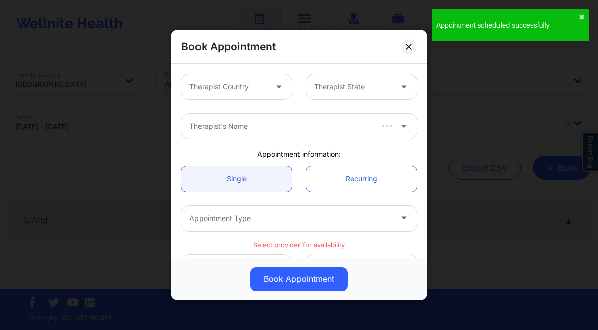
click at [238, 93] on div "Therapist Country" at bounding box center [224, 86] width 86 height 25
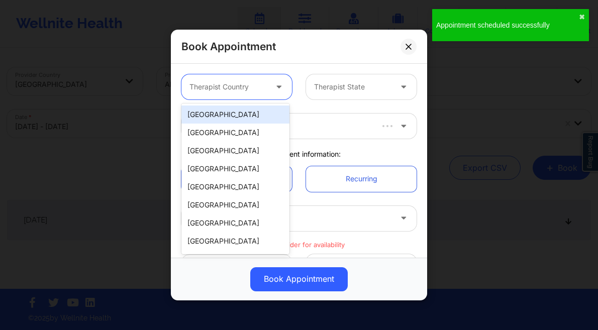
click at [234, 107] on div "[GEOGRAPHIC_DATA]" at bounding box center [235, 115] width 108 height 18
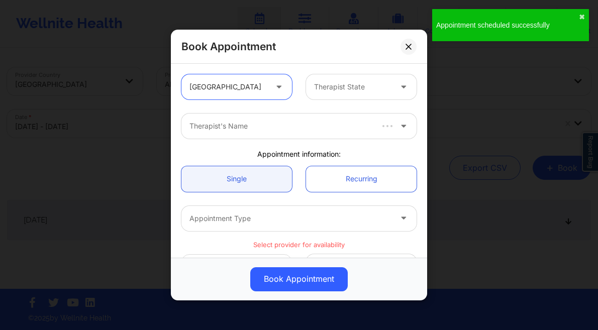
click at [337, 80] on div "Therapist State" at bounding box center [349, 86] width 86 height 25
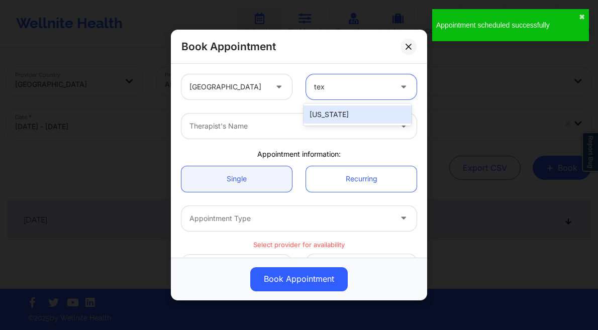
click at [327, 114] on div "[US_STATE]" at bounding box center [358, 115] width 108 height 18
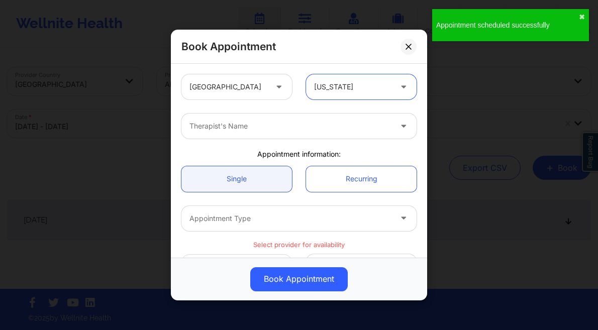
click at [270, 123] on div at bounding box center [291, 126] width 202 height 12
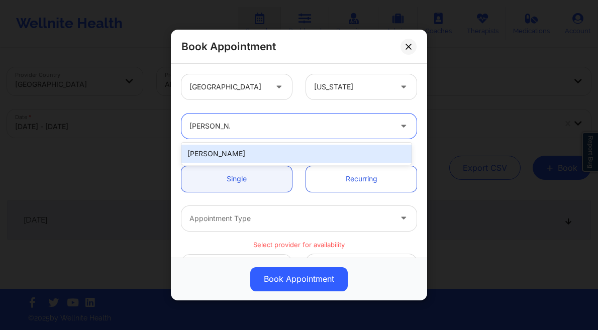
click at [263, 153] on div "[PERSON_NAME]" at bounding box center [296, 154] width 230 height 18
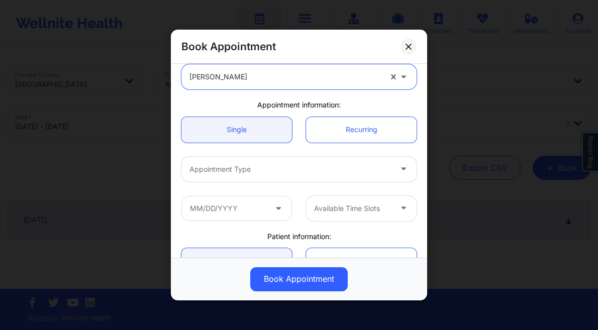
scroll to position [54, 0]
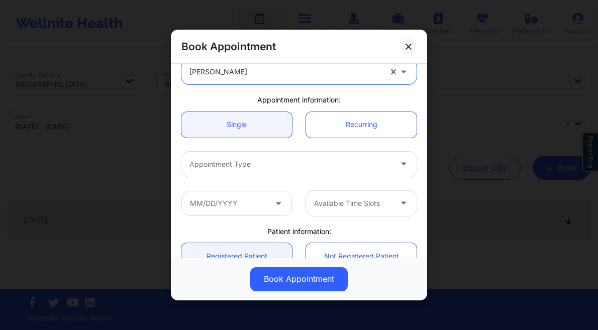
click at [261, 172] on div "Appointment Type" at bounding box center [286, 164] width 211 height 25
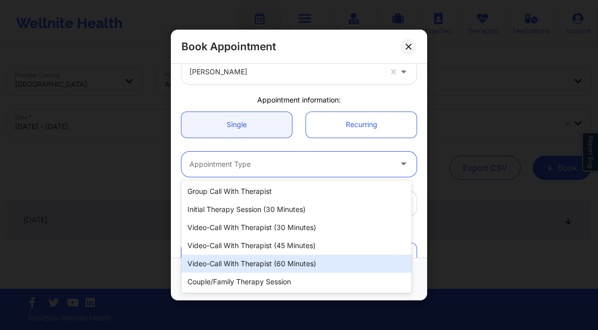
click at [291, 246] on div "Video-Call with Therapist (45 minutes)" at bounding box center [296, 246] width 230 height 18
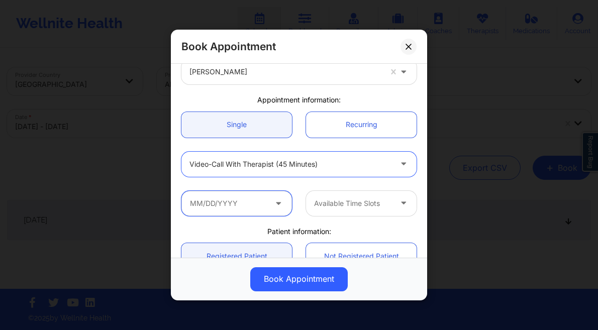
click at [244, 203] on input "text" at bounding box center [236, 203] width 111 height 25
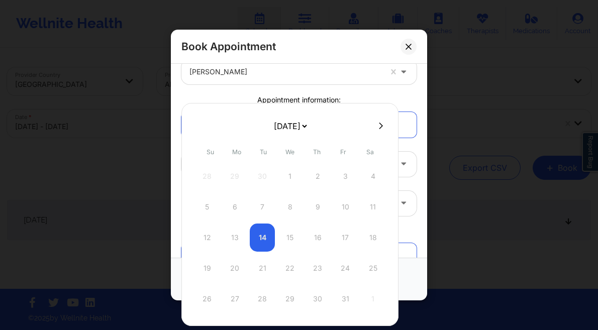
click at [307, 126] on select "[DATE] [DATE] [DATE] [DATE] [DATE] [DATE] [DATE] [DATE] [DATE] [DATE] [DATE] [D…" at bounding box center [290, 126] width 37 height 20
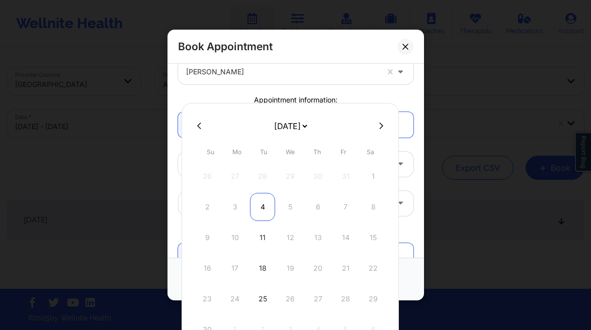
click at [264, 211] on div "4" at bounding box center [262, 207] width 25 height 28
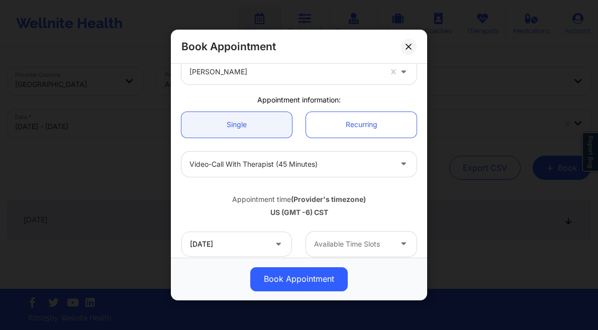
click at [361, 254] on div "Available Time Slots" at bounding box center [349, 244] width 86 height 25
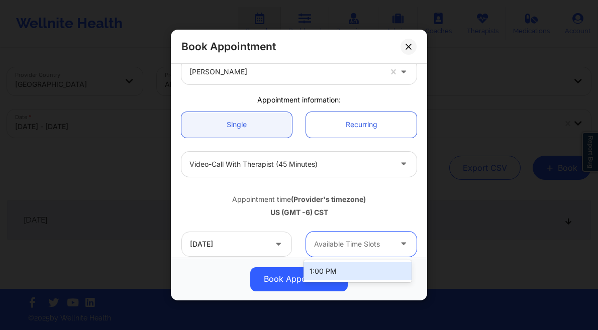
click at [347, 266] on div "1:00 PM" at bounding box center [358, 271] width 108 height 18
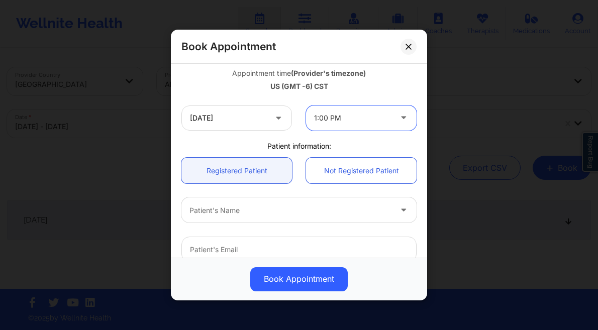
scroll to position [243, 0]
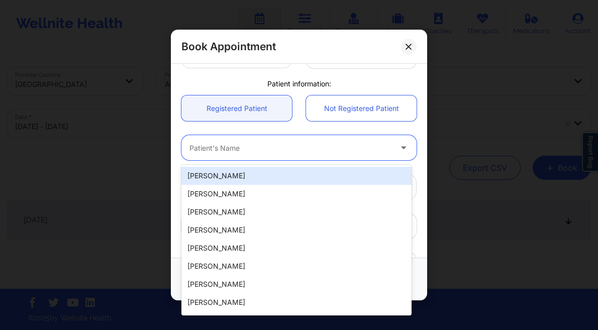
click at [263, 148] on div at bounding box center [291, 148] width 202 height 12
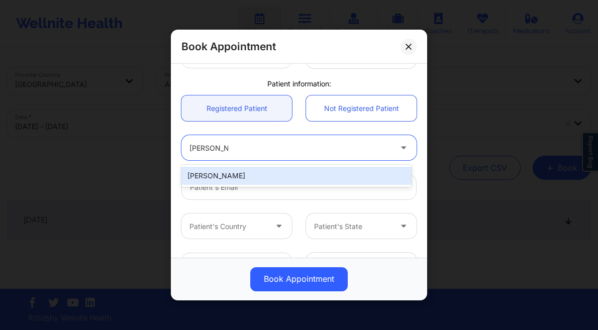
click at [260, 174] on div "[PERSON_NAME]" at bounding box center [296, 176] width 230 height 18
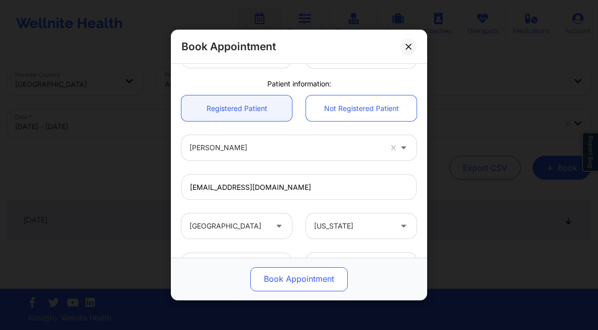
click at [304, 279] on button "Book Appointment" at bounding box center [299, 279] width 98 height 24
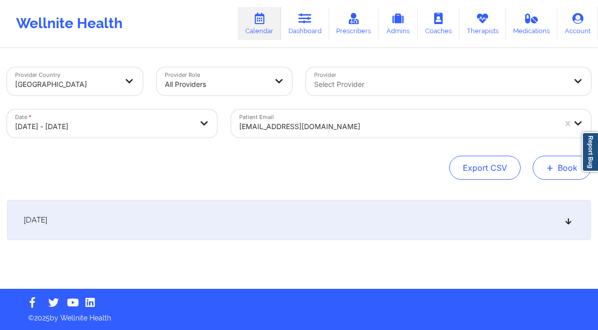
click at [561, 174] on button "+ Book" at bounding box center [562, 168] width 58 height 24
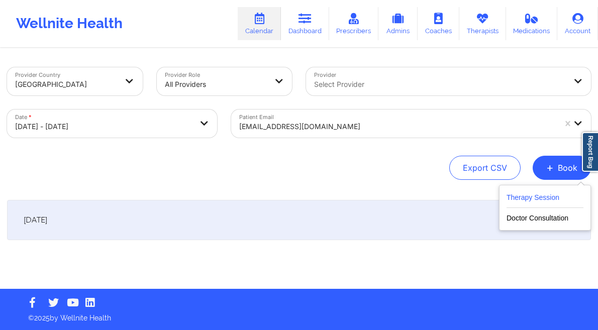
click at [515, 192] on button "Therapy Session" at bounding box center [545, 200] width 77 height 17
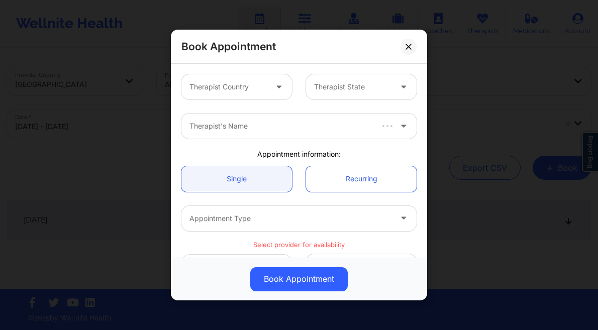
click at [224, 87] on div at bounding box center [228, 87] width 77 height 12
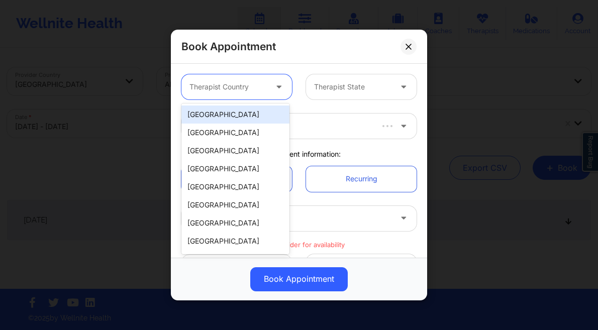
click at [227, 109] on div "[GEOGRAPHIC_DATA]" at bounding box center [235, 115] width 108 height 18
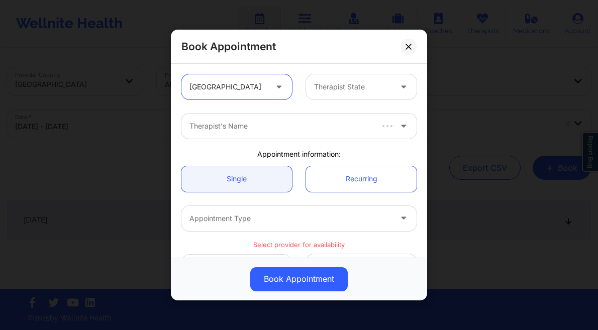
click at [315, 91] on div at bounding box center [352, 87] width 77 height 12
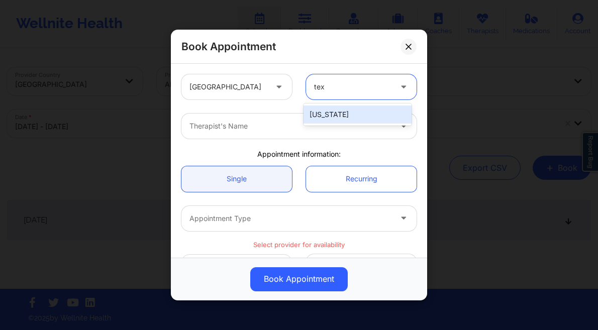
click at [340, 114] on div "[US_STATE]" at bounding box center [358, 115] width 108 height 18
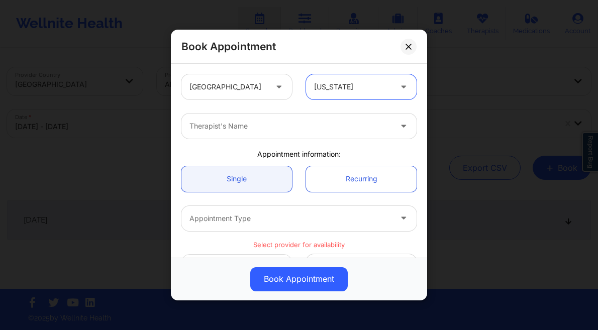
click at [301, 131] on div at bounding box center [291, 126] width 202 height 12
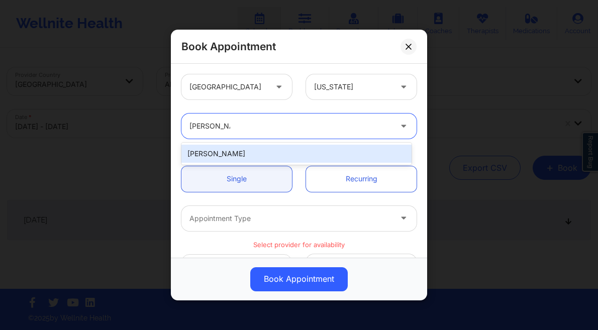
click at [303, 159] on div "[PERSON_NAME]" at bounding box center [296, 154] width 230 height 18
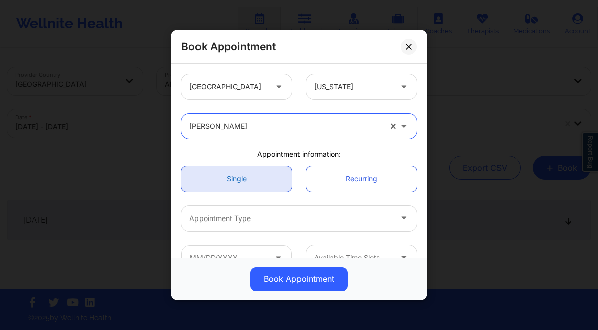
scroll to position [21, 0]
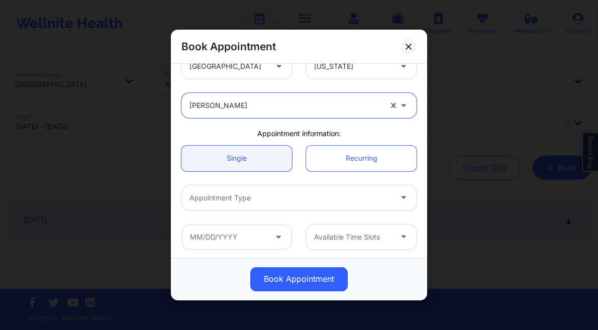
click at [238, 198] on div at bounding box center [291, 198] width 202 height 12
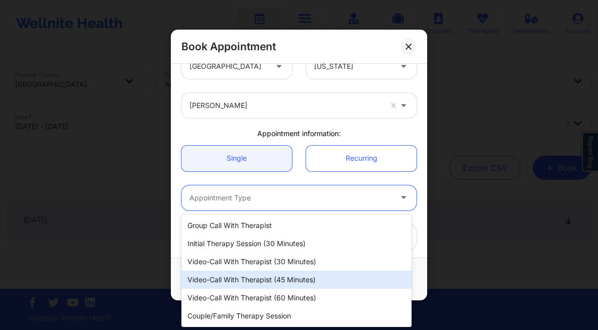
click at [285, 279] on div "Video-Call with Therapist (45 minutes)" at bounding box center [296, 280] width 230 height 18
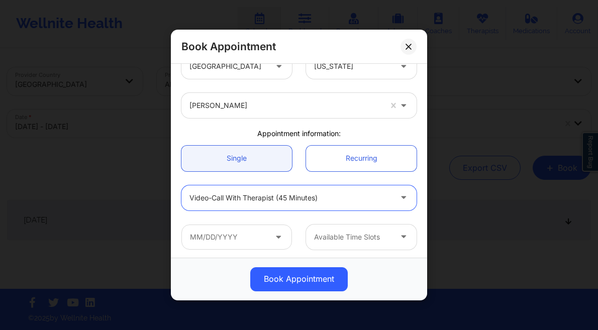
scroll to position [37, 0]
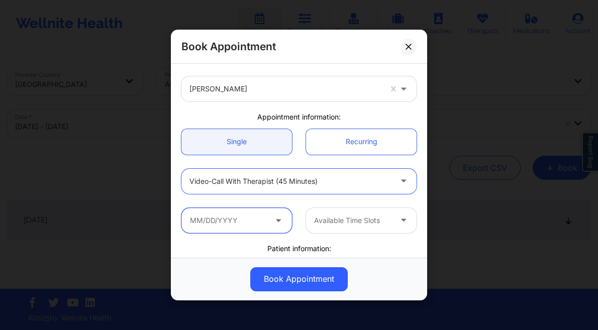
click at [244, 220] on input "text" at bounding box center [236, 220] width 111 height 25
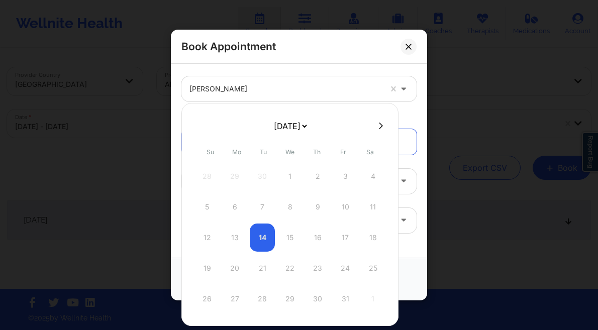
click at [299, 125] on select "[DATE] [DATE] [DATE] [DATE] [DATE] [DATE] [DATE] [DATE] [DATE] [DATE] [DATE] [D…" at bounding box center [290, 126] width 37 height 20
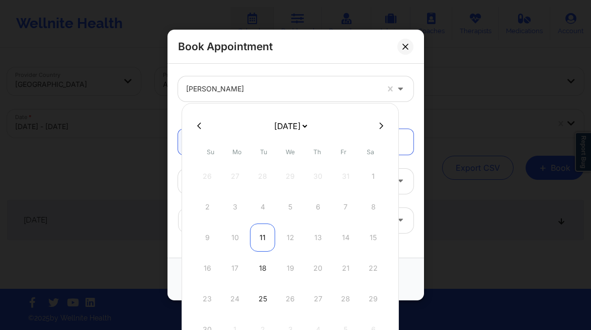
click at [262, 244] on div "11" at bounding box center [262, 238] width 25 height 28
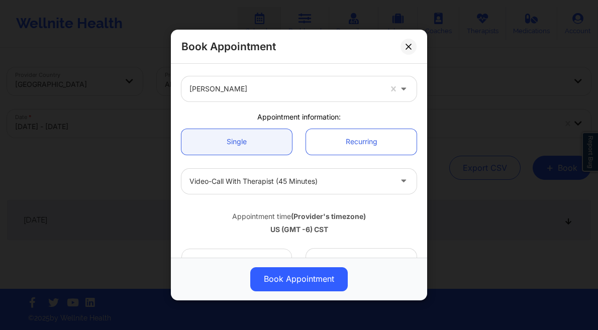
scroll to position [123, 0]
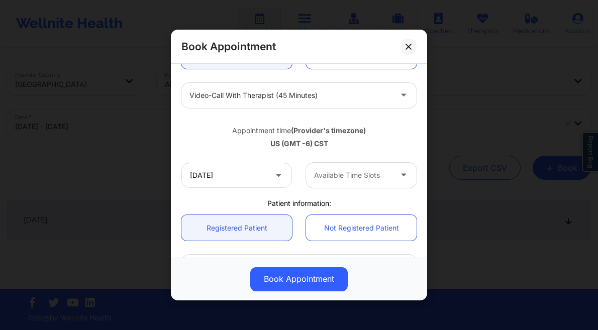
click at [353, 172] on div at bounding box center [352, 175] width 77 height 12
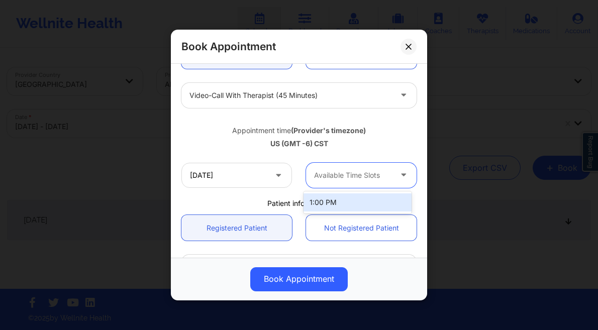
click at [329, 200] on div "1:00 PM" at bounding box center [358, 203] width 108 height 18
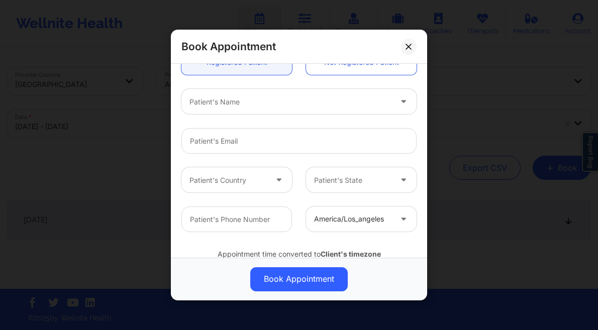
scroll to position [326, 0]
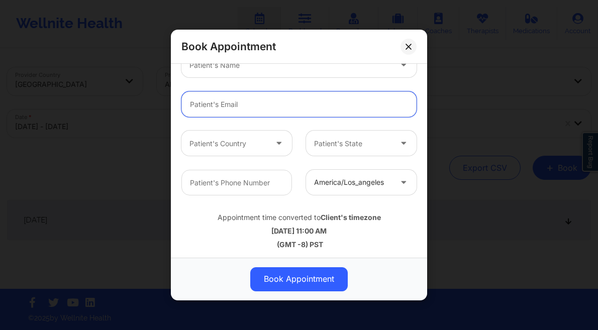
click at [253, 105] on input "Patient Email" at bounding box center [298, 105] width 235 height 26
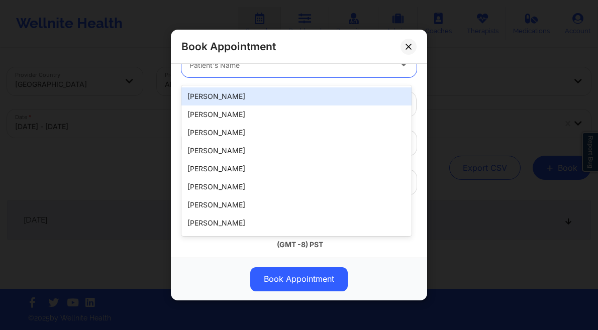
click at [256, 66] on div at bounding box center [291, 65] width 202 height 12
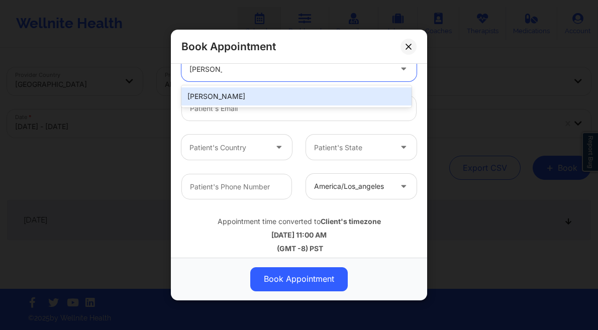
drag, startPoint x: 259, startPoint y: 95, endPoint x: 278, endPoint y: 142, distance: 51.4
click at [259, 95] on div "[PERSON_NAME]" at bounding box center [296, 96] width 230 height 18
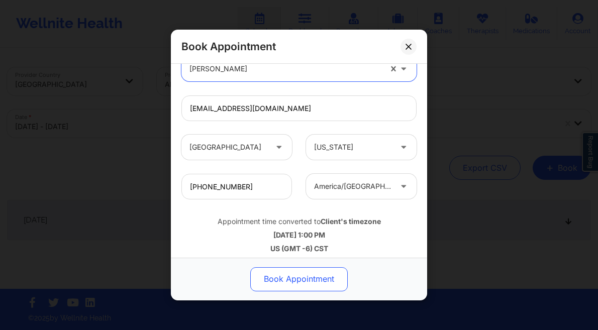
click at [300, 281] on button "Book Appointment" at bounding box center [299, 279] width 98 height 24
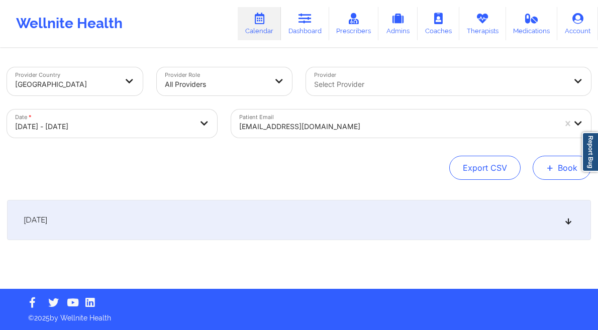
click at [568, 178] on button "+ Book" at bounding box center [562, 168] width 58 height 24
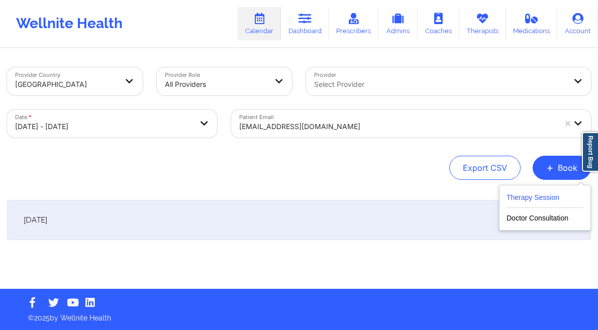
click at [554, 194] on button "Therapy Session" at bounding box center [545, 200] width 77 height 17
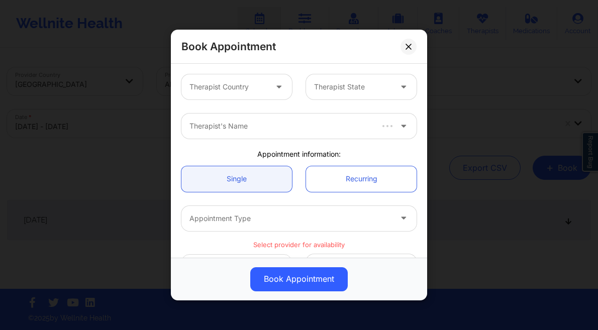
click at [243, 80] on div "Therapist Country" at bounding box center [224, 86] width 86 height 25
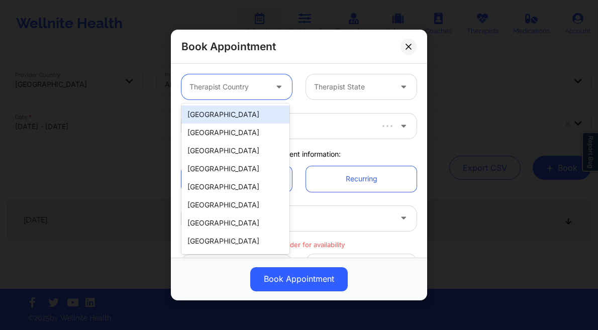
click at [241, 116] on div "[GEOGRAPHIC_DATA]" at bounding box center [235, 115] width 108 height 18
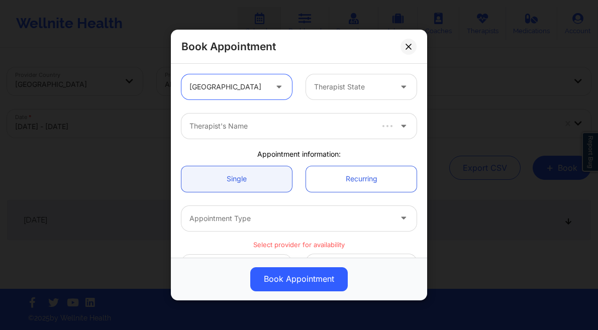
click at [341, 84] on div at bounding box center [352, 87] width 77 height 12
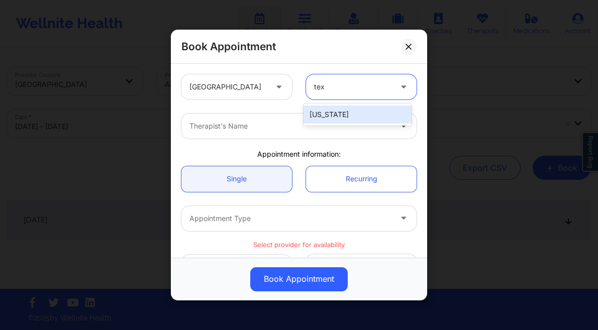
click at [340, 116] on div "[US_STATE]" at bounding box center [358, 115] width 108 height 18
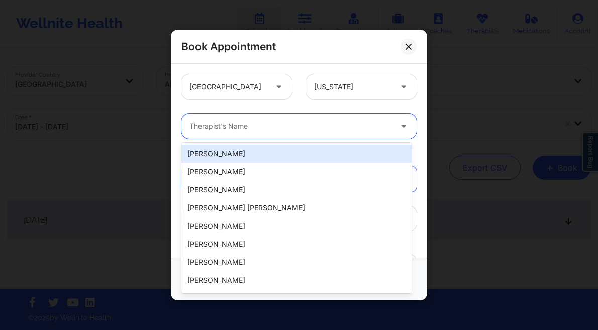
click at [260, 126] on div at bounding box center [291, 126] width 202 height 12
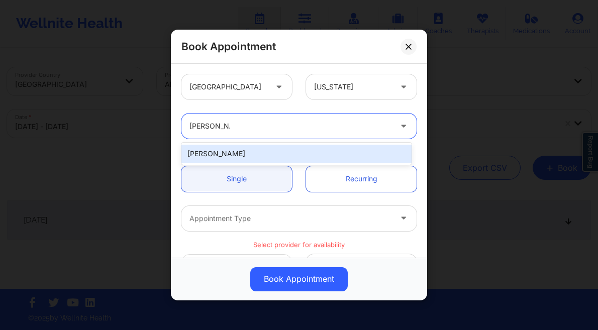
drag, startPoint x: 250, startPoint y: 156, endPoint x: 249, endPoint y: 169, distance: 13.1
click at [250, 156] on div "[PERSON_NAME]" at bounding box center [296, 154] width 230 height 18
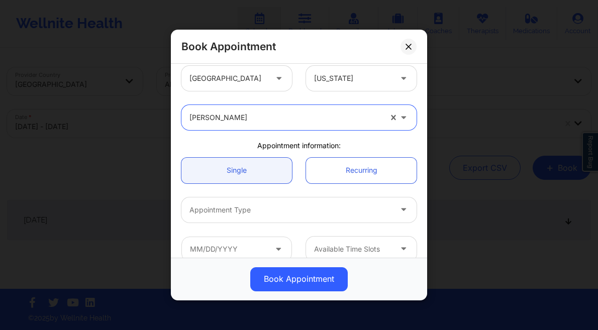
scroll to position [19, 0]
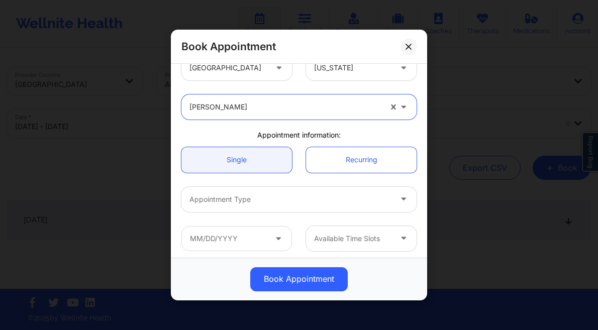
click at [252, 198] on div at bounding box center [291, 200] width 202 height 12
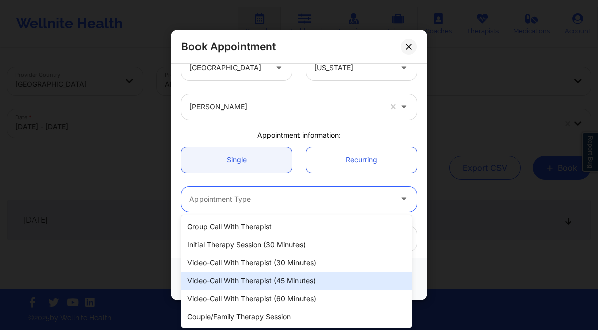
click at [273, 283] on div "Video-Call with Therapist (45 minutes)" at bounding box center [296, 281] width 230 height 18
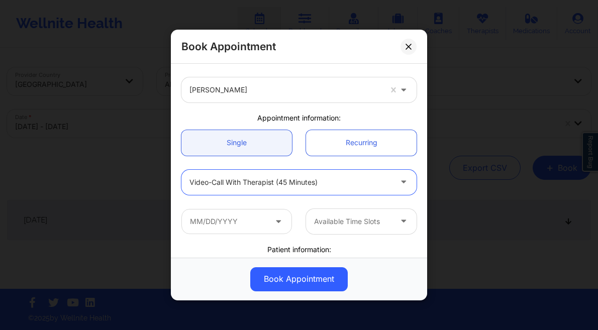
scroll to position [37, 0]
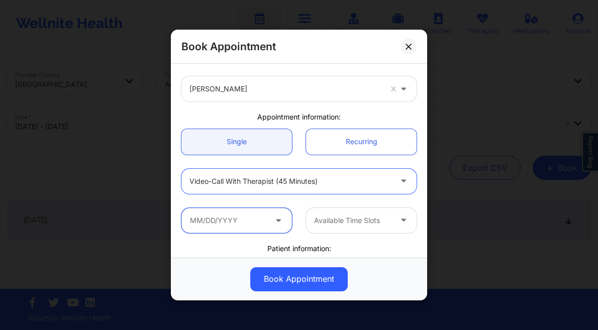
click at [257, 225] on input "text" at bounding box center [236, 220] width 111 height 25
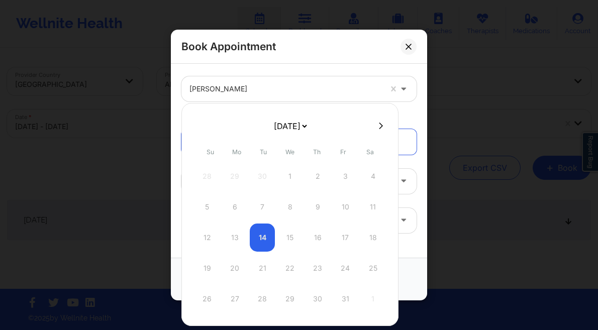
click at [292, 125] on select "[DATE] [DATE] [DATE] [DATE] [DATE] [DATE] [DATE] [DATE] [DATE] [DATE] [DATE] [D…" at bounding box center [290, 126] width 37 height 20
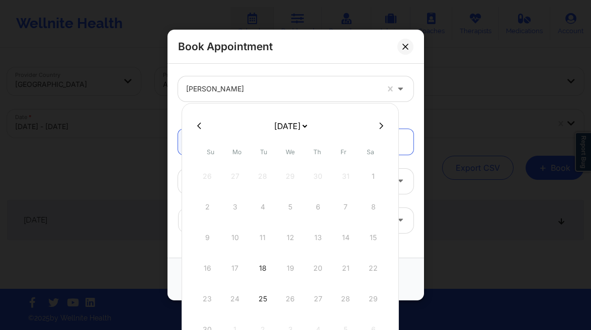
drag, startPoint x: 262, startPoint y: 272, endPoint x: 288, endPoint y: 259, distance: 28.3
click at [262, 272] on div "18" at bounding box center [262, 268] width 25 height 28
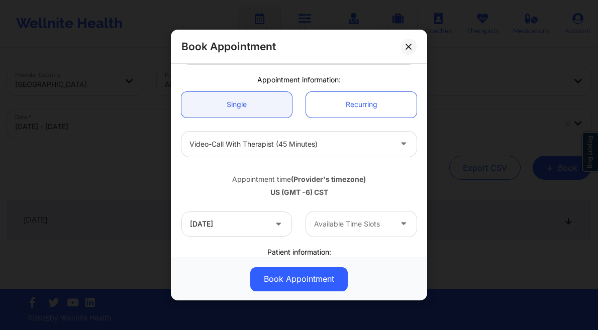
scroll to position [115, 0]
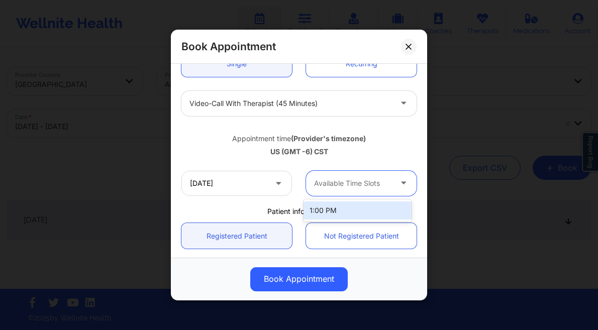
click at [341, 177] on div at bounding box center [352, 183] width 77 height 12
click at [330, 204] on div "1:00 PM" at bounding box center [358, 211] width 108 height 18
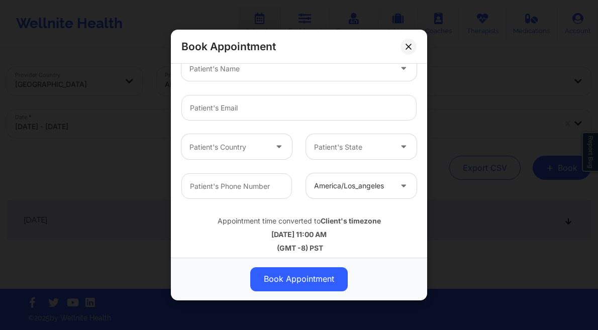
scroll to position [320, 0]
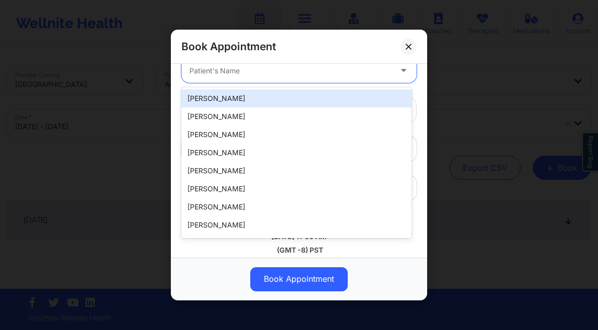
click at [257, 66] on div at bounding box center [291, 71] width 202 height 12
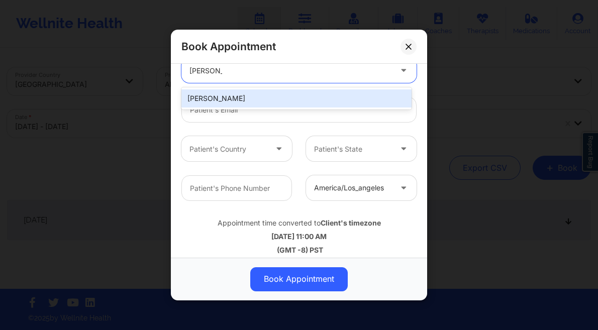
drag, startPoint x: 254, startPoint y: 99, endPoint x: 274, endPoint y: 133, distance: 39.2
click at [253, 100] on div "[PERSON_NAME]" at bounding box center [296, 98] width 230 height 18
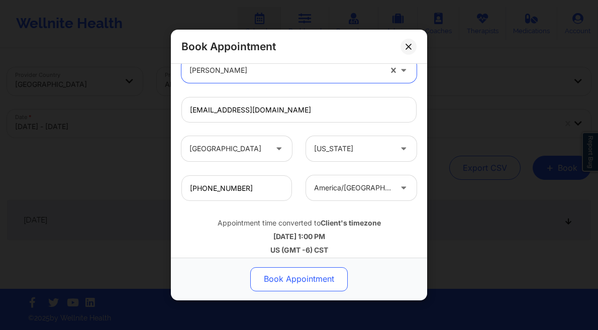
click at [326, 277] on button "Book Appointment" at bounding box center [299, 279] width 98 height 24
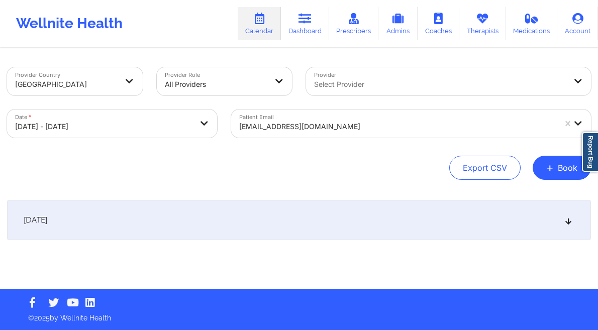
click at [561, 181] on div "Provider Country [GEOGRAPHIC_DATA] Provider Role All Providers Provider Select …" at bounding box center [299, 169] width 598 height 240
click at [555, 178] on button "+ Book" at bounding box center [562, 168] width 58 height 24
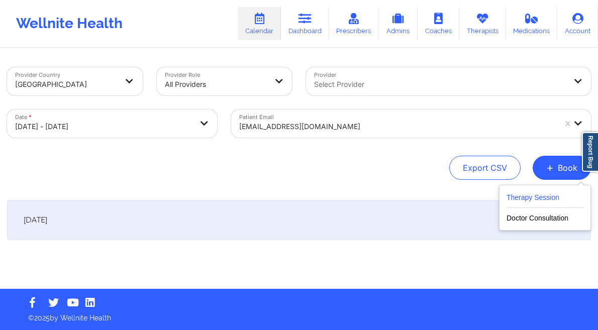
click at [524, 199] on button "Therapy Session" at bounding box center [545, 200] width 77 height 17
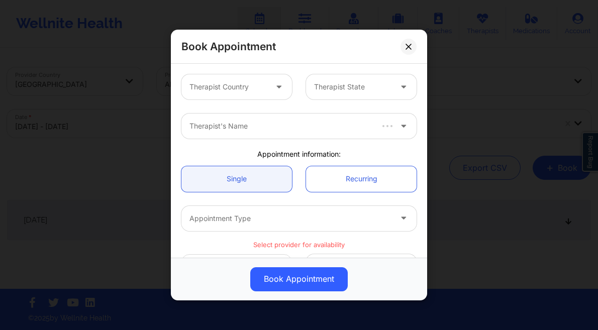
click at [225, 92] on div at bounding box center [228, 87] width 77 height 12
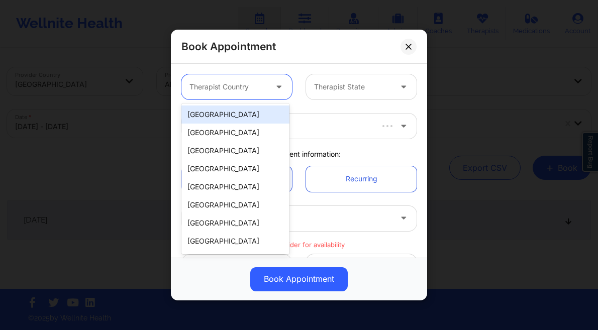
click at [233, 113] on div "[GEOGRAPHIC_DATA]" at bounding box center [235, 115] width 108 height 18
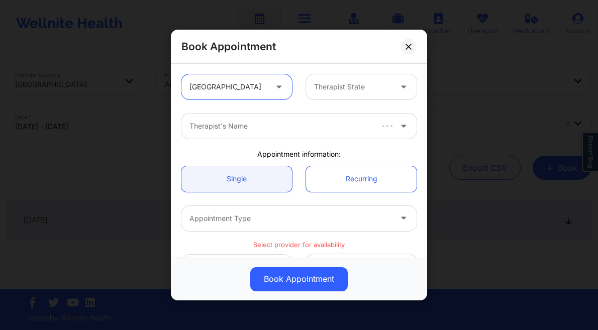
click at [314, 90] on input "text" at bounding box center [315, 87] width 2 height 10
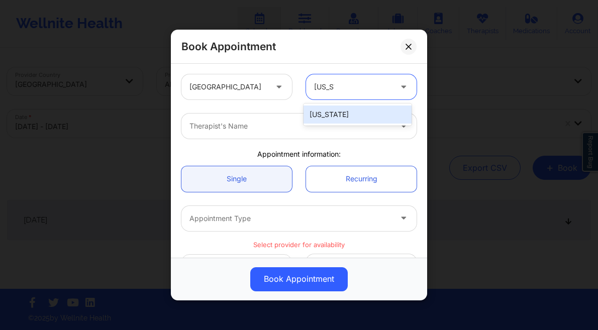
click at [335, 119] on div "[US_STATE]" at bounding box center [358, 115] width 108 height 18
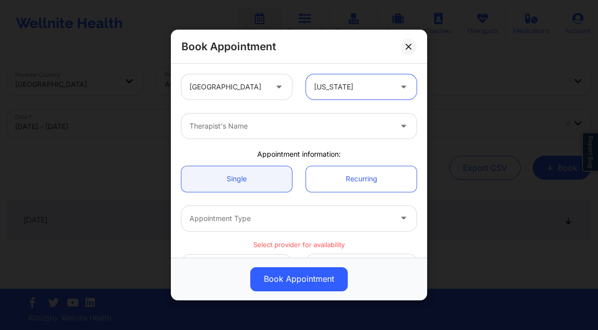
click at [259, 123] on div at bounding box center [291, 126] width 202 height 12
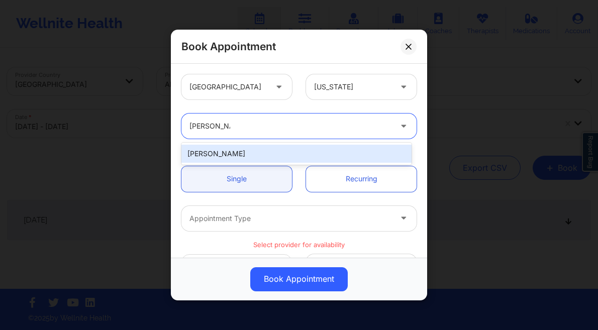
click at [266, 150] on div "[PERSON_NAME]" at bounding box center [296, 154] width 230 height 18
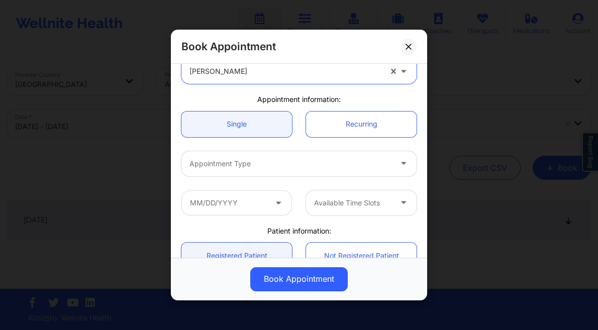
scroll to position [58, 0]
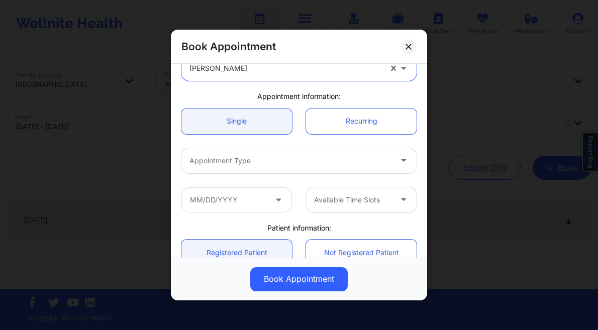
click at [269, 163] on div at bounding box center [291, 161] width 202 height 12
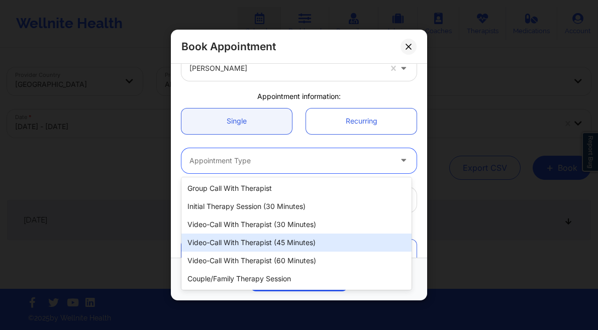
click at [277, 243] on div "Video-Call with Therapist (45 minutes)" at bounding box center [296, 243] width 230 height 18
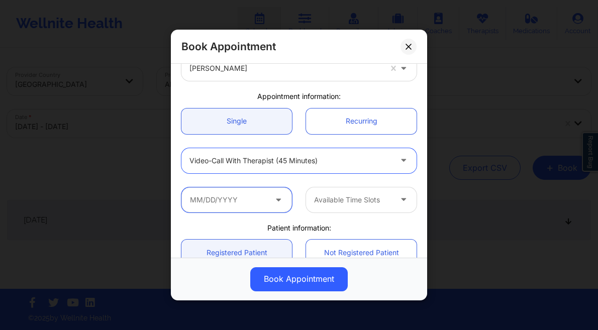
click at [234, 202] on input "text" at bounding box center [236, 199] width 111 height 25
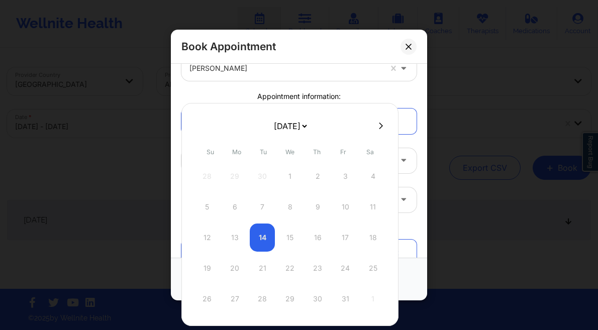
click at [309, 128] on select "[DATE] [DATE] [DATE] [DATE] [DATE] [DATE] [DATE] [DATE] [DATE] [DATE] [DATE] [D…" at bounding box center [290, 126] width 37 height 20
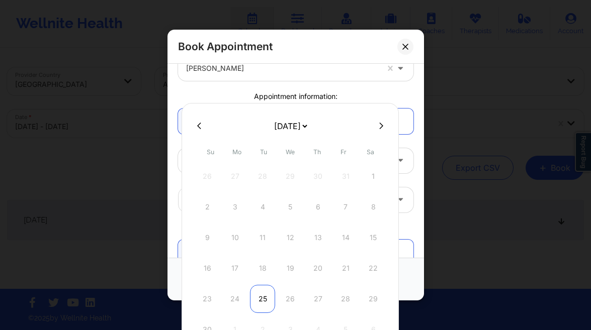
click at [264, 302] on div "25" at bounding box center [262, 299] width 25 height 28
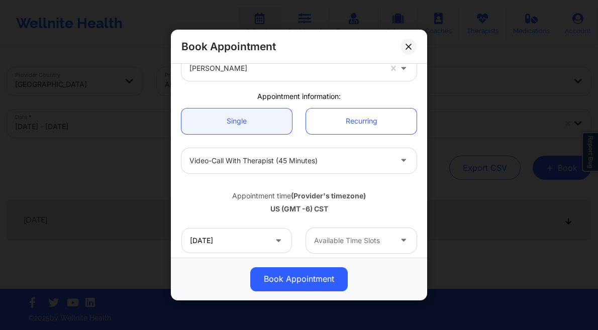
click at [382, 236] on div at bounding box center [352, 241] width 77 height 12
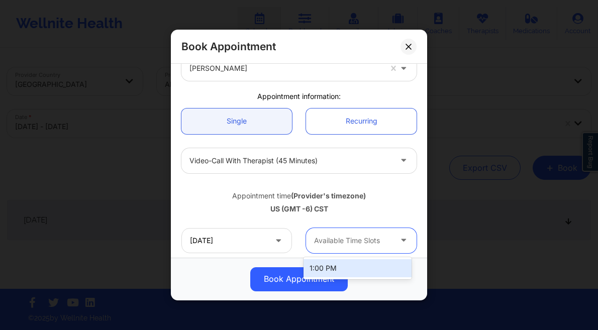
click at [354, 260] on div "1:00 PM" at bounding box center [358, 268] width 108 height 18
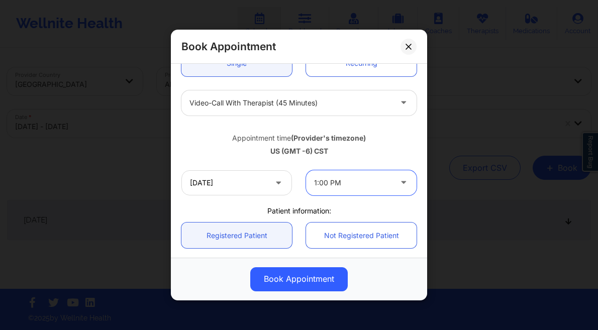
scroll to position [152, 0]
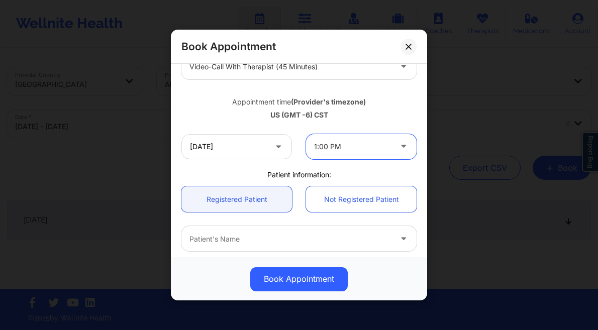
click at [236, 235] on div at bounding box center [291, 239] width 202 height 12
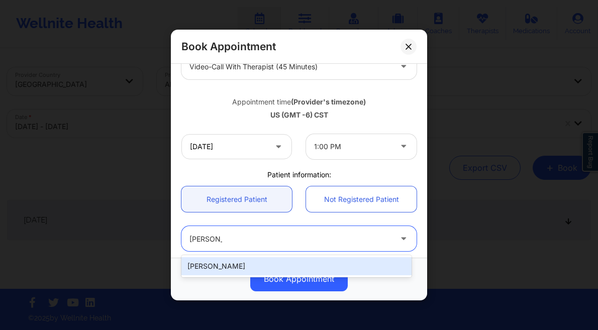
click at [246, 268] on div "[PERSON_NAME]" at bounding box center [296, 266] width 230 height 18
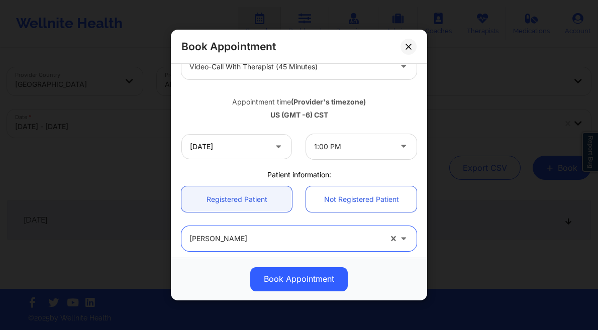
click at [307, 286] on button "Book Appointment" at bounding box center [299, 279] width 98 height 24
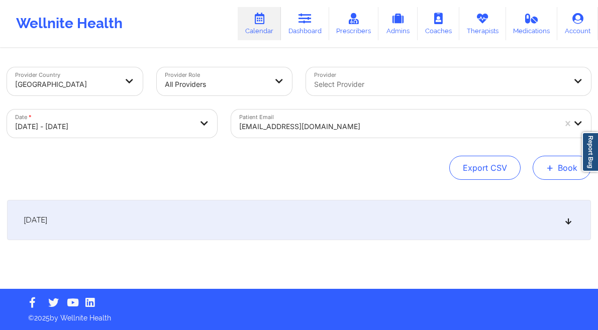
click at [557, 174] on button "+ Book" at bounding box center [562, 168] width 58 height 24
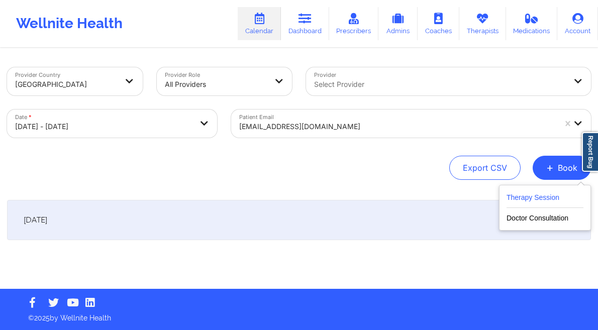
click at [539, 194] on button "Therapy Session" at bounding box center [545, 200] width 77 height 17
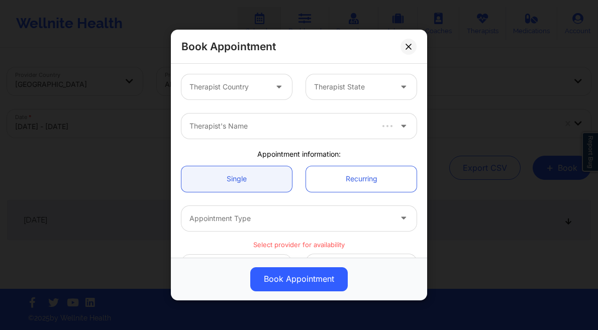
click at [223, 85] on div at bounding box center [228, 87] width 77 height 12
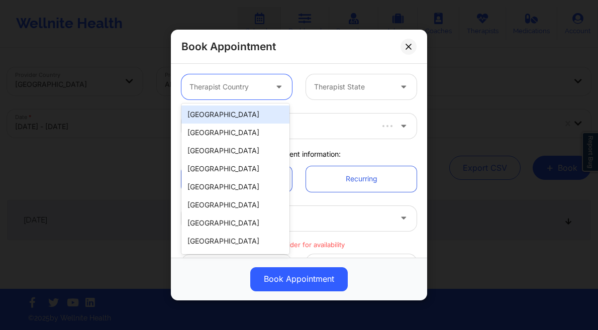
click at [221, 118] on div "[GEOGRAPHIC_DATA]" at bounding box center [235, 115] width 108 height 18
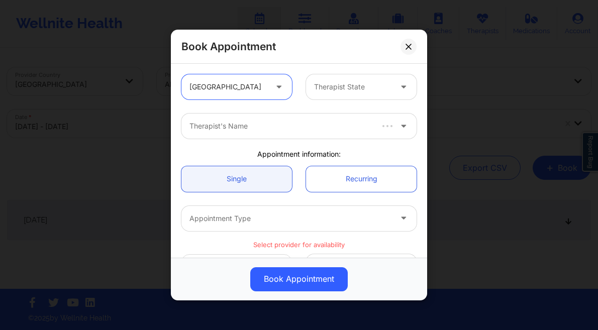
click at [330, 91] on div at bounding box center [352, 87] width 77 height 12
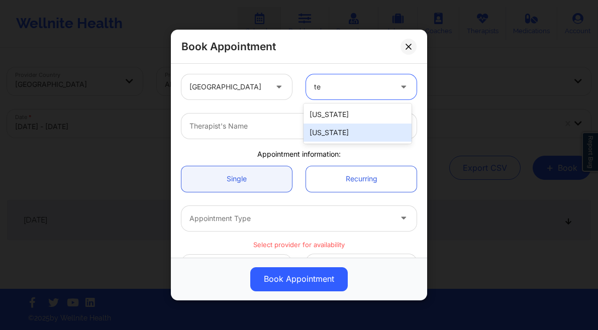
click at [331, 129] on div "[US_STATE]" at bounding box center [358, 133] width 108 height 18
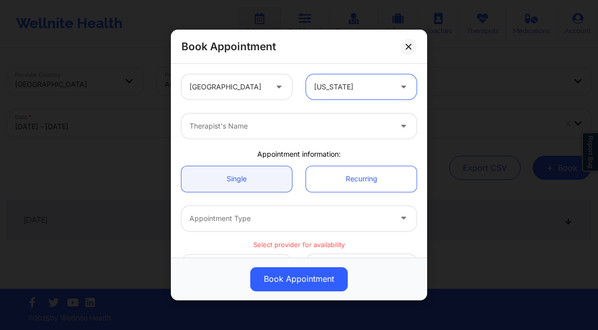
click at [262, 133] on div "Therapist's Name" at bounding box center [286, 126] width 211 height 25
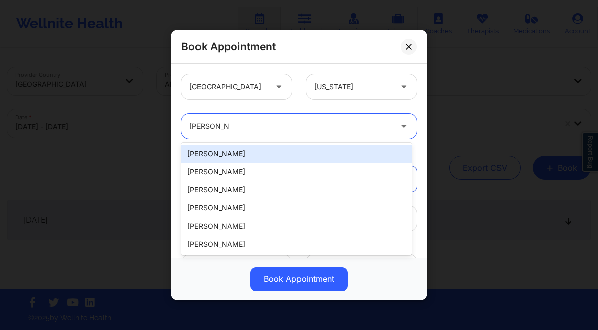
click at [265, 153] on div "[PERSON_NAME]" at bounding box center [296, 154] width 230 height 18
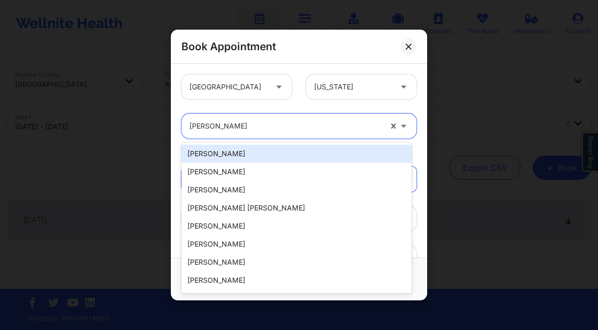
click at [272, 115] on div "[PERSON_NAME]" at bounding box center [286, 126] width 192 height 25
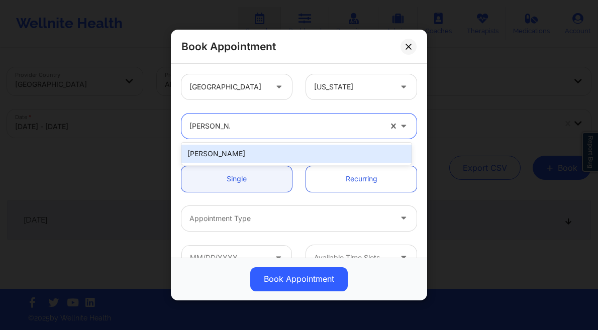
click at [263, 146] on div "[PERSON_NAME]" at bounding box center [296, 154] width 230 height 18
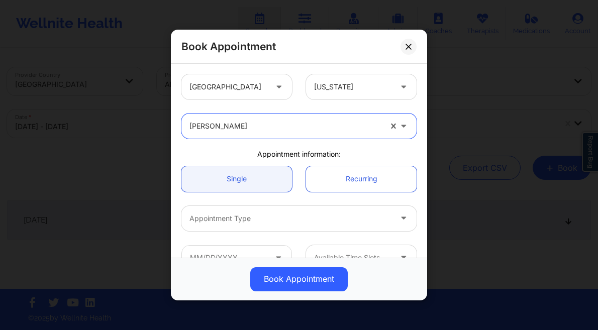
scroll to position [78, 0]
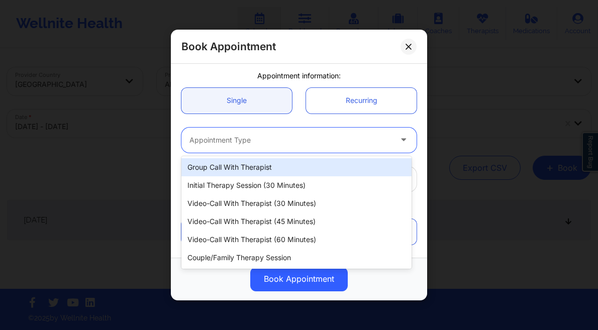
click at [271, 142] on div at bounding box center [291, 140] width 202 height 12
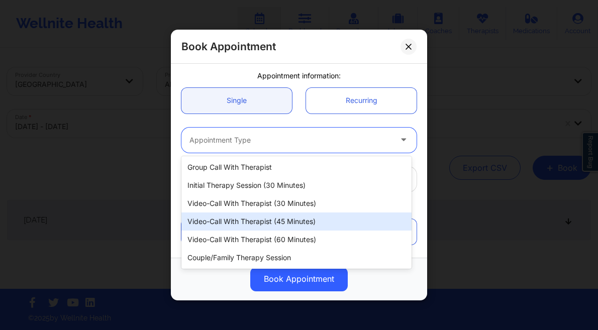
click at [283, 223] on div "Video-Call with Therapist (45 minutes)" at bounding box center [296, 222] width 230 height 18
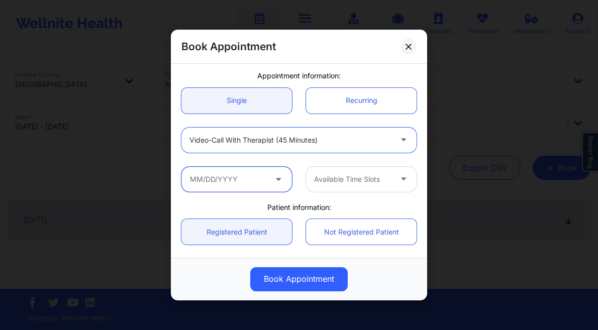
click at [245, 182] on input "text" at bounding box center [236, 179] width 111 height 25
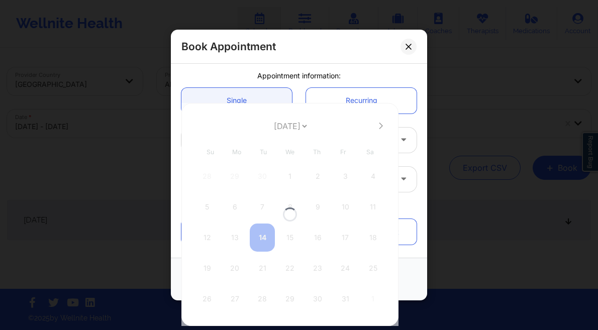
click at [295, 121] on div at bounding box center [289, 214] width 217 height 223
click at [296, 125] on select "[DATE] [DATE] [DATE] [DATE] [DATE] [DATE] [DATE] [DATE] [DATE] [DATE] [DATE] [D…" at bounding box center [290, 126] width 37 height 20
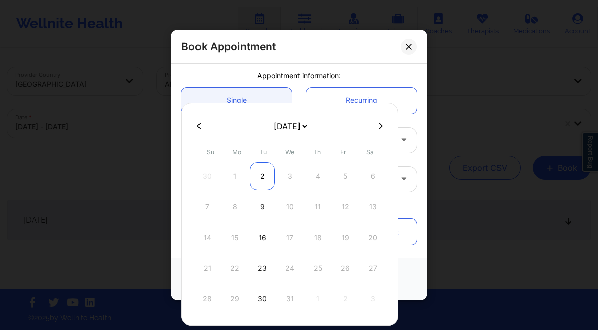
click at [267, 179] on div "2" at bounding box center [262, 176] width 25 height 28
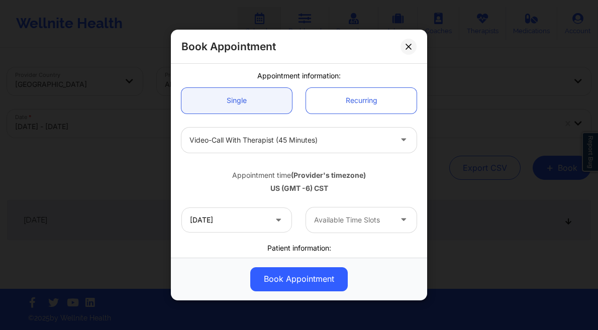
click at [358, 222] on div at bounding box center [352, 220] width 77 height 12
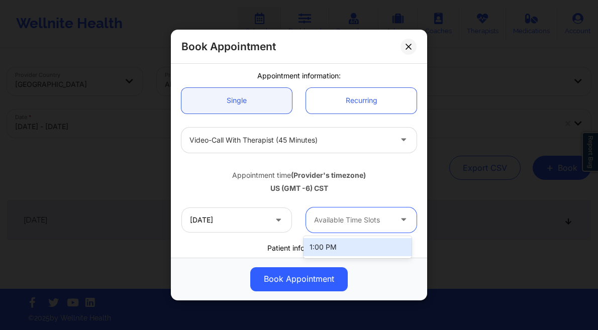
click at [330, 241] on div "1:00 PM" at bounding box center [358, 247] width 108 height 18
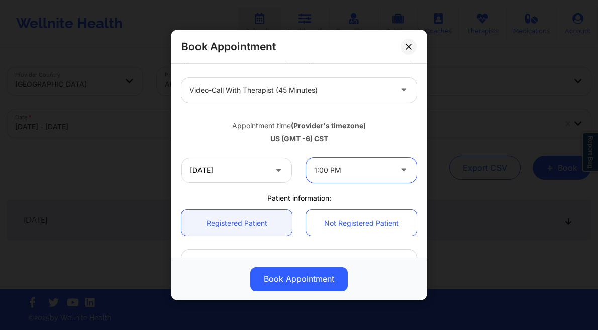
scroll to position [277, 0]
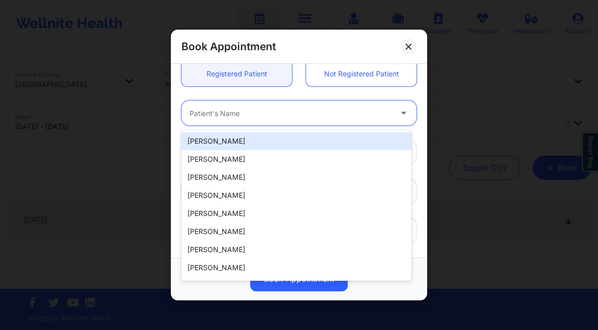
click at [264, 119] on div "Patient's Name" at bounding box center [286, 113] width 211 height 25
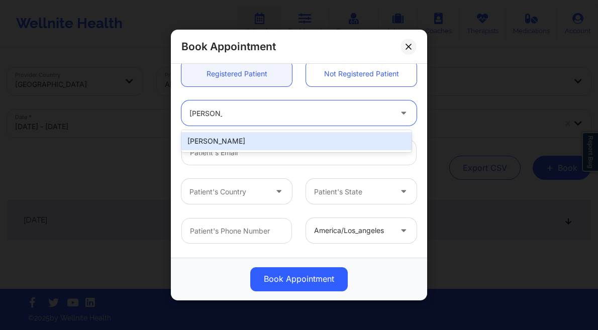
click at [279, 140] on div "[PERSON_NAME]" at bounding box center [296, 141] width 230 height 18
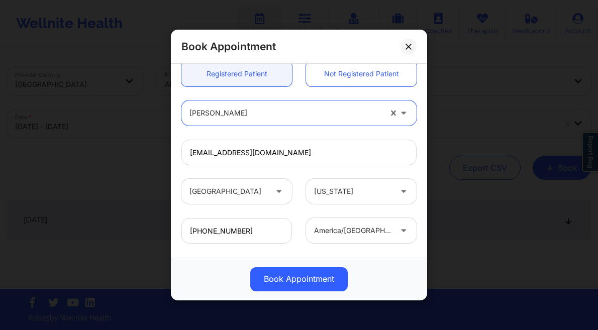
drag, startPoint x: 295, startPoint y: 276, endPoint x: 306, endPoint y: 271, distance: 11.7
click at [295, 276] on button "Book Appointment" at bounding box center [299, 279] width 98 height 24
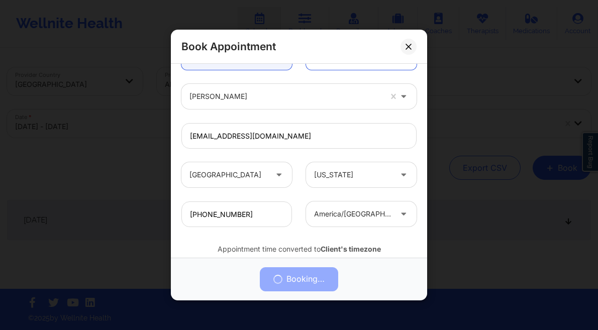
scroll to position [328, 0]
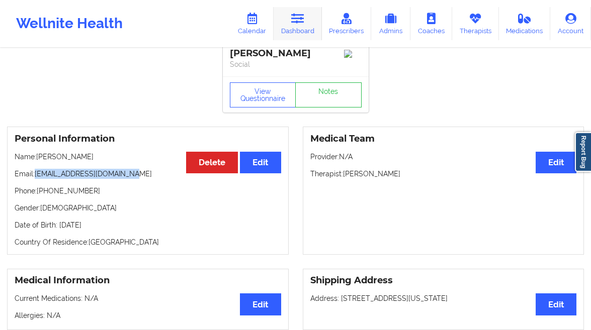
click at [290, 20] on link "Dashboard" at bounding box center [297, 23] width 48 height 33
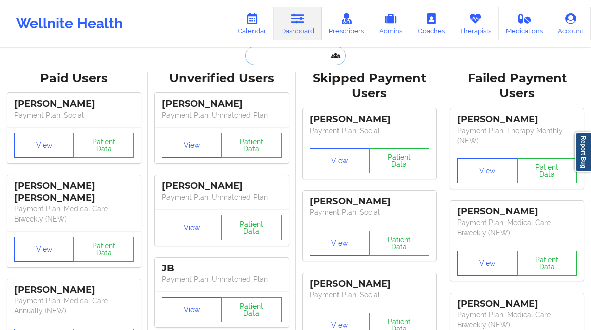
click at [282, 60] on input "text" at bounding box center [295, 55] width 100 height 19
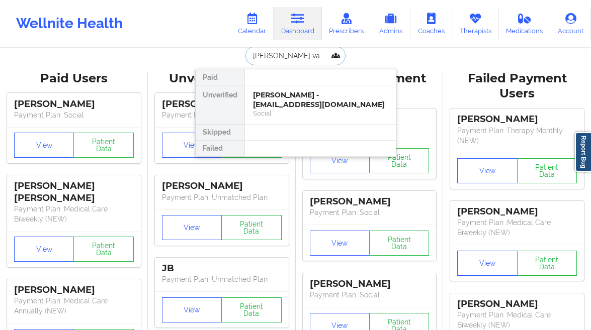
type input "monica vas"
click at [269, 100] on div "Monica Vaswani - monicavaswani67@gmail.com" at bounding box center [320, 99] width 135 height 19
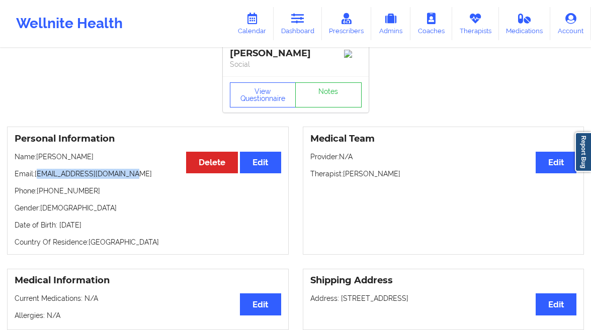
drag, startPoint x: 143, startPoint y: 173, endPoint x: 39, endPoint y: 176, distance: 103.6
click at [39, 176] on p "Email: monicavaswani67@gmail.com" at bounding box center [148, 174] width 266 height 10
click at [37, 173] on p "Email: monicavaswani67@gmail.com" at bounding box center [148, 174] width 266 height 10
drag, startPoint x: 37, startPoint y: 174, endPoint x: 157, endPoint y: 180, distance: 120.8
click at [157, 179] on p "Email: monicavaswani67@gmail.com" at bounding box center [148, 174] width 266 height 10
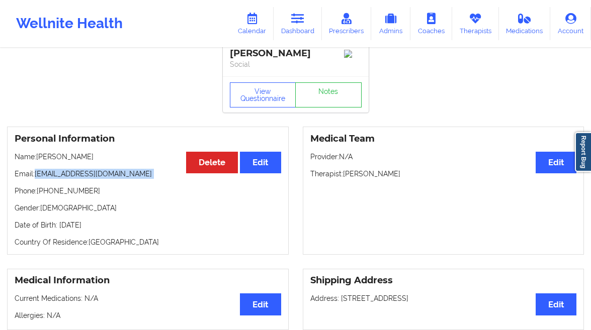
copy p "[EMAIL_ADDRESS][DOMAIN_NAME]"
click at [311, 20] on link "Dashboard" at bounding box center [297, 23] width 48 height 33
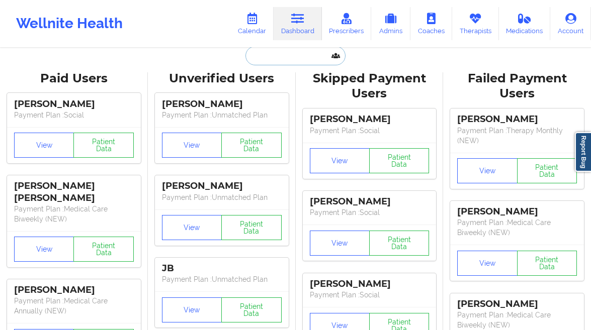
click at [307, 55] on input "text" at bounding box center [295, 55] width 100 height 19
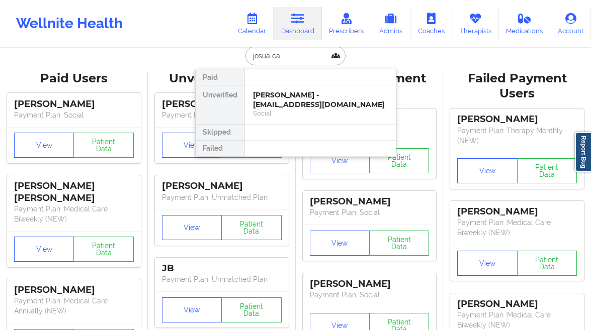
type input "josua can"
click at [301, 106] on div "Josua canas - sanschill669@gmail.com" at bounding box center [320, 99] width 135 height 19
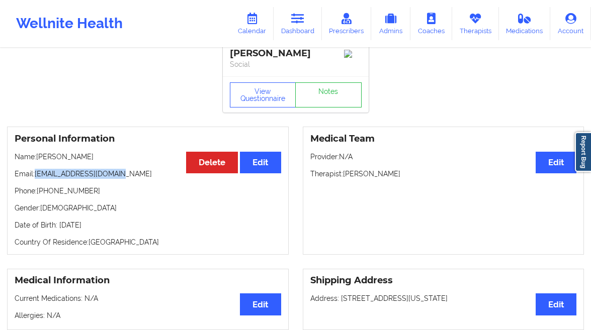
drag, startPoint x: 126, startPoint y: 176, endPoint x: 64, endPoint y: 137, distance: 72.5
click at [36, 178] on p "Email: sanschill669@gmail.com" at bounding box center [148, 174] width 266 height 10
copy p "[EMAIL_ADDRESS][DOMAIN_NAME]"
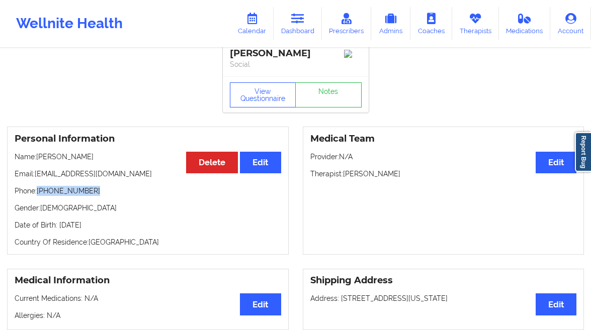
drag, startPoint x: 102, startPoint y: 193, endPoint x: 38, endPoint y: 194, distance: 63.8
click at [38, 194] on p "Phone: +1786-863-1003" at bounding box center [148, 191] width 266 height 10
copy p "[PHONE_NUMBER]"
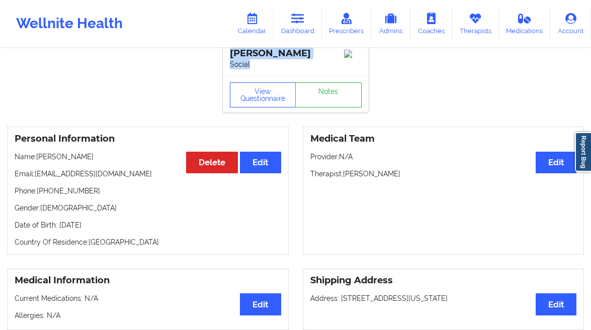
drag, startPoint x: 284, startPoint y: 56, endPoint x: 228, endPoint y: 50, distance: 56.7
click at [228, 50] on div "Josua canas Social" at bounding box center [296, 60] width 146 height 34
drag, startPoint x: 296, startPoint y: 79, endPoint x: 294, endPoint y: 47, distance: 31.7
click at [295, 76] on div "Josua canas Social" at bounding box center [296, 60] width 146 height 34
drag, startPoint x: 291, startPoint y: 54, endPoint x: 217, endPoint y: 50, distance: 74.5
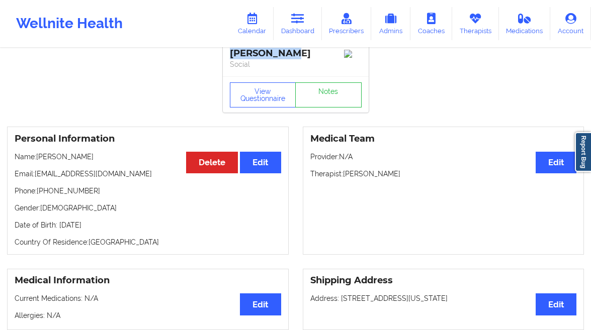
copy div "[PERSON_NAME]"
drag, startPoint x: 93, startPoint y: 194, endPoint x: 45, endPoint y: 199, distance: 49.0
click at [45, 196] on p "Phone: +1786-863-1003" at bounding box center [148, 191] width 266 height 10
copy p "786-863-1003"
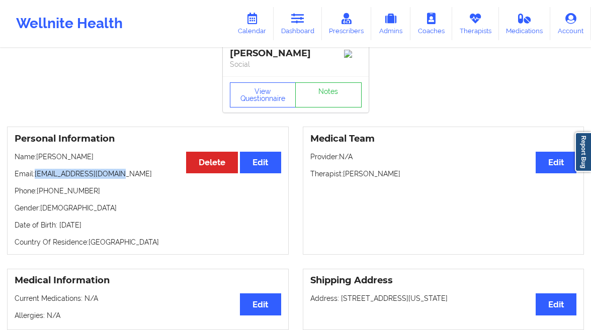
drag, startPoint x: 115, startPoint y: 179, endPoint x: 37, endPoint y: 178, distance: 78.4
click at [37, 178] on p "Email: sanschill669@gmail.com" at bounding box center [148, 174] width 266 height 10
copy p "[EMAIL_ADDRESS][DOMAIN_NAME]"
click at [293, 34] on link "Dashboard" at bounding box center [297, 23] width 48 height 33
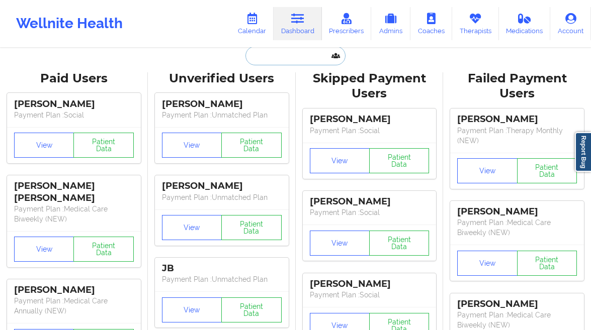
click at [262, 61] on input "text" at bounding box center [295, 55] width 100 height 19
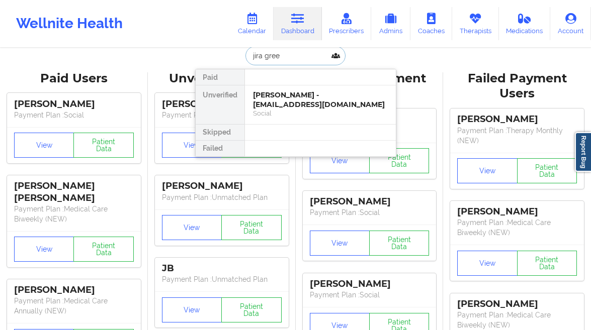
type input "jira green"
click at [271, 96] on div "Jira Green - jiragreen16@icloud.com" at bounding box center [320, 99] width 135 height 19
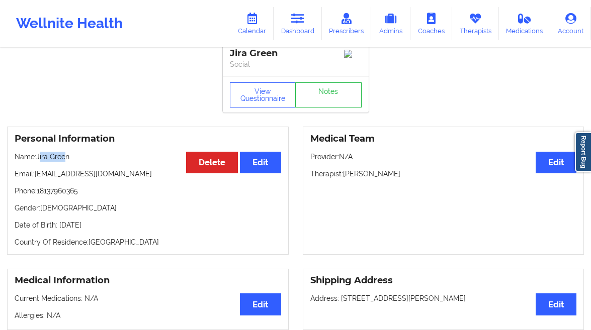
drag, startPoint x: 64, startPoint y: 158, endPoint x: 49, endPoint y: 162, distance: 16.1
click at [40, 161] on p "Name: Jira Green" at bounding box center [148, 157] width 266 height 10
click at [81, 166] on div "Personal Information Edit Delete Name: Jira Green Email: jiragreen16@icloud.com…" at bounding box center [147, 191] width 281 height 128
drag, startPoint x: 83, startPoint y: 193, endPoint x: 44, endPoint y: 190, distance: 38.9
click at [39, 196] on p "Phone: 18137960365" at bounding box center [148, 191] width 266 height 10
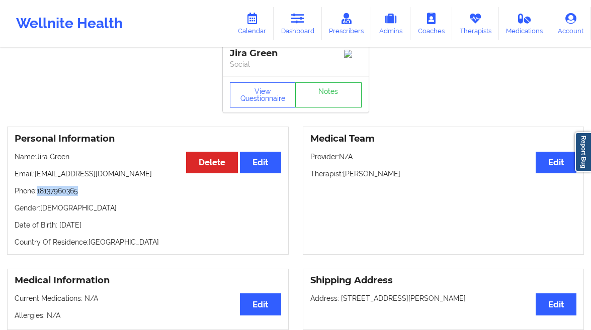
copy p "18137960365"
drag, startPoint x: 119, startPoint y: 173, endPoint x: 35, endPoint y: 177, distance: 84.6
click at [35, 177] on p "Email: jiragreen16@icloud.com" at bounding box center [148, 174] width 266 height 10
copy p "jiragreen16@icloud.com"
click at [298, 11] on link "Dashboard" at bounding box center [297, 23] width 48 height 33
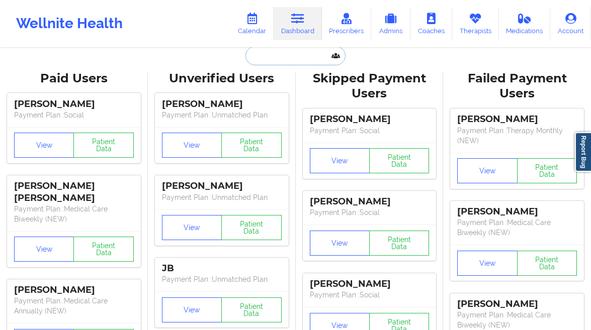
click at [274, 58] on input "text" at bounding box center [295, 55] width 100 height 19
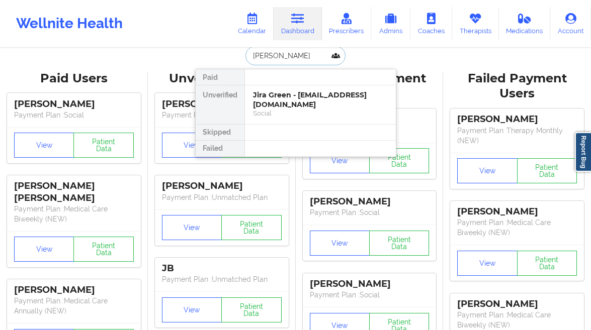
type input "gwendolyn"
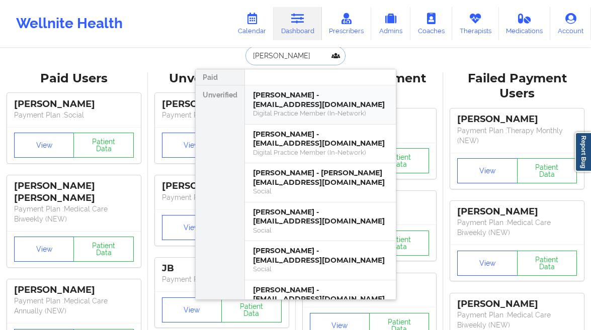
click at [279, 97] on div "Gwendolyn Wilkerson - soblessed6@me.com" at bounding box center [320, 99] width 135 height 19
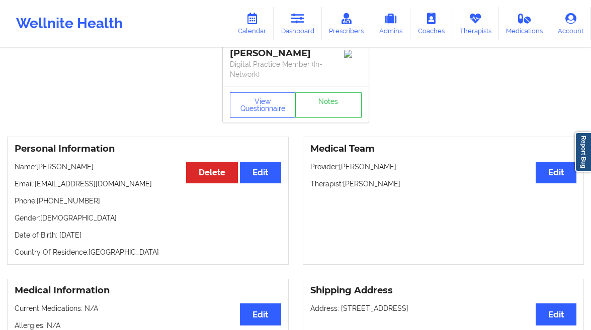
drag, startPoint x: 114, startPoint y: 164, endPoint x: 35, endPoint y: 166, distance: 79.4
click at [35, 166] on p "Name: Gwendolyn Wilkerson" at bounding box center [148, 167] width 266 height 10
drag, startPoint x: 114, startPoint y: 182, endPoint x: 35, endPoint y: 186, distance: 78.5
click at [35, 186] on p "Email: soblessed6@me.com" at bounding box center [148, 184] width 266 height 10
copy p "soblessed6@me.com"
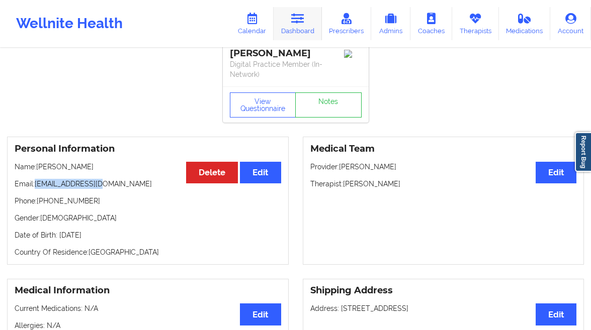
click at [302, 13] on icon at bounding box center [297, 18] width 13 height 11
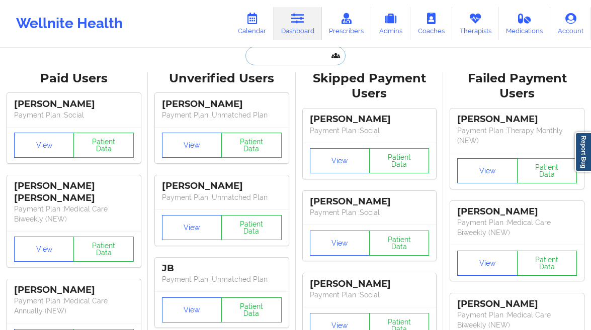
click at [265, 56] on input "text" at bounding box center [295, 55] width 100 height 19
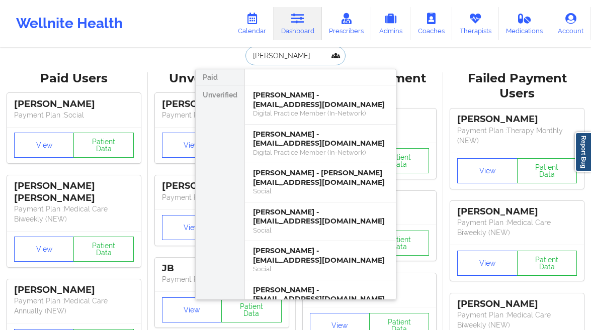
type input "jonah ba"
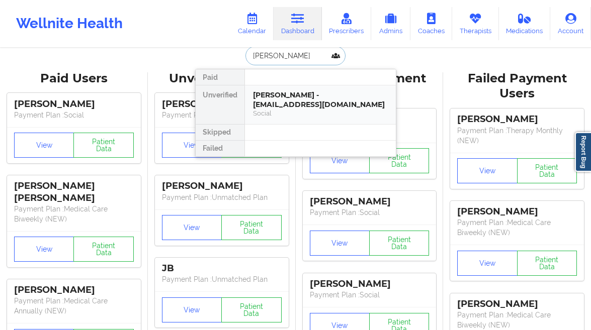
click at [270, 106] on div "Jonah Bautista - jbautist1@gmail.com" at bounding box center [320, 99] width 135 height 19
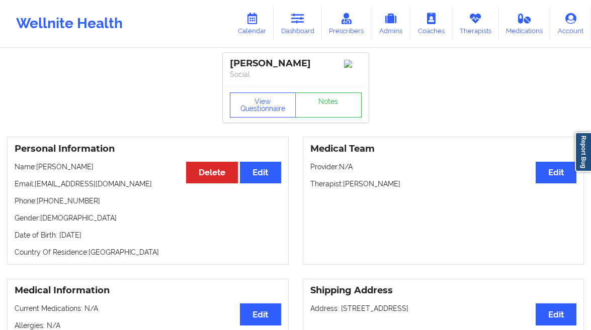
click at [285, 62] on div "Jonah Bautista" at bounding box center [296, 64] width 132 height 12
drag, startPoint x: 285, startPoint y: 62, endPoint x: 279, endPoint y: 61, distance: 5.2
click at [285, 62] on div "Jonah Bautista" at bounding box center [296, 64] width 132 height 12
copy div "Jonah Bautista"
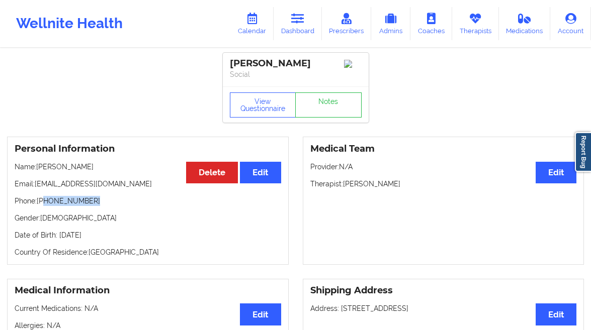
drag, startPoint x: 93, startPoint y: 206, endPoint x: 44, endPoint y: 206, distance: 49.3
click at [44, 206] on p "Phone: +1808-352-3788" at bounding box center [148, 201] width 266 height 10
drag, startPoint x: 95, startPoint y: 184, endPoint x: 112, endPoint y: 204, distance: 25.7
click at [50, 196] on div "Personal Information Edit Delete Name: Jonah Bautista Email: jbautist1@gmail.co…" at bounding box center [147, 201] width 281 height 128
click at [119, 205] on p "Phone: +1808-352-3788" at bounding box center [148, 201] width 266 height 10
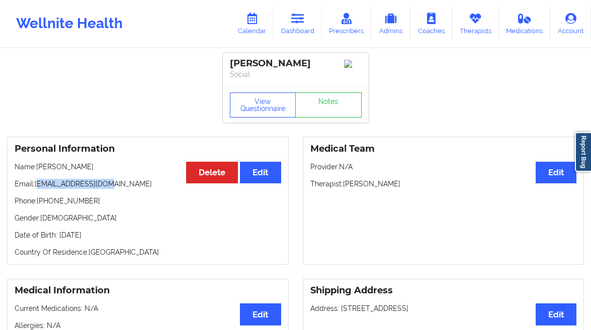
drag, startPoint x: 108, startPoint y: 187, endPoint x: 37, endPoint y: 189, distance: 70.9
click at [37, 189] on p "Email: jbautist1@gmail.com" at bounding box center [148, 184] width 266 height 10
drag, startPoint x: 421, startPoint y: 181, endPoint x: 345, endPoint y: 186, distance: 76.0
click at [345, 186] on p "Therapist: Audrey Fernandez-Fraser" at bounding box center [443, 184] width 266 height 10
click at [296, 31] on link "Dashboard" at bounding box center [297, 23] width 48 height 33
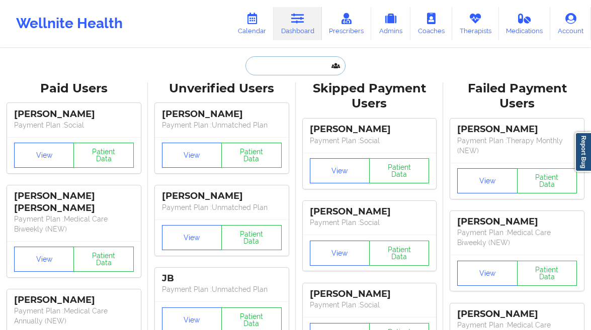
click at [268, 69] on input "text" at bounding box center [295, 65] width 100 height 19
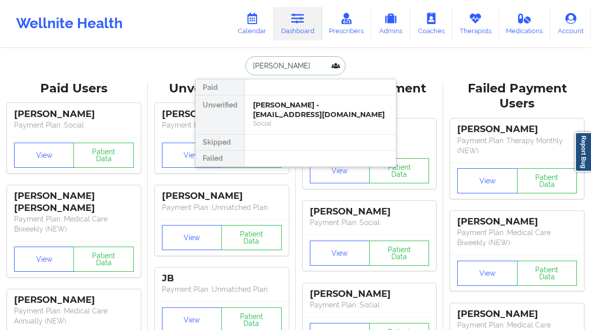
type input "jonathon mc"
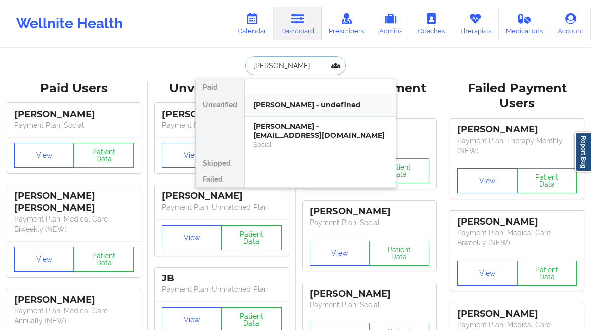
click at [279, 105] on div "Jonathon McCallum - undefined" at bounding box center [320, 106] width 135 height 10
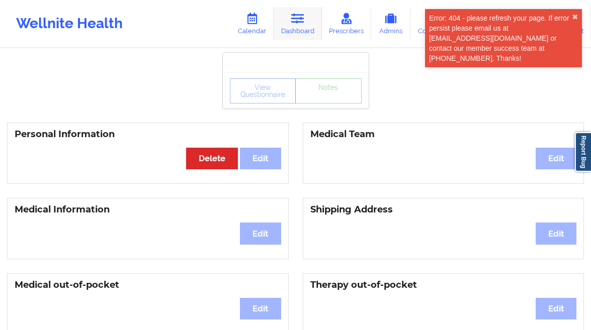
click at [296, 24] on icon at bounding box center [297, 18] width 13 height 11
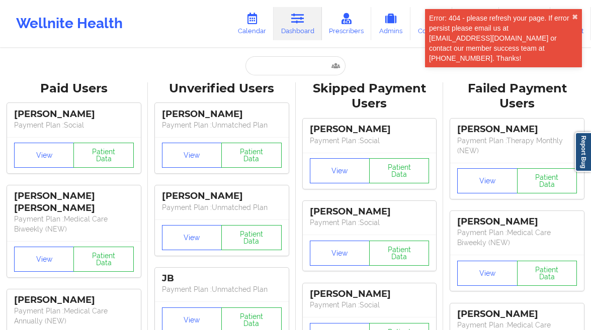
click at [284, 60] on input "text" at bounding box center [295, 65] width 100 height 19
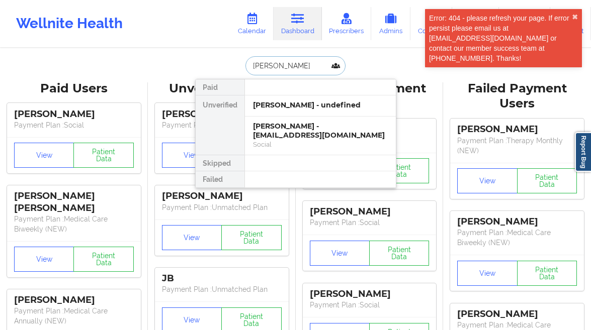
type input "jonathan mc"
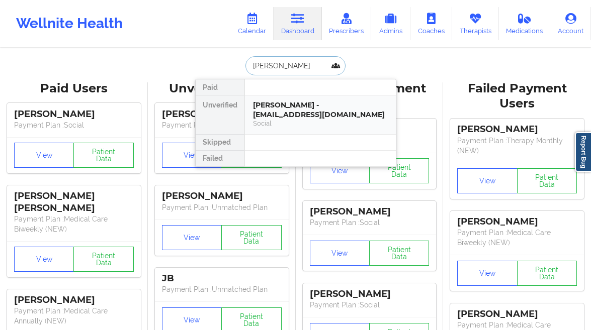
click at [297, 121] on div "Social" at bounding box center [320, 123] width 135 height 9
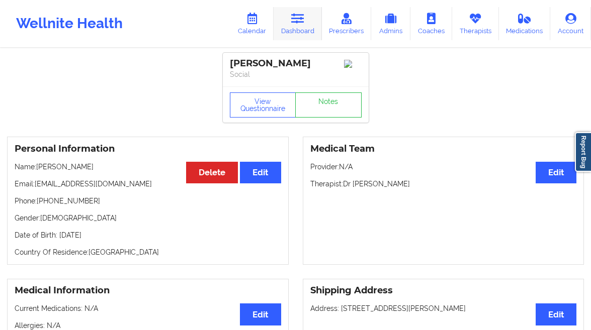
click at [304, 27] on link "Dashboard" at bounding box center [297, 23] width 48 height 33
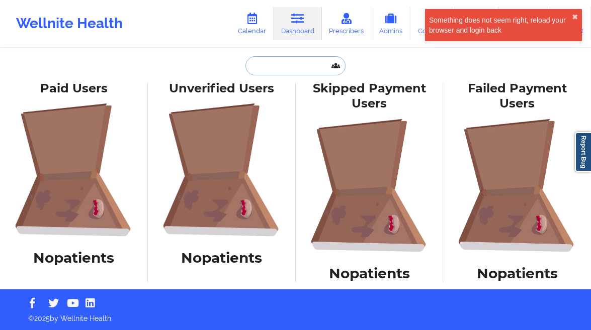
click at [295, 56] on input "text" at bounding box center [295, 65] width 100 height 19
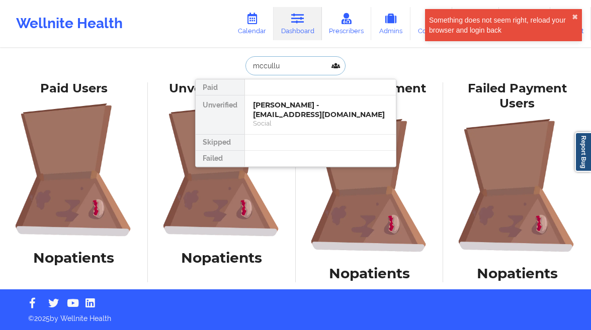
type input "mccullum"
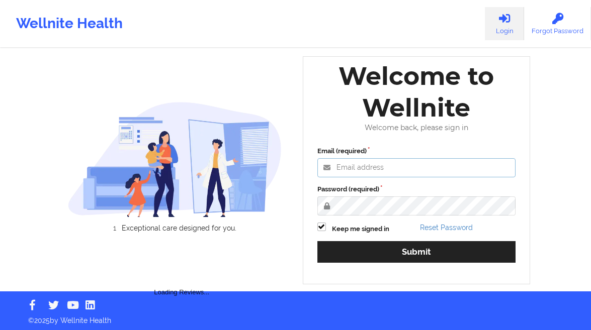
click at [356, 164] on input "Email (required)" at bounding box center [416, 167] width 199 height 19
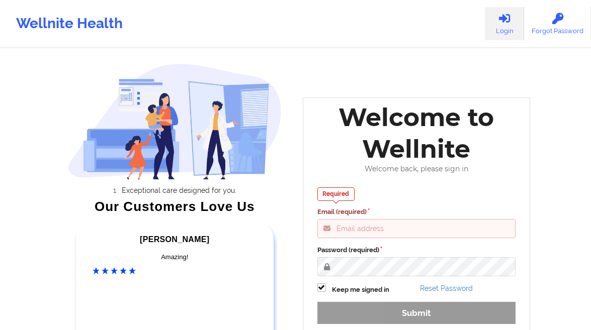
type input "gabrielle.macasaquit@wellnite.com"
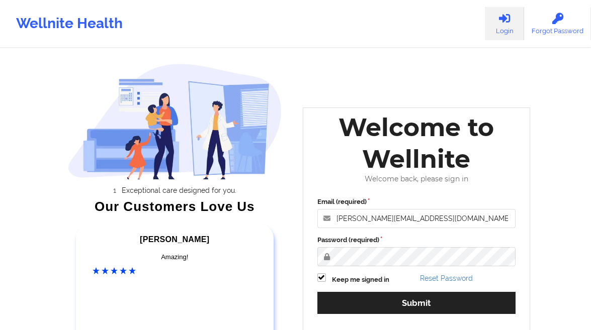
click at [416, 314] on div "Email (required) gabrielle.macasaquit@wellnite.com Password (required) Keep me …" at bounding box center [416, 259] width 213 height 138
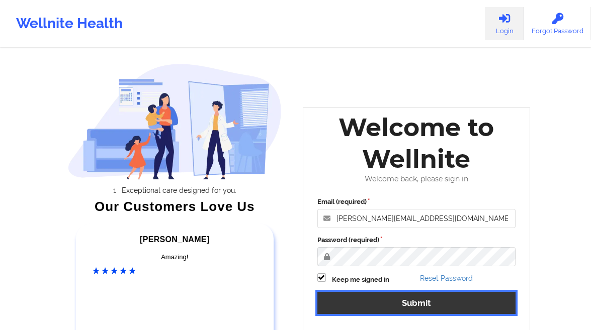
click at [417, 304] on button "Submit" at bounding box center [416, 303] width 199 height 22
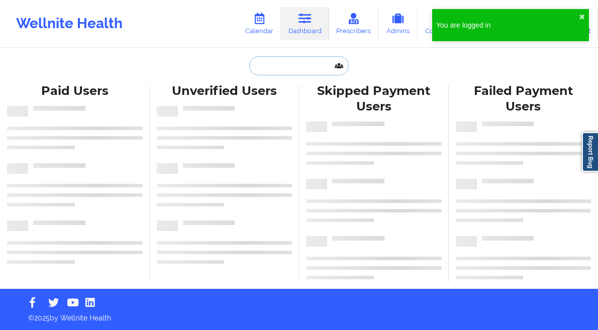
click at [310, 75] on input "text" at bounding box center [299, 65] width 100 height 19
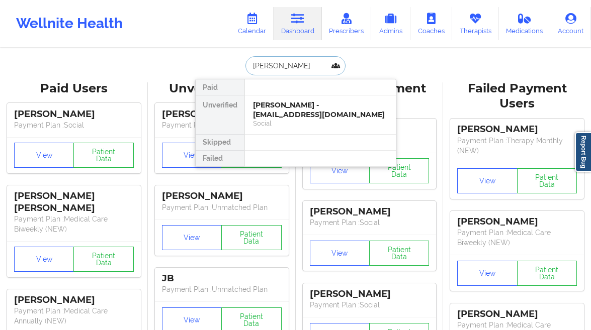
click at [281, 63] on input "jonathan mc" at bounding box center [295, 65] width 100 height 19
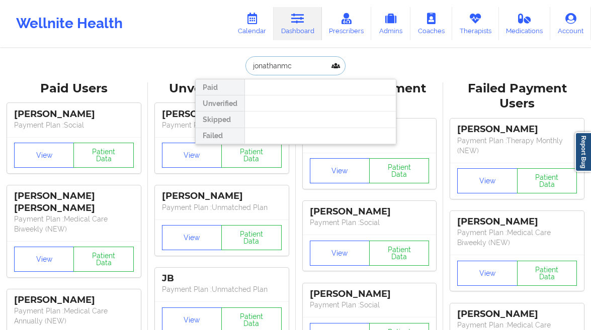
click at [302, 70] on input "jonathanmc" at bounding box center [295, 65] width 100 height 19
type input "c"
type input "mccall"
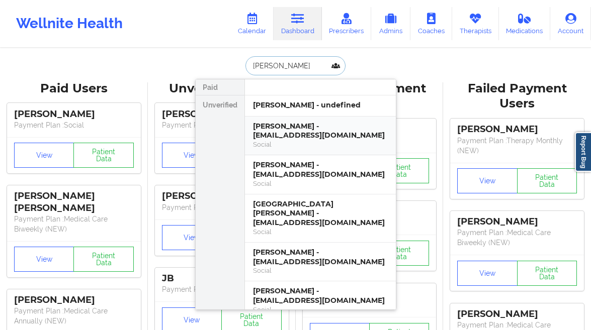
click at [346, 140] on div "Social" at bounding box center [320, 144] width 135 height 9
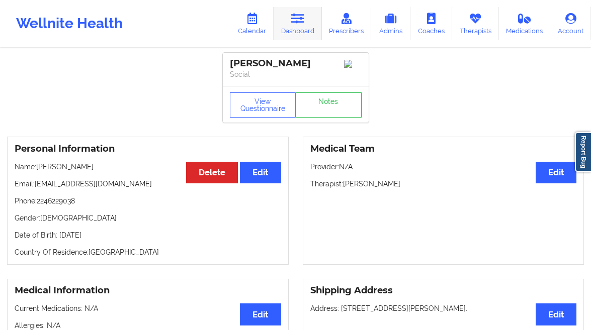
click at [294, 31] on link "Dashboard" at bounding box center [297, 23] width 48 height 33
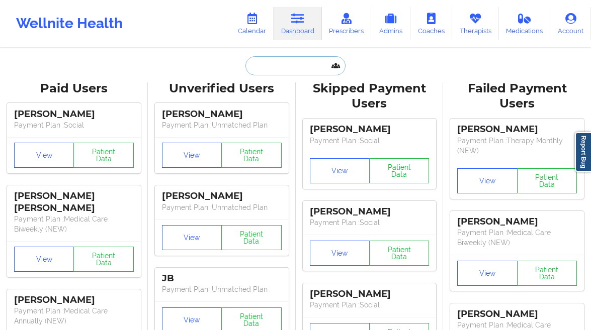
click at [269, 60] on input "text" at bounding box center [295, 65] width 100 height 19
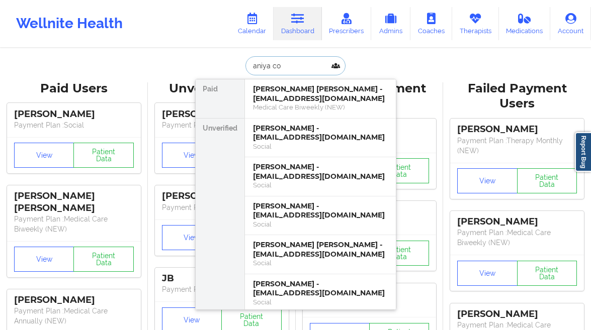
type input "aniya coo"
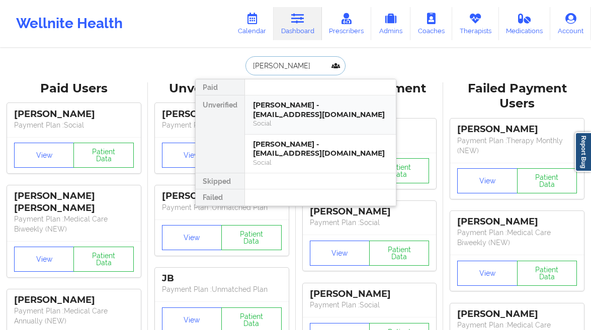
click at [298, 124] on div "Social" at bounding box center [320, 123] width 135 height 9
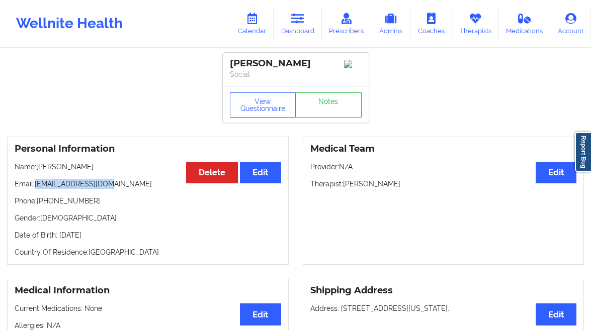
drag, startPoint x: 68, startPoint y: 182, endPoint x: 36, endPoint y: 182, distance: 31.7
click at [36, 182] on p "Email: aniyac146@gmail.com" at bounding box center [148, 184] width 266 height 10
click at [287, 30] on link "Dashboard" at bounding box center [297, 23] width 48 height 33
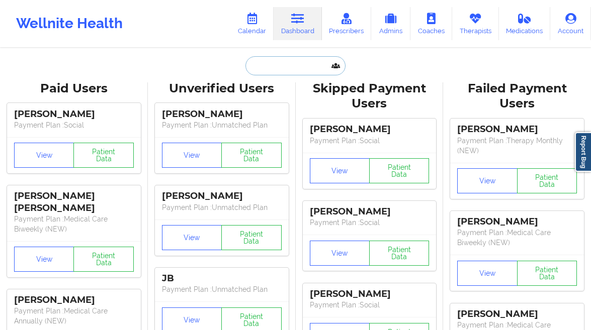
click at [287, 58] on input "text" at bounding box center [295, 65] width 100 height 19
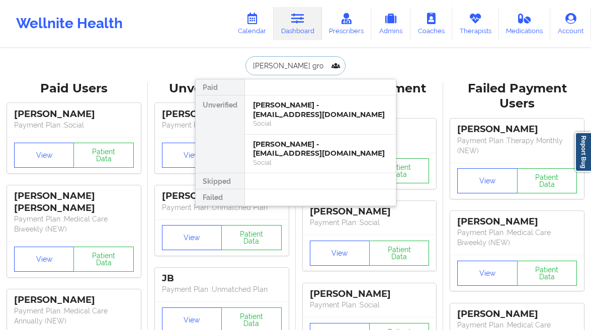
type input "jarod groo"
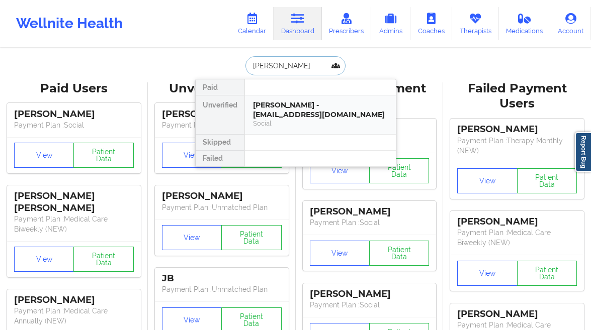
click at [290, 117] on div "Jarod Groome - jroome1@yahoo.com" at bounding box center [320, 110] width 135 height 19
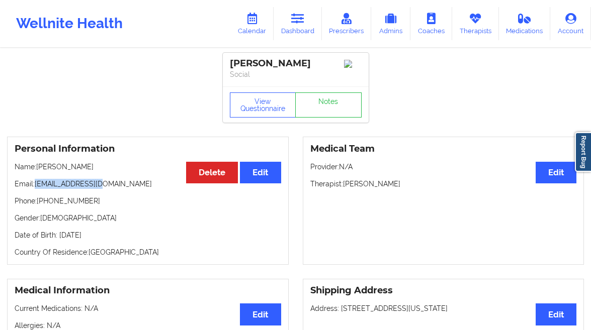
drag, startPoint x: 98, startPoint y: 187, endPoint x: 36, endPoint y: 190, distance: 62.4
click at [36, 189] on p "Email: jroome1@yahoo.com" at bounding box center [148, 184] width 266 height 10
click at [304, 25] on link "Dashboard" at bounding box center [297, 23] width 48 height 33
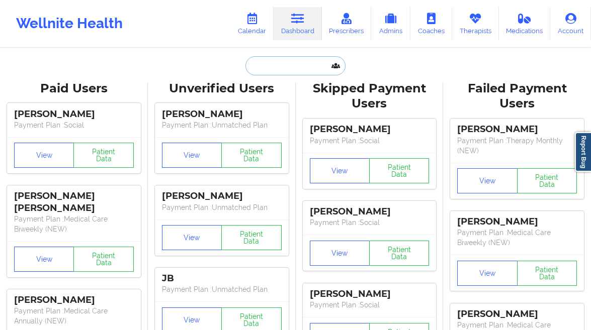
click at [271, 60] on input "text" at bounding box center [295, 65] width 100 height 19
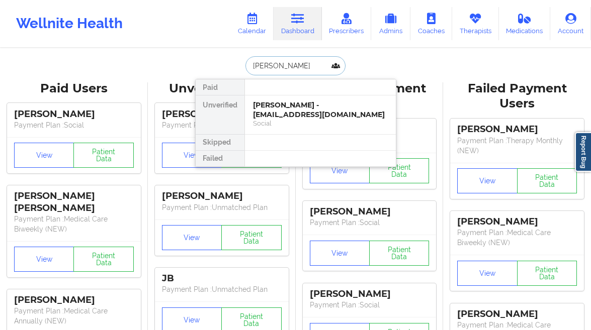
type input "[PERSON_NAME]"
click at [292, 113] on div "Grace Layman - g.c.layman999@gmail.com" at bounding box center [320, 110] width 135 height 19
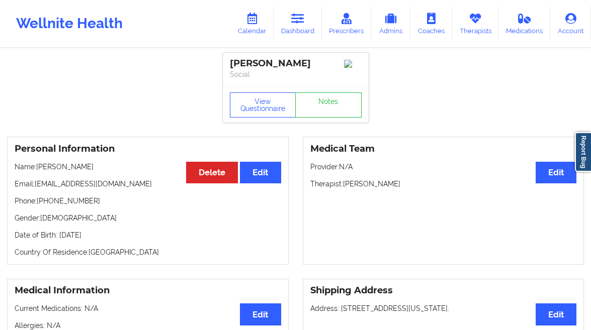
click at [270, 62] on div "[PERSON_NAME]" at bounding box center [296, 64] width 132 height 12
drag, startPoint x: 270, startPoint y: 62, endPoint x: 262, endPoint y: 56, distance: 10.1
click at [270, 62] on div "[PERSON_NAME]" at bounding box center [296, 64] width 132 height 12
copy div "[PERSON_NAME]"
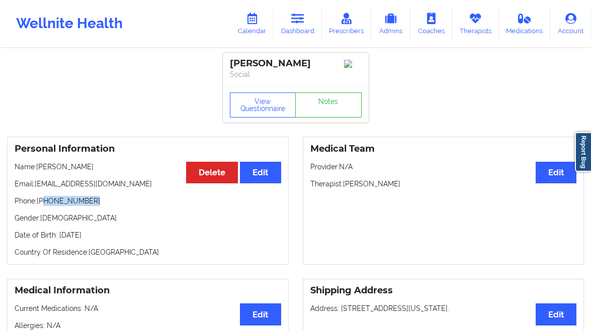
drag, startPoint x: 88, startPoint y: 207, endPoint x: 45, endPoint y: 207, distance: 43.2
click at [45, 206] on p "Phone: +1574-220-5104" at bounding box center [148, 201] width 266 height 10
copy p "574-220-5104"
drag, startPoint x: 131, startPoint y: 182, endPoint x: 37, endPoint y: 188, distance: 94.2
click at [37, 188] on p "Email: g.c.layman999@gmail.com" at bounding box center [148, 184] width 266 height 10
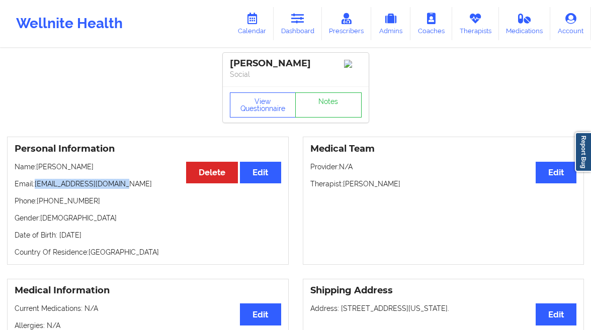
copy p "[EMAIL_ADDRESS][DOMAIN_NAME]"
click at [305, 26] on link "Dashboard" at bounding box center [297, 23] width 48 height 33
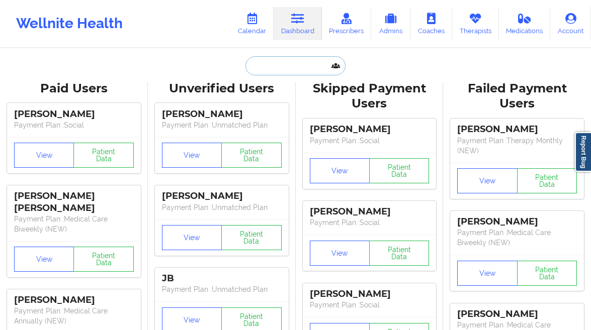
click at [290, 64] on input "text" at bounding box center [295, 65] width 100 height 19
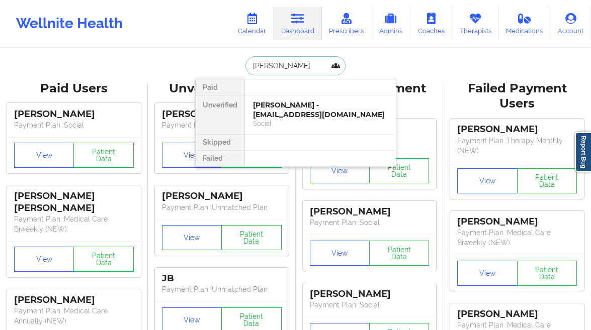
type input "juan fernandez"
click at [310, 121] on div "Social" at bounding box center [320, 123] width 135 height 9
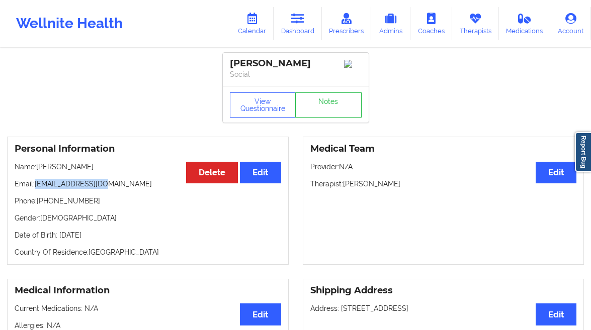
drag, startPoint x: 103, startPoint y: 188, endPoint x: 36, endPoint y: 190, distance: 66.4
click at [36, 189] on p "Email: ferkidez@gmail.com" at bounding box center [148, 184] width 266 height 10
copy p "ferkidez@gmail.com"
click at [310, 33] on link "Dashboard" at bounding box center [297, 23] width 48 height 33
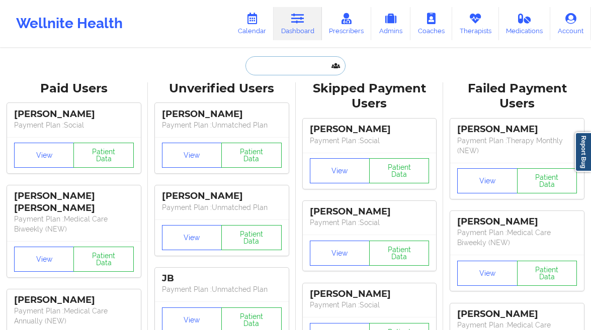
click at [273, 63] on input "text" at bounding box center [295, 65] width 100 height 19
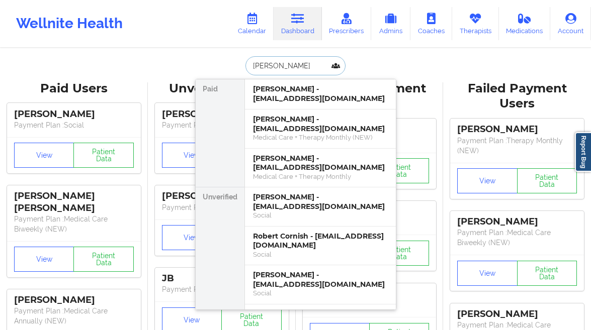
type input "cortney leat"
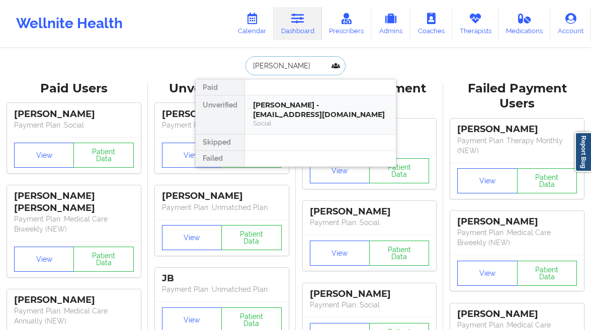
click at [277, 109] on div "Cortney Leatherwood - cortneyleatherwood@gmail.com" at bounding box center [320, 110] width 135 height 19
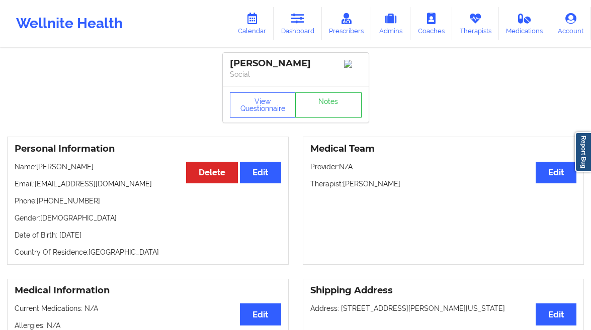
click at [263, 64] on div "Cortney Leatherwood" at bounding box center [296, 64] width 132 height 12
copy div "Cortney Leatherwood"
click at [298, 24] on link "Dashboard" at bounding box center [297, 23] width 48 height 33
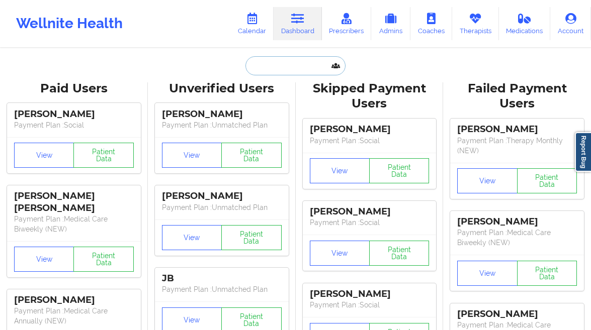
click at [251, 60] on input "text" at bounding box center [295, 65] width 100 height 19
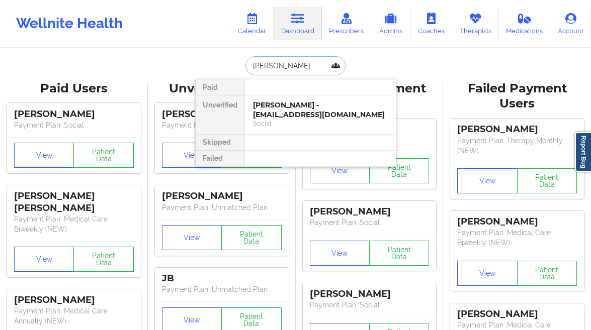
type input "stephen will"
click at [319, 114] on div "STEPHEN WILLIAMS - sw42733@gmail.com" at bounding box center [320, 110] width 135 height 19
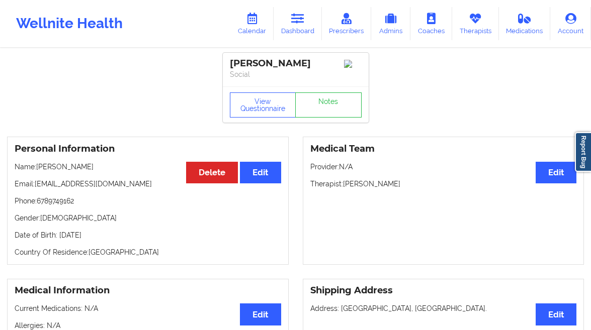
click at [259, 61] on div "STEPHEN WILLIAMS" at bounding box center [296, 64] width 132 height 12
copy div "STEPHEN WILLIAMS"
drag, startPoint x: 80, startPoint y: 201, endPoint x: 41, endPoint y: 202, distance: 39.7
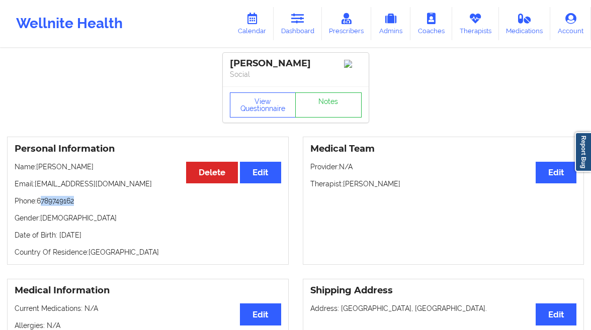
click at [41, 202] on p "Phone: 6789749162" at bounding box center [148, 201] width 266 height 10
click at [40, 204] on p "Phone: 6789749162" at bounding box center [148, 201] width 266 height 10
drag, startPoint x: 39, startPoint y: 204, endPoint x: 86, endPoint y: 208, distance: 47.5
click at [86, 206] on p "Phone: 6789749162" at bounding box center [148, 201] width 266 height 10
copy p "6789749162"
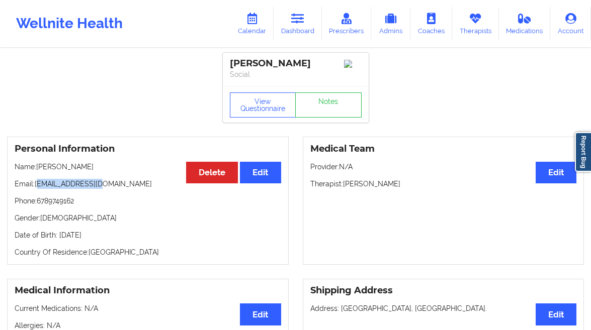
drag, startPoint x: 103, startPoint y: 184, endPoint x: 37, endPoint y: 190, distance: 66.1
click at [37, 189] on p "Email: sw42733@gmail.com" at bounding box center [148, 184] width 266 height 10
drag, startPoint x: 37, startPoint y: 189, endPoint x: 117, endPoint y: 190, distance: 79.9
click at [117, 189] on p "Email: sw42733@gmail.com" at bounding box center [148, 184] width 266 height 10
copy p "sw42733@gmail.com"
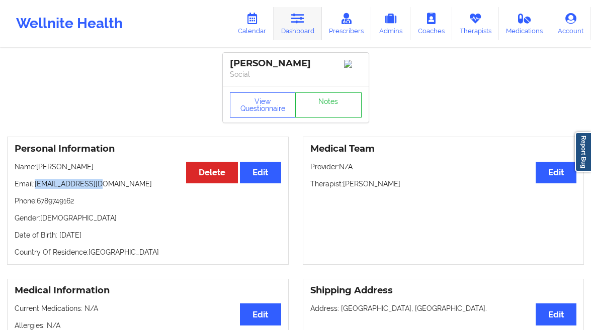
click at [303, 27] on link "Dashboard" at bounding box center [297, 23] width 48 height 33
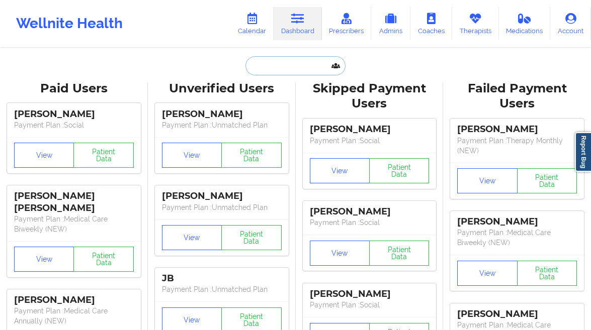
click at [279, 69] on input "text" at bounding box center [295, 65] width 100 height 19
paste input "Tinsaye Abebe"
type input "Tinsaye Abebe"
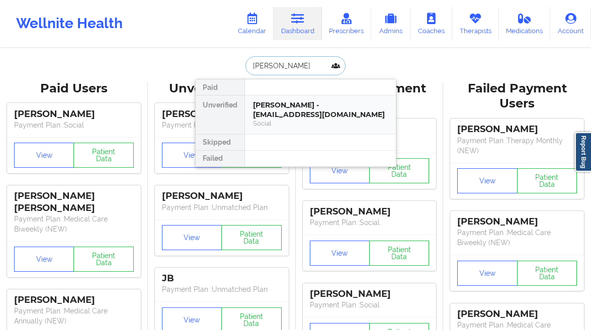
click at [286, 117] on div "Tinsaye Abebe - abebetinsaye52@gmail.com" at bounding box center [320, 110] width 135 height 19
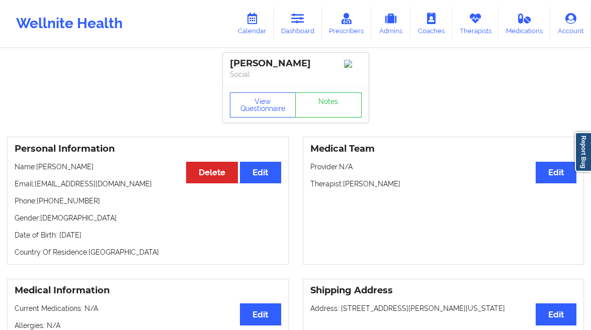
click at [252, 61] on div "Tinsaye Abebe" at bounding box center [296, 64] width 132 height 12
copy div "Tinsaye Abebe"
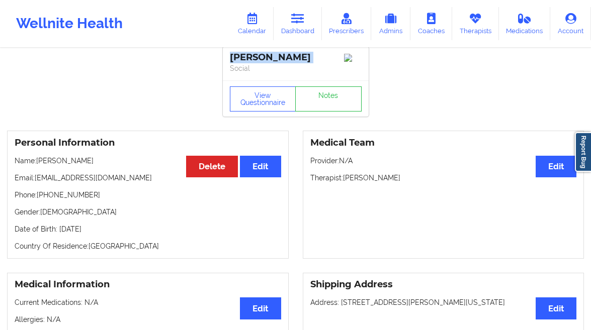
scroll to position [15, 0]
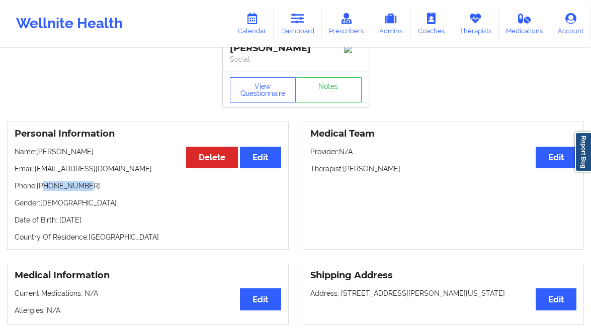
drag, startPoint x: 73, startPoint y: 189, endPoint x: 43, endPoint y: 190, distance: 29.7
click at [43, 190] on p "Phone: +16787072746" at bounding box center [148, 186] width 266 height 10
copy p "6787072746"
drag, startPoint x: 135, startPoint y: 170, endPoint x: 36, endPoint y: 176, distance: 99.2
click at [36, 174] on p "Email: abebetinsaye52@gmail.com" at bounding box center [148, 169] width 266 height 10
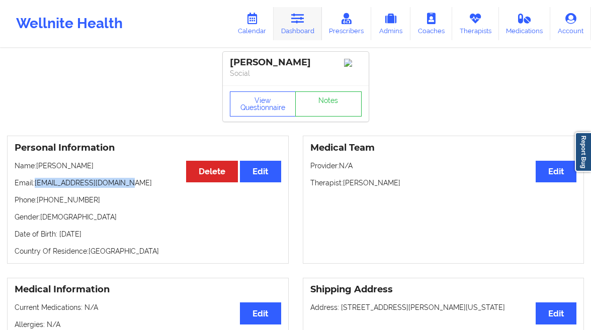
scroll to position [0, 0]
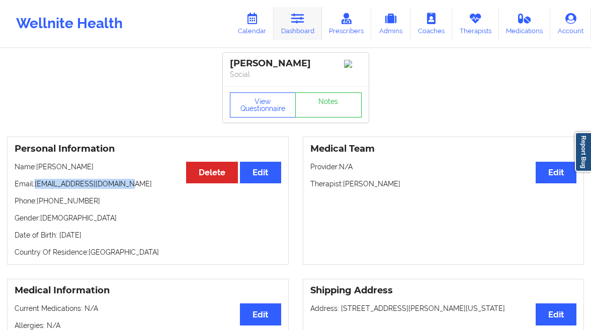
drag, startPoint x: 288, startPoint y: 24, endPoint x: 294, endPoint y: 39, distance: 16.2
click at [288, 24] on link "Dashboard" at bounding box center [297, 23] width 48 height 33
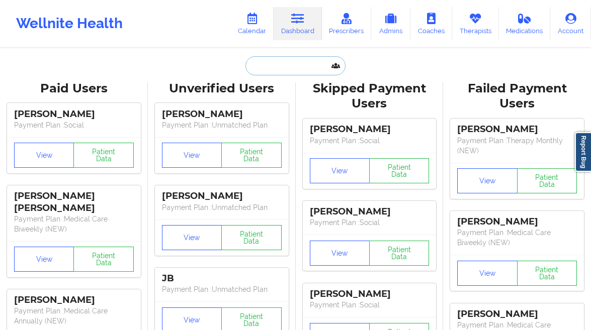
click at [303, 68] on input "text" at bounding box center [295, 65] width 100 height 19
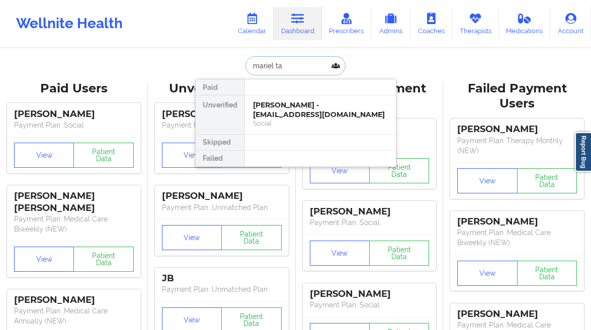
type input "mariel tal"
click at [288, 99] on div "Mariel Talmage - marielrhathaway@gmail.com Digital Practice Member (In-Network)" at bounding box center [320, 115] width 151 height 39
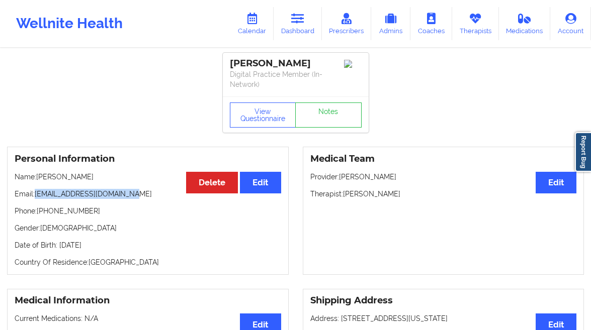
drag, startPoint x: 132, startPoint y: 192, endPoint x: 38, endPoint y: 196, distance: 94.1
click at [38, 196] on p "Email: marielrhathaway@gmail.com" at bounding box center [148, 194] width 266 height 10
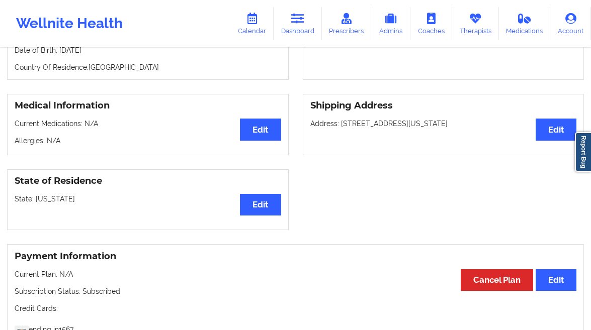
scroll to position [195, 0]
click at [293, 24] on icon at bounding box center [297, 18] width 13 height 11
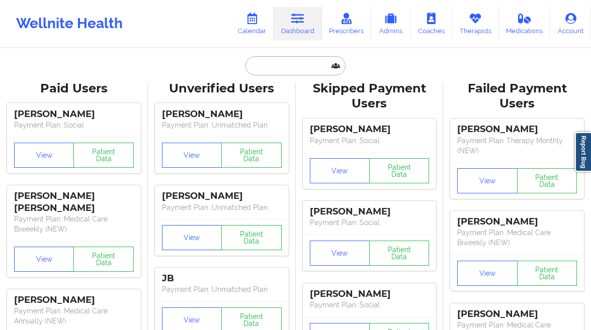
click at [273, 62] on input "text" at bounding box center [295, 65] width 100 height 19
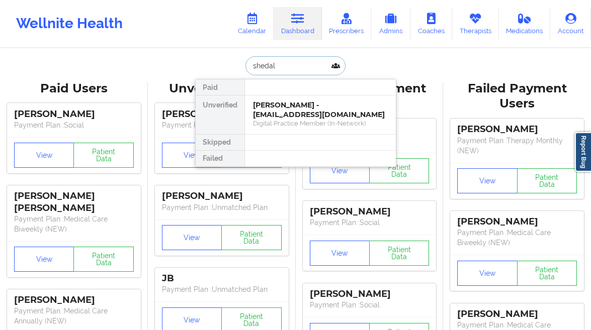
type input "shedall"
click at [287, 121] on div "Social" at bounding box center [320, 123] width 135 height 9
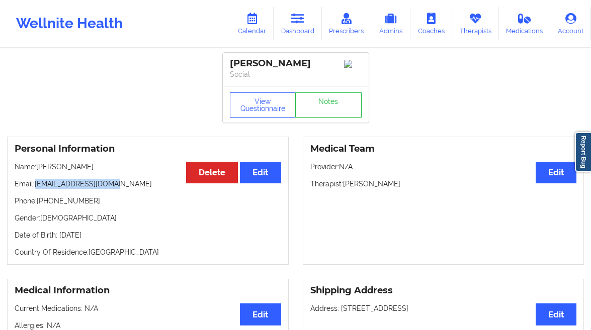
drag, startPoint x: 120, startPoint y: 186, endPoint x: 37, endPoint y: 190, distance: 83.5
click at [37, 189] on p "Email: scventour@hotmail.com" at bounding box center [148, 184] width 266 height 10
click at [307, 26] on link "Dashboard" at bounding box center [297, 23] width 48 height 33
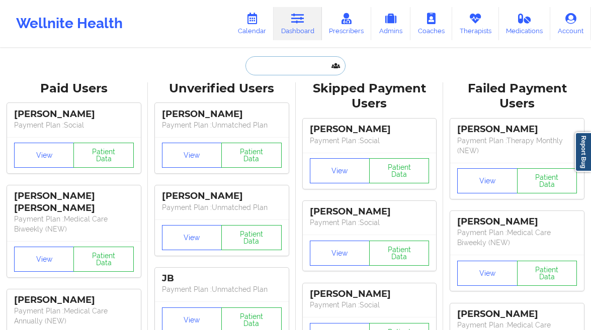
click at [275, 63] on input "text" at bounding box center [295, 65] width 100 height 19
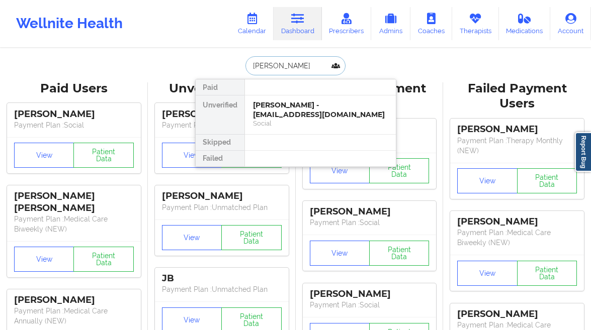
type input "caroline si"
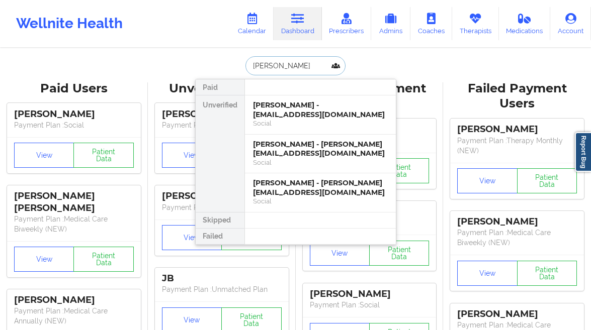
click at [306, 118] on div "Caroline Siegel - siegelcaroline89@gmail.com" at bounding box center [320, 110] width 135 height 19
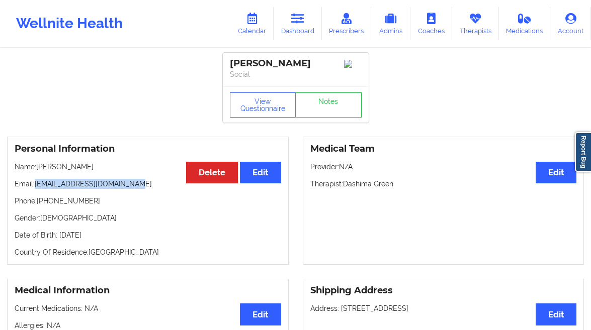
drag, startPoint x: 134, startPoint y: 187, endPoint x: 63, endPoint y: 164, distance: 74.6
click at [36, 188] on p "Email: siegelcaroline89@gmail.com" at bounding box center [148, 184] width 266 height 10
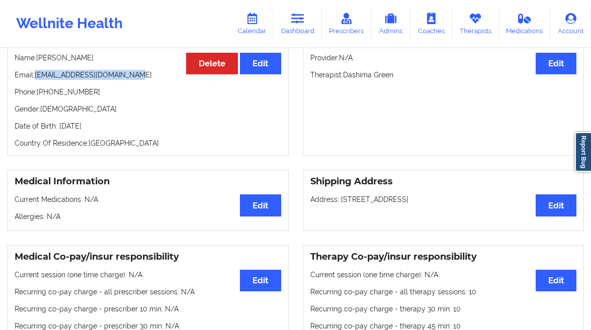
scroll to position [283, 0]
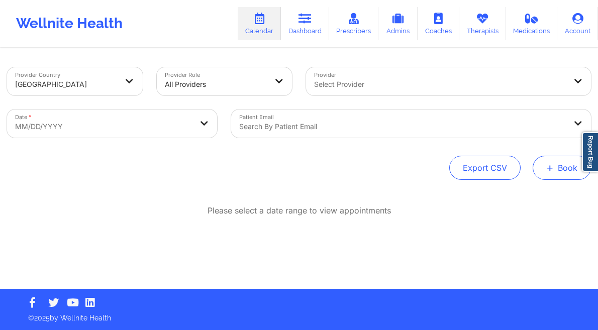
click at [555, 157] on button "+ Book" at bounding box center [562, 168] width 58 height 24
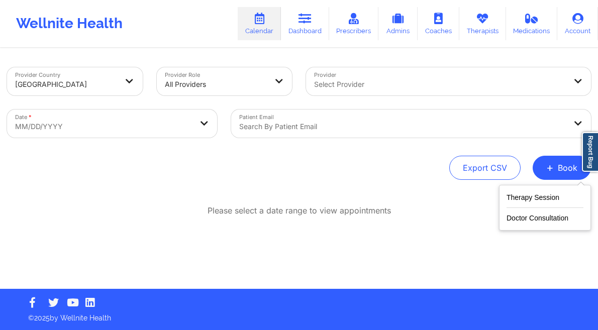
click at [544, 187] on div "Therapy Session Doctor Consultation" at bounding box center [545, 208] width 92 height 46
click at [533, 197] on button "Therapy Session" at bounding box center [545, 200] width 77 height 17
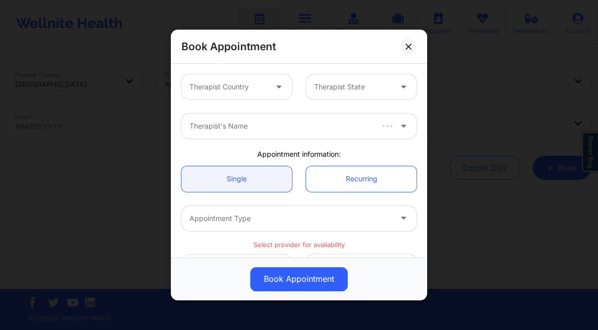
click at [249, 89] on div at bounding box center [228, 87] width 77 height 12
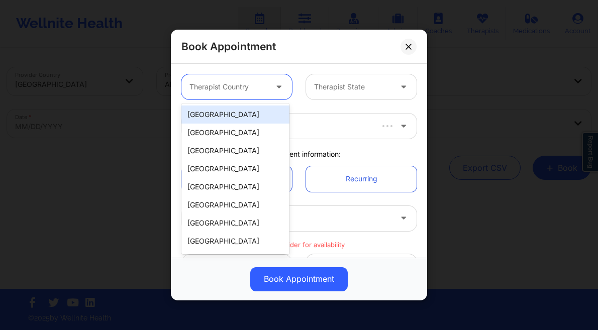
click at [240, 113] on div "[GEOGRAPHIC_DATA]" at bounding box center [235, 115] width 108 height 18
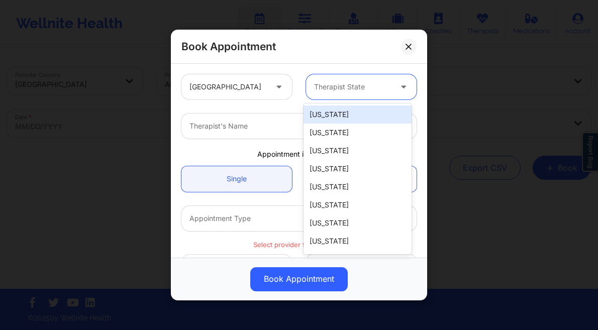
click at [330, 86] on div at bounding box center [352, 87] width 77 height 12
type input "te"
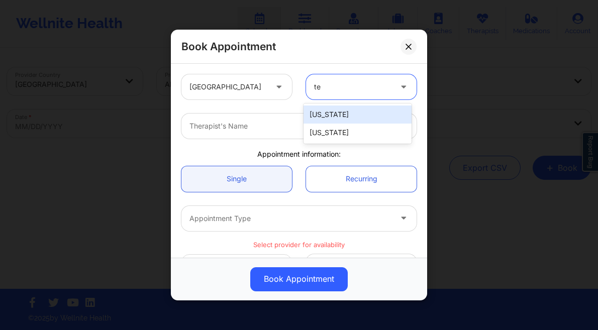
click at [323, 135] on div "[US_STATE]" at bounding box center [358, 133] width 108 height 18
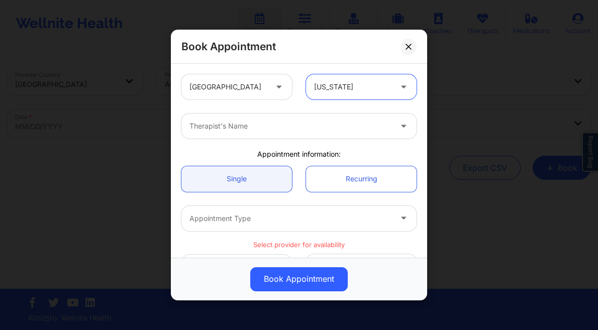
click at [267, 128] on div at bounding box center [291, 126] width 202 height 12
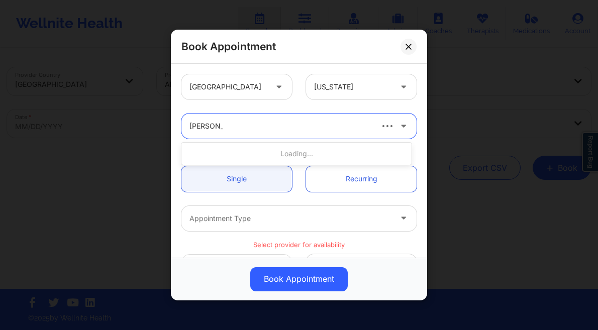
type input "[PERSON_NAME]"
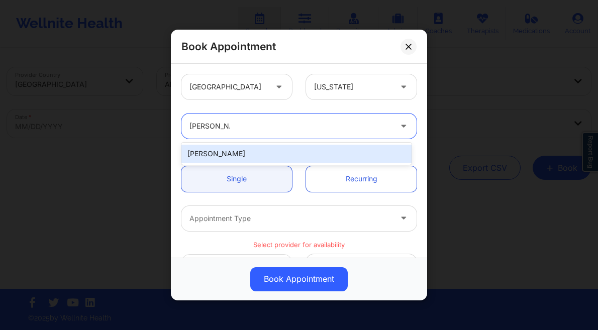
click at [289, 156] on div "[PERSON_NAME]" at bounding box center [296, 154] width 230 height 18
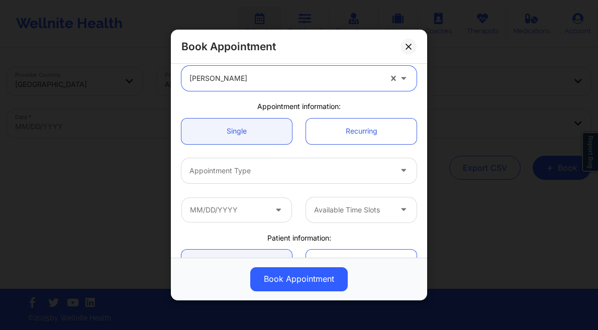
scroll to position [53, 0]
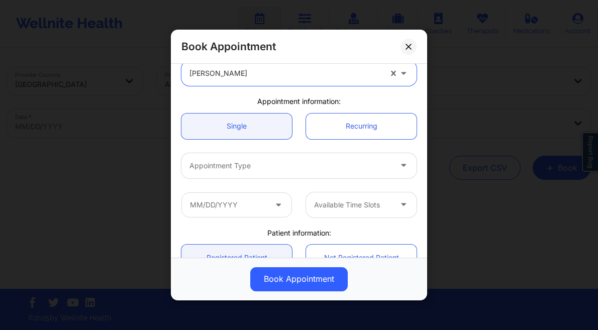
click at [270, 169] on div at bounding box center [291, 166] width 202 height 12
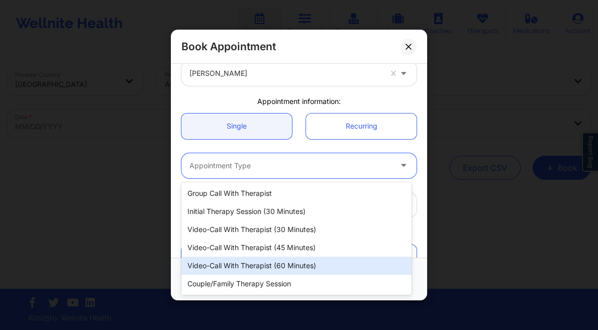
click at [277, 257] on div "Video-Call with Therapist (60 minutes)" at bounding box center [296, 266] width 230 height 18
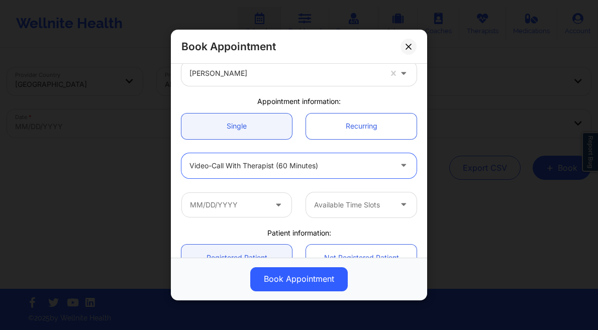
click at [262, 165] on div at bounding box center [291, 166] width 202 height 12
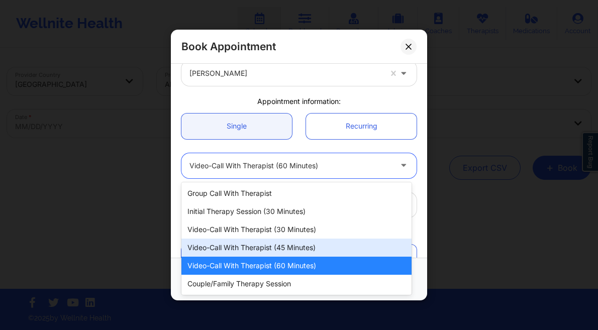
click at [290, 251] on div "Video-Call with Therapist (45 minutes)" at bounding box center [296, 248] width 230 height 18
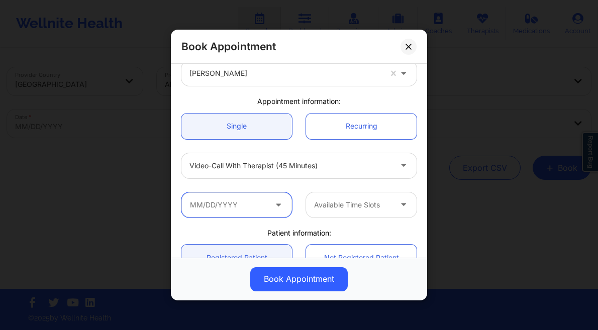
click at [222, 203] on input "text" at bounding box center [236, 205] width 111 height 25
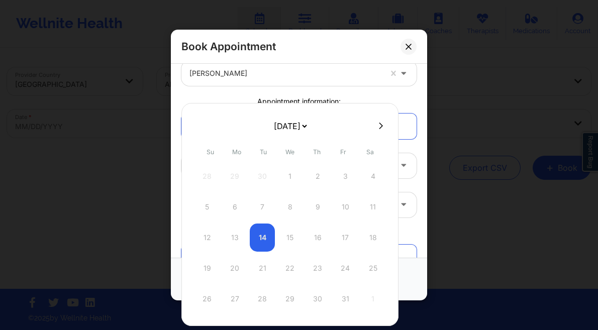
click at [284, 119] on select "[DATE] [DATE] [DATE] [DATE] [DATE] [DATE] [DATE] [DATE] [DATE] [DATE] [DATE] [D…" at bounding box center [290, 126] width 37 height 20
click at [292, 126] on select "[DATE] [DATE] [DATE] [DATE] [DATE] [DATE] [DATE] [DATE] [DATE] [DATE] [DATE] [D…" at bounding box center [290, 126] width 37 height 20
select select "2025-10"
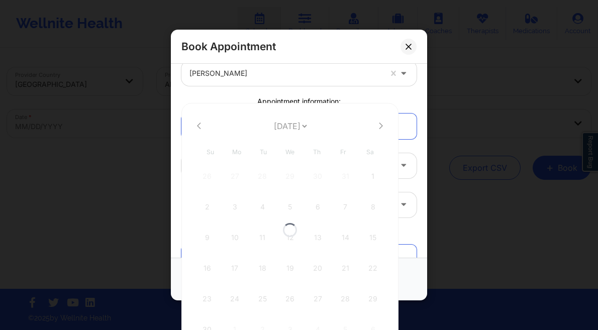
select select "2025-10"
click at [281, 124] on select "[DATE] [DATE] [DATE] [DATE] [DATE] [DATE] [DATE] [DATE] [DATE] [DATE] [DATE] [D…" at bounding box center [290, 126] width 37 height 20
select select "2025-11"
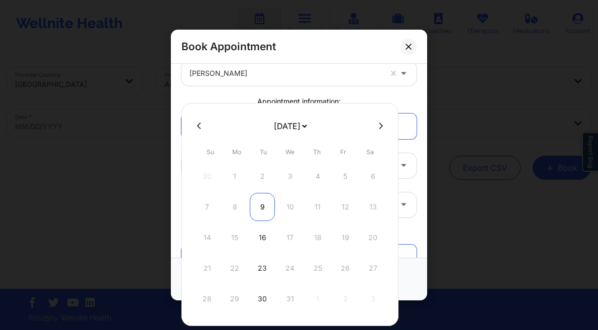
click at [261, 211] on div "9" at bounding box center [262, 207] width 25 height 28
type input "12/09/2025"
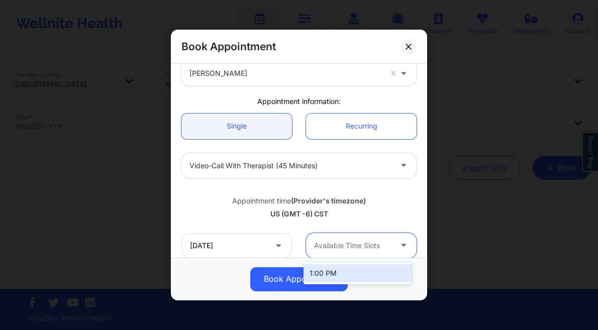
click at [368, 237] on div "Available Time Slots" at bounding box center [349, 245] width 86 height 25
click at [336, 269] on div "1:00 PM" at bounding box center [358, 273] width 108 height 18
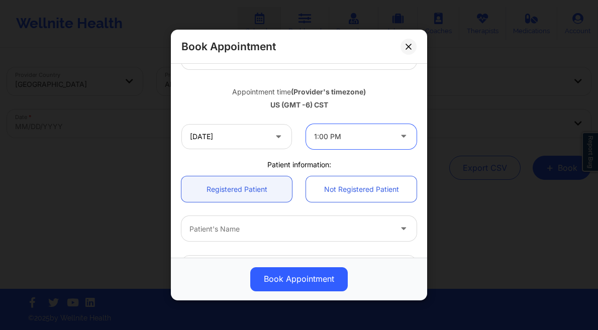
scroll to position [224, 0]
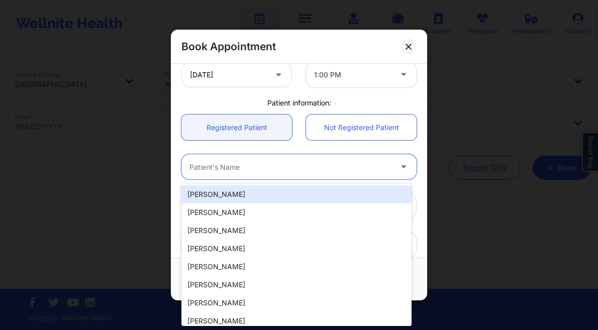
click at [239, 172] on div "Patient's Name" at bounding box center [286, 167] width 211 height 25
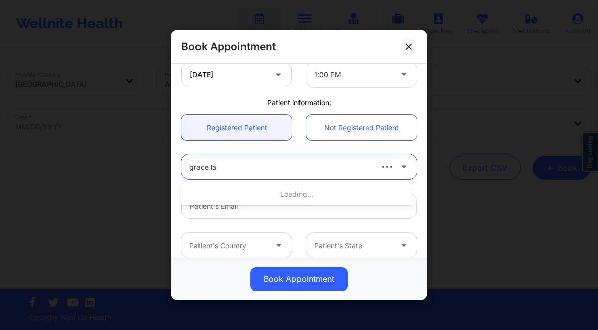
type input "[PERSON_NAME]"
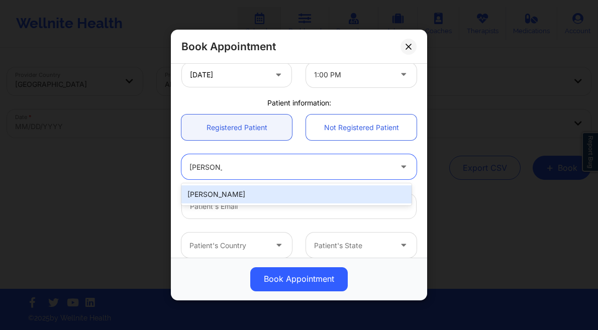
click at [250, 199] on div "[PERSON_NAME]" at bounding box center [296, 194] width 230 height 18
type input "[EMAIL_ADDRESS][DOMAIN_NAME]"
type input "[PHONE_NUMBER]"
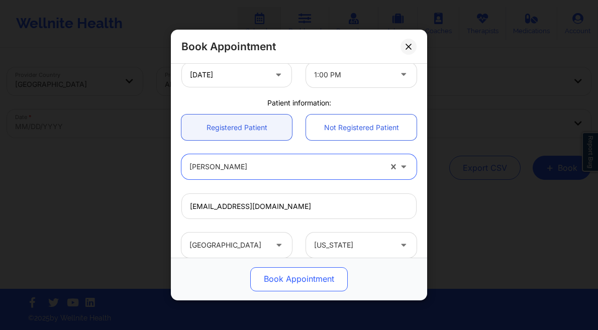
click at [299, 286] on button "Book Appointment" at bounding box center [299, 279] width 98 height 24
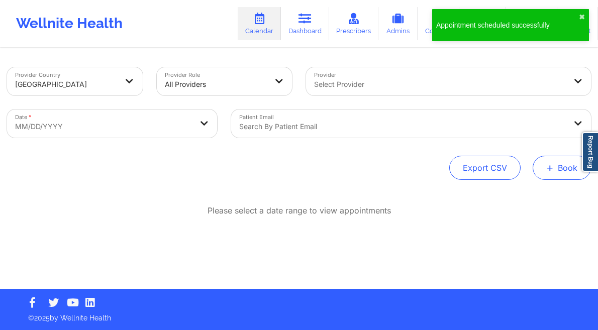
click at [542, 171] on button "+ Book" at bounding box center [562, 168] width 58 height 24
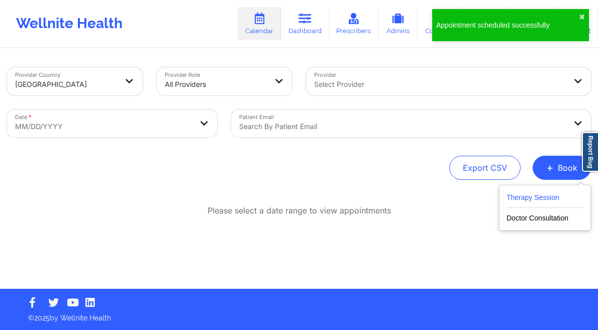
click at [534, 196] on button "Therapy Session" at bounding box center [545, 200] width 77 height 17
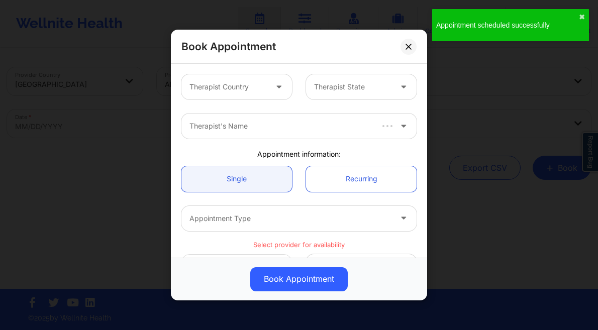
click at [240, 90] on div at bounding box center [228, 87] width 77 height 12
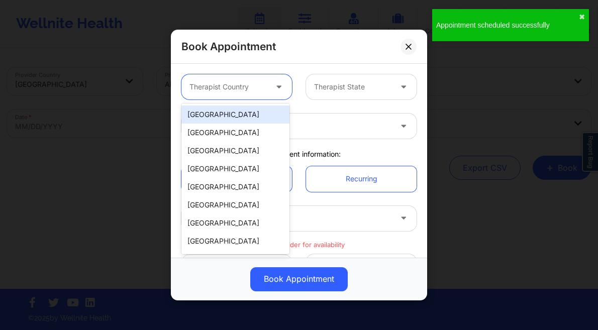
click at [221, 113] on div "[GEOGRAPHIC_DATA]" at bounding box center [235, 115] width 108 height 18
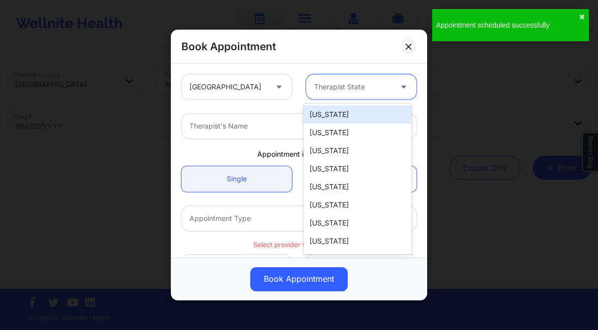
click at [344, 91] on div at bounding box center [352, 87] width 77 height 12
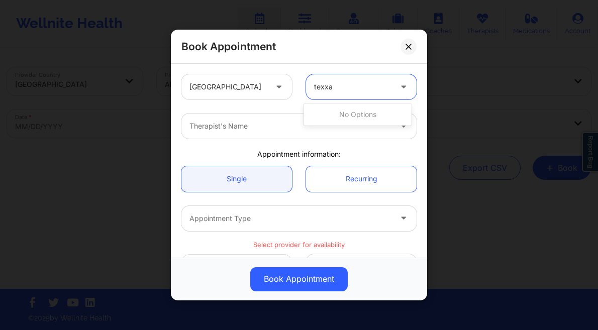
click at [343, 112] on div "No options" at bounding box center [358, 115] width 108 height 18
type input "tex"
click at [331, 112] on div "[US_STATE]" at bounding box center [358, 115] width 108 height 18
click at [263, 130] on div at bounding box center [291, 126] width 202 height 12
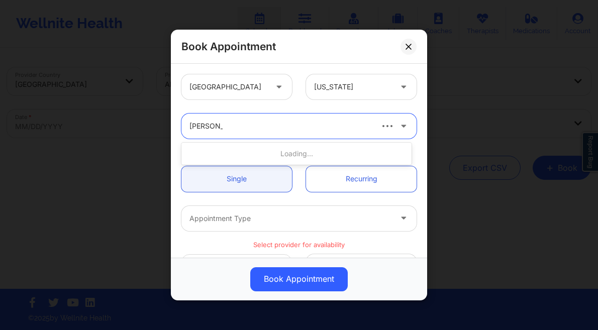
type input "[PERSON_NAME]"
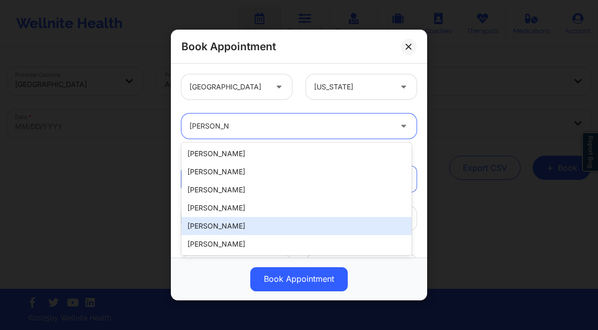
click at [249, 224] on div "[PERSON_NAME]" at bounding box center [296, 226] width 230 height 18
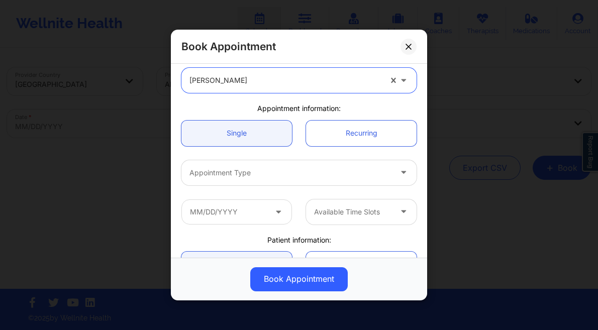
scroll to position [54, 0]
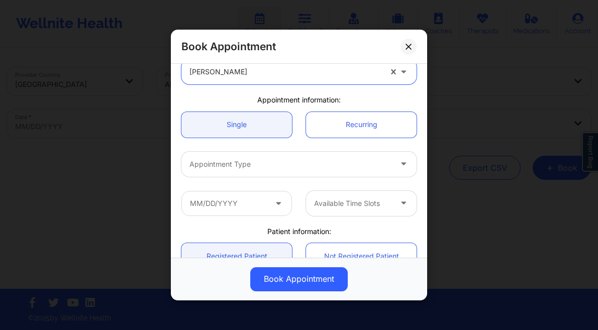
click at [261, 165] on div at bounding box center [291, 164] width 202 height 12
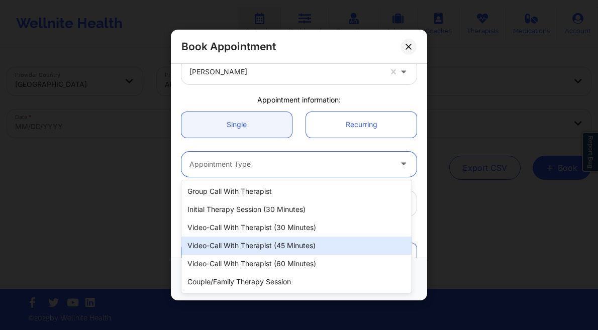
click at [279, 246] on div "Video-Call with Therapist (45 minutes)" at bounding box center [296, 246] width 230 height 18
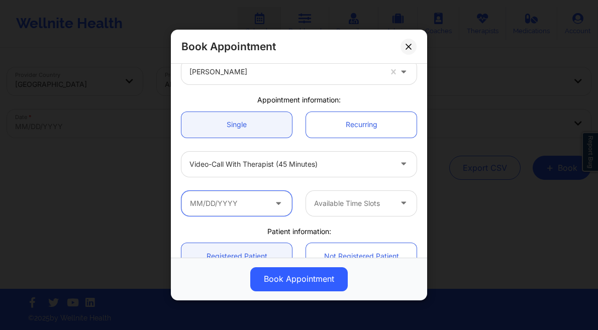
click at [219, 201] on input "text" at bounding box center [236, 203] width 111 height 25
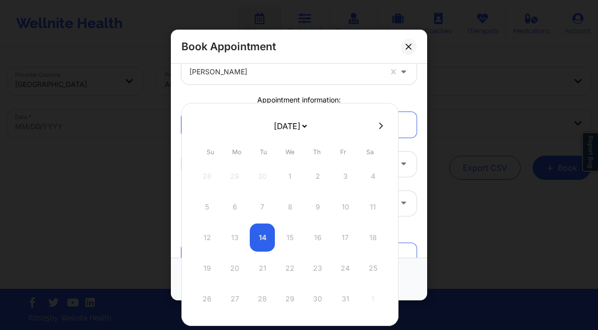
click at [304, 128] on select "[DATE] [DATE] [DATE] [DATE] [DATE] [DATE] [DATE] [DATE] [DATE] [DATE] [DATE] [D…" at bounding box center [290, 126] width 37 height 20
select select "2025-11"
click at [263, 245] on div "16" at bounding box center [262, 238] width 25 height 28
type input "12/16/2025"
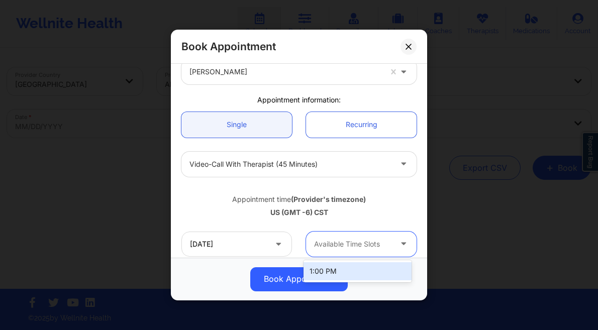
click at [373, 243] on div at bounding box center [352, 244] width 77 height 12
click at [341, 262] on div "1:00 PM" at bounding box center [358, 271] width 108 height 22
click at [337, 268] on div "1:00 PM" at bounding box center [358, 271] width 108 height 18
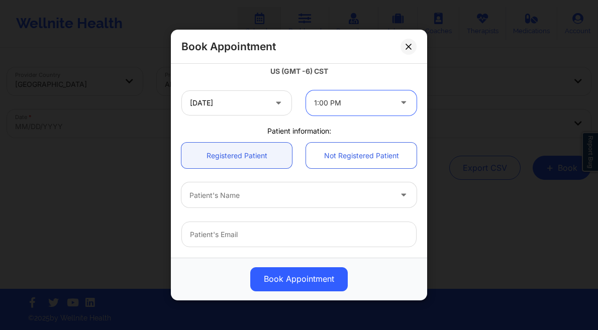
scroll to position [220, 0]
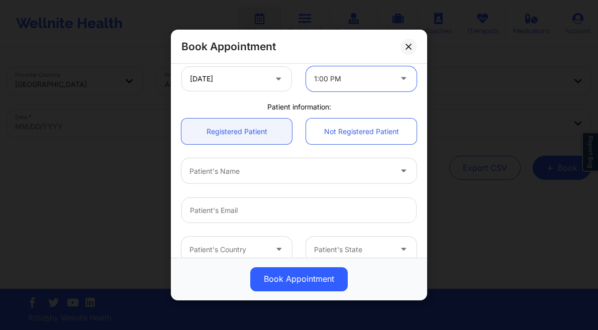
click at [236, 159] on div "Patient's Name" at bounding box center [286, 171] width 211 height 25
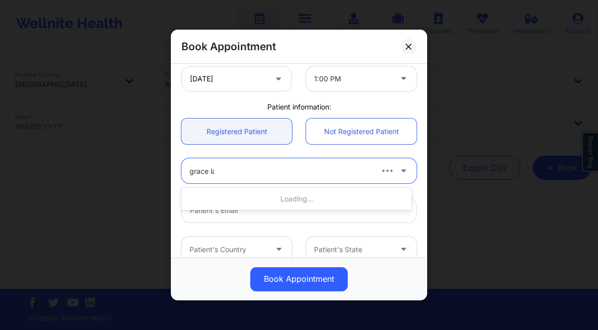
type input "[PERSON_NAME]"
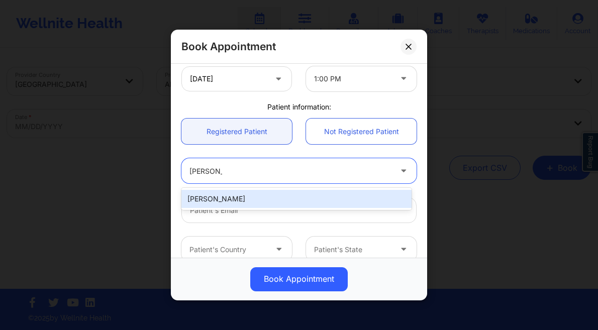
click at [250, 200] on div "[PERSON_NAME]" at bounding box center [296, 199] width 230 height 18
type input "[EMAIL_ADDRESS][DOMAIN_NAME]"
type input "[PHONE_NUMBER]"
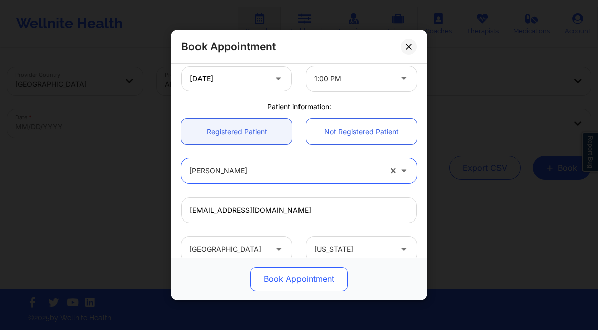
click at [328, 281] on button "Book Appointment" at bounding box center [299, 279] width 98 height 24
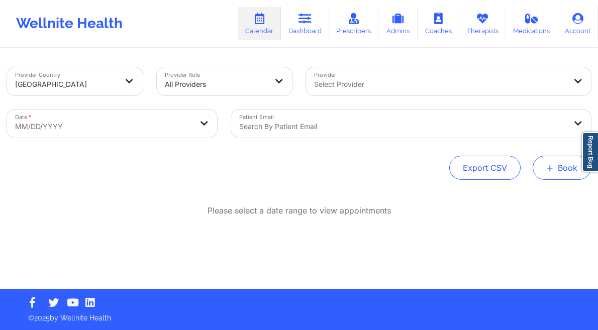
click at [554, 169] on button "+ Book" at bounding box center [562, 168] width 58 height 24
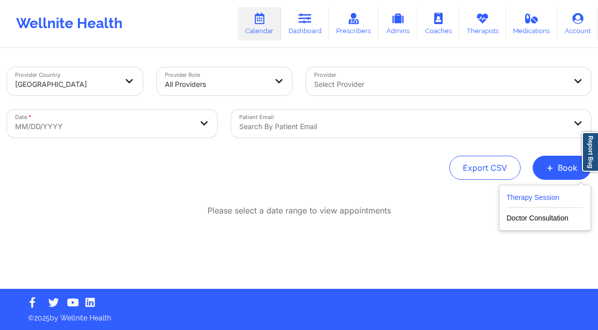
click at [531, 195] on button "Therapy Session" at bounding box center [545, 200] width 77 height 17
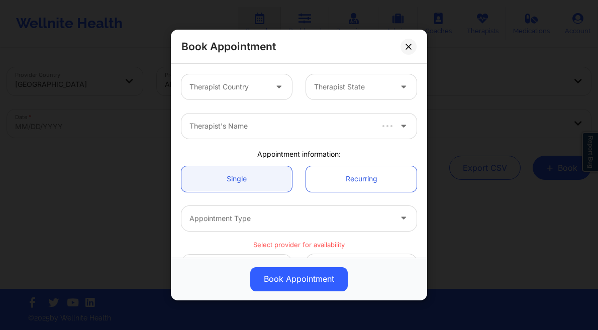
click at [235, 84] on div at bounding box center [228, 87] width 77 height 12
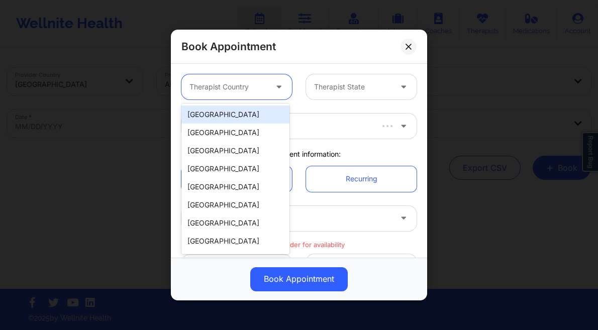
click at [230, 115] on div "[GEOGRAPHIC_DATA]" at bounding box center [235, 115] width 108 height 18
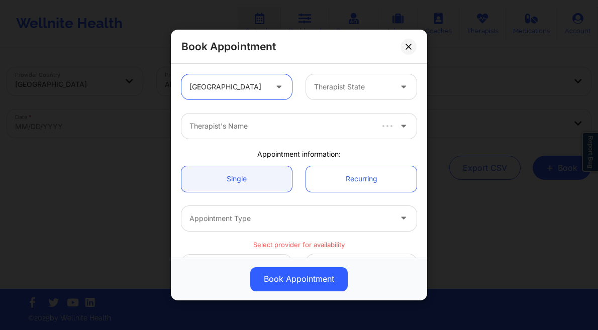
click at [327, 86] on div at bounding box center [352, 87] width 77 height 12
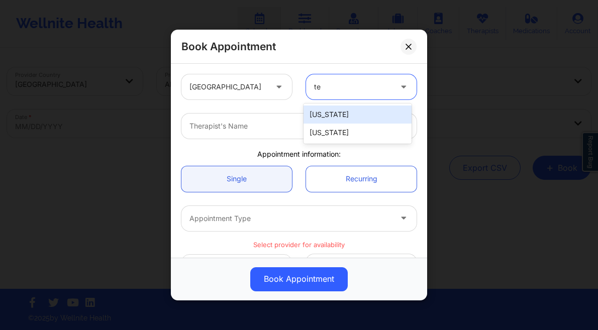
type input "tex"
click at [336, 116] on div "[US_STATE]" at bounding box center [358, 115] width 108 height 18
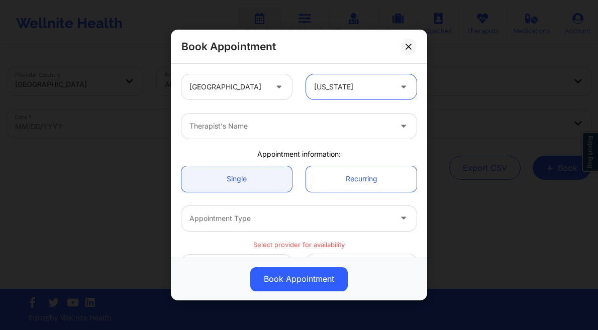
click at [276, 125] on div at bounding box center [291, 126] width 202 height 12
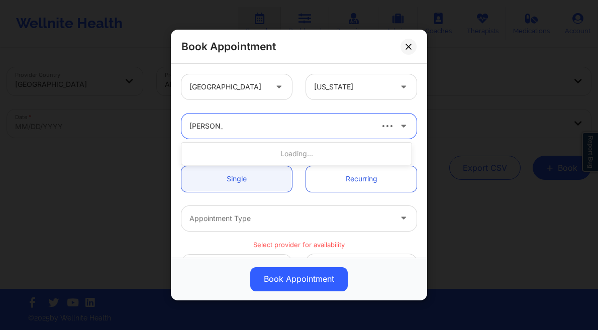
type input "[PERSON_NAME]"
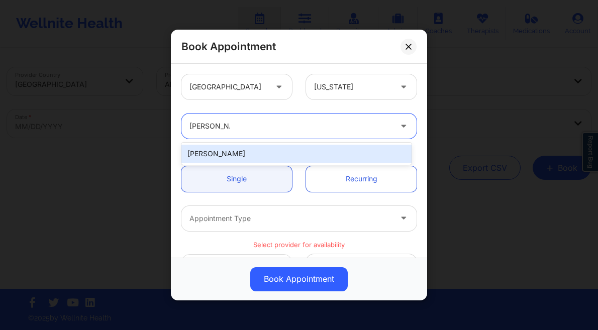
click at [316, 152] on div "[PERSON_NAME]" at bounding box center [296, 154] width 230 height 18
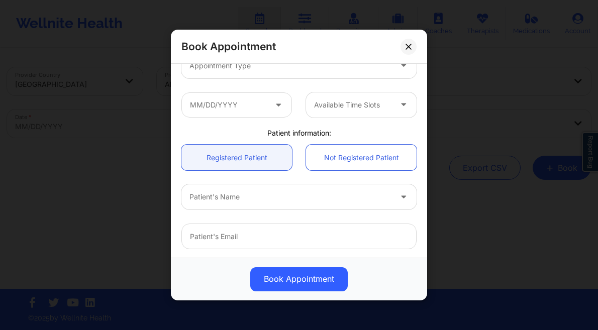
scroll to position [143, 0]
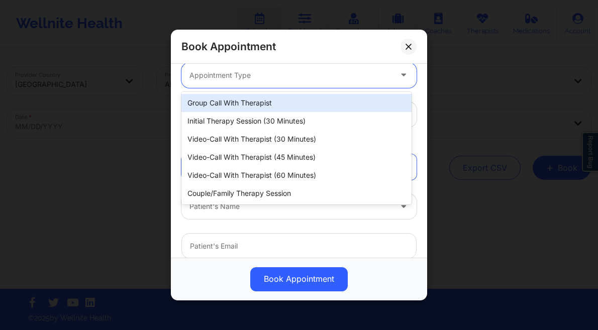
click at [257, 81] on div "Appointment Type" at bounding box center [286, 75] width 211 height 25
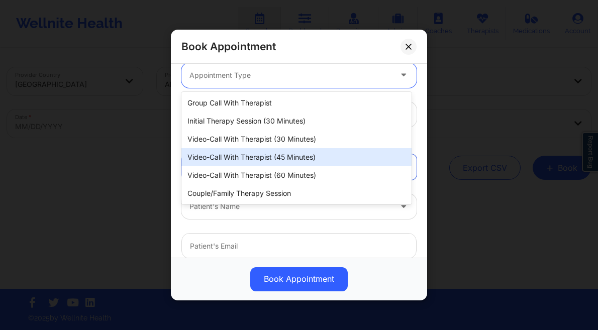
click at [282, 162] on div "Video-Call with Therapist (45 minutes)" at bounding box center [296, 157] width 230 height 18
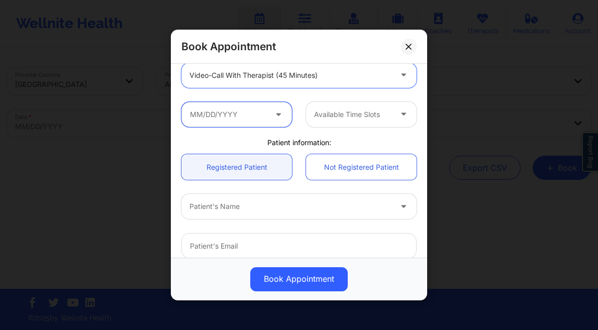
click at [258, 114] on input "text" at bounding box center [236, 114] width 111 height 25
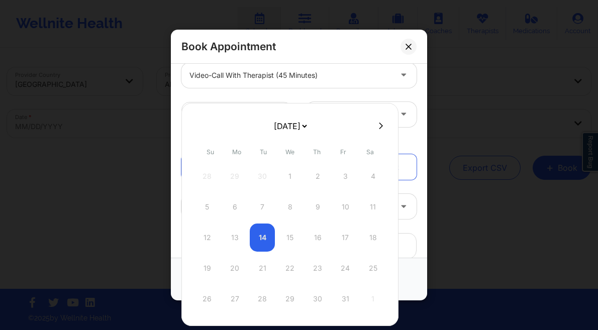
click at [309, 129] on select "[DATE] [DATE] [DATE] [DATE] [DATE] [DATE] [DATE] [DATE] [DATE] [DATE] [DATE] [D…" at bounding box center [290, 126] width 37 height 20
select select "2025-10"
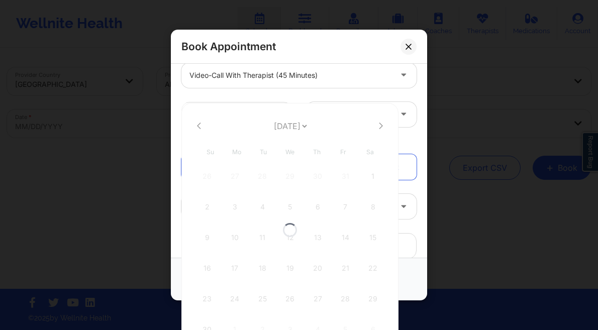
click at [273, 121] on div at bounding box center [289, 230] width 217 height 254
select select "2025-10"
select select "2025-11"
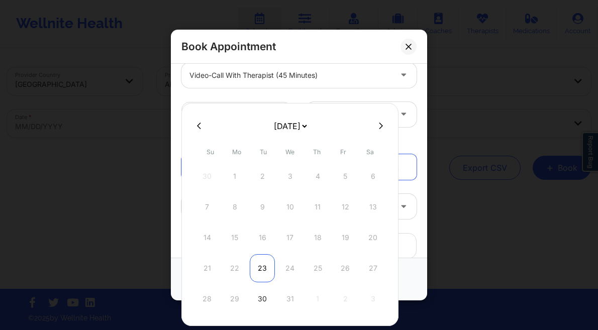
click at [258, 270] on div "23" at bounding box center [262, 268] width 25 height 28
type input "12/23/2025"
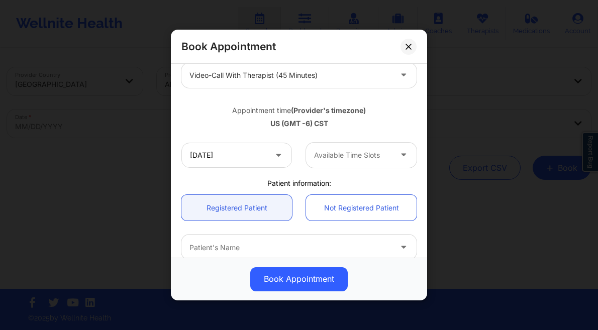
click at [356, 159] on div at bounding box center [352, 155] width 77 height 12
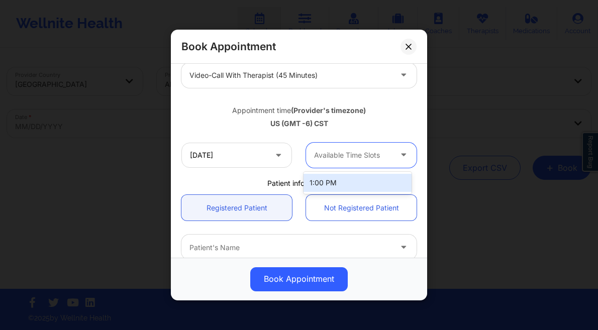
click at [336, 182] on div "1:00 PM" at bounding box center [358, 183] width 108 height 18
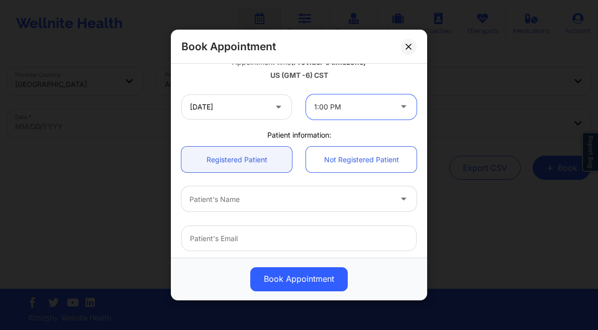
scroll to position [234, 0]
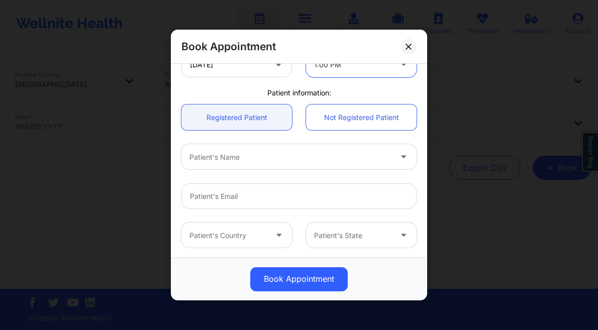
click at [246, 154] on div at bounding box center [291, 157] width 202 height 12
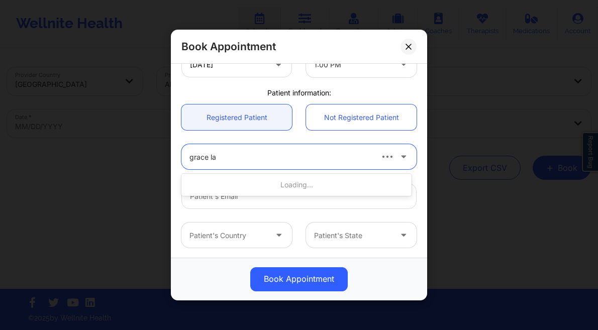
type input "[PERSON_NAME]"
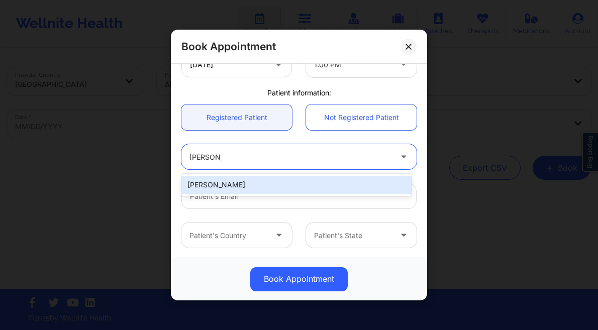
click at [247, 186] on div "[PERSON_NAME]" at bounding box center [296, 185] width 230 height 18
type input "[EMAIL_ADDRESS][DOMAIN_NAME]"
type input "[PHONE_NUMBER]"
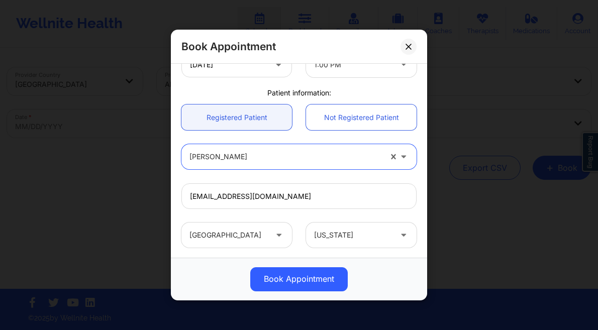
click at [311, 275] on button "Book Appointment" at bounding box center [299, 279] width 98 height 24
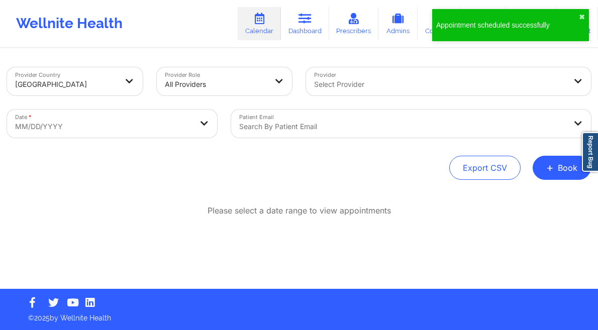
click at [559, 171] on button "+ Book" at bounding box center [562, 168] width 58 height 24
click at [521, 196] on button "Therapy Session" at bounding box center [545, 200] width 77 height 17
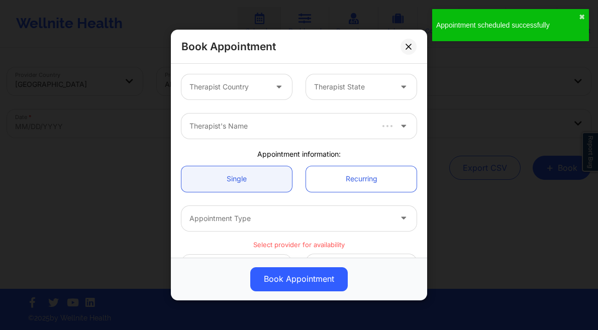
click at [248, 86] on div at bounding box center [228, 87] width 77 height 12
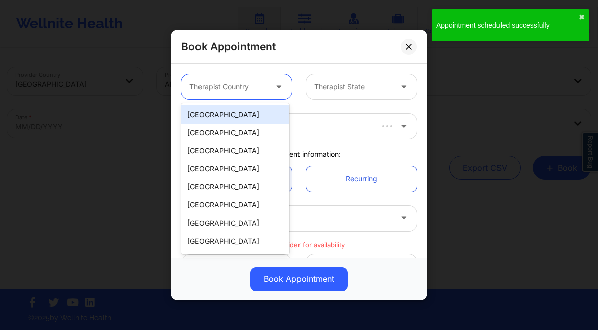
click at [233, 109] on div "[GEOGRAPHIC_DATA]" at bounding box center [235, 115] width 108 height 18
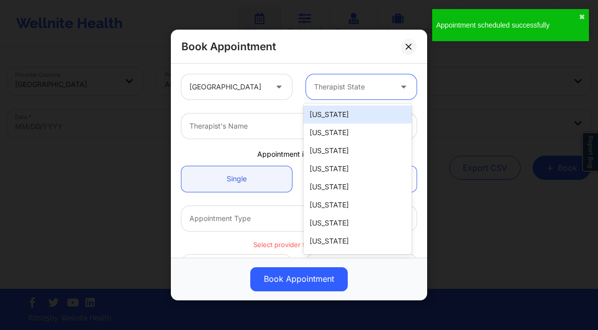
click at [339, 84] on div at bounding box center [352, 87] width 77 height 12
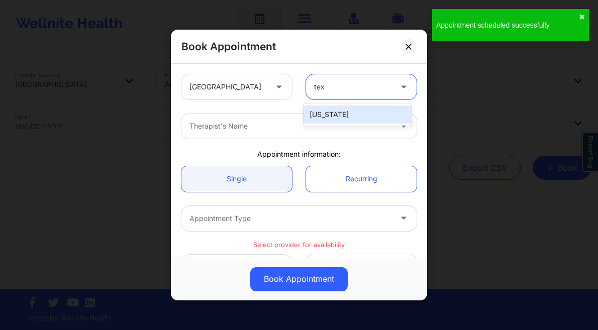
type input "texa"
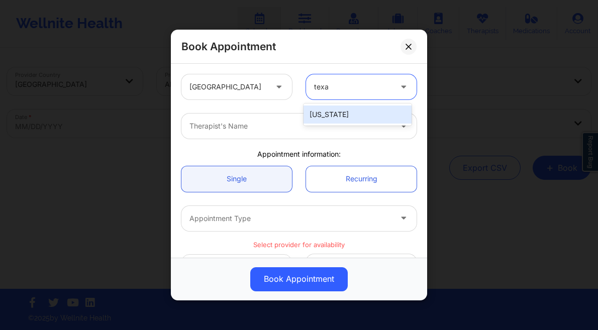
click at [341, 113] on div "[US_STATE]" at bounding box center [358, 115] width 108 height 18
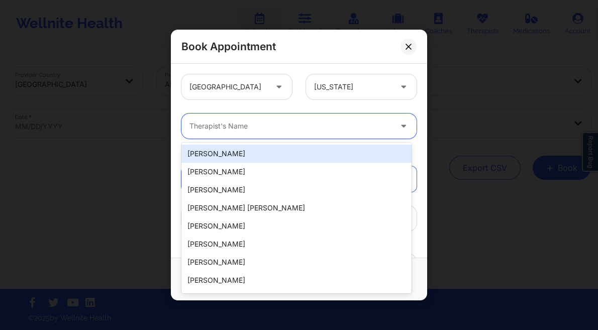
click at [248, 130] on div at bounding box center [291, 126] width 202 height 12
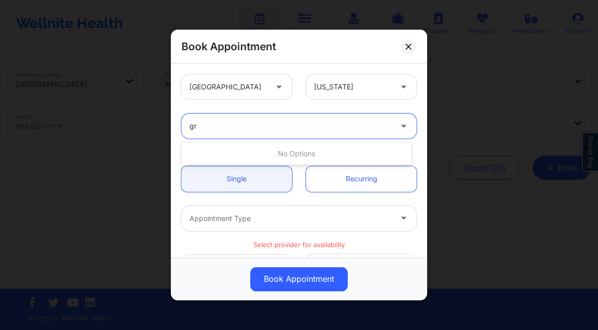
type input "g"
type input "[PERSON_NAME]"
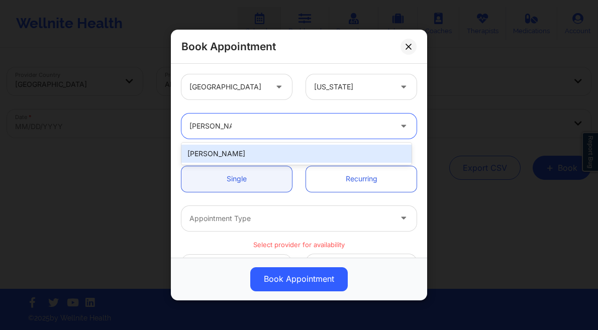
click at [251, 147] on div "[PERSON_NAME]" at bounding box center [296, 154] width 230 height 18
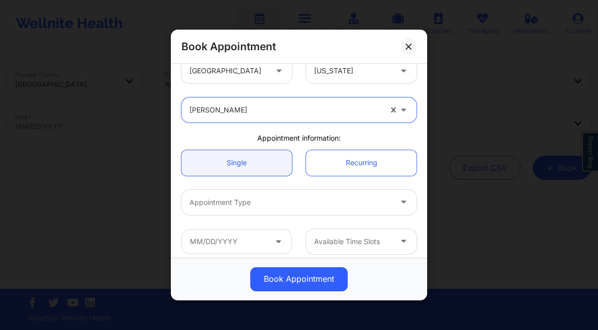
scroll to position [17, 0]
drag, startPoint x: 252, startPoint y: 207, endPoint x: 259, endPoint y: 202, distance: 8.2
click at [252, 207] on div at bounding box center [291, 202] width 202 height 12
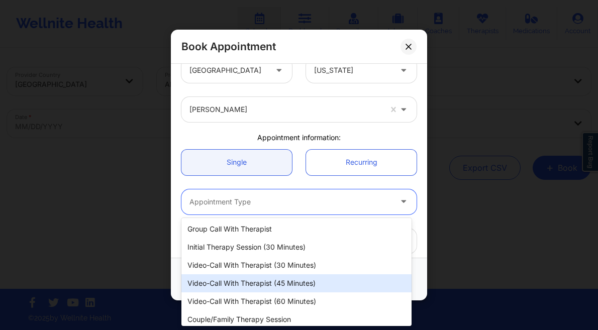
click at [263, 279] on div "Video-Call with Therapist (45 minutes)" at bounding box center [296, 283] width 230 height 18
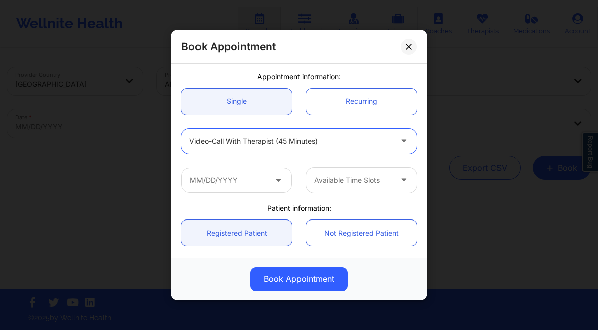
scroll to position [79, 0]
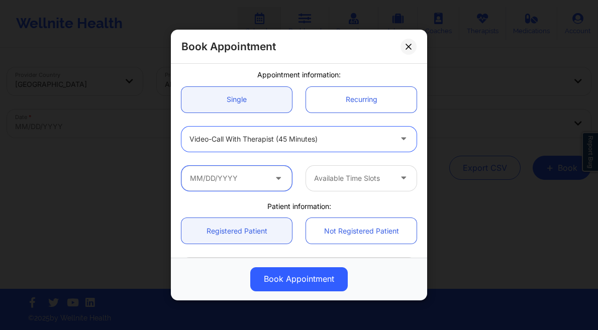
click at [253, 176] on input "text" at bounding box center [236, 178] width 111 height 25
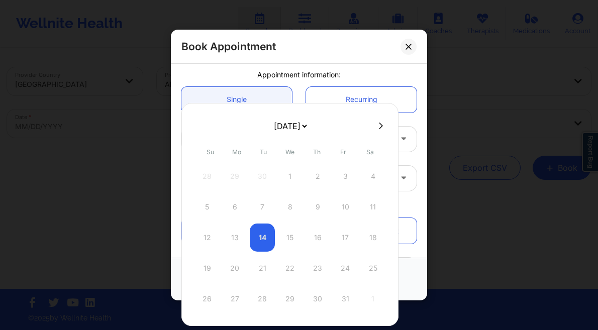
click at [272, 116] on select "[DATE] [DATE] [DATE] [DATE] [DATE] [DATE] [DATE] [DATE] [DATE] [DATE] [DATE] [D…" at bounding box center [290, 126] width 37 height 20
click at [288, 129] on select "[DATE] [DATE] [DATE] [DATE] [DATE] [DATE] [DATE] [DATE] [DATE] [DATE] [DATE] [D…" at bounding box center [290, 126] width 37 height 20
select select "2025-11"
click at [261, 301] on div "30" at bounding box center [262, 299] width 25 height 28
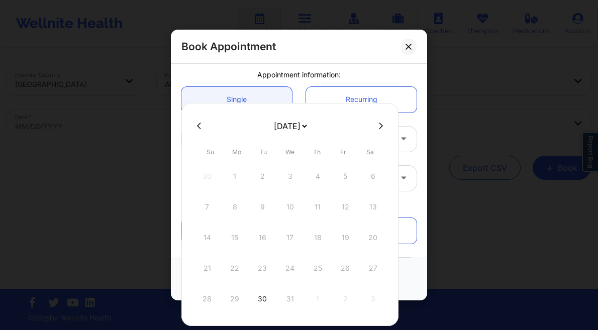
type input "12/30/2025"
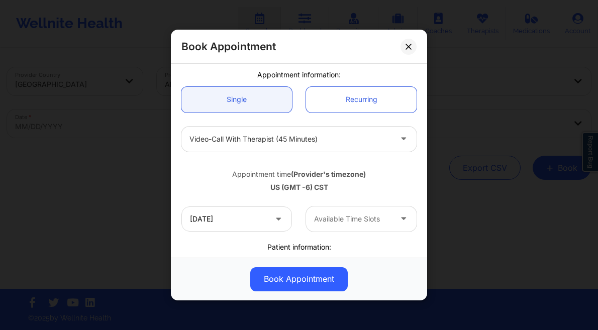
click at [371, 220] on div at bounding box center [352, 219] width 77 height 12
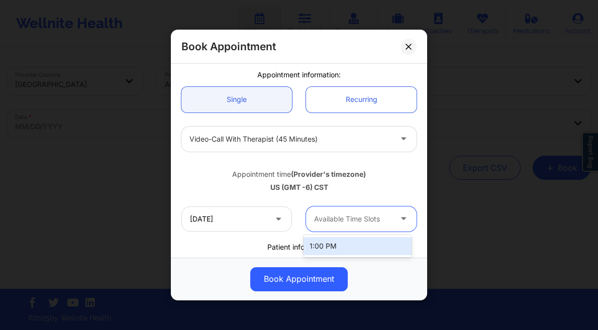
click at [347, 247] on div "1:00 PM" at bounding box center [358, 246] width 108 height 18
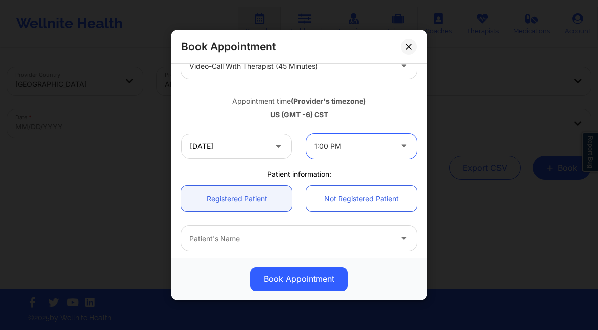
scroll to position [183, 0]
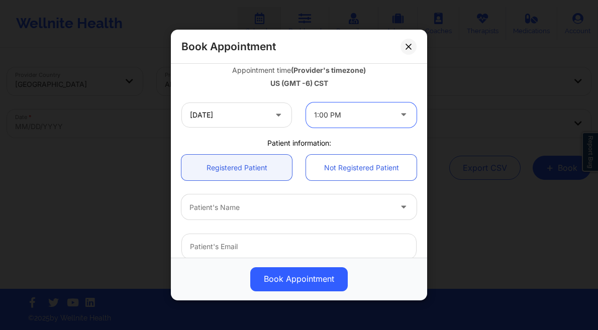
click at [231, 203] on div at bounding box center [291, 208] width 202 height 12
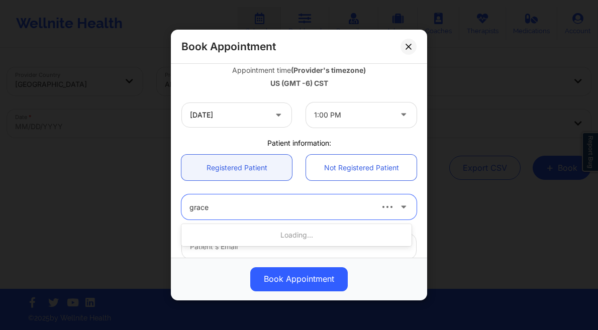
type input "grace l"
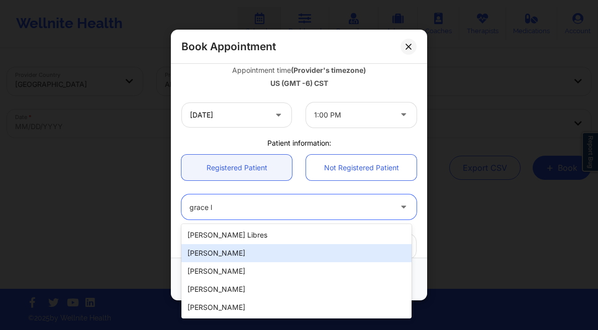
click at [232, 270] on div "[PERSON_NAME]" at bounding box center [296, 271] width 230 height 18
type input "[EMAIL_ADDRESS][DOMAIN_NAME]"
type input "[PHONE_NUMBER]"
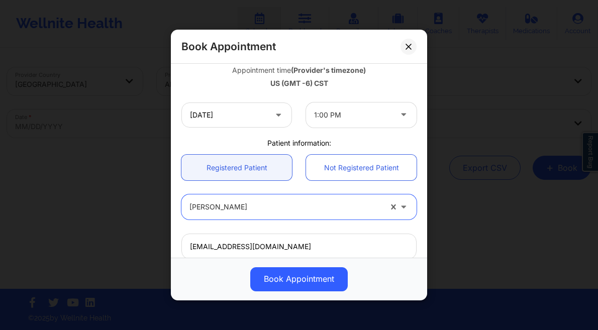
click at [308, 291] on button "Book Appointment" at bounding box center [299, 279] width 98 height 24
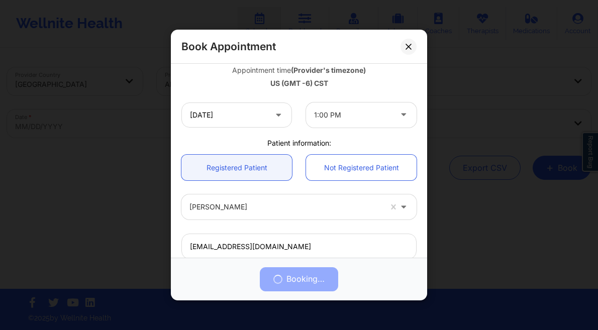
click at [312, 277] on div "Booking…" at bounding box center [299, 279] width 242 height 24
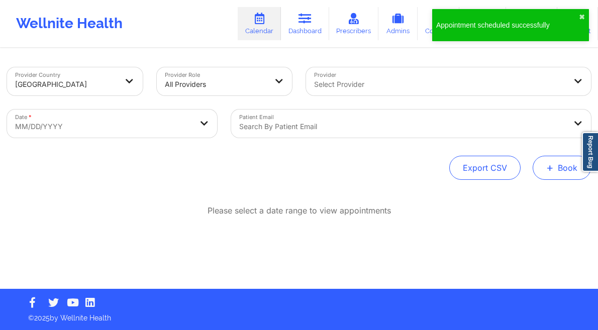
drag, startPoint x: 550, startPoint y: 159, endPoint x: 546, endPoint y: 165, distance: 6.8
click at [549, 160] on button "+ Book" at bounding box center [562, 168] width 58 height 24
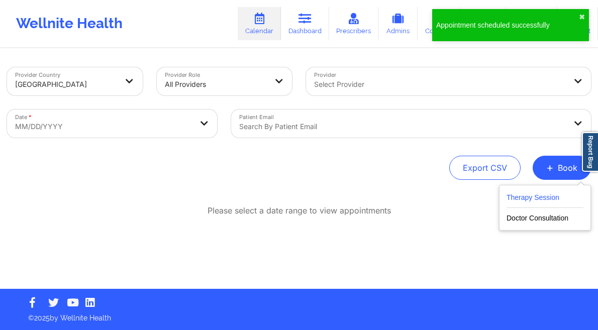
click at [511, 199] on button "Therapy Session" at bounding box center [545, 200] width 77 height 17
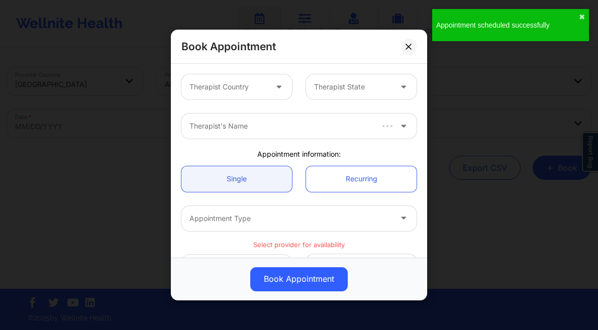
click at [227, 91] on div at bounding box center [228, 87] width 77 height 12
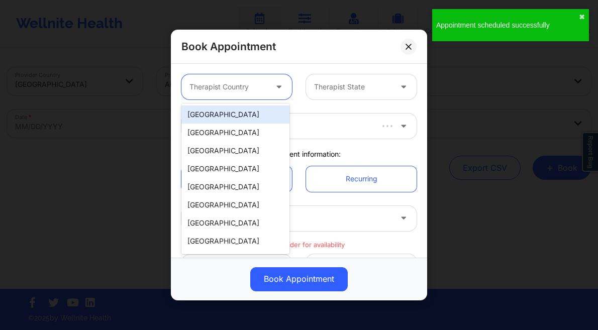
click at [220, 109] on div "[GEOGRAPHIC_DATA]" at bounding box center [235, 115] width 108 height 18
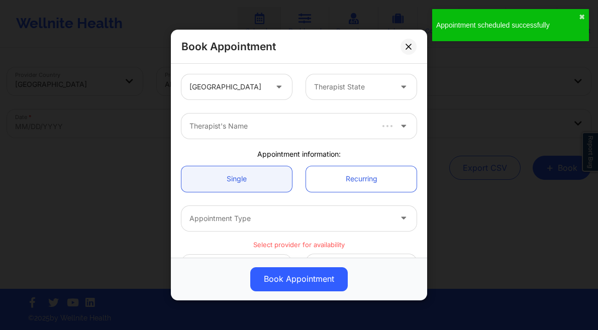
click at [301, 89] on div "Therapist State" at bounding box center [361, 86] width 125 height 25
click at [340, 86] on div at bounding box center [352, 87] width 77 height 12
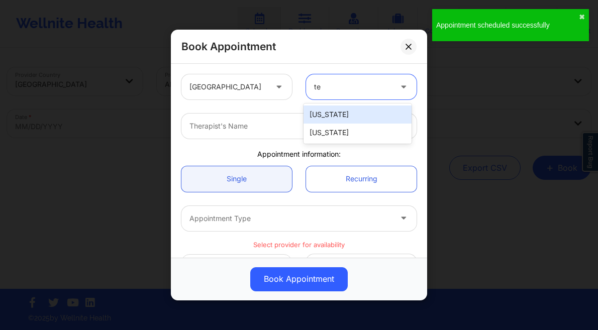
type input "tex"
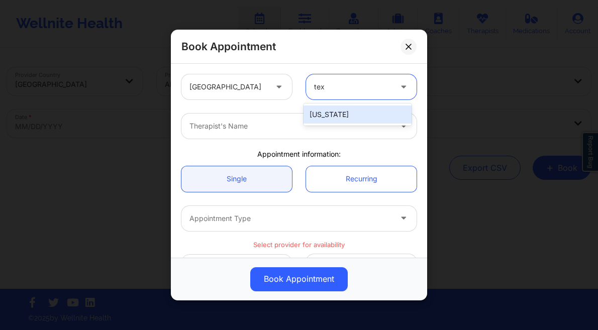
click at [345, 118] on div "[US_STATE]" at bounding box center [358, 115] width 108 height 18
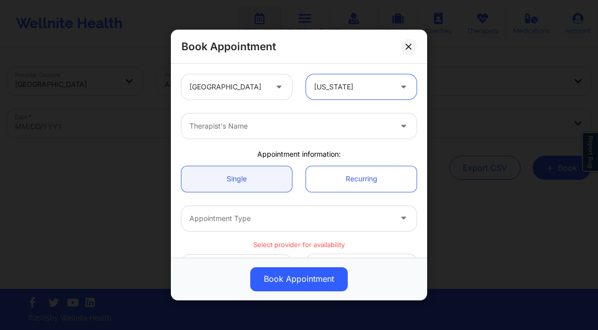
click at [282, 124] on div at bounding box center [291, 126] width 202 height 12
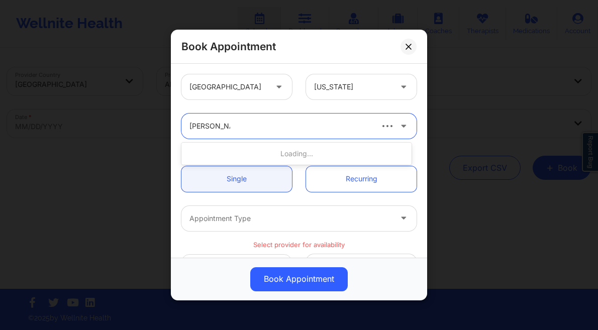
type input "[PERSON_NAME]"
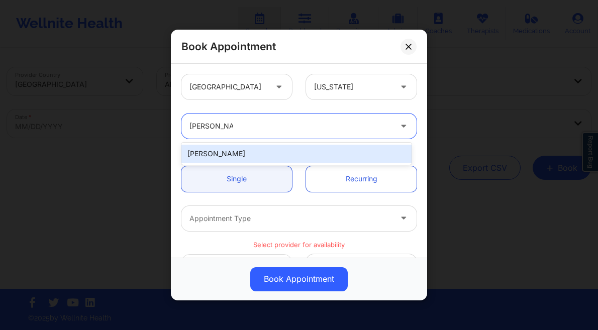
click at [260, 152] on div "[PERSON_NAME]" at bounding box center [296, 154] width 230 height 18
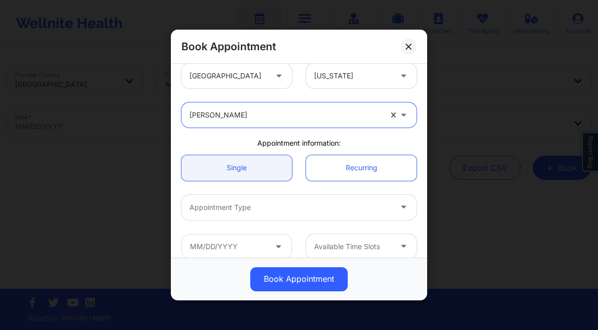
scroll to position [57, 0]
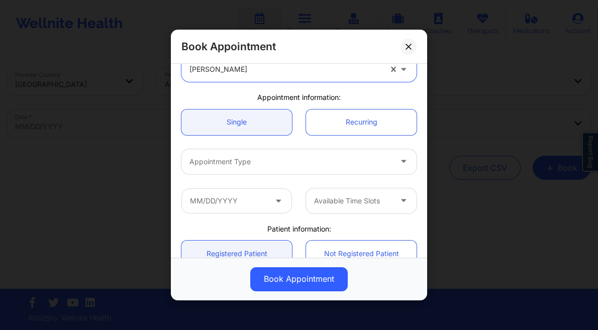
click at [276, 161] on div at bounding box center [291, 162] width 202 height 12
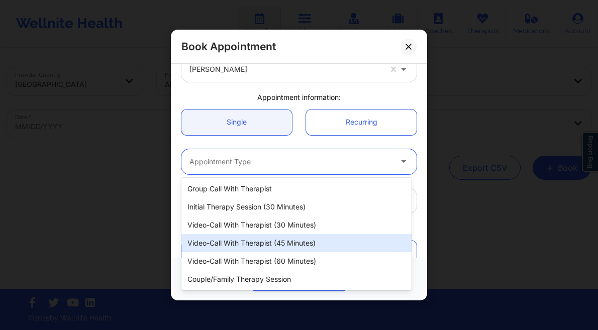
click at [263, 239] on div "Video-Call with Therapist (45 minutes)" at bounding box center [296, 243] width 230 height 18
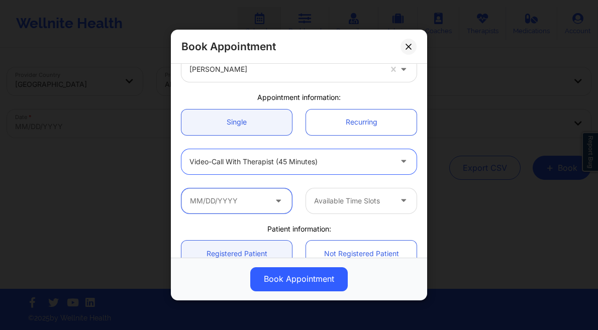
click at [238, 200] on input "text" at bounding box center [236, 200] width 111 height 25
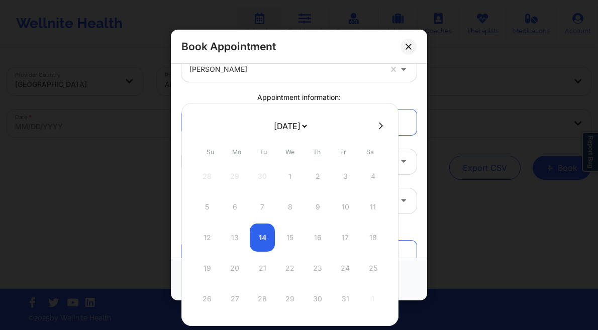
click at [300, 126] on select "[DATE] [DATE] [DATE] [DATE] [DATE] [DATE] [DATE] [DATE] [DATE] [DATE] [DATE] [D…" at bounding box center [290, 126] width 37 height 20
select select "2026-0"
click at [256, 212] on div "6" at bounding box center [262, 207] width 25 height 28
type input "01/06/2026"
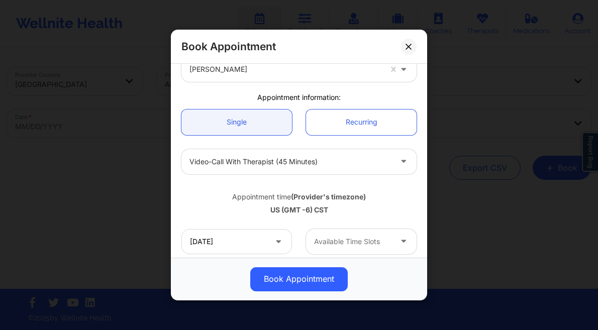
click at [371, 240] on div at bounding box center [352, 242] width 77 height 12
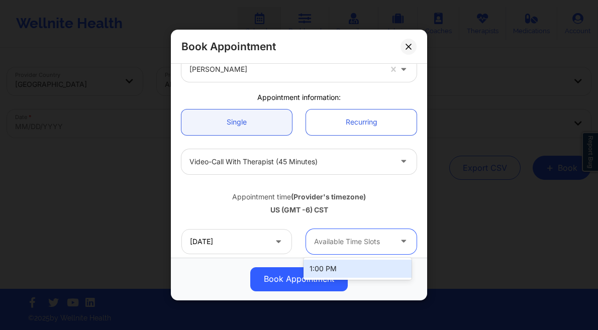
click at [339, 260] on div "1:00 PM" at bounding box center [358, 269] width 108 height 18
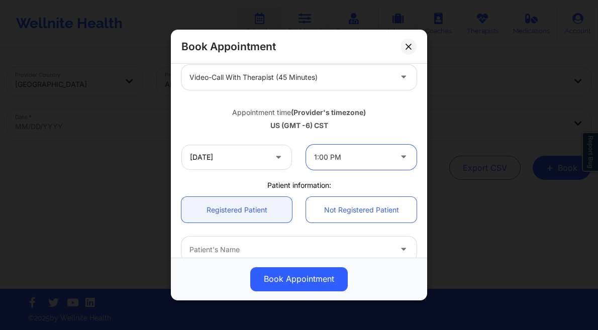
scroll to position [266, 0]
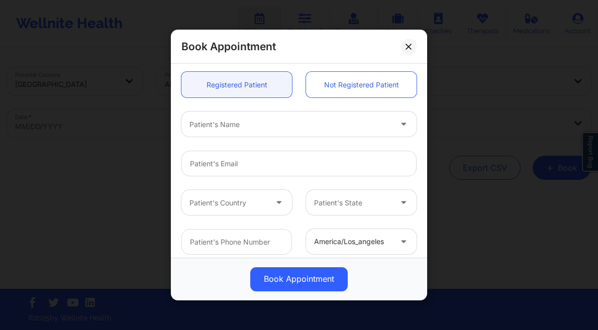
click at [238, 122] on div at bounding box center [291, 125] width 202 height 12
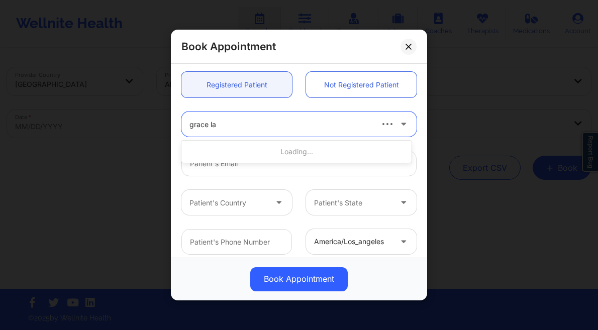
type input "[PERSON_NAME]"
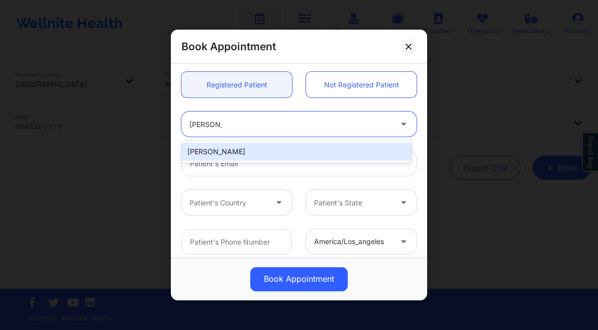
click at [246, 155] on div "[PERSON_NAME]" at bounding box center [296, 152] width 230 height 18
type input "[EMAIL_ADDRESS][DOMAIN_NAME]"
type input "[PHONE_NUMBER]"
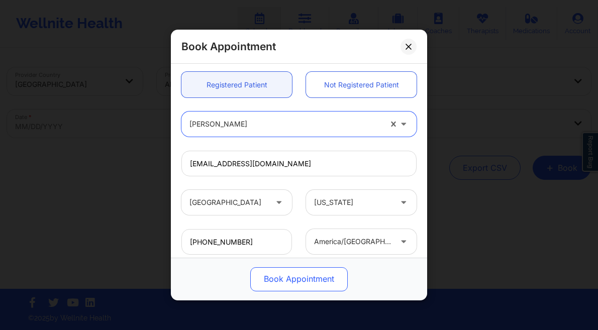
click at [308, 279] on button "Book Appointment" at bounding box center [299, 279] width 98 height 24
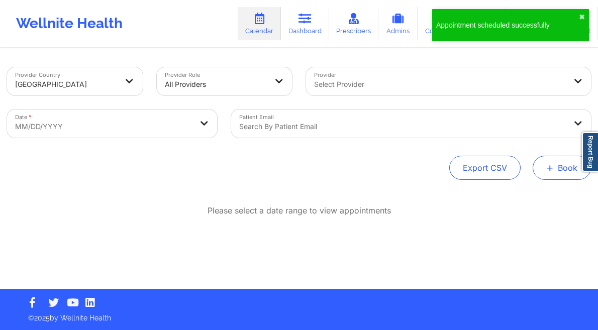
click at [550, 167] on span "+" at bounding box center [550, 168] width 8 height 6
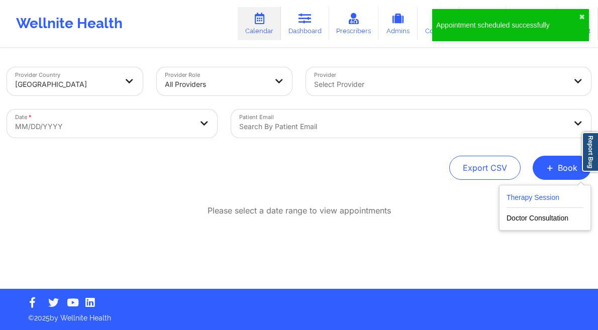
click at [511, 193] on button "Therapy Session" at bounding box center [545, 200] width 77 height 17
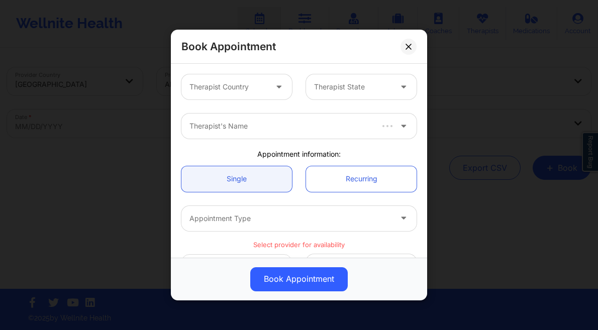
click at [257, 94] on div "Therapist Country" at bounding box center [224, 86] width 86 height 25
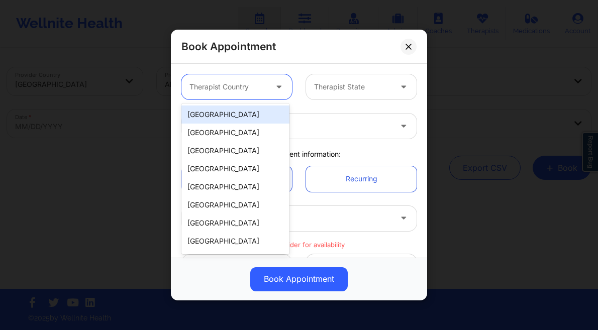
click at [240, 112] on div "[GEOGRAPHIC_DATA]" at bounding box center [235, 115] width 108 height 18
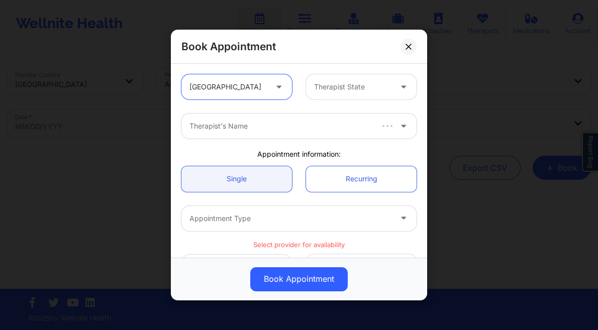
click at [333, 85] on div at bounding box center [352, 87] width 77 height 12
type input "f"
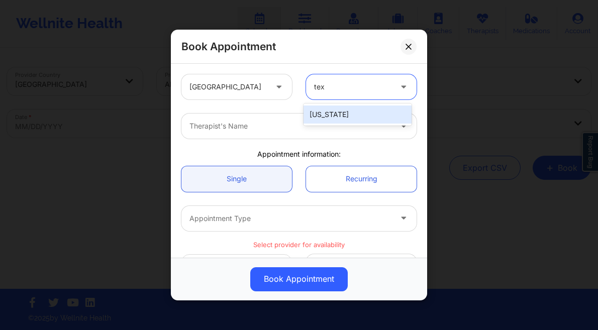
type input "texa"
click at [324, 111] on div "[US_STATE]" at bounding box center [358, 115] width 108 height 18
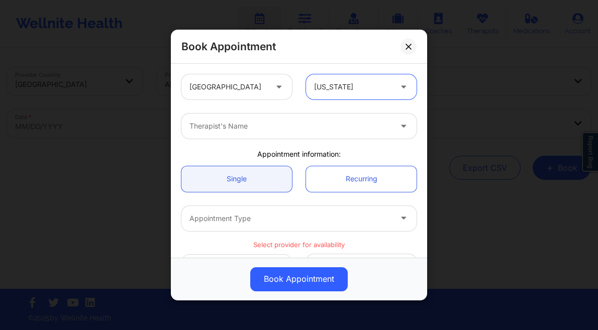
click at [246, 130] on div at bounding box center [291, 126] width 202 height 12
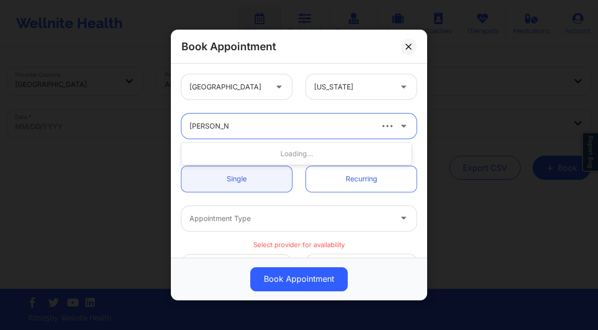
type input "[PERSON_NAME]"
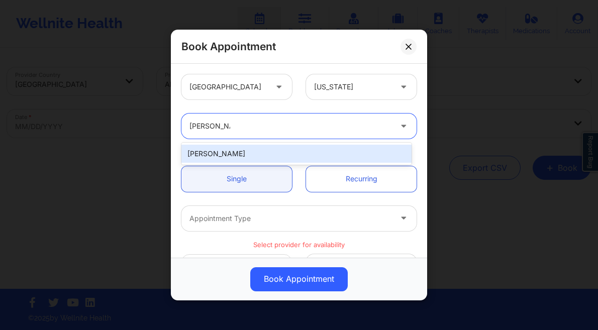
click at [252, 161] on div "[PERSON_NAME]" at bounding box center [296, 154] width 230 height 18
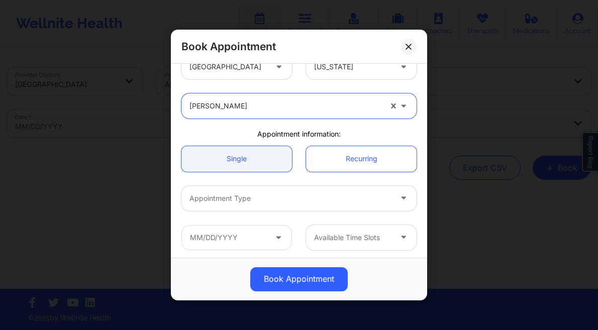
scroll to position [67, 0]
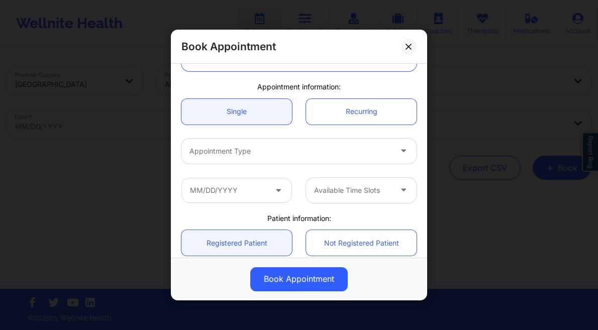
click at [266, 156] on div at bounding box center [291, 151] width 202 height 12
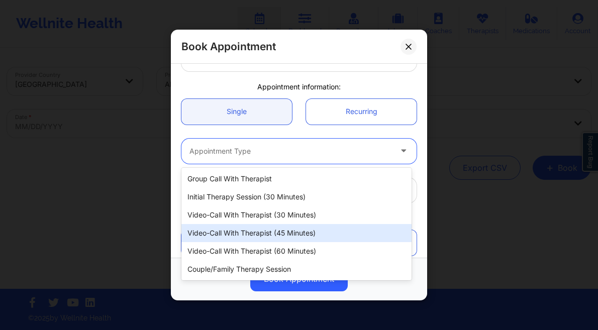
drag, startPoint x: 278, startPoint y: 237, endPoint x: 271, endPoint y: 229, distance: 10.4
click at [278, 236] on div "Video-Call with Therapist (45 minutes)" at bounding box center [296, 233] width 230 height 18
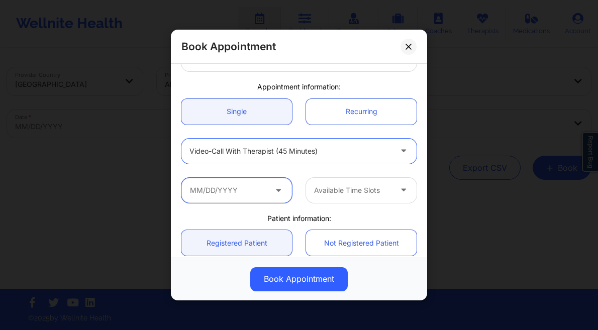
click at [225, 181] on input "text" at bounding box center [236, 190] width 111 height 25
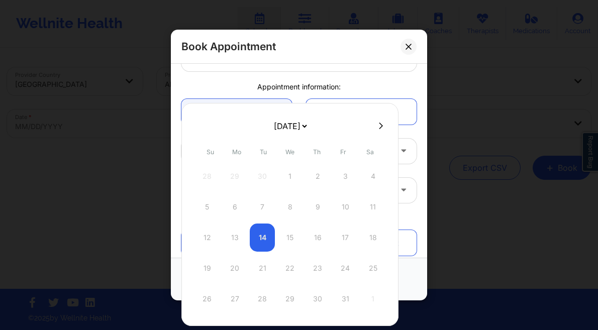
click at [309, 126] on select "[DATE] [DATE] [DATE] [DATE] [DATE] [DATE] [DATE] [DATE] [DATE] [DATE] [DATE] [D…" at bounding box center [290, 126] width 37 height 20
select select "2025-11"
click at [297, 125] on select "[DATE] [DATE] [DATE] [DATE] [DATE] [DATE] [DATE] [DATE] [DATE] [DATE] [DATE] [D…" at bounding box center [290, 126] width 37 height 20
select select "2026-0"
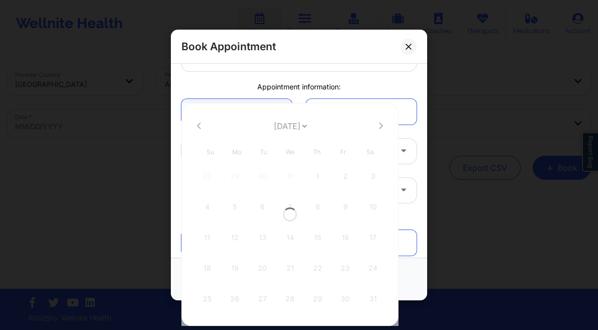
select select "2026-0"
click at [258, 230] on div "13" at bounding box center [262, 238] width 25 height 28
type input "01/13/2026"
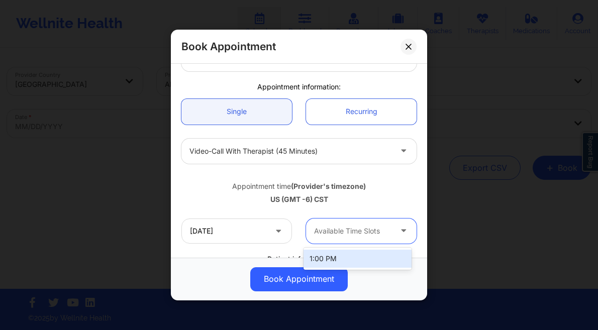
click at [355, 224] on div "Available Time Slots" at bounding box center [349, 231] width 86 height 25
click at [325, 260] on div "1:00 PM" at bounding box center [358, 259] width 108 height 18
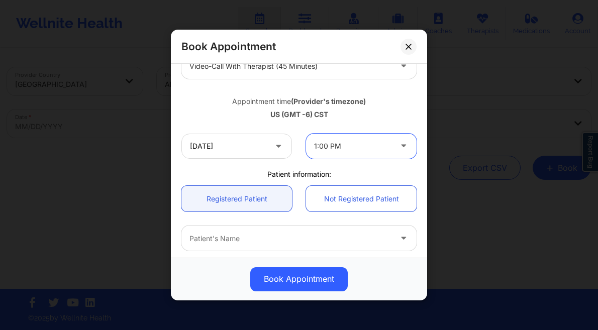
scroll to position [261, 0]
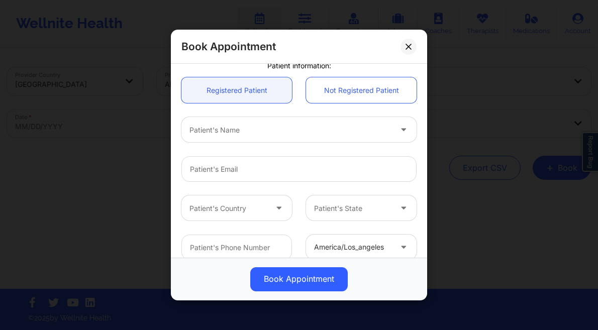
click at [234, 128] on div at bounding box center [291, 130] width 202 height 12
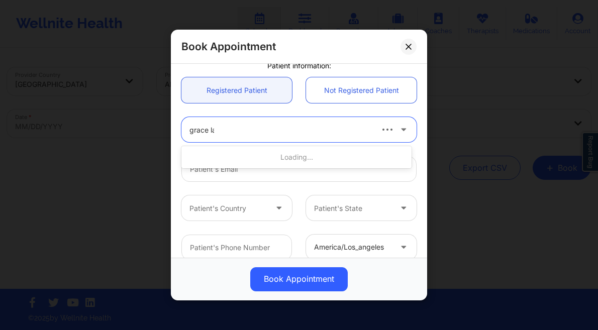
type input "[PERSON_NAME]"
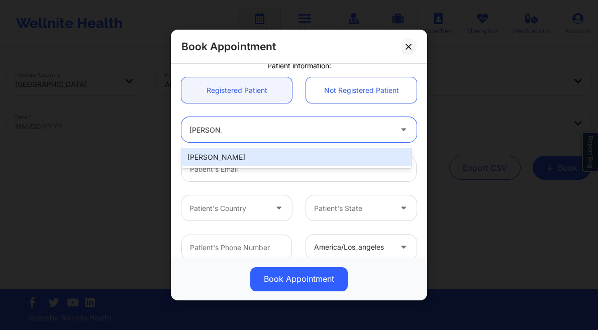
click at [232, 160] on div "[PERSON_NAME]" at bounding box center [296, 157] width 230 height 18
type input "[EMAIL_ADDRESS][DOMAIN_NAME]"
type input "[PHONE_NUMBER]"
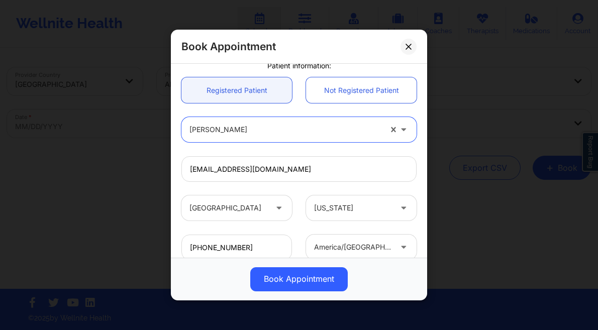
click at [307, 292] on div "Book Appointment" at bounding box center [299, 279] width 256 height 43
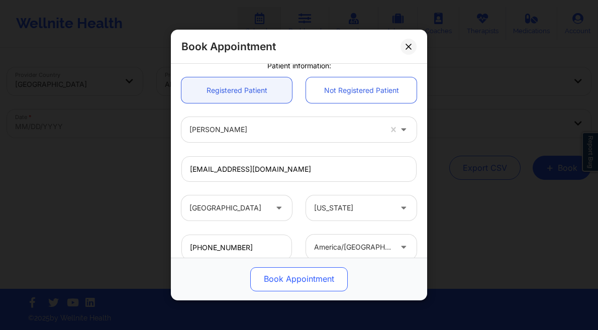
click at [311, 280] on button "Book Appointment" at bounding box center [299, 279] width 98 height 24
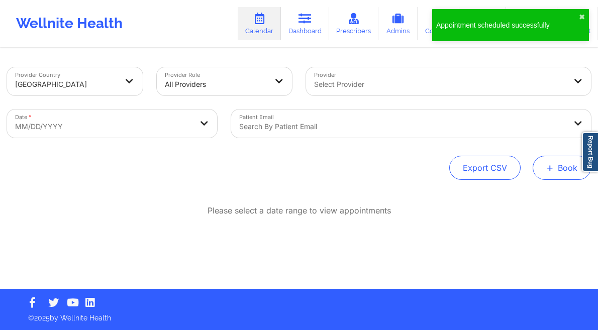
click at [566, 168] on button "+ Book" at bounding box center [562, 168] width 58 height 24
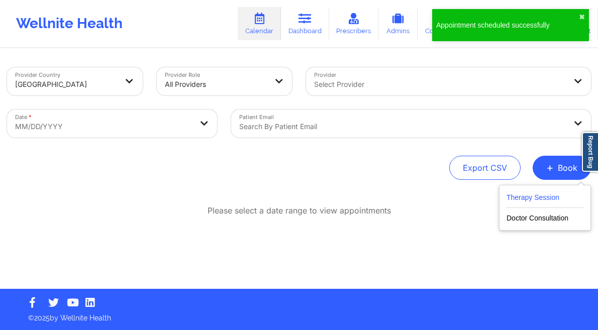
click at [544, 192] on button "Therapy Session" at bounding box center [545, 200] width 77 height 17
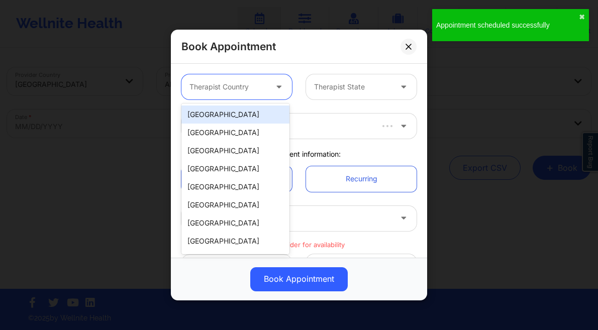
click at [239, 87] on div at bounding box center [228, 87] width 77 height 12
click at [226, 110] on div "[GEOGRAPHIC_DATA]" at bounding box center [235, 115] width 108 height 18
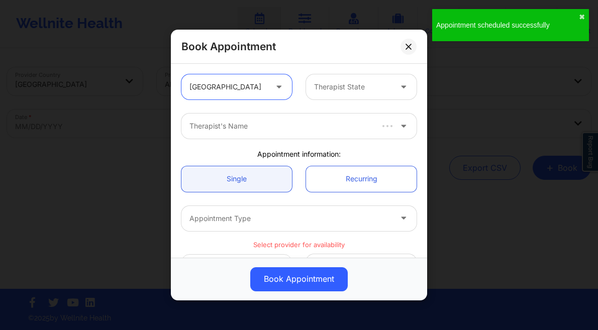
click at [333, 88] on div at bounding box center [352, 87] width 77 height 12
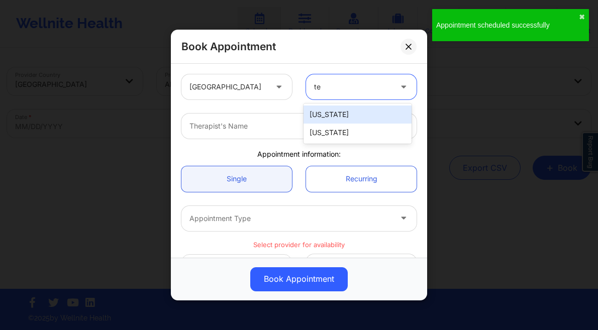
type input "tex"
click at [353, 116] on div "[US_STATE]" at bounding box center [358, 115] width 108 height 18
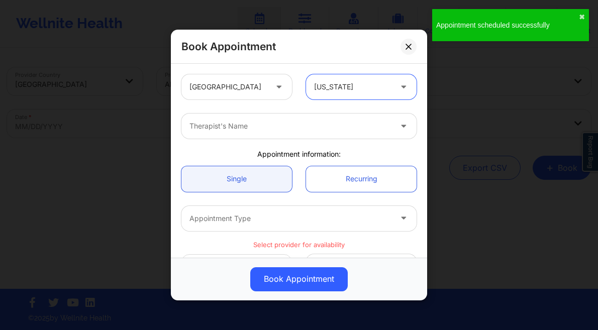
click at [289, 123] on div at bounding box center [291, 126] width 202 height 12
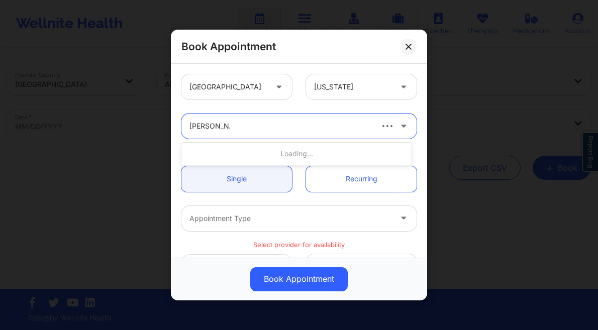
type input "[PERSON_NAME]"
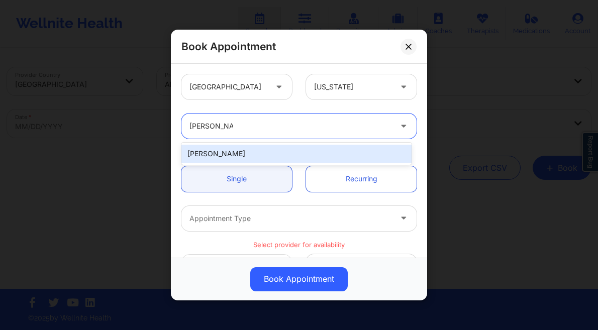
click at [279, 155] on div "[PERSON_NAME]" at bounding box center [296, 154] width 230 height 18
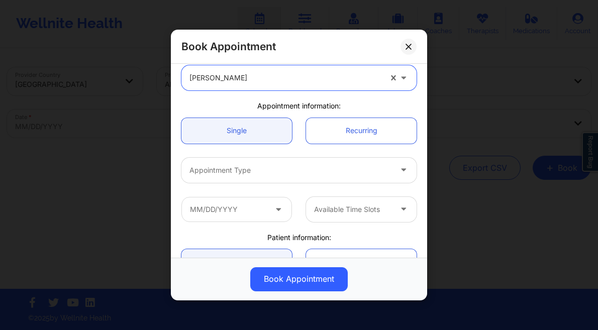
scroll to position [55, 0]
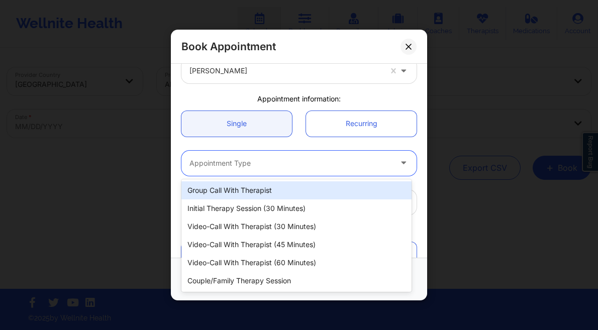
click at [282, 170] on div "Appointment Type" at bounding box center [286, 163] width 211 height 25
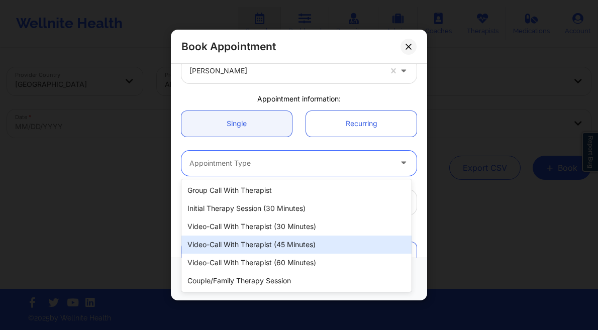
click at [282, 246] on div "Video-Call with Therapist (45 minutes)" at bounding box center [296, 245] width 230 height 18
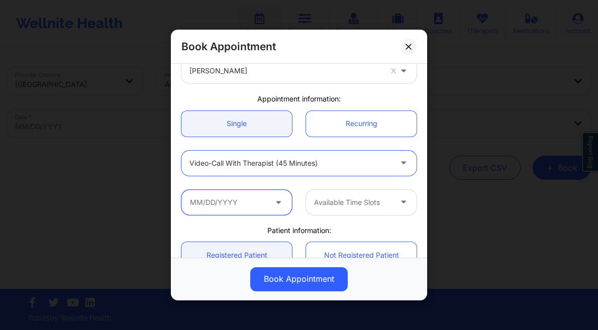
click at [216, 199] on input "text" at bounding box center [236, 202] width 111 height 25
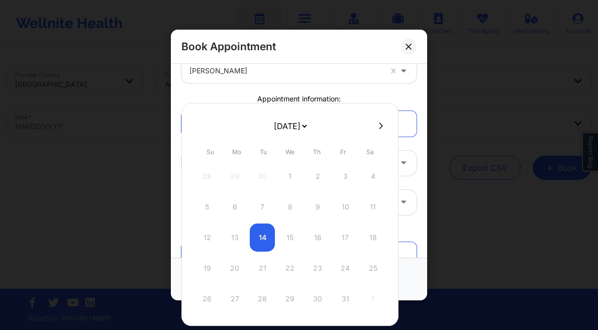
click at [305, 126] on select "[DATE] [DATE] [DATE] [DATE] [DATE] [DATE] [DATE] [DATE] [DATE] [DATE] [DATE] [D…" at bounding box center [290, 126] width 37 height 20
select select "2026-0"
click at [263, 271] on div "20" at bounding box center [262, 268] width 25 height 28
type input "01/20/2026"
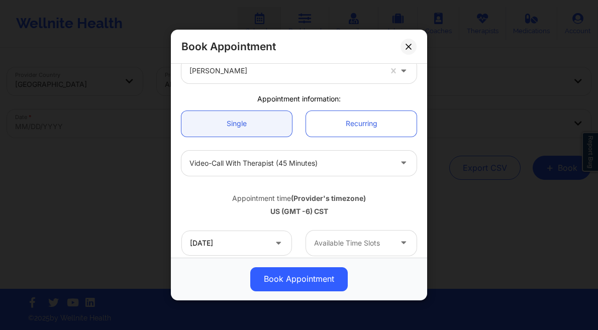
click at [355, 245] on div at bounding box center [352, 243] width 77 height 12
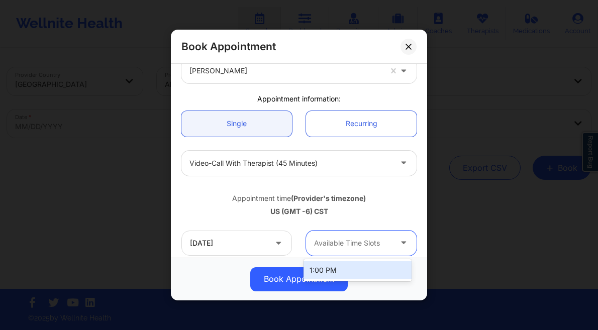
click at [335, 265] on div "1:00 PM" at bounding box center [358, 270] width 108 height 18
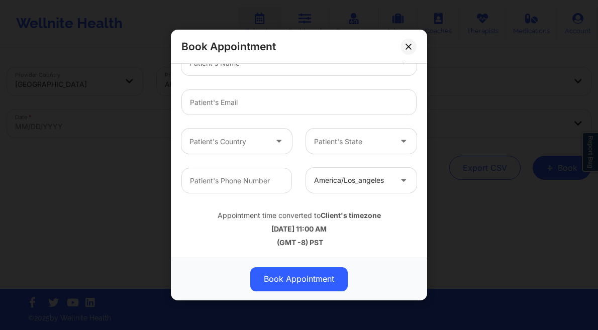
scroll to position [311, 0]
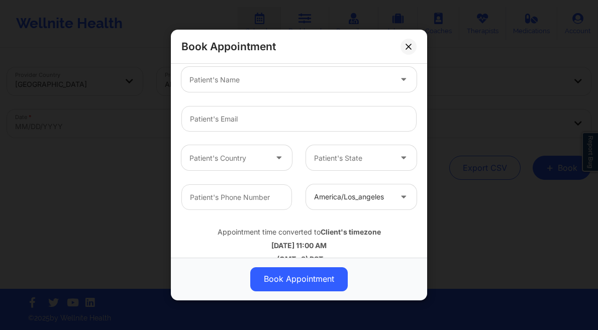
click at [236, 83] on div at bounding box center [291, 80] width 202 height 12
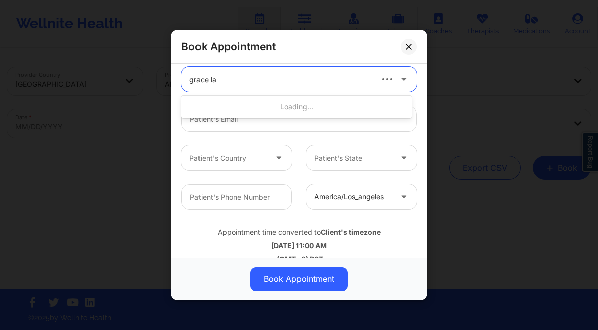
type input "[PERSON_NAME]"
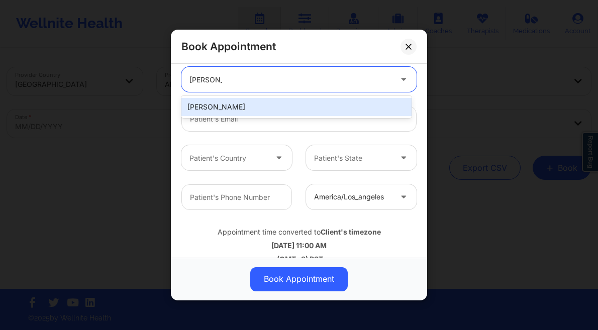
click at [260, 110] on div "[PERSON_NAME]" at bounding box center [296, 107] width 230 height 18
type input "[EMAIL_ADDRESS][DOMAIN_NAME]"
type input "[PHONE_NUMBER]"
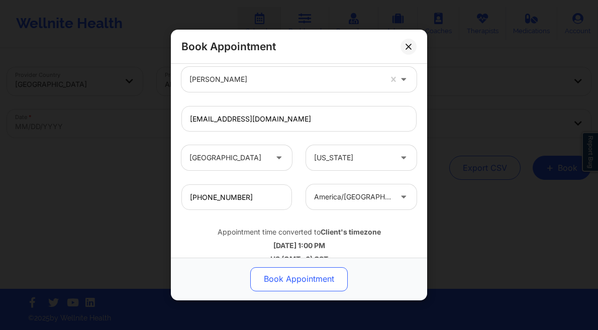
click at [270, 272] on button "Book Appointment" at bounding box center [299, 279] width 98 height 24
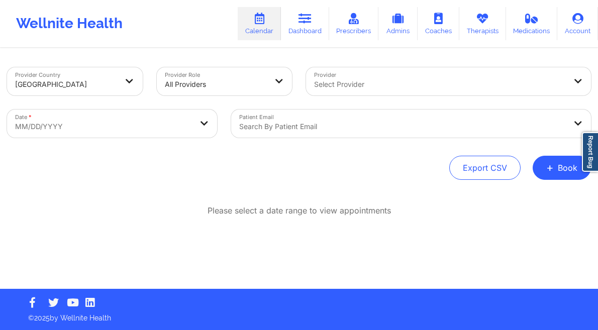
drag, startPoint x: 559, startPoint y: 163, endPoint x: 529, endPoint y: 181, distance: 35.6
click at [559, 163] on button "+ Book" at bounding box center [562, 168] width 58 height 24
click at [520, 198] on button "Therapy Session" at bounding box center [545, 200] width 77 height 17
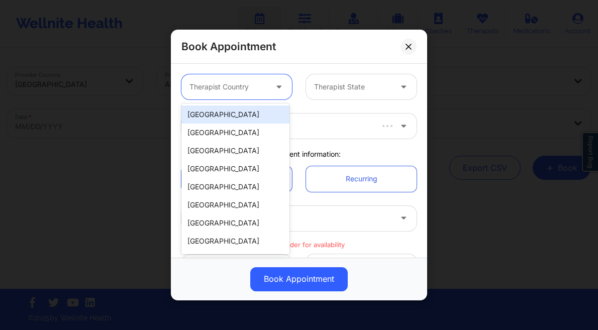
click at [262, 97] on div "Therapist Country" at bounding box center [224, 86] width 86 height 25
click at [231, 120] on div "[GEOGRAPHIC_DATA]" at bounding box center [235, 115] width 108 height 18
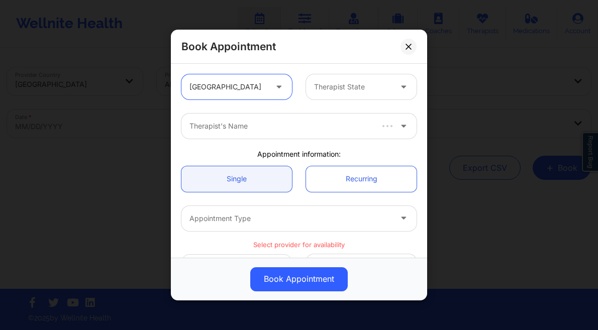
click at [348, 96] on div "Therapist State" at bounding box center [349, 86] width 86 height 25
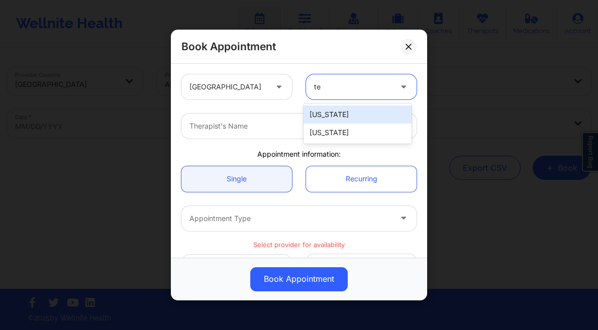
type input "tex"
click at [340, 112] on div "[US_STATE]" at bounding box center [358, 115] width 108 height 18
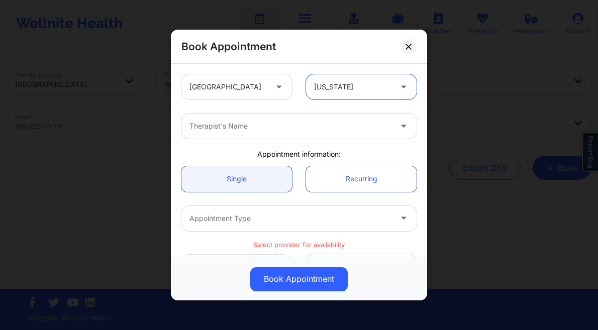
click at [235, 126] on div at bounding box center [291, 126] width 202 height 12
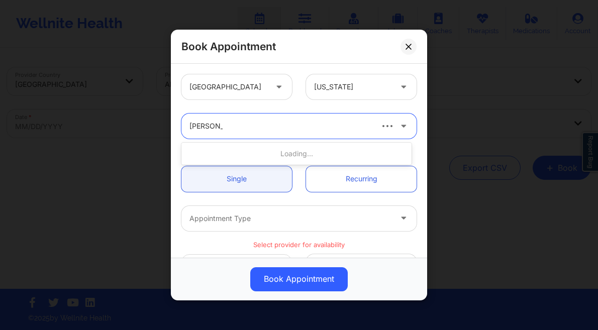
type input "[PERSON_NAME]"
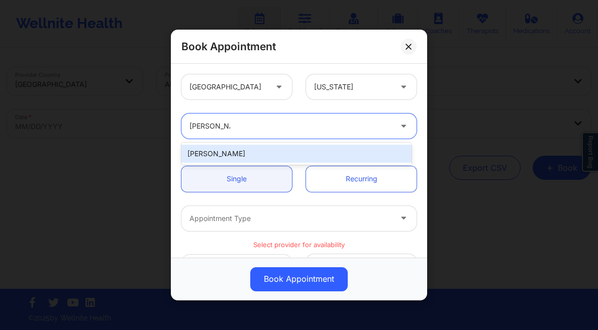
click at [226, 154] on div "[PERSON_NAME]" at bounding box center [296, 154] width 230 height 18
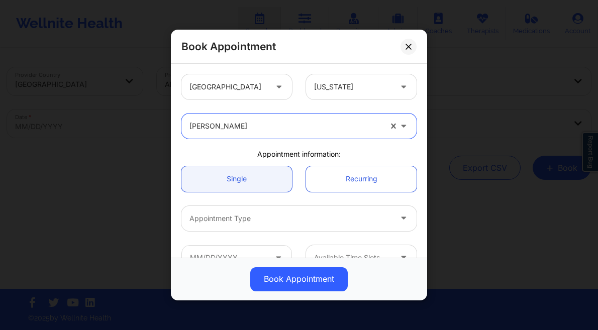
scroll to position [77, 0]
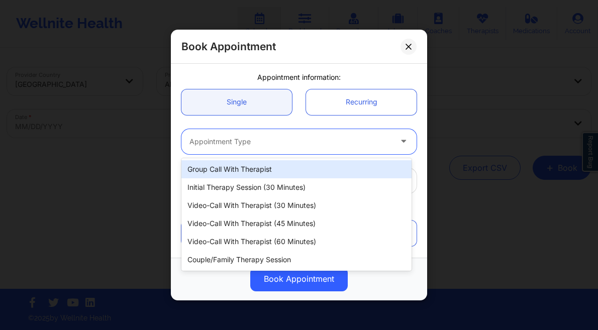
click at [286, 141] on div at bounding box center [291, 142] width 202 height 12
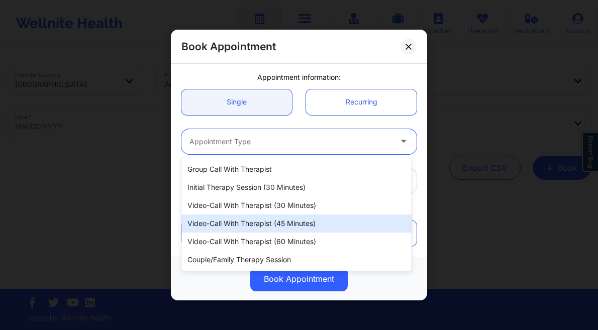
click at [308, 222] on div "Video-Call with Therapist (45 minutes)" at bounding box center [296, 224] width 230 height 18
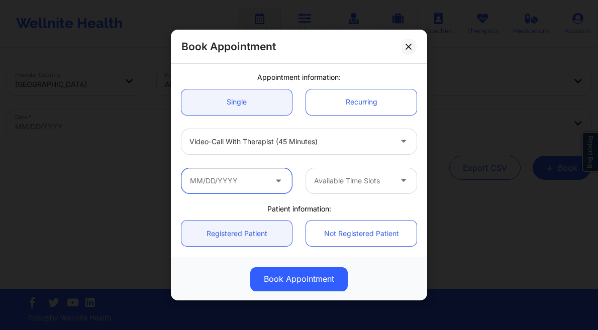
click at [228, 185] on input "text" at bounding box center [236, 180] width 111 height 25
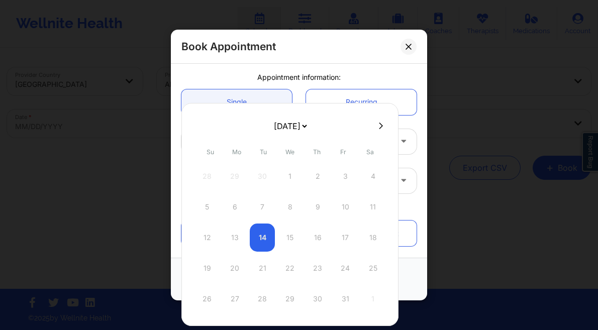
click at [309, 126] on select "[DATE] [DATE] [DATE] [DATE] [DATE] [DATE] [DATE] [DATE] [DATE] [DATE] [DATE] [D…" at bounding box center [290, 126] width 37 height 20
select select "2026-0"
click at [262, 306] on div "27" at bounding box center [262, 299] width 25 height 28
type input "01/27/2026"
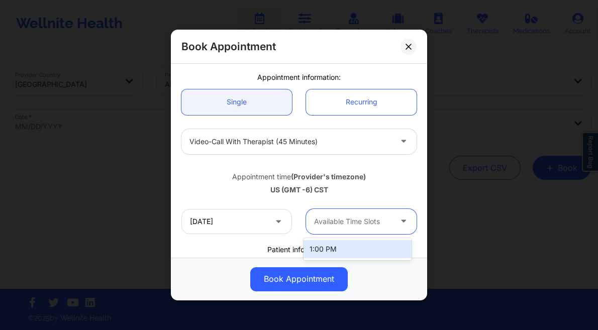
click at [376, 222] on div at bounding box center [352, 222] width 77 height 12
click at [347, 248] on div "1:00 PM" at bounding box center [358, 249] width 108 height 18
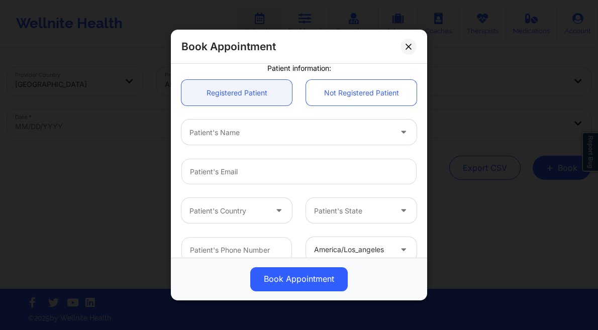
scroll to position [287, 0]
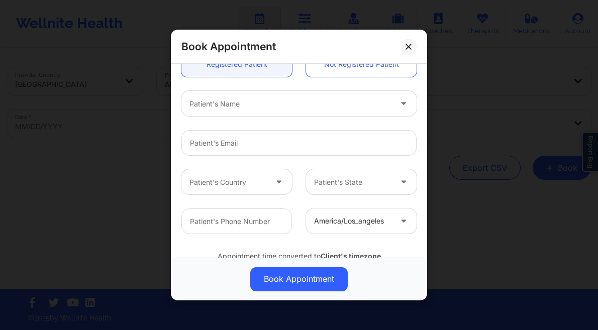
click at [230, 111] on div "Patient's Name" at bounding box center [286, 103] width 211 height 25
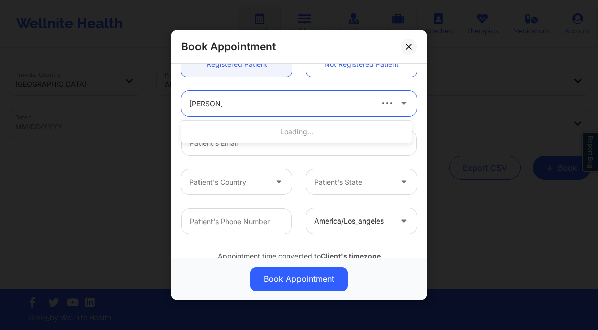
type input "[PERSON_NAME]"
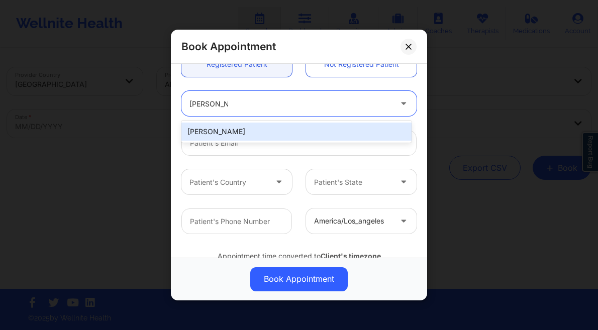
click at [255, 132] on div "[PERSON_NAME]" at bounding box center [296, 132] width 230 height 18
type input "[EMAIL_ADDRESS][DOMAIN_NAME]"
type input "[PHONE_NUMBER]"
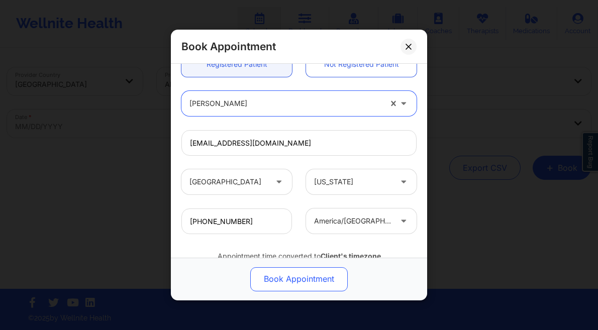
click at [321, 277] on button "Book Appointment" at bounding box center [299, 279] width 98 height 24
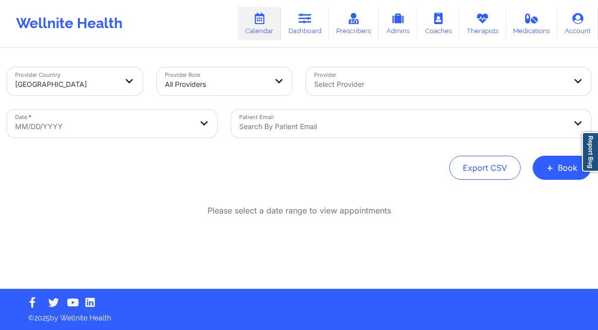
click at [90, 124] on body "Wellnite Health Calendar Dashboard Prescribers Admins Coaches Therapists Medica…" at bounding box center [299, 165] width 598 height 330
select select "2025-8"
select select "2025-9"
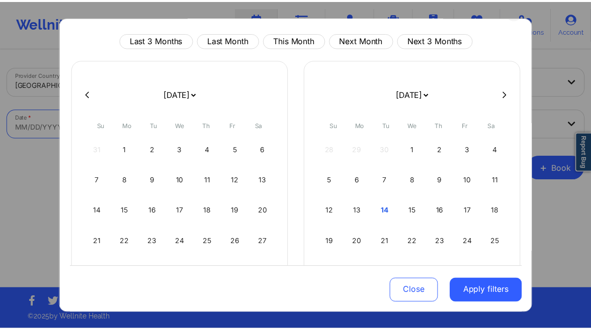
scroll to position [76, 0]
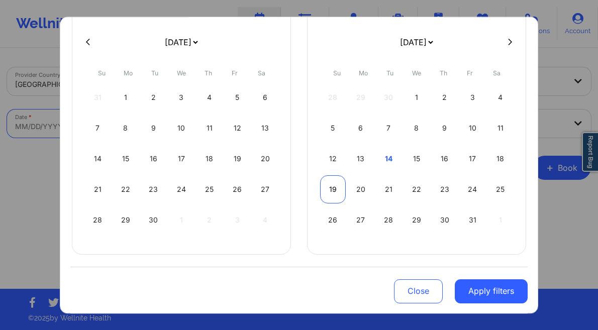
click at [329, 189] on div "19" at bounding box center [333, 189] width 26 height 28
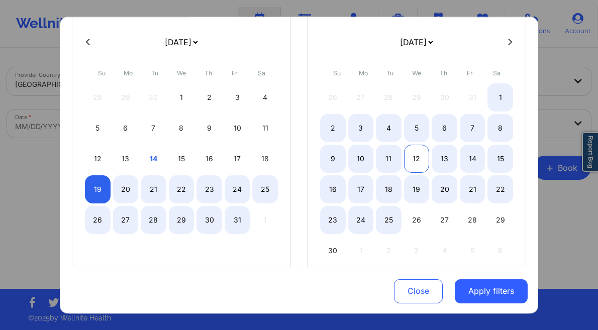
select select "2025-9"
select select "2025-10"
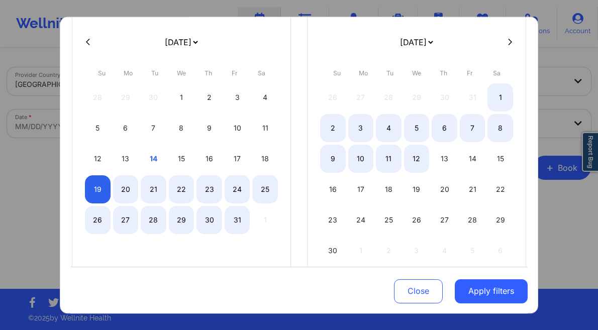
select select "2025-9"
select select "2025-10"
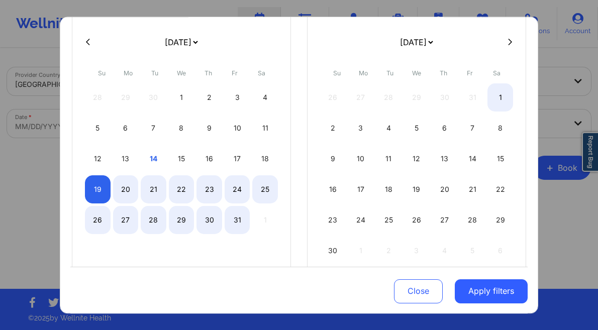
click at [508, 42] on icon at bounding box center [510, 42] width 4 height 8
select select "2025-10"
select select "2025-11"
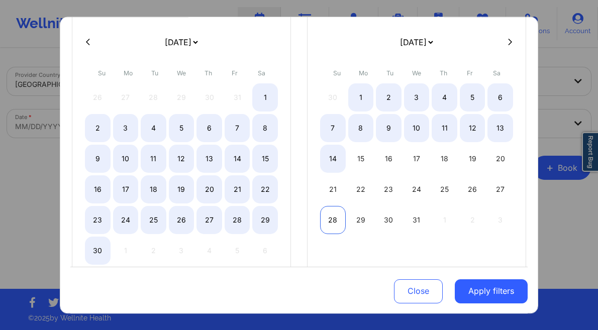
select select "2025-10"
select select "2025-11"
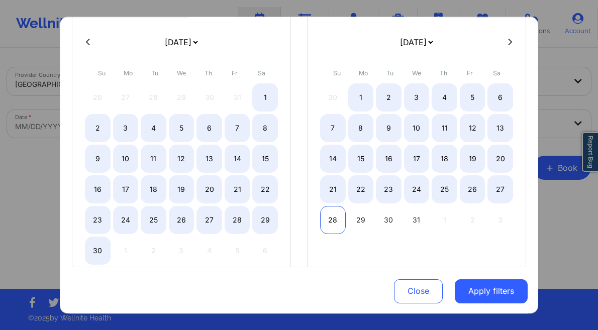
click at [329, 227] on div "28" at bounding box center [333, 220] width 26 height 28
select select "2025-9"
select select "2025-10"
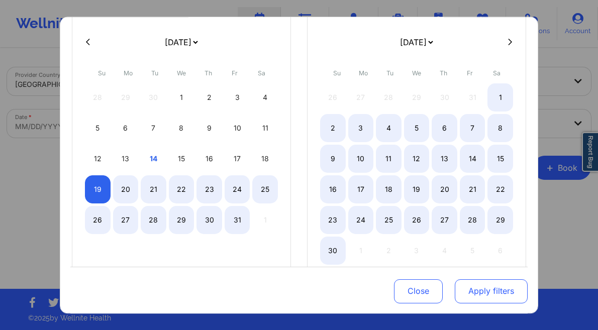
click at [475, 292] on button "Apply filters" at bounding box center [491, 291] width 73 height 24
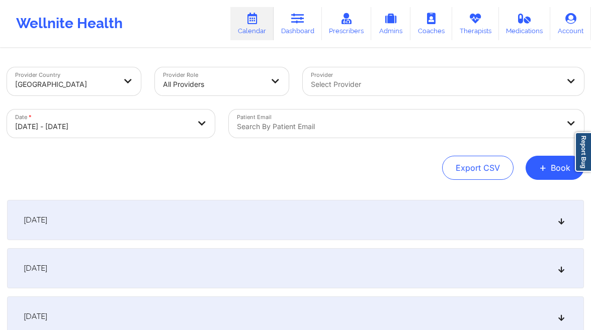
click at [374, 126] on div at bounding box center [398, 127] width 322 height 12
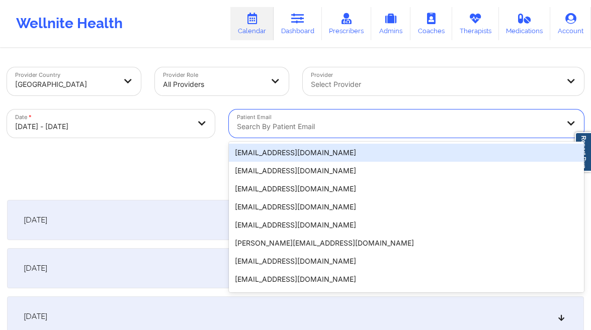
paste input "ferkidez@gmail.com"
type input "ferkidez@gmail.com"
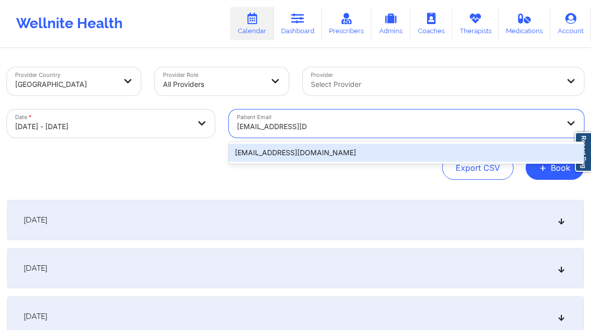
click at [372, 153] on div "ferkidez@gmail.com" at bounding box center [406, 153] width 355 height 18
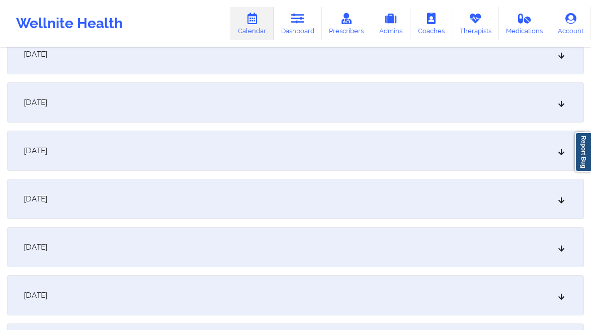
scroll to position [127, 0]
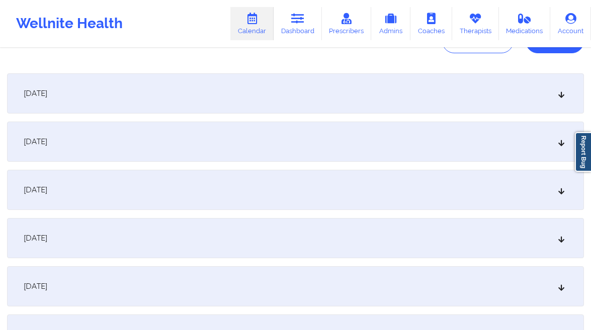
click at [105, 88] on div "[DATE]" at bounding box center [295, 93] width 577 height 40
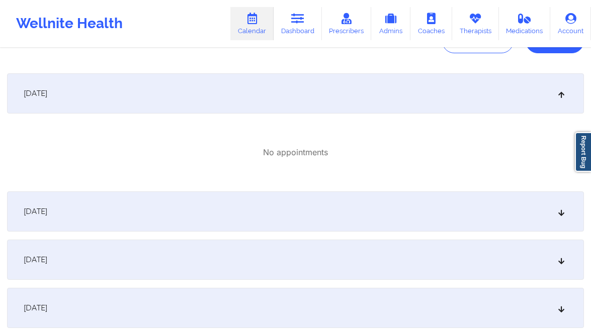
click at [182, 85] on div "[DATE]" at bounding box center [295, 93] width 577 height 40
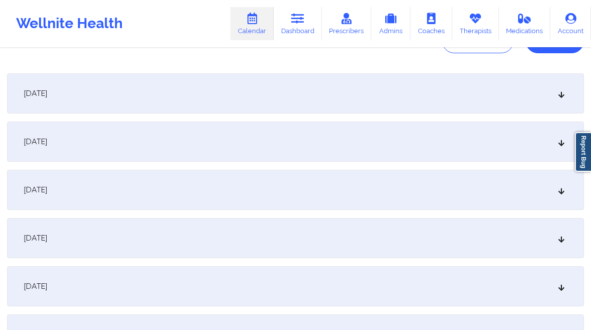
click at [47, 289] on span "[DATE]" at bounding box center [36, 286] width 24 height 10
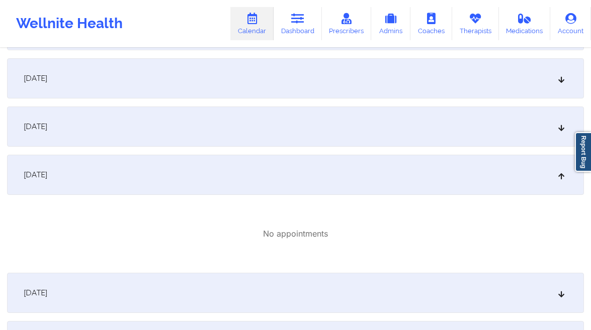
scroll to position [400, 0]
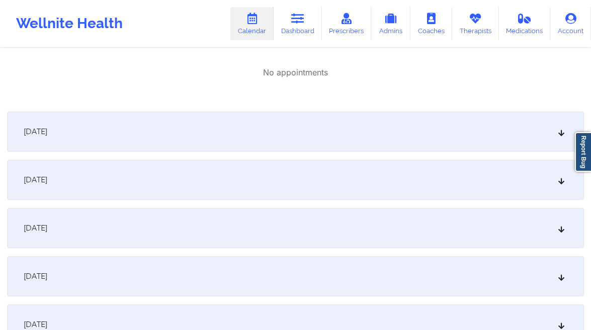
click at [68, 172] on div "[DATE]" at bounding box center [295, 180] width 577 height 40
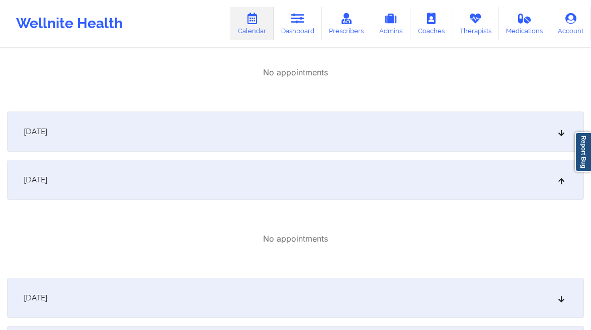
click at [47, 295] on span "[DATE]" at bounding box center [36, 298] width 24 height 10
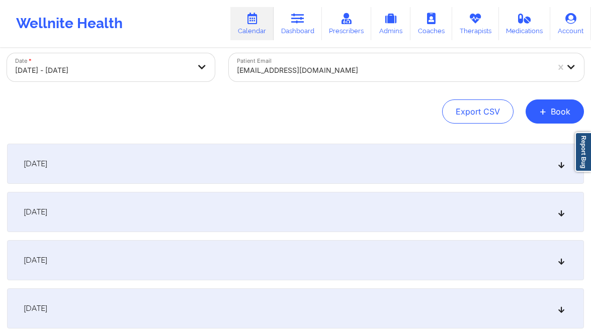
scroll to position [0, 0]
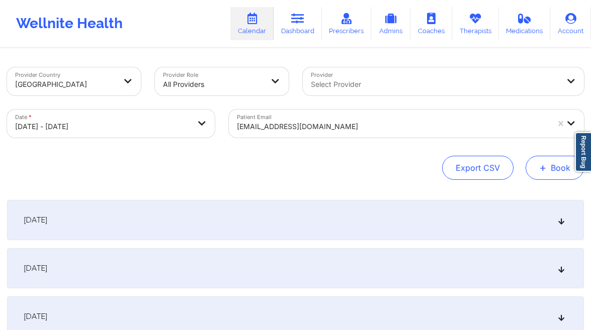
click at [554, 171] on button "+ Book" at bounding box center [554, 168] width 58 height 24
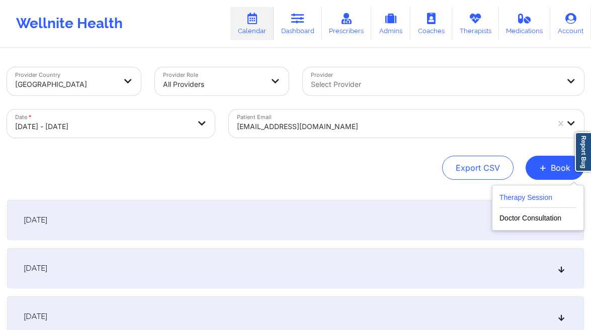
click at [516, 194] on button "Therapy Session" at bounding box center [537, 200] width 77 height 17
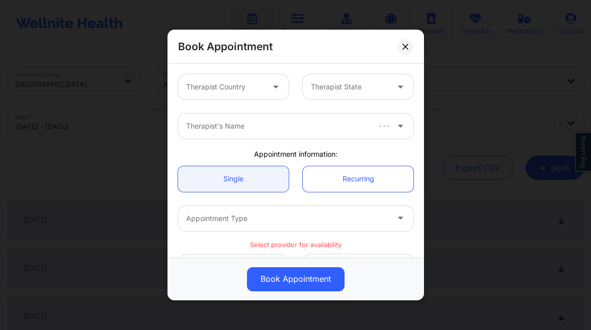
click at [239, 80] on div "Therapist Country" at bounding box center [221, 86] width 86 height 25
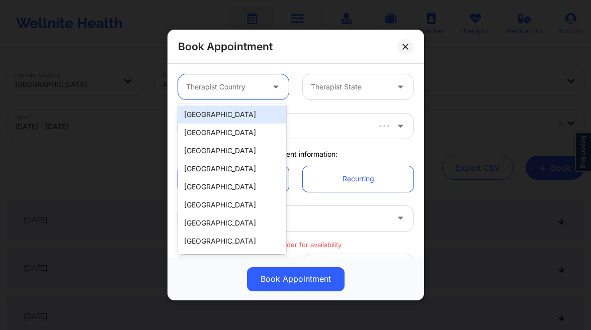
click at [236, 114] on div "[GEOGRAPHIC_DATA]" at bounding box center [232, 115] width 108 height 18
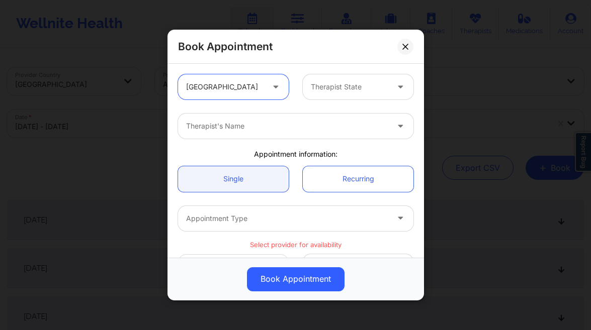
click at [339, 82] on div at bounding box center [349, 87] width 77 height 12
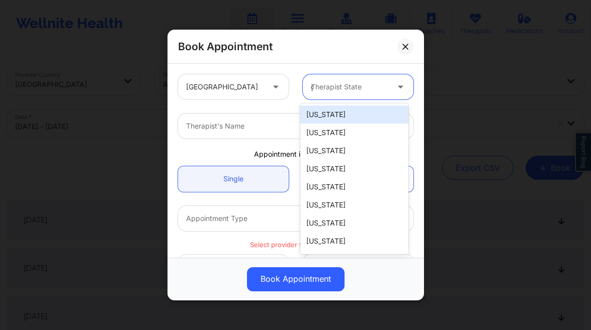
type input "ge"
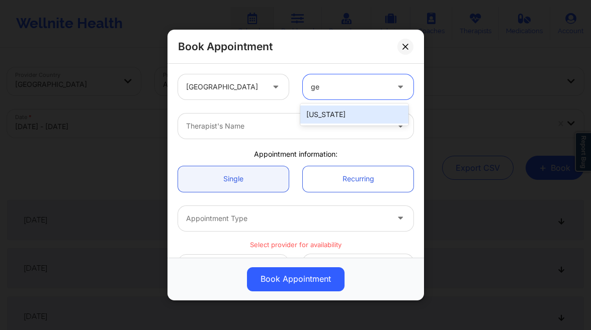
click at [334, 118] on div "[US_STATE]" at bounding box center [354, 115] width 108 height 18
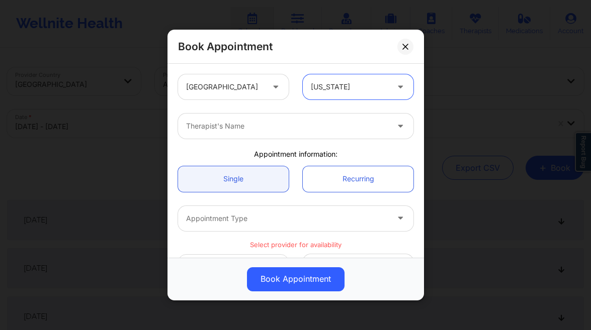
click at [223, 126] on div at bounding box center [287, 126] width 202 height 12
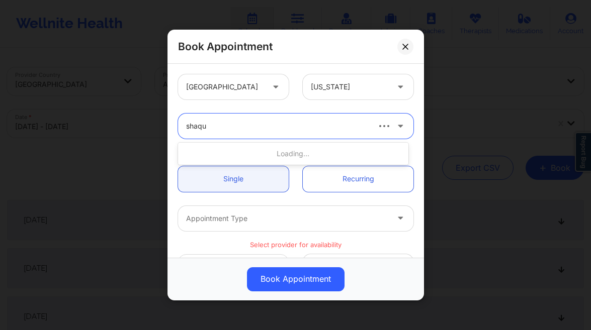
type input "shaqui"
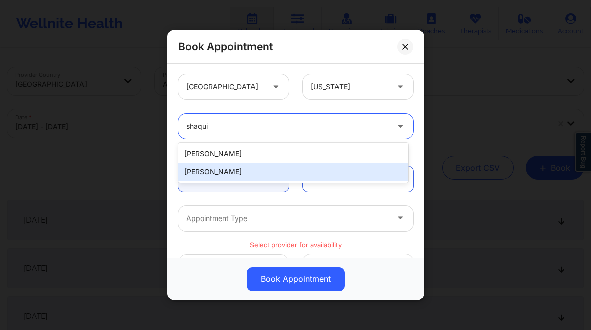
click at [250, 169] on div "Shaquila Wise" at bounding box center [293, 172] width 230 height 18
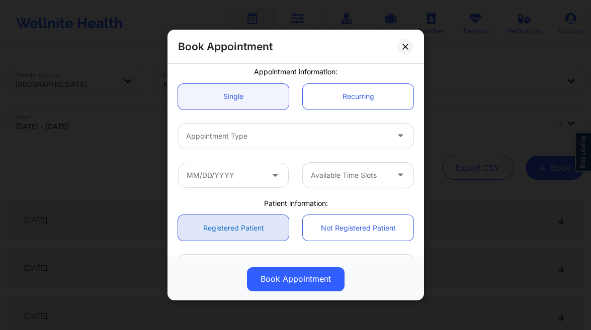
scroll to position [114, 0]
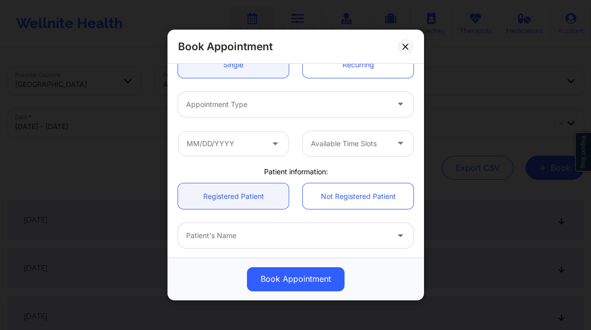
click at [263, 105] on div at bounding box center [287, 105] width 202 height 12
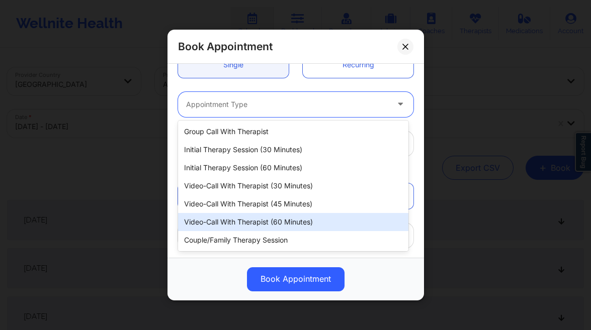
click at [302, 222] on div "Video-Call with Therapist (60 minutes)" at bounding box center [293, 222] width 230 height 18
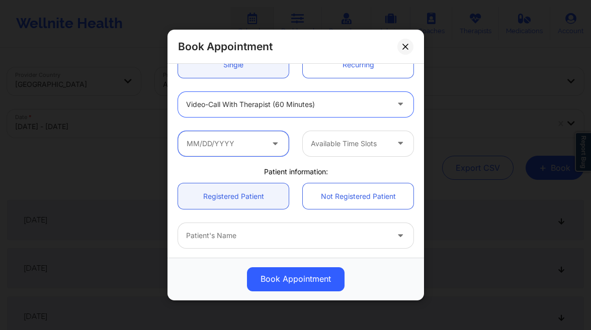
click at [254, 138] on input "text" at bounding box center [233, 143] width 111 height 25
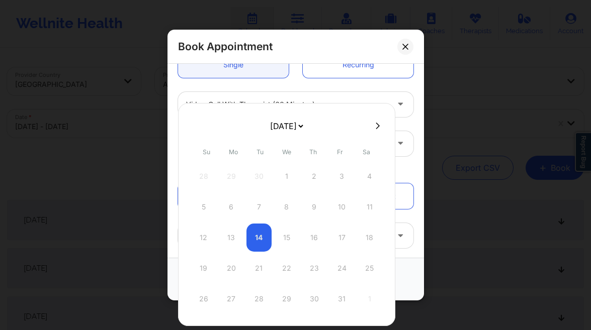
click at [376, 122] on button at bounding box center [377, 126] width 10 height 9
select select "2025-10"
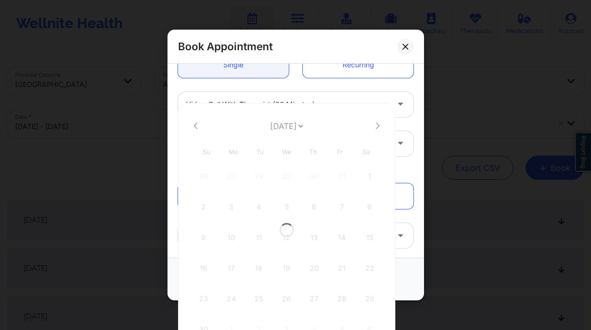
select select "2025-10"
click at [196, 126] on icon at bounding box center [196, 126] width 4 height 8
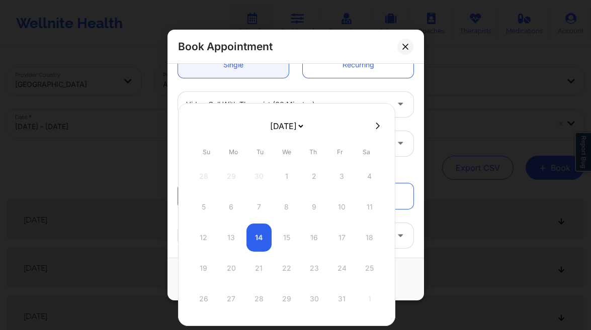
drag, startPoint x: 229, startPoint y: 270, endPoint x: 216, endPoint y: 247, distance: 27.0
click at [229, 270] on div "19 20 21 22 23 24 25" at bounding box center [286, 268] width 191 height 28
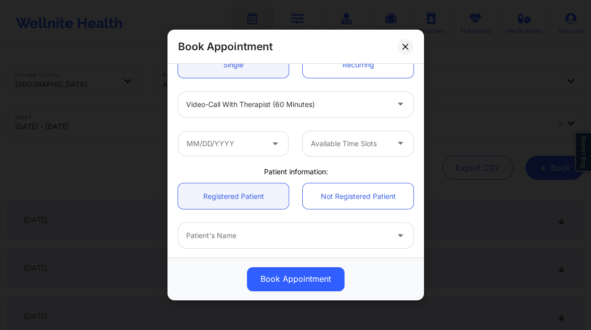
click at [404, 44] on icon at bounding box center [405, 47] width 6 height 6
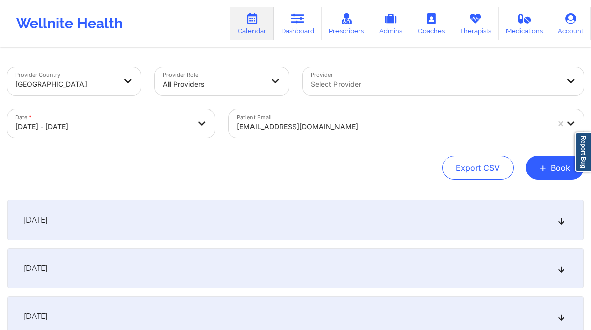
click at [116, 121] on body "Wellnite Health Calendar Dashboard Prescribers Admins Coaches Therapists Medica…" at bounding box center [295, 165] width 591 height 330
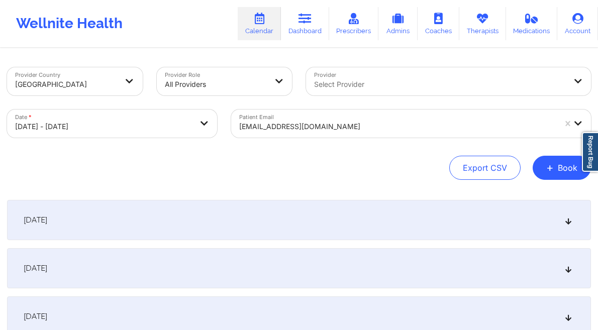
select select "2025-9"
select select "2025-10"
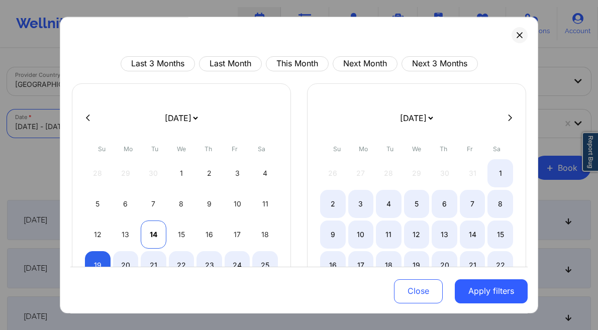
click at [152, 232] on div "14" at bounding box center [154, 235] width 26 height 28
select select "2025-9"
select select "2025-10"
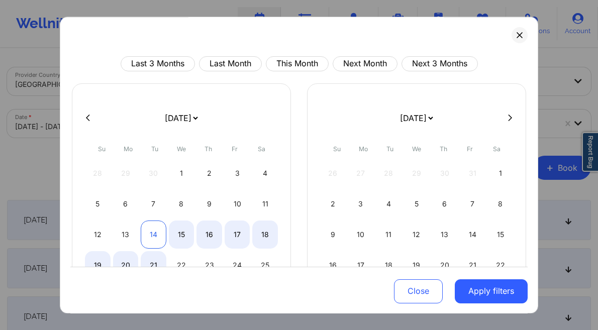
select select "2025-9"
select select "2025-10"
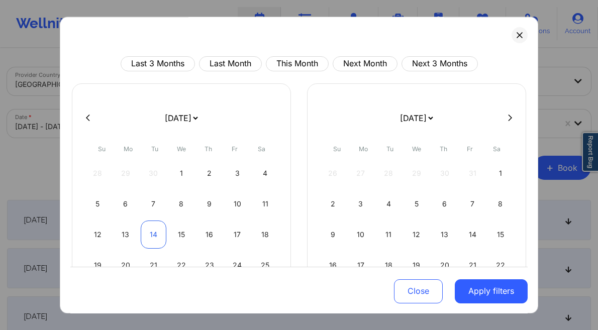
click at [153, 243] on div "14" at bounding box center [154, 235] width 26 height 28
select select "2025-9"
select select "2025-10"
click at [473, 291] on button "Apply filters" at bounding box center [491, 291] width 73 height 24
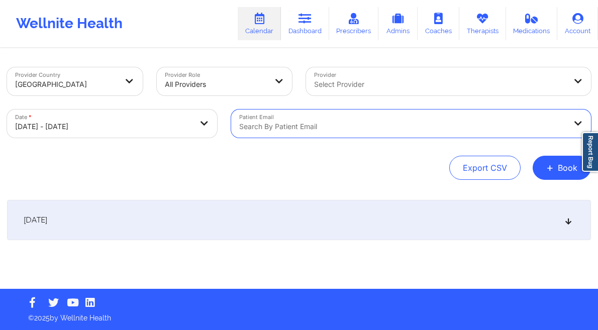
click at [347, 85] on div at bounding box center [440, 84] width 252 height 12
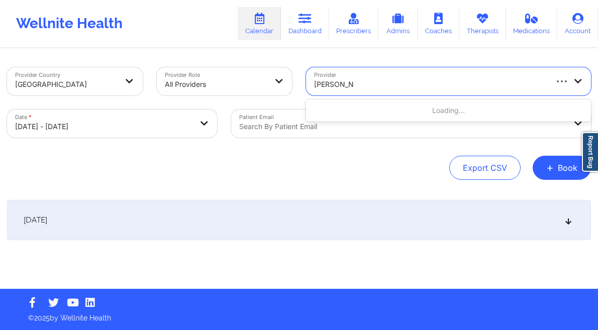
type input "[PERSON_NAME]"
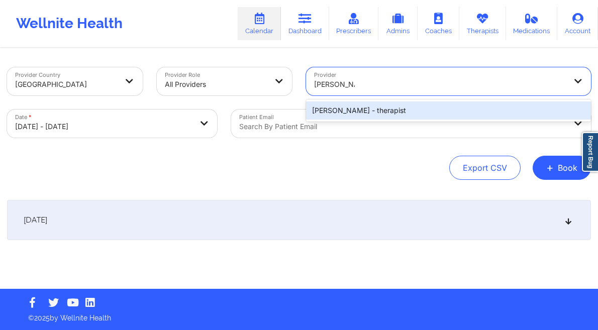
click at [352, 113] on div "Courtney Milligan - therapist" at bounding box center [448, 111] width 285 height 18
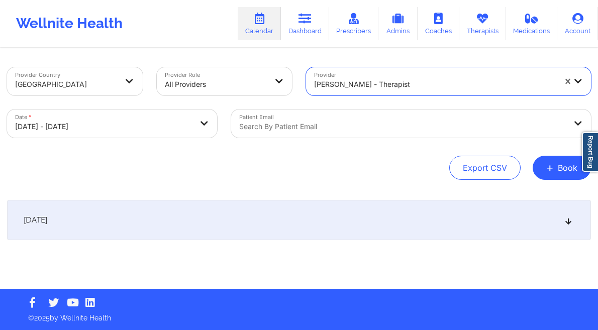
click at [351, 219] on div "[DATE]" at bounding box center [299, 220] width 584 height 40
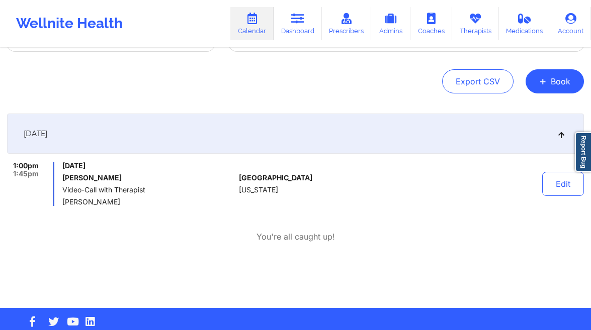
scroll to position [105, 0]
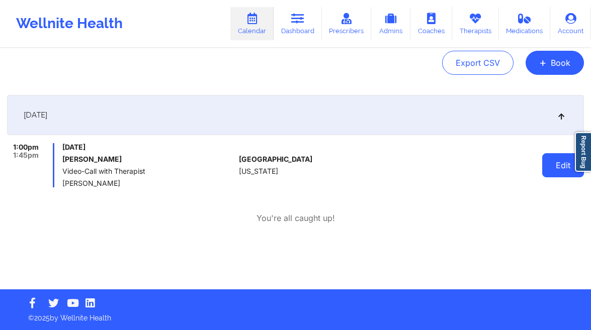
click at [556, 168] on button "Edit" at bounding box center [563, 165] width 42 height 24
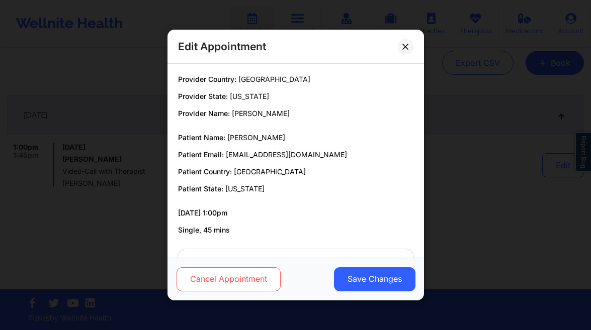
click at [255, 284] on button "Cancel Appointment" at bounding box center [228, 279] width 104 height 24
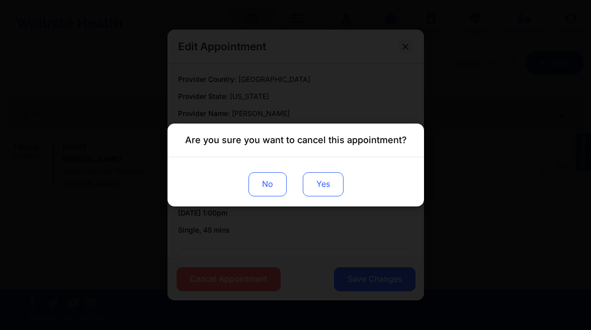
click at [328, 191] on button "Yes" at bounding box center [322, 184] width 41 height 24
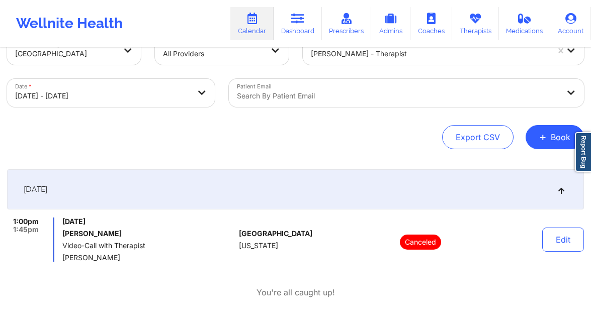
scroll to position [0, 0]
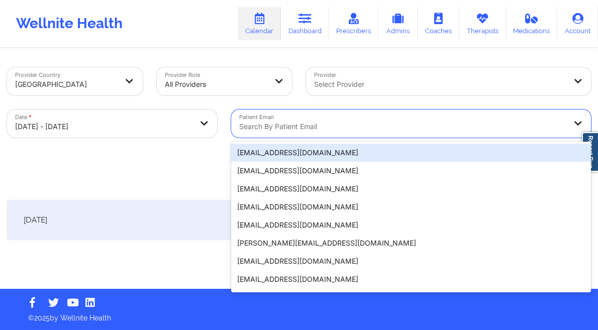
click at [394, 133] on div "Search by patient email" at bounding box center [399, 124] width 336 height 28
paste input "marielrhathaway@gmail.com"
type input "marielrhathaway@gmail.com"
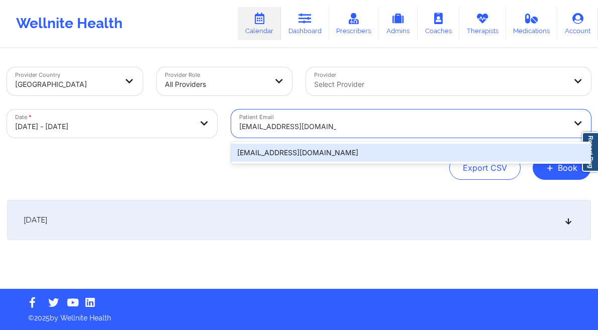
click at [372, 159] on div "marielrhathaway@gmail.com" at bounding box center [411, 153] width 360 height 18
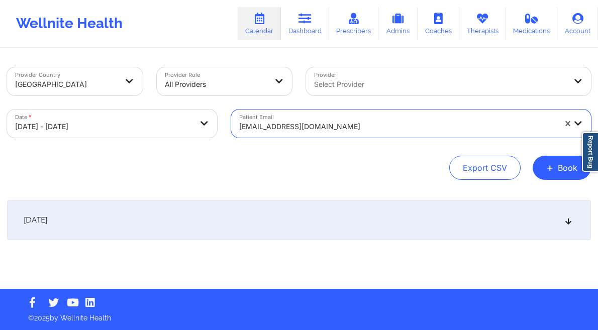
click at [298, 229] on div "[DATE]" at bounding box center [299, 220] width 584 height 40
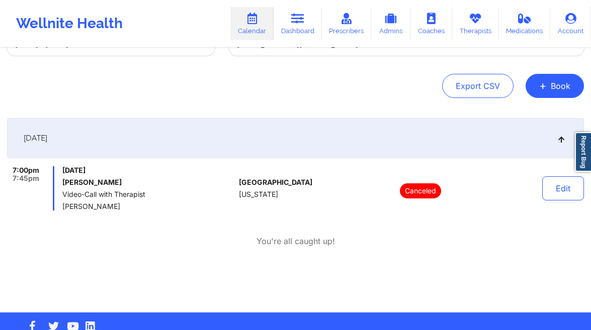
scroll to position [25, 0]
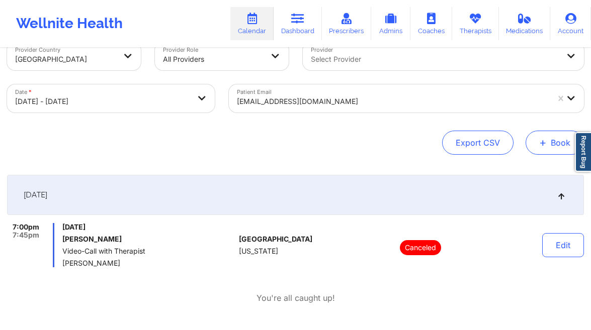
click at [531, 144] on button "+ Book" at bounding box center [554, 143] width 58 height 24
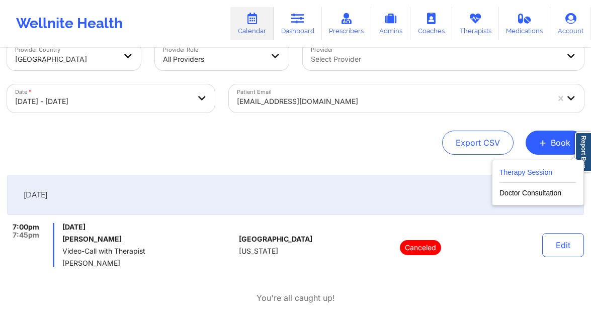
click at [512, 173] on button "Therapy Session" at bounding box center [537, 174] width 77 height 17
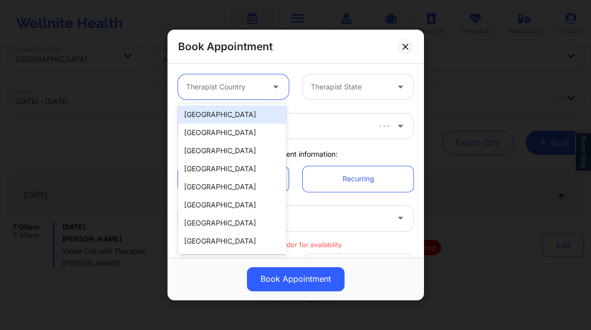
click at [223, 89] on div at bounding box center [224, 87] width 77 height 12
click at [216, 114] on div "[GEOGRAPHIC_DATA]" at bounding box center [232, 115] width 108 height 18
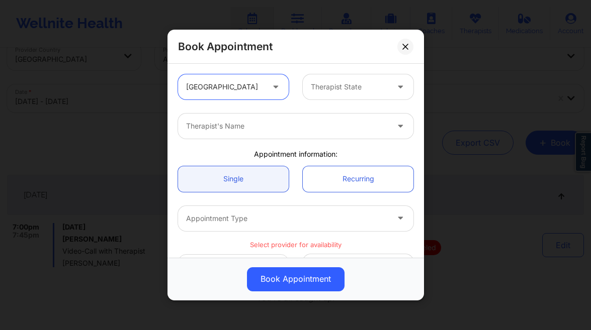
click at [341, 82] on div at bounding box center [349, 87] width 77 height 12
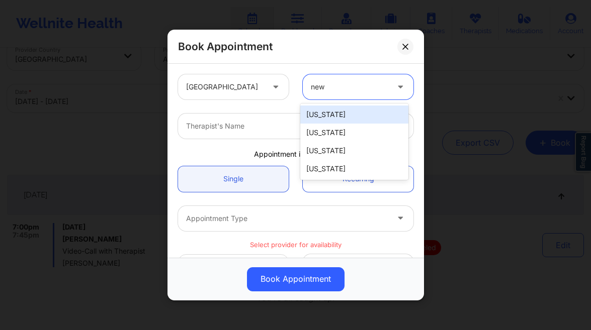
type input "new y"
click at [339, 115] on div "[US_STATE]" at bounding box center [354, 115] width 108 height 18
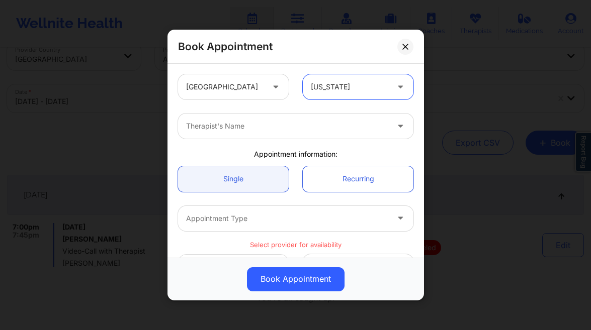
click at [272, 123] on div at bounding box center [287, 126] width 202 height 12
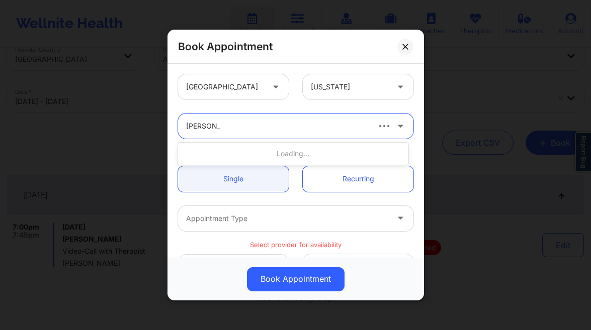
type input "angela sha"
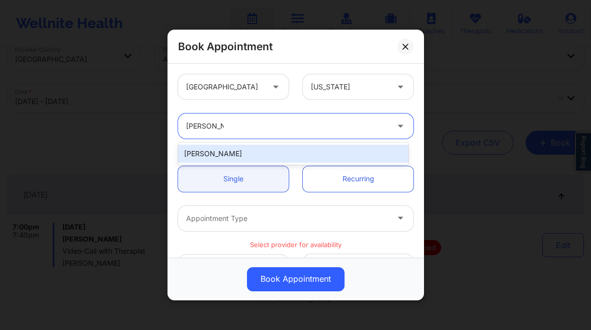
click at [280, 149] on div "Angela Shaw" at bounding box center [293, 154] width 230 height 18
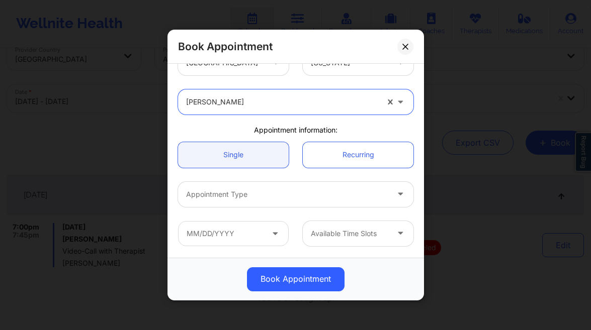
scroll to position [73, 0]
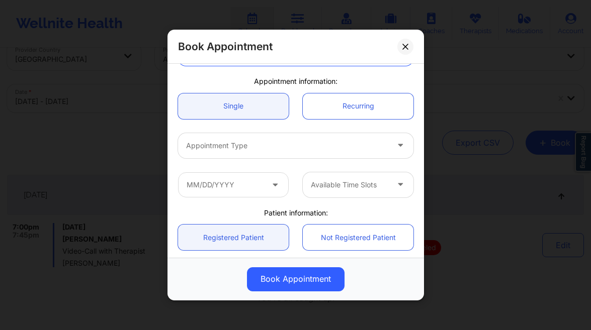
click at [254, 136] on div "Appointment Type" at bounding box center [283, 145] width 211 height 25
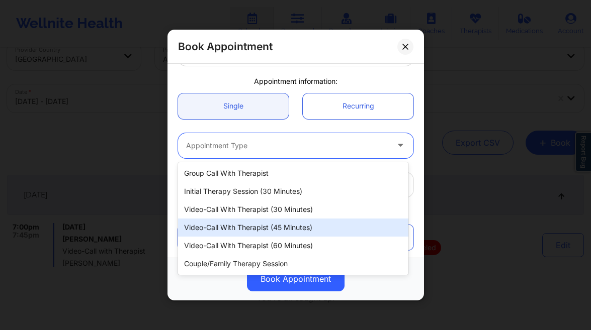
click at [285, 231] on div "Video-Call with Therapist (45 minutes)" at bounding box center [293, 228] width 230 height 18
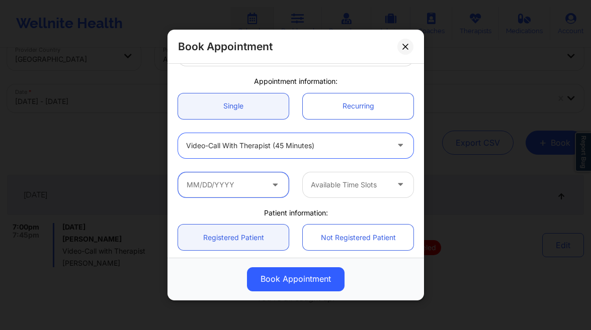
click at [254, 188] on input "text" at bounding box center [233, 184] width 111 height 25
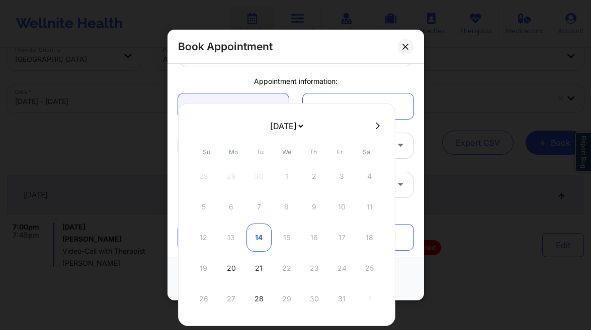
click at [261, 238] on div "14" at bounding box center [258, 238] width 25 height 28
type input "[DATE]"
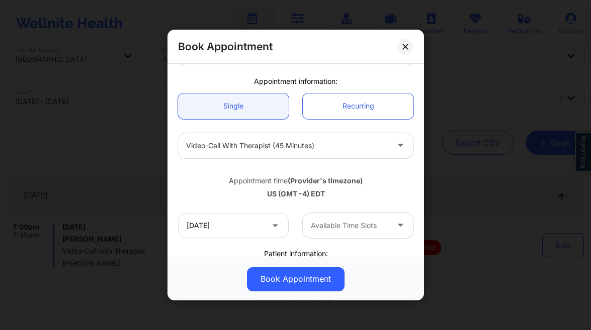
click at [335, 227] on div at bounding box center [349, 226] width 77 height 12
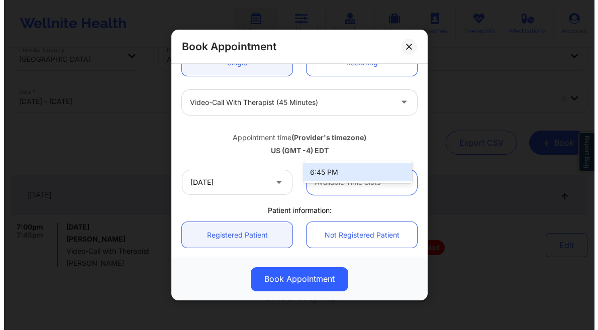
scroll to position [269, 0]
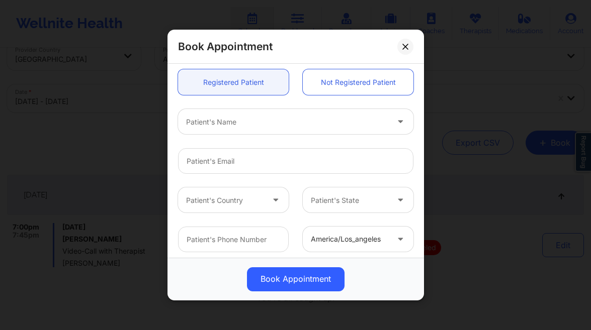
click at [418, 46] on div "Book Appointment" at bounding box center [295, 47] width 256 height 34
click at [410, 47] on button at bounding box center [405, 47] width 16 height 16
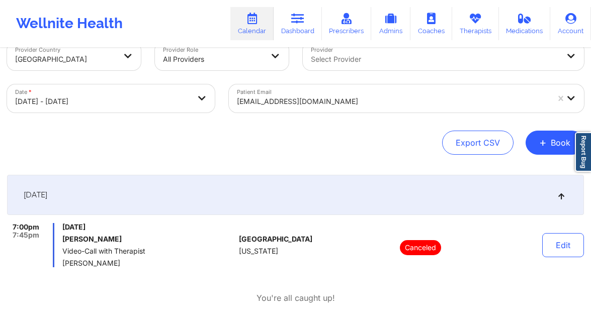
click at [307, 109] on div "marielrhathaway@gmail.com" at bounding box center [393, 101] width 312 height 22
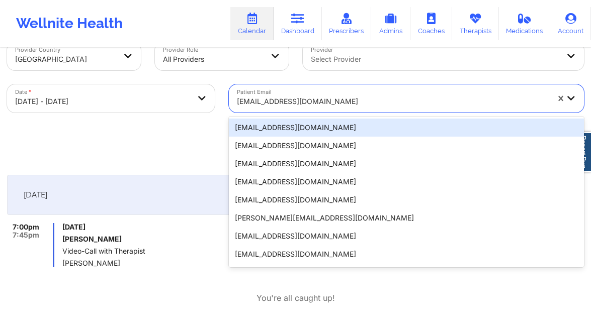
paste input "scventour@hotmail.com"
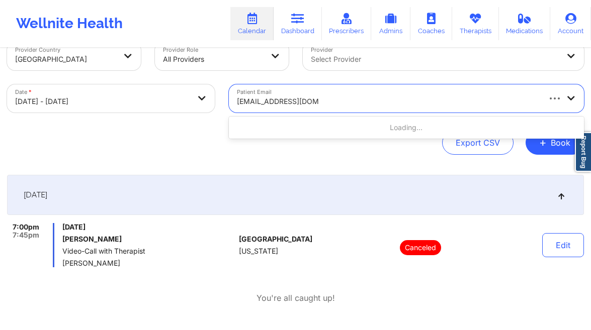
type input "scventour@hotmail.com"
click at [137, 97] on body "Wellnite Health Calendar Dashboard Prescribers Admins Coaches Therapists Medica…" at bounding box center [295, 140] width 591 height 330
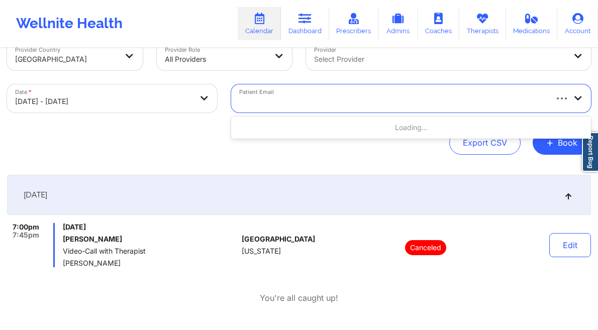
select select "2025-9"
select select "2025-10"
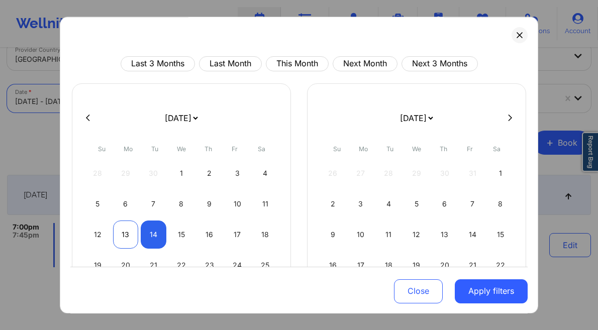
click at [115, 244] on div "13" at bounding box center [126, 235] width 26 height 28
select select "2025-9"
select select "2025-10"
click at [118, 237] on div "13" at bounding box center [126, 235] width 26 height 28
select select "2025-9"
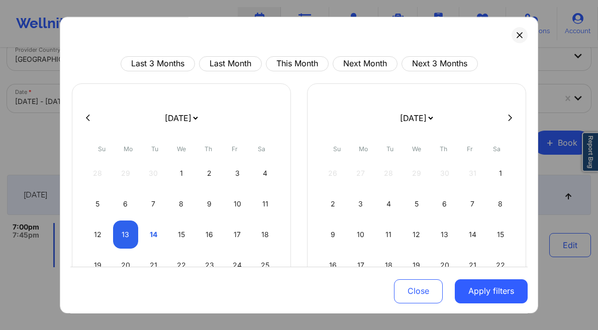
select select "2025-10"
click at [476, 287] on button "Apply filters" at bounding box center [491, 291] width 73 height 24
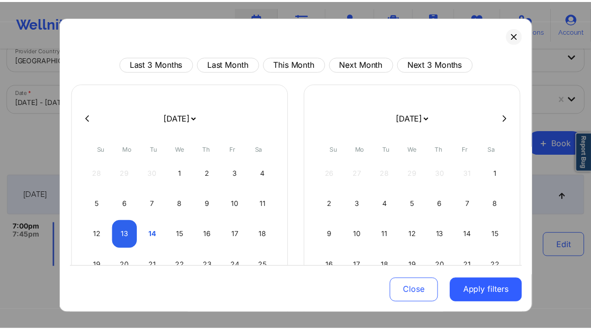
scroll to position [0, 0]
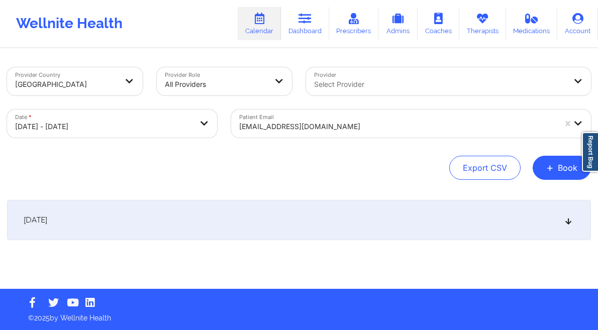
click at [288, 228] on div "[DATE]" at bounding box center [299, 220] width 584 height 40
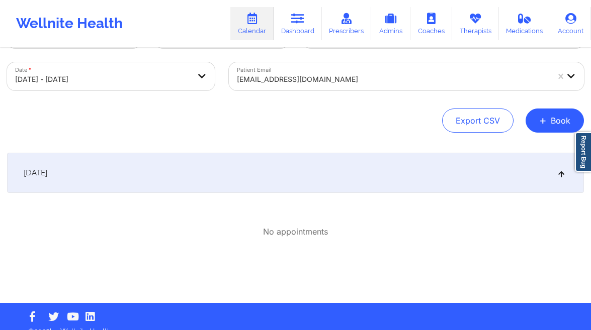
scroll to position [40, 0]
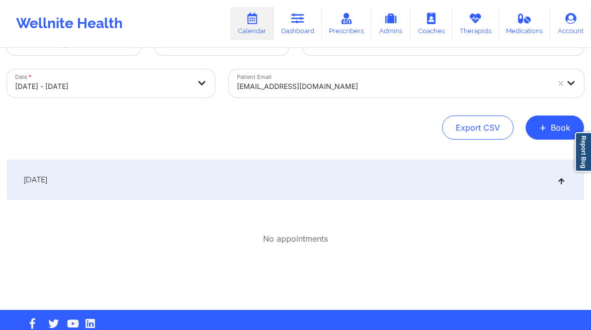
click at [312, 88] on div at bounding box center [393, 86] width 312 height 12
paste input "scventour@hotmail.com"
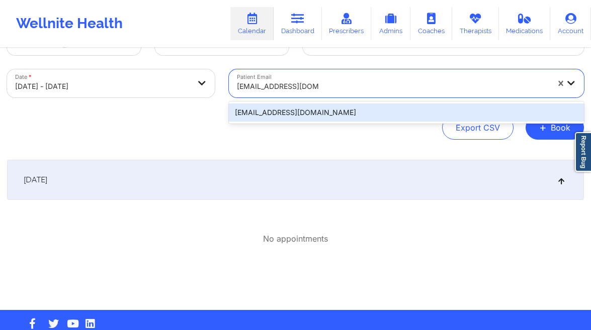
type input "scventour@hotmail.com"
click at [352, 158] on div "Provider Country United States Provider Role All Providers Provider Select Prov…" at bounding box center [295, 159] width 591 height 301
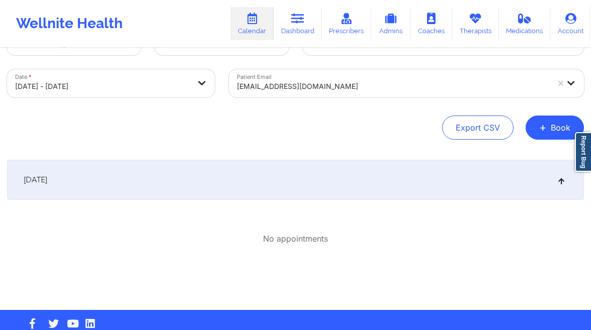
click at [348, 168] on div "[DATE]" at bounding box center [295, 180] width 577 height 40
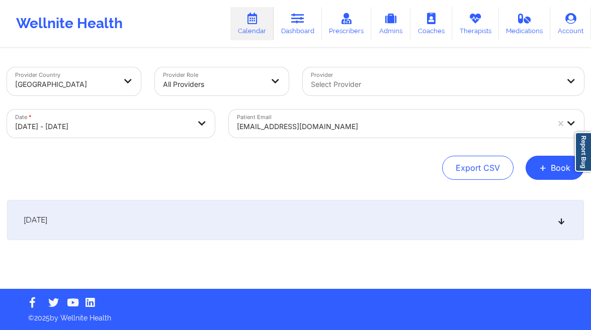
scroll to position [0, 0]
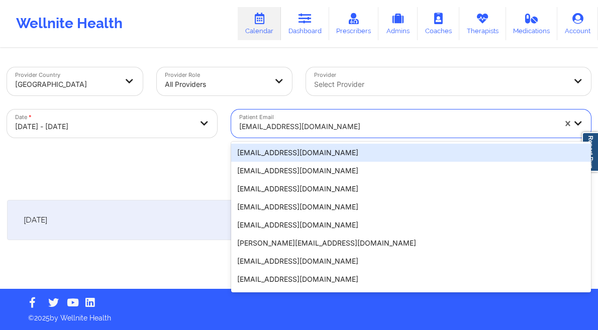
click at [560, 124] on div at bounding box center [574, 124] width 34 height 28
paste input "scventour@hotmail.com"
type input "scventour@hotmail.com"
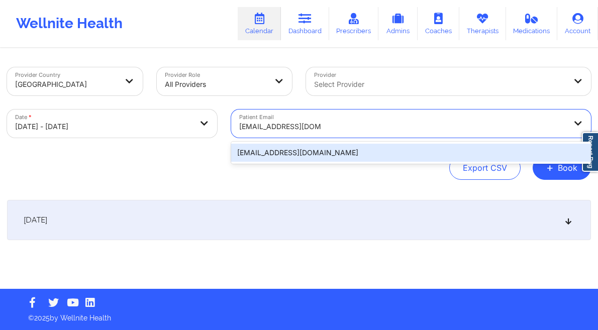
click at [315, 149] on div "scventour@hotmail.com" at bounding box center [411, 153] width 360 height 18
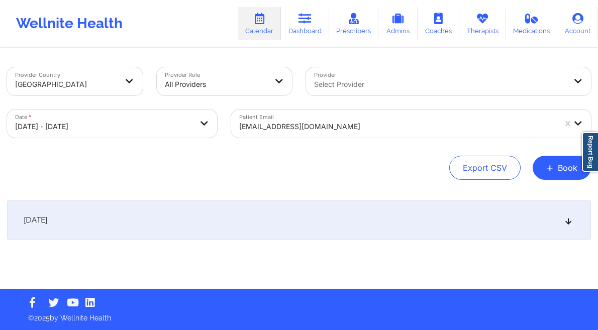
click at [271, 234] on div "[DATE]" at bounding box center [299, 220] width 584 height 40
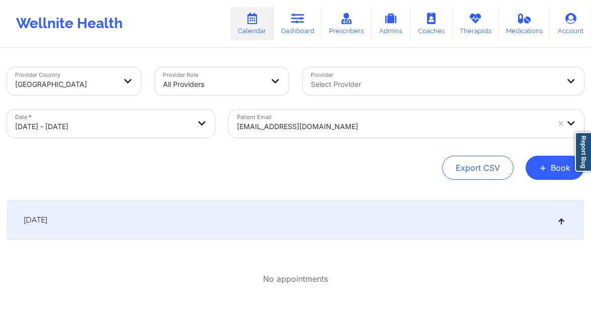
click at [523, 162] on div "Export CSV + Book" at bounding box center [295, 168] width 577 height 24
click at [546, 165] on span "+" at bounding box center [543, 168] width 8 height 6
click at [514, 198] on button "Therapy Session" at bounding box center [537, 200] width 77 height 17
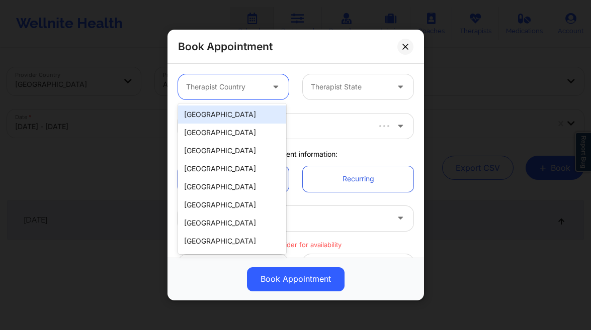
drag, startPoint x: 229, startPoint y: 81, endPoint x: 226, endPoint y: 91, distance: 11.1
click at [229, 81] on div at bounding box center [224, 87] width 77 height 12
click at [220, 112] on div "[GEOGRAPHIC_DATA]" at bounding box center [232, 115] width 108 height 18
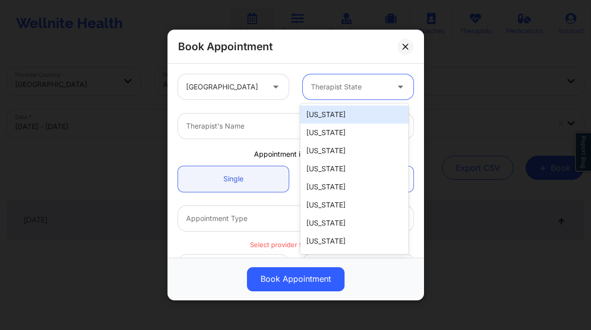
click at [322, 87] on div at bounding box center [349, 87] width 77 height 12
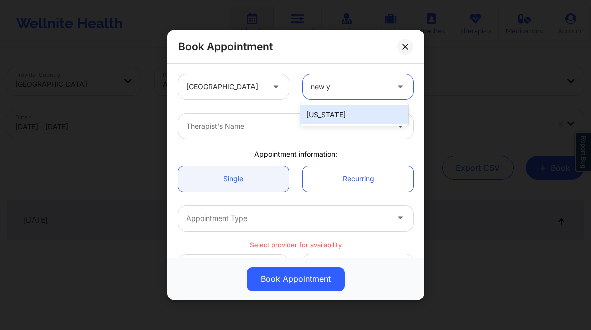
type input "new yo"
click at [364, 119] on div "[US_STATE]" at bounding box center [354, 115] width 108 height 18
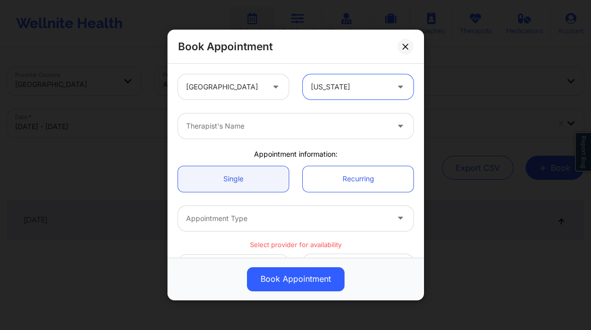
click at [281, 121] on div at bounding box center [287, 126] width 202 height 12
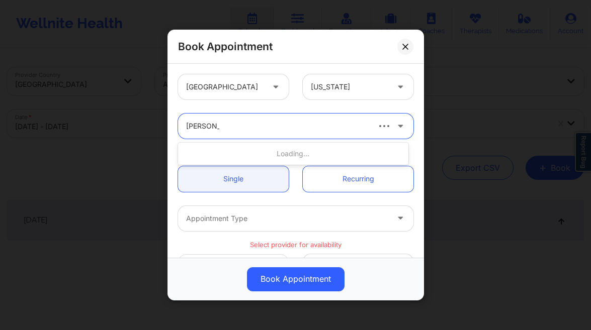
type input "yvette har"
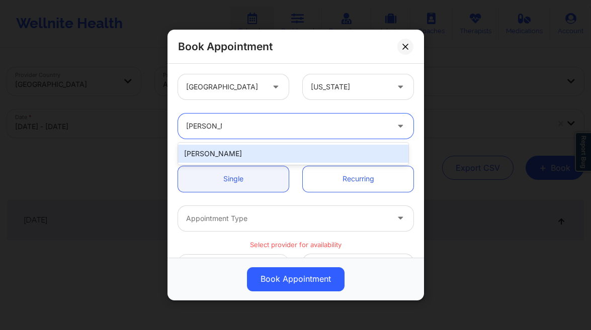
click at [262, 155] on div "Yvette Harville" at bounding box center [293, 154] width 230 height 18
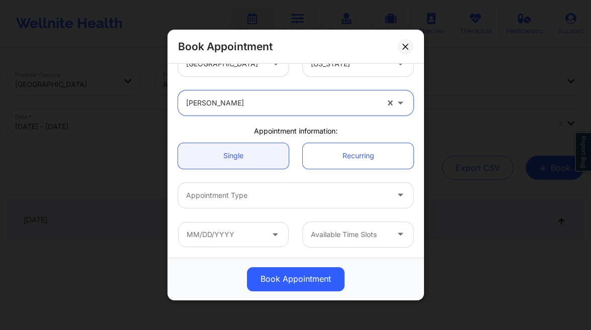
scroll to position [39, 0]
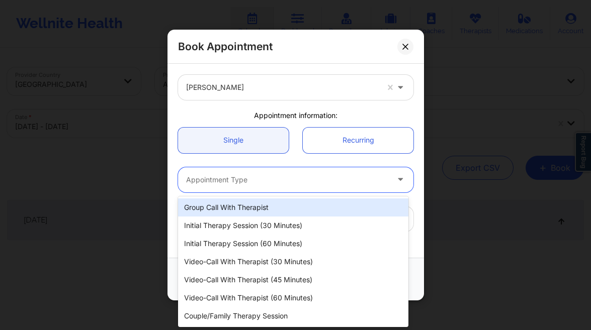
click at [277, 176] on div at bounding box center [287, 180] width 202 height 12
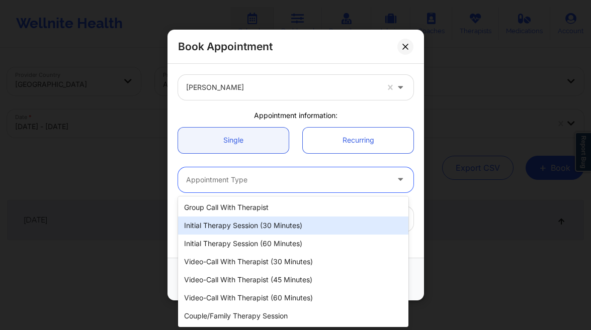
click at [291, 227] on div "Initial Therapy Session (30 minutes)" at bounding box center [293, 226] width 230 height 18
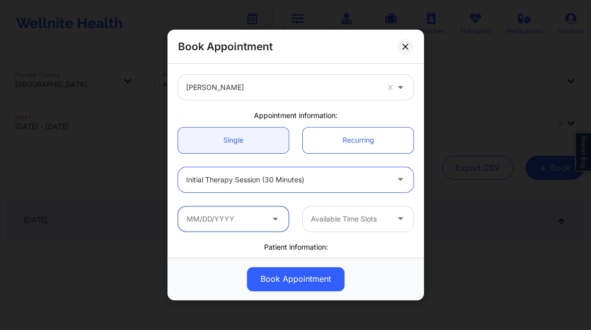
click at [234, 211] on input "text" at bounding box center [233, 219] width 111 height 25
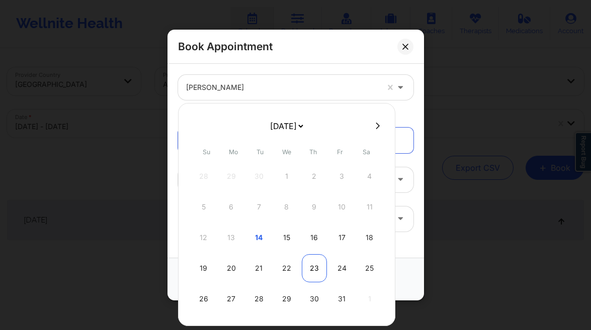
click at [313, 271] on div "23" at bounding box center [314, 268] width 25 height 28
type input "10/23/2025"
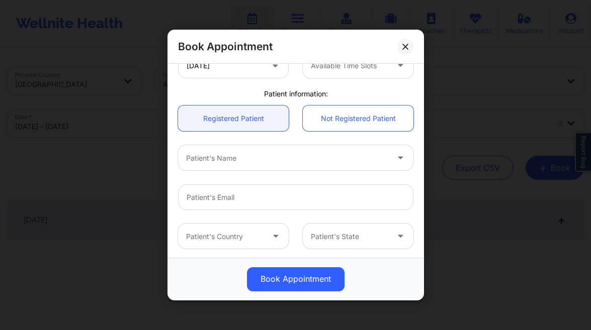
scroll to position [213, 0]
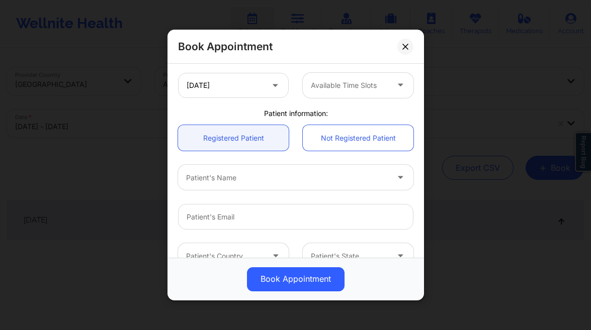
click at [354, 91] on div "Available Time Slots" at bounding box center [346, 85] width 86 height 25
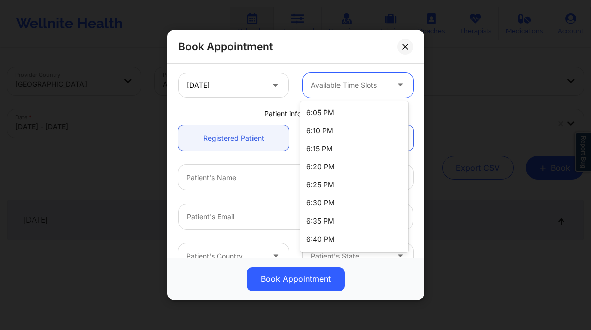
scroll to position [199, 0]
click at [342, 146] on div "6:30 PM" at bounding box center [354, 149] width 108 height 18
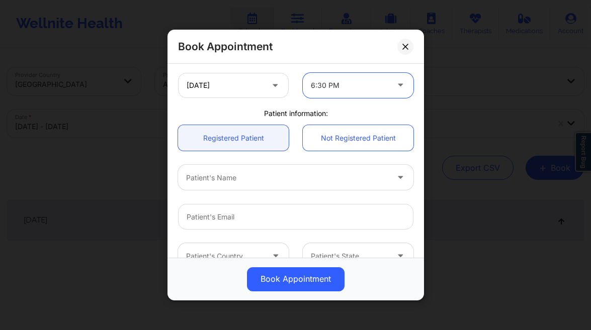
click at [270, 180] on div at bounding box center [287, 178] width 202 height 12
click at [262, 183] on div at bounding box center [287, 178] width 202 height 12
type input "caroline sie"
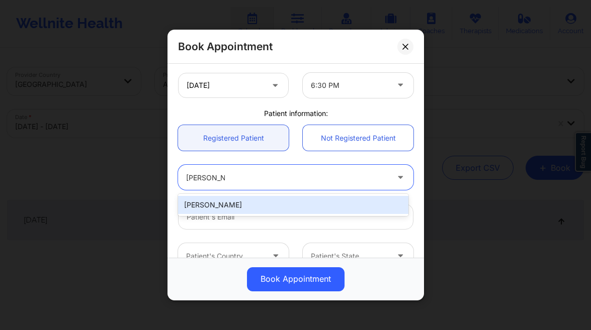
click at [286, 207] on div "Caroline Siegel" at bounding box center [293, 205] width 230 height 18
type input "siegelcaroline89@gmail.com"
type input "+1917-855-0255"
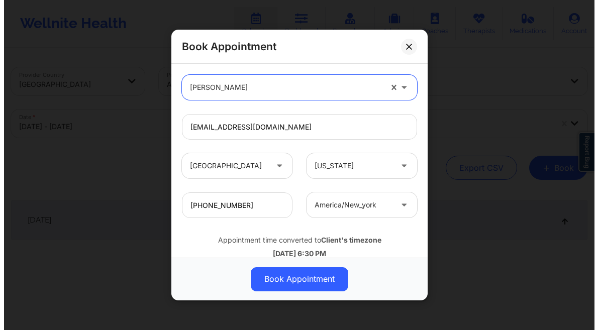
scroll to position [328, 0]
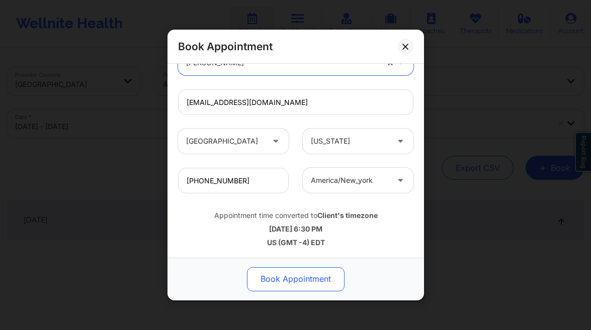
click at [293, 279] on button "Book Appointment" at bounding box center [296, 279] width 98 height 24
